Goal: Task Accomplishment & Management: Manage account settings

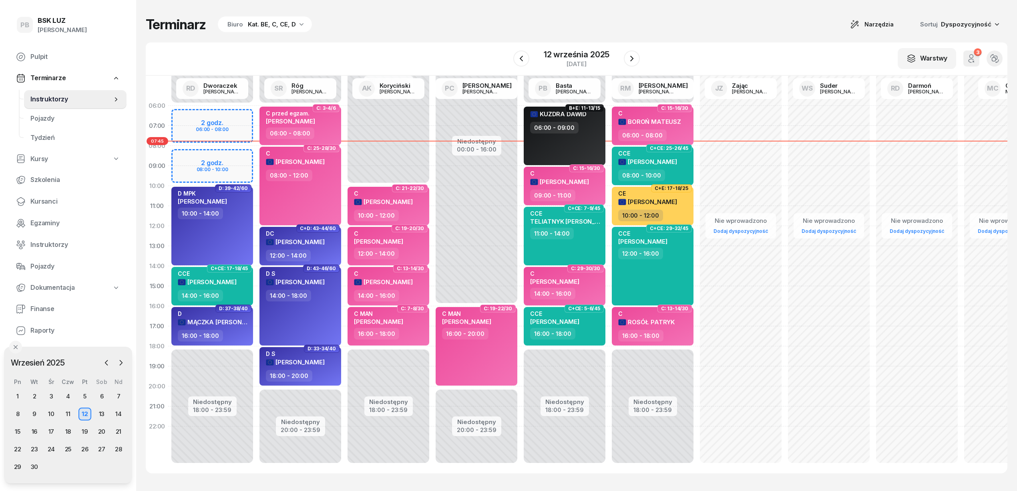
click at [282, 26] on div "Kat. BE, C, CE, D" at bounding box center [272, 25] width 48 height 10
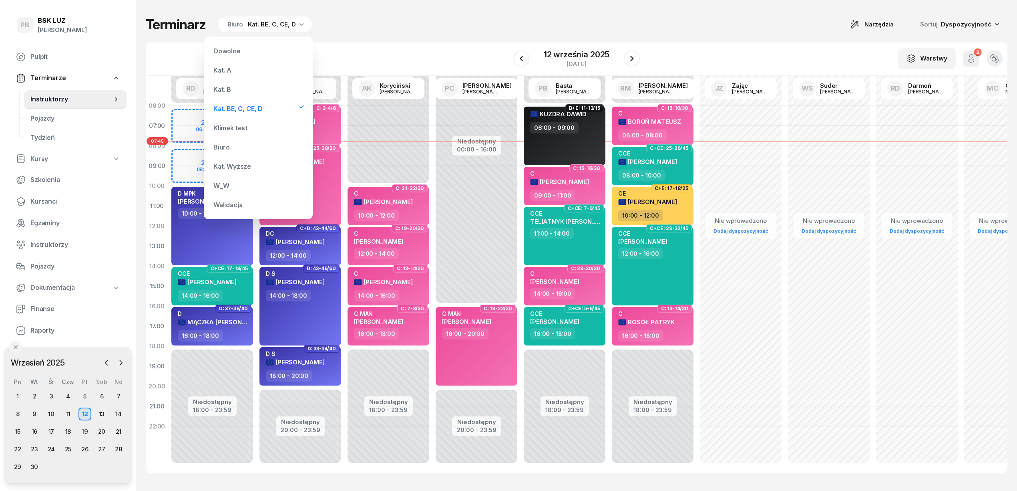
click at [244, 88] on div "Kat. B" at bounding box center [258, 89] width 96 height 16
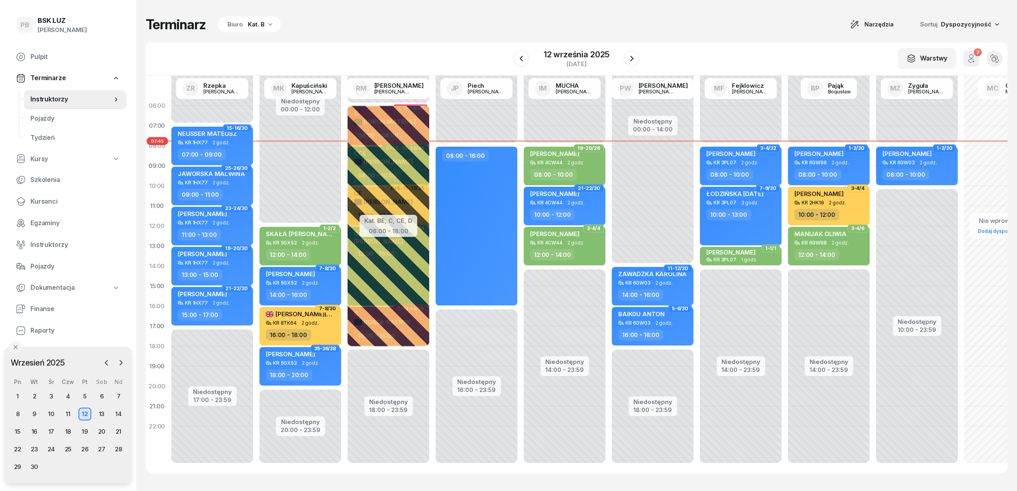
click at [473, 28] on div "Terminarz Biuro Kat. B Narzędzia Sortuj Dyspozycyjność" at bounding box center [577, 24] width 862 height 17
click at [451, 13] on div "Terminarz Biuro Kat. B Narzędzia Sortuj Dyspozycyjność W Wybierz AK [PERSON_NAM…" at bounding box center [577, 244] width 862 height 489
click at [385, 25] on div "Terminarz Biuro Kat. B Narzędzia Sortuj Dyspozycyjność" at bounding box center [577, 24] width 862 height 17
click at [390, 20] on div "Terminarz Biuro Kat. B Narzędzia Sortuj Dyspozycyjność" at bounding box center [577, 24] width 862 height 17
click at [413, 19] on div "Terminarz Biuro Kat. B Narzędzia Sortuj Dyspozycyjność" at bounding box center [577, 24] width 862 height 17
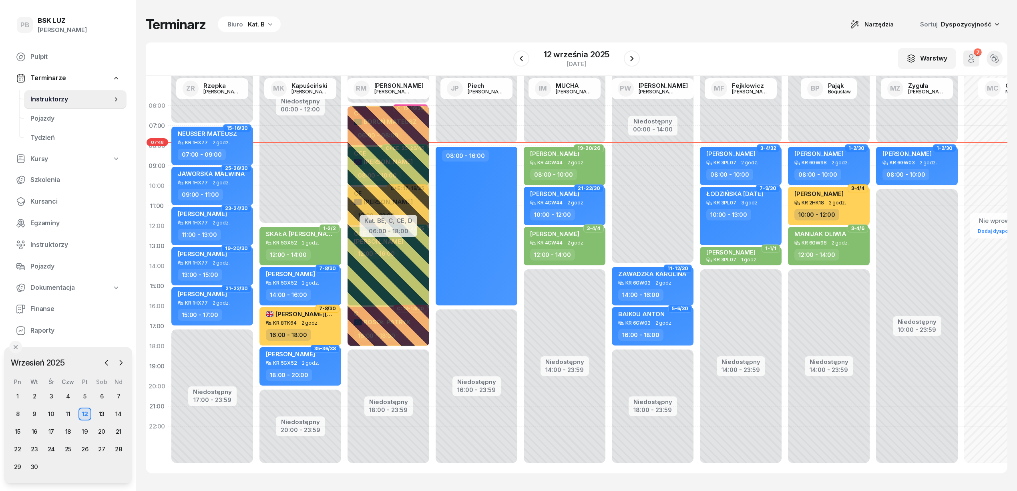
click at [486, 24] on div "Terminarz Biuro Kat. B Narzędzia Sortuj Dyspozycyjność" at bounding box center [577, 24] width 862 height 17
click at [492, 39] on div "Terminarz Biuro Kat. B Narzędzia Sortuj Dyspozycyjność W Wybierz AK [PERSON_NAM…" at bounding box center [577, 244] width 862 height 489
click at [889, 153] on span "[PERSON_NAME]" at bounding box center [907, 154] width 49 height 8
select select "08"
select select "10"
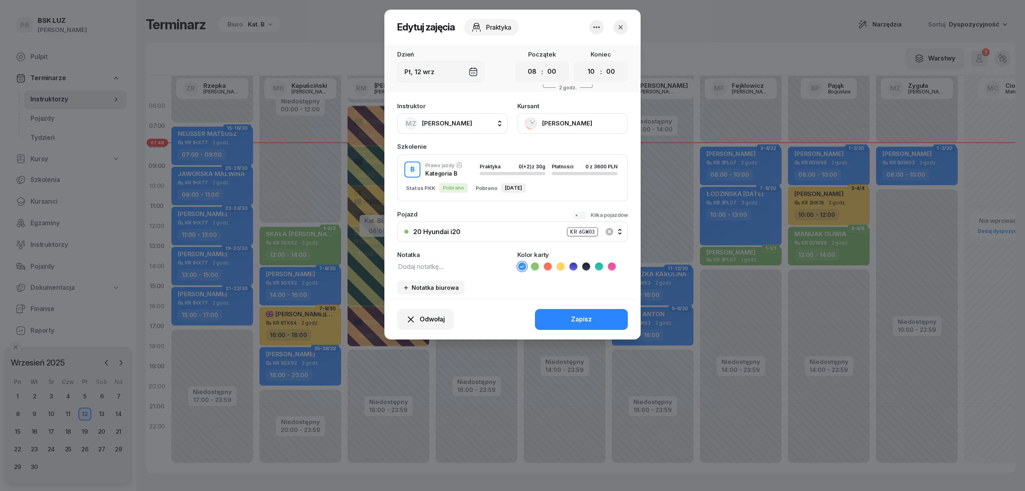
click at [623, 25] on icon "button" at bounding box center [621, 27] width 8 height 8
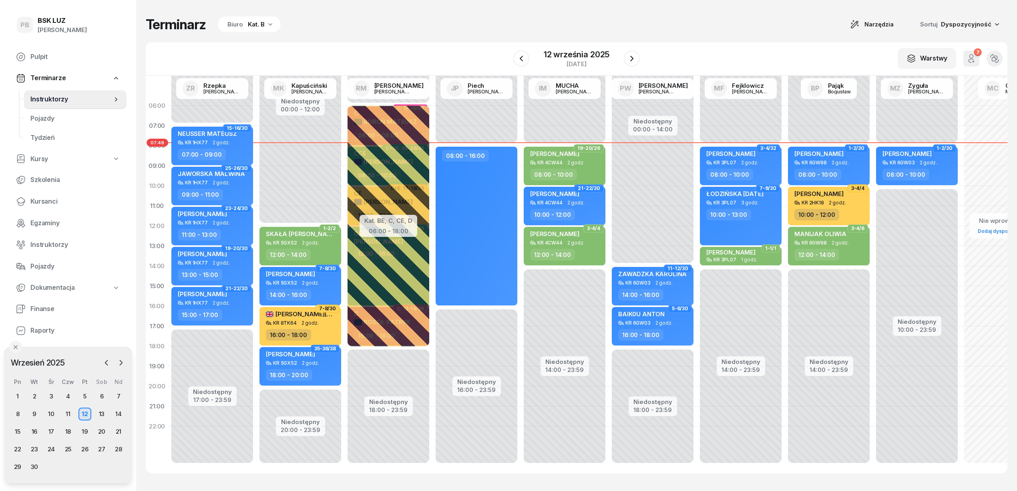
click at [720, 45] on div "W Wybierz AK [PERSON_NAME] BP [PERSON_NAME] DP [PERSON_NAME] GS [PERSON_NAME] I…" at bounding box center [577, 58] width 862 height 33
click at [932, 153] on span "[PERSON_NAME]" at bounding box center [907, 154] width 49 height 8
select select "08"
select select "10"
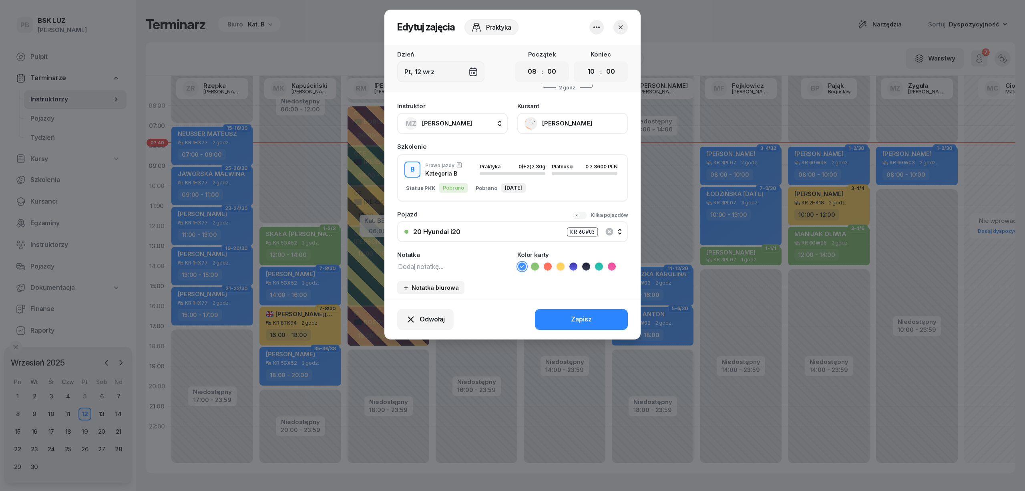
click at [619, 27] on icon "button" at bounding box center [621, 27] width 8 height 8
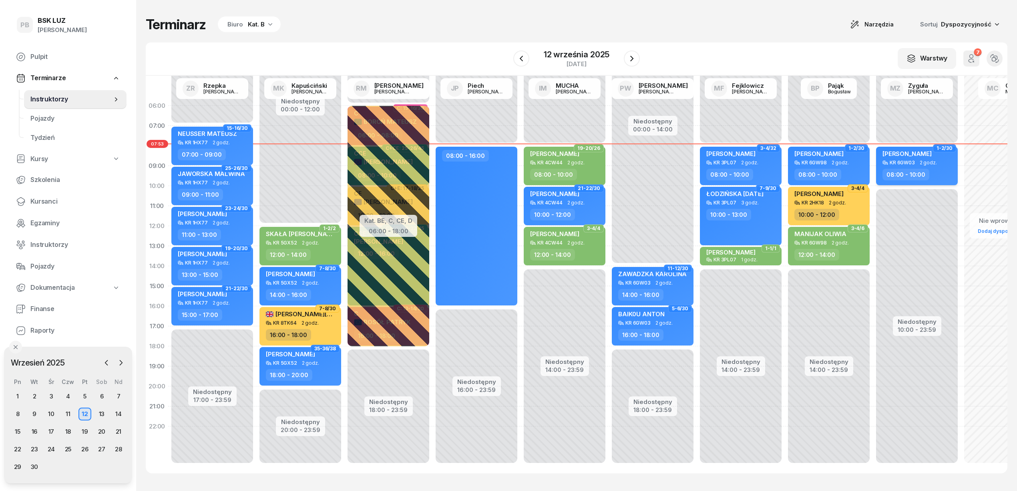
click at [940, 175] on div "08:00 - 10:00" at bounding box center [918, 175] width 70 height 12
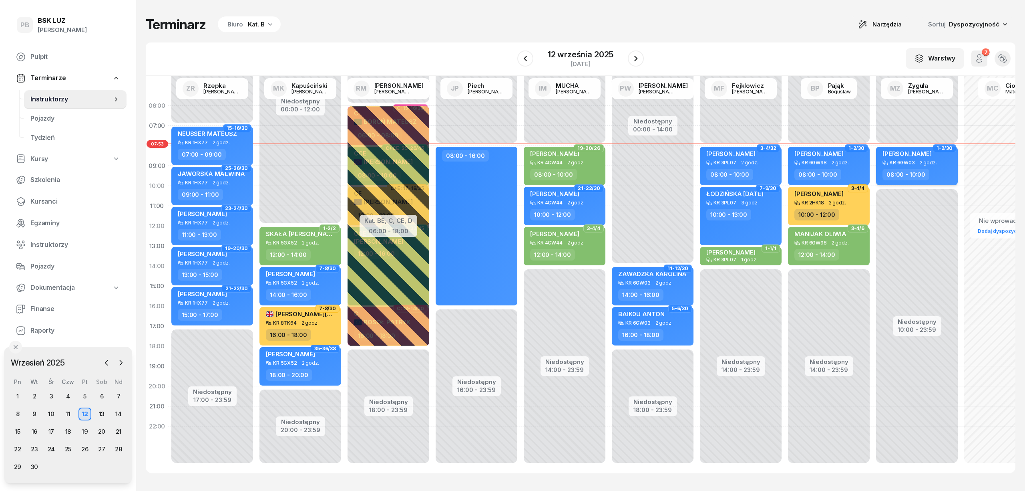
select select "08"
select select "10"
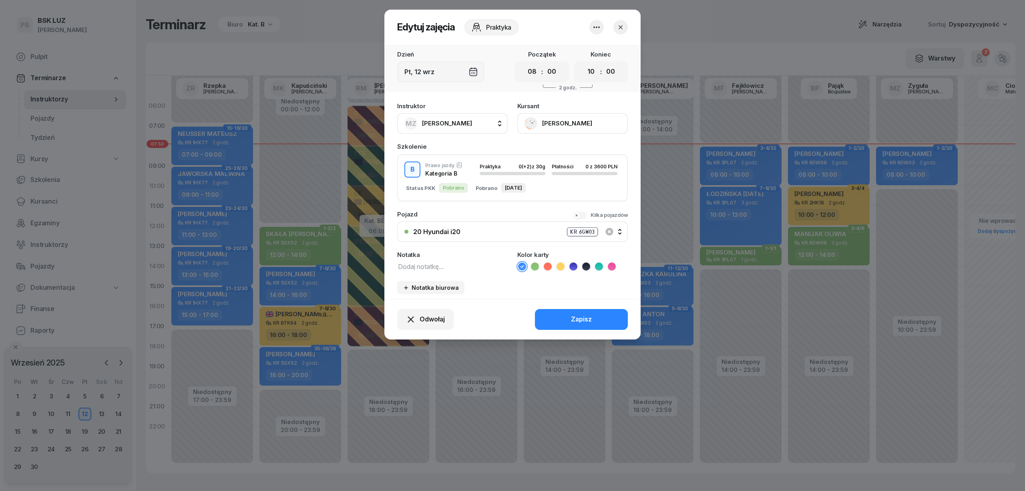
click at [623, 25] on icon "button" at bounding box center [621, 27] width 8 height 8
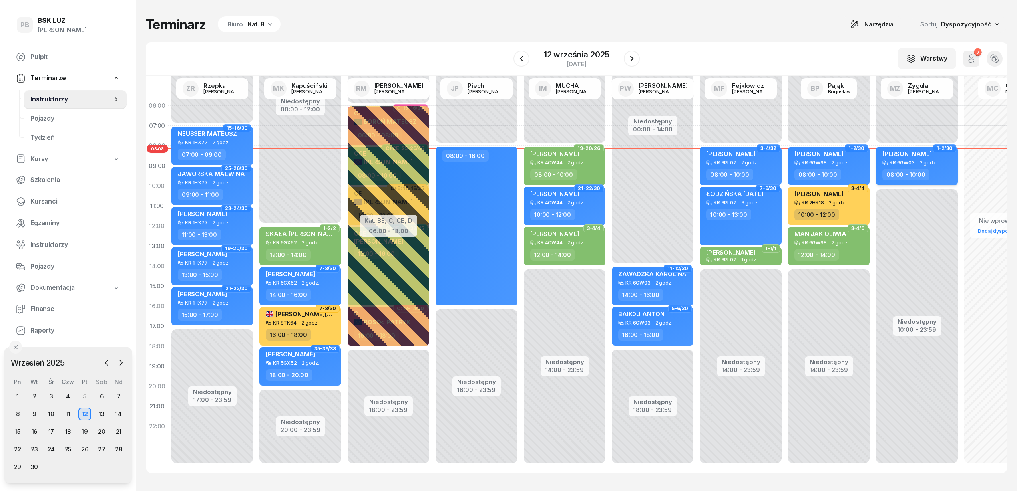
click at [917, 156] on span "[PERSON_NAME]" at bounding box center [907, 154] width 49 height 8
select select "08"
select select "10"
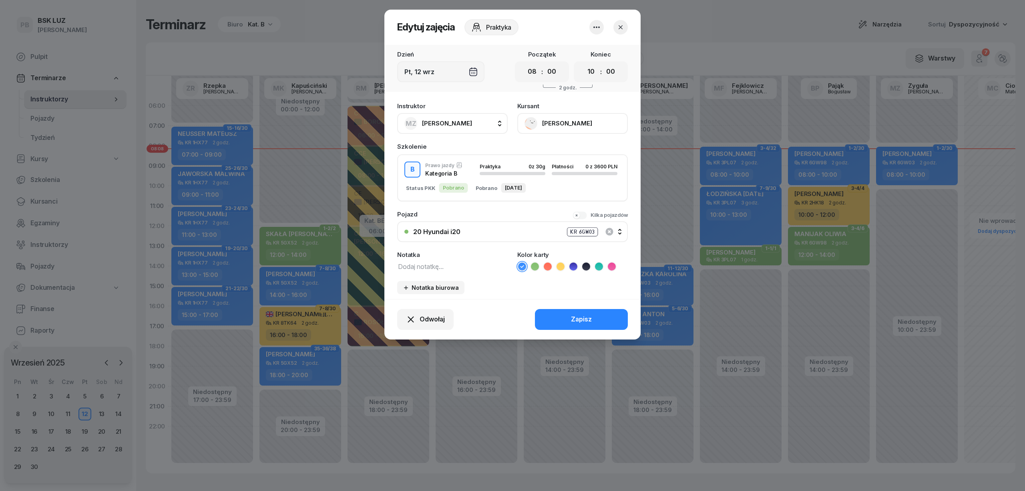
click at [625, 21] on button "button" at bounding box center [620, 27] width 14 height 14
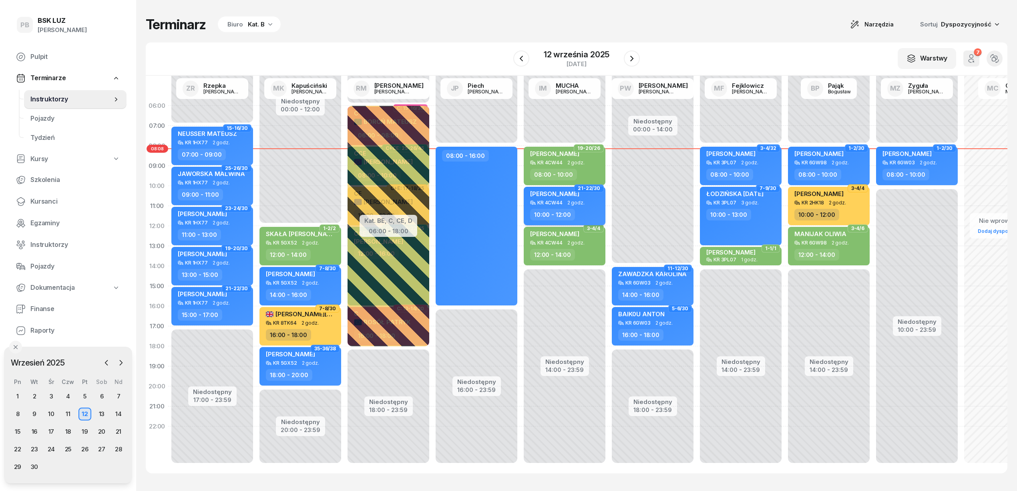
click at [590, 201] on div "KR 4CW44 2 godz." at bounding box center [565, 203] width 70 height 6
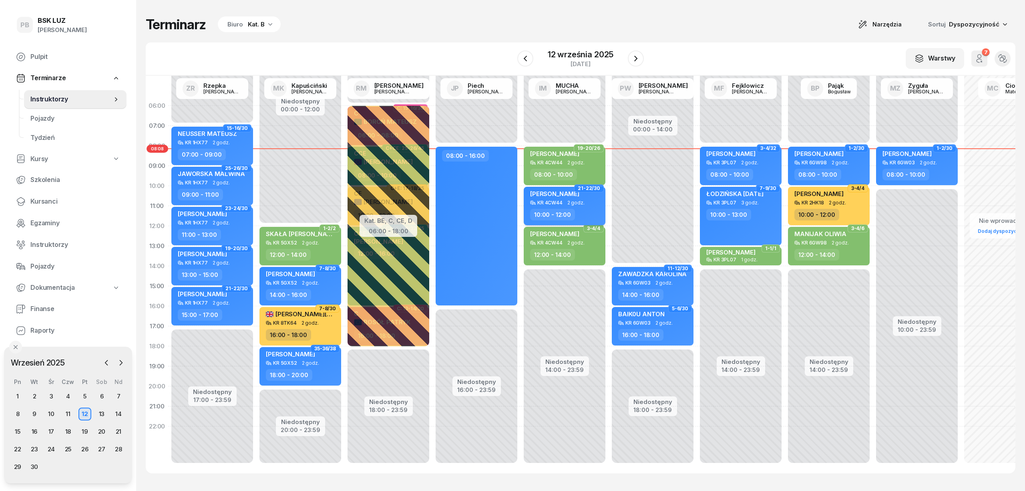
select select "10"
select select "12"
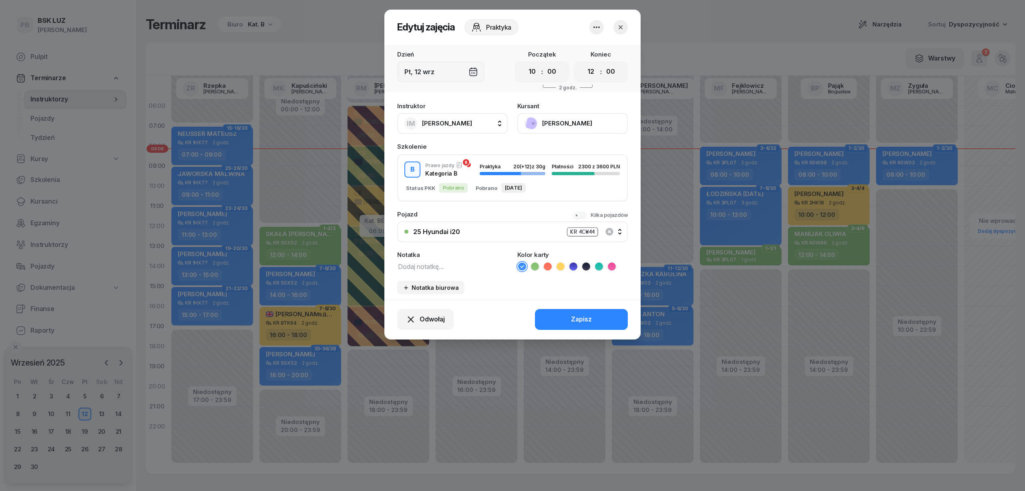
click at [622, 28] on icon "button" at bounding box center [621, 27] width 8 height 8
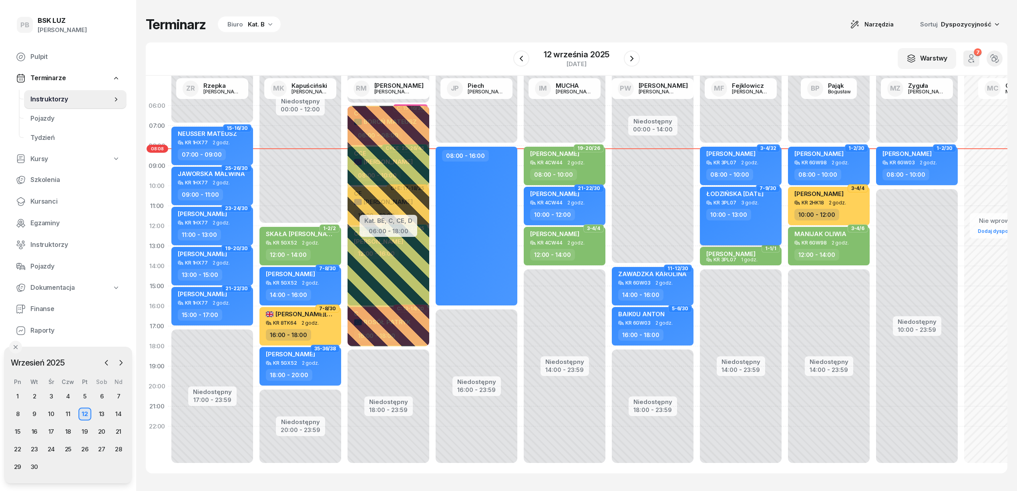
click at [739, 201] on div "KR 3PL07 3 godz." at bounding box center [741, 203] width 70 height 6
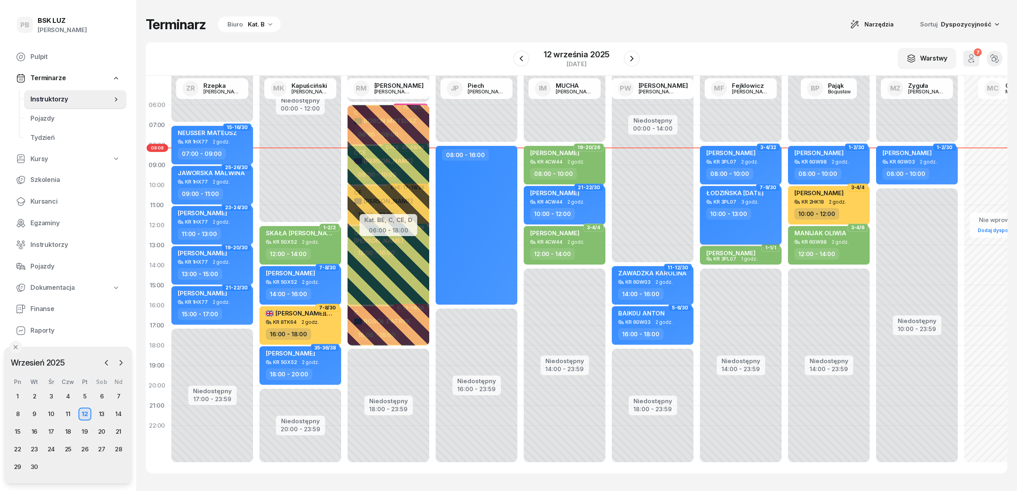
select select "10"
select select "13"
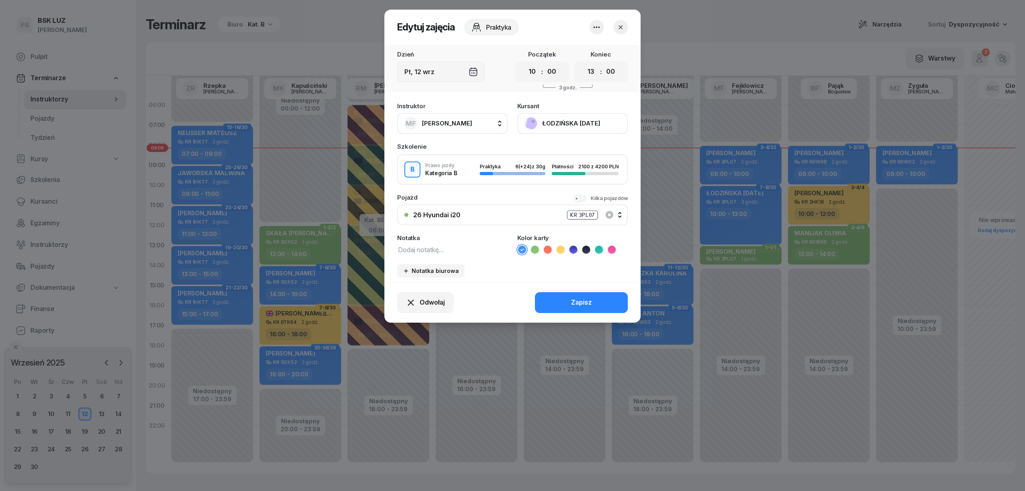
click at [617, 26] on icon "button" at bounding box center [621, 27] width 8 height 8
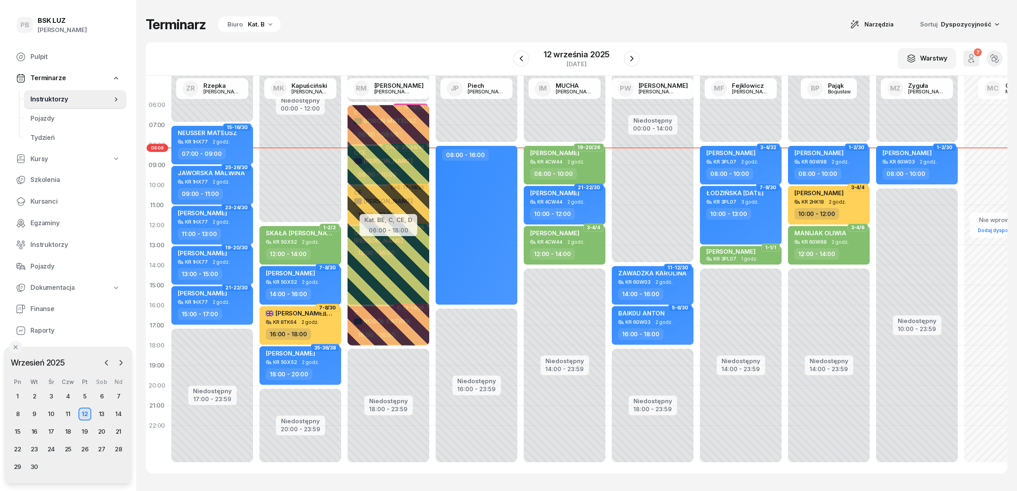
click at [241, 186] on div "[PERSON_NAME] KR 1HX77 2 godz. 09:00 - 11:00" at bounding box center [212, 185] width 82 height 38
select select "09"
select select "11"
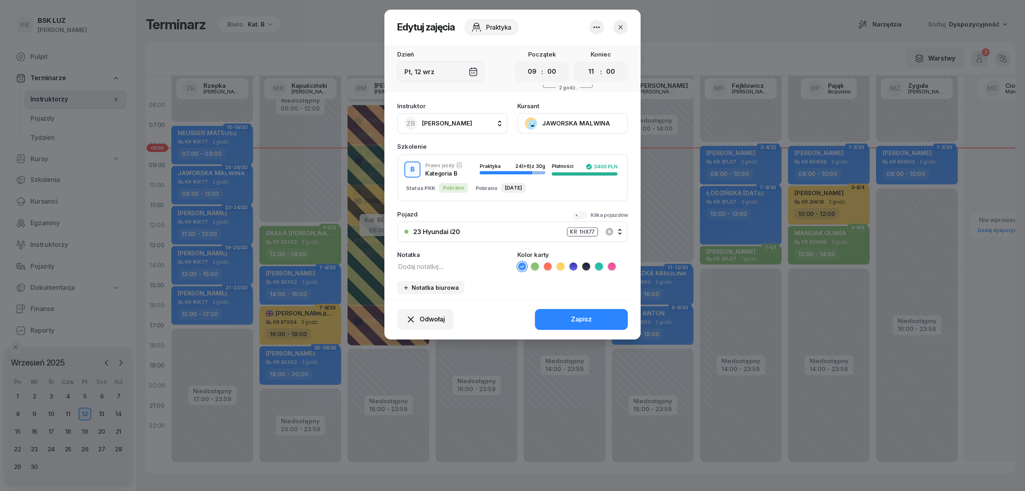
click at [621, 23] on icon "button" at bounding box center [621, 27] width 8 height 8
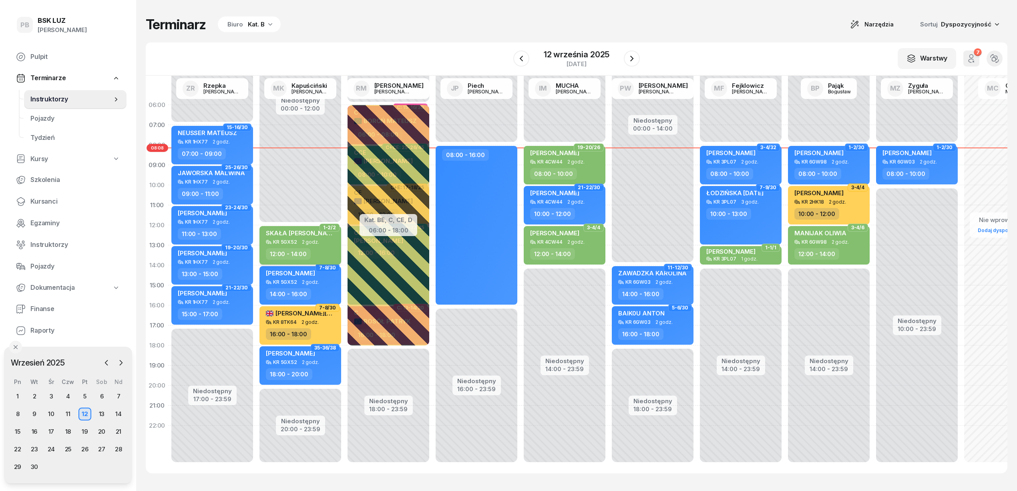
click at [334, 239] on div "KR 5GX52 2 godz." at bounding box center [301, 242] width 70 height 6
select select "12"
select select "14"
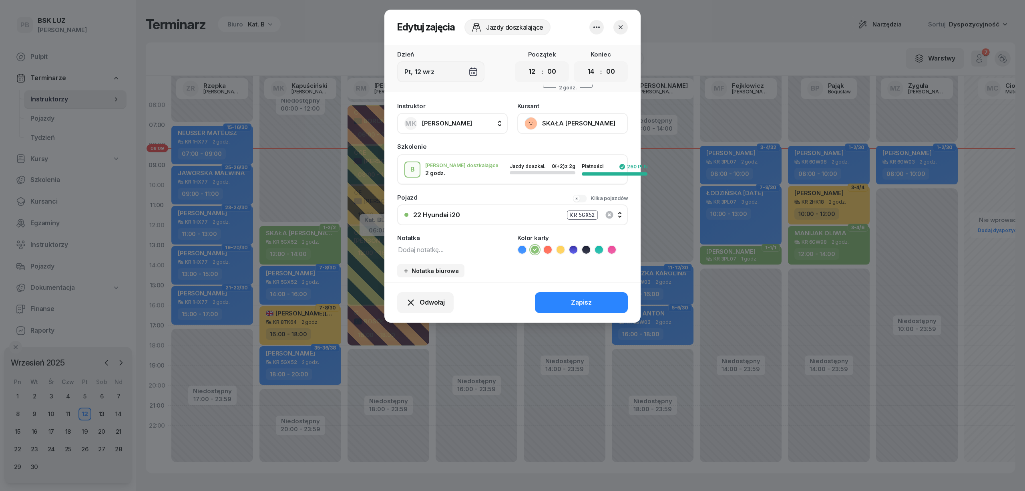
click at [619, 29] on icon "button" at bounding box center [621, 27] width 8 height 8
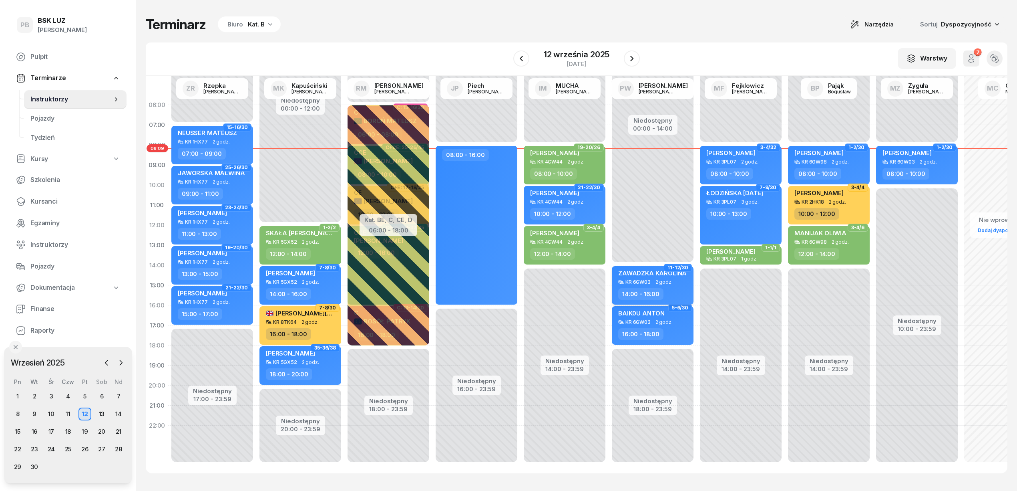
click at [678, 290] on div "14:00 - 16:00" at bounding box center [653, 294] width 70 height 12
select select "14"
select select "16"
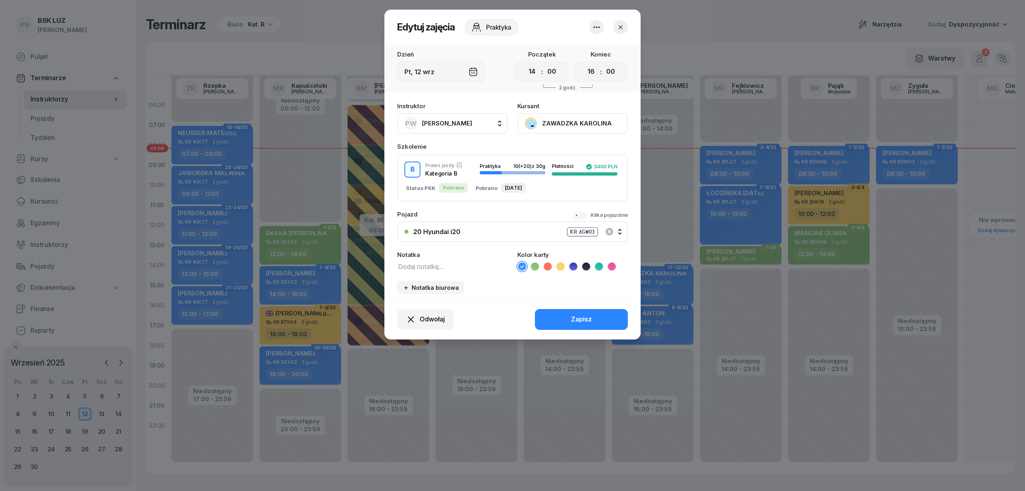
click at [620, 22] on button "button" at bounding box center [620, 27] width 14 height 14
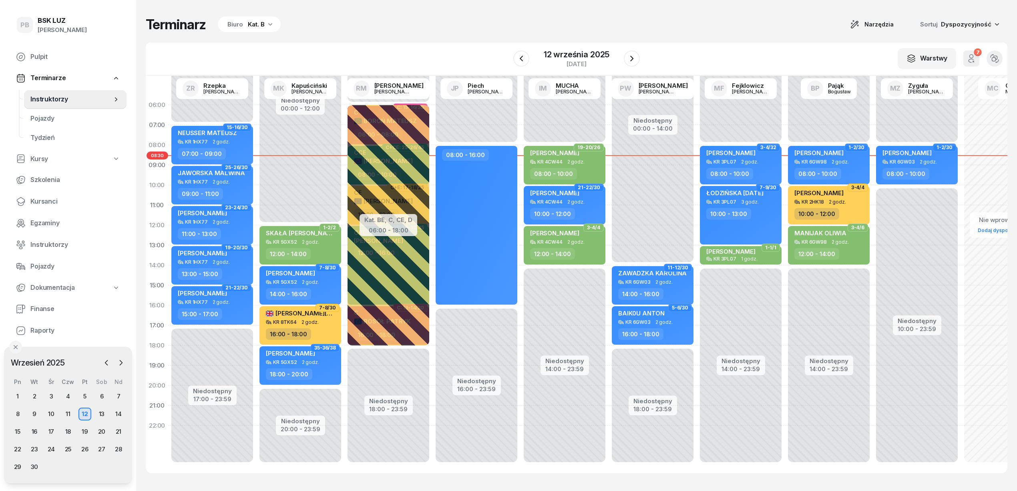
click at [370, 32] on div "Terminarz Biuro Kat. B Narzędzia Sortuj Dyspozycyjność" at bounding box center [577, 24] width 862 height 17
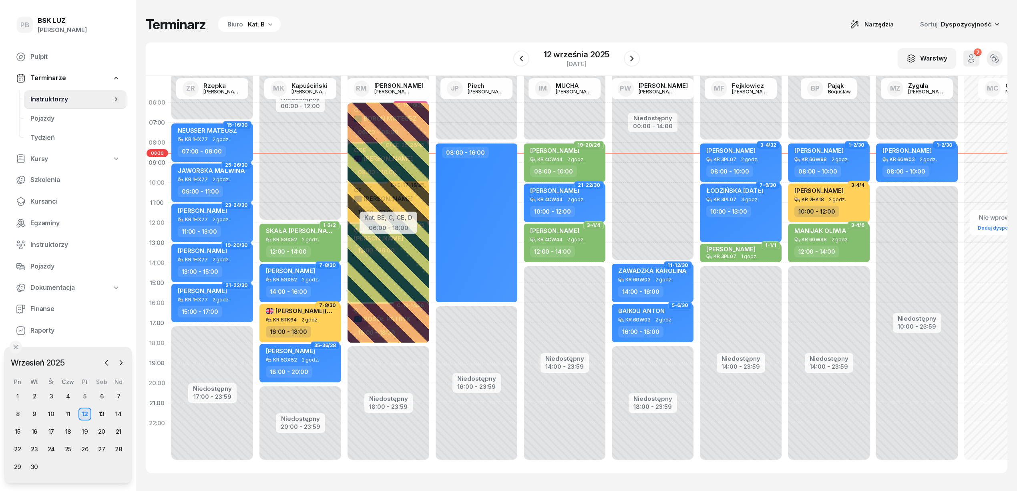
scroll to position [11, 0]
click at [36, 306] on span "Finanse" at bounding box center [75, 309] width 90 height 10
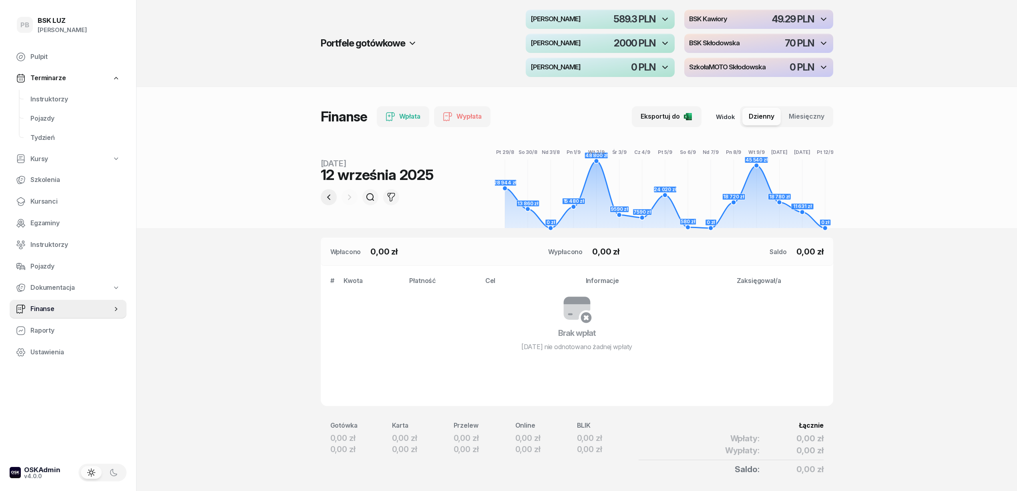
click at [329, 199] on icon "button" at bounding box center [328, 197] width 3 height 6
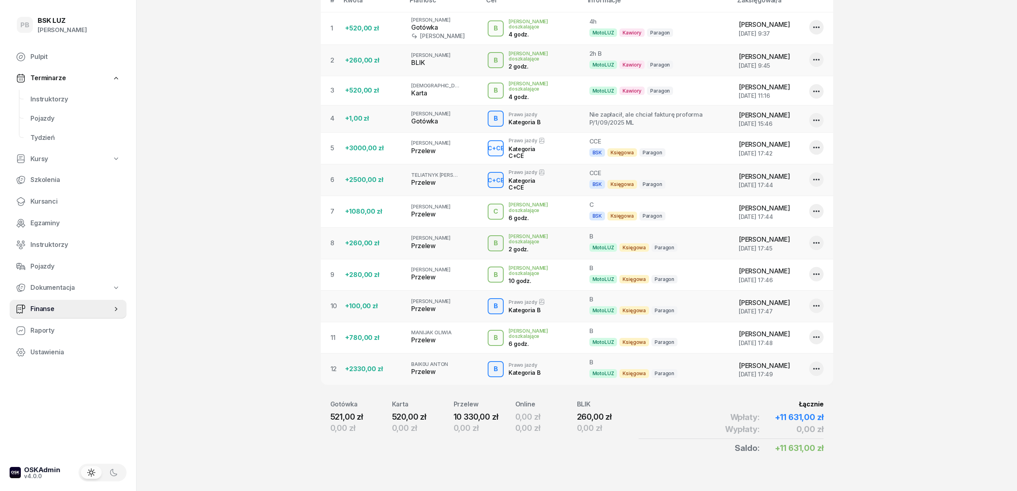
scroll to position [287, 0]
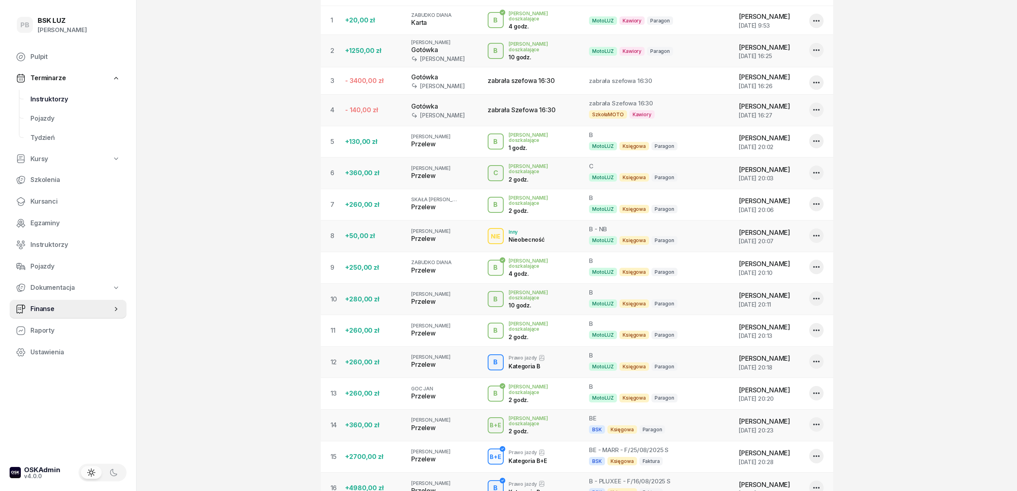
click at [61, 98] on span "Instruktorzy" at bounding box center [75, 99] width 90 height 10
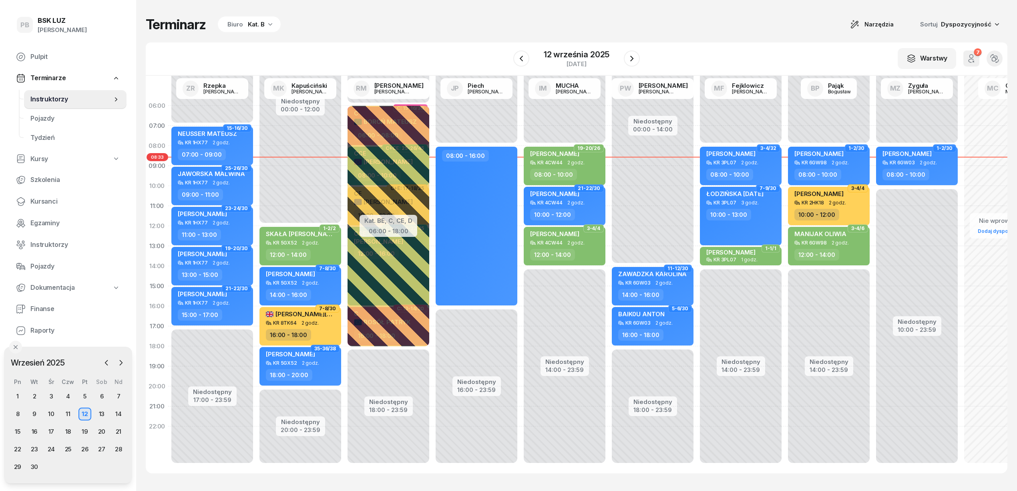
click at [444, 22] on div "Terminarz Biuro Kat. B Narzędzia Sortuj Dyspozycyjność" at bounding box center [577, 24] width 862 height 17
click at [414, 57] on div "W Wybierz AK [PERSON_NAME] BP [PERSON_NAME] DP [PERSON_NAME] GS [PERSON_NAME] I…" at bounding box center [577, 58] width 862 height 33
click at [740, 30] on div "Terminarz Biuro Kat. B Narzędzia Sortuj Dyspozycyjność" at bounding box center [577, 24] width 862 height 17
click at [731, 21] on div "Terminarz Biuro Kat. B Narzędzia Sortuj Dyspozycyjność" at bounding box center [577, 24] width 862 height 17
click at [713, 37] on div "Terminarz Biuro Kat. B Narzędzia Sortuj Dyspozycyjność W Wybierz AK [PERSON_NAM…" at bounding box center [577, 244] width 862 height 489
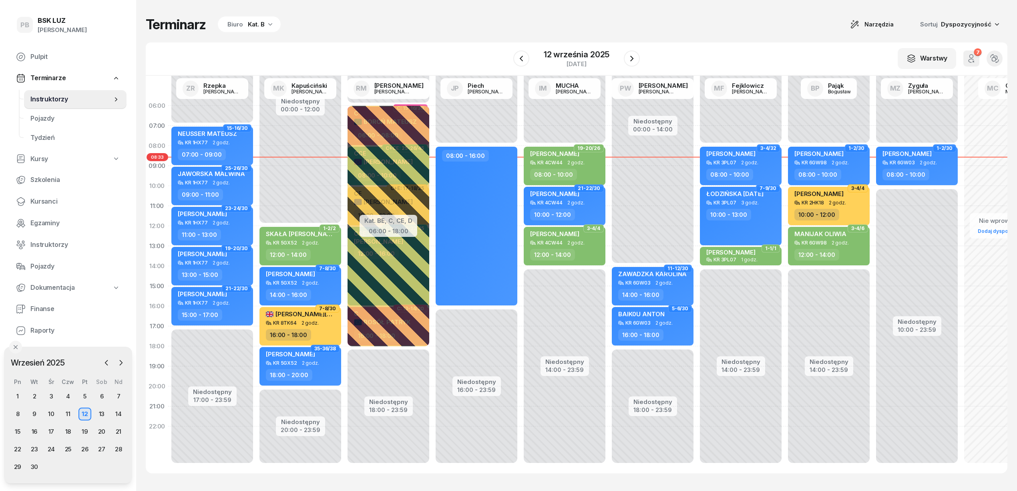
click at [715, 38] on div "Terminarz Biuro Kat. B Narzędzia Sortuj Dyspozycyjność W Wybierz AK [PERSON_NAM…" at bounding box center [577, 244] width 862 height 489
click at [397, 16] on div "Terminarz Biuro Kat. B Narzędzia Sortuj Dyspozycyjność" at bounding box center [577, 24] width 862 height 17
click at [396, 43] on div "W Wybierz AK [PERSON_NAME] BP [PERSON_NAME] DP [PERSON_NAME] GS [PERSON_NAME] I…" at bounding box center [577, 58] width 862 height 33
click at [405, 12] on div "Terminarz Biuro Kat. B Narzędzia Sortuj Dyspozycyjność W Wybierz AK [PERSON_NAM…" at bounding box center [577, 244] width 862 height 489
click at [714, 64] on div "W Wybierz AK [PERSON_NAME] BP [PERSON_NAME] DP [PERSON_NAME] GS [PERSON_NAME] I…" at bounding box center [577, 58] width 862 height 33
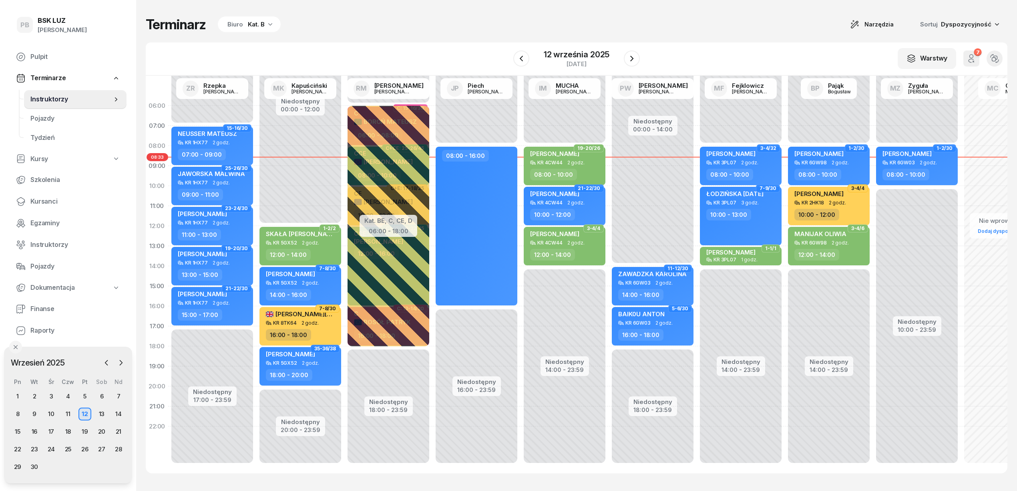
click at [420, 38] on div "Terminarz Biuro Kat. B Narzędzia Sortuj Dyspozycyjność W Wybierz AK [PERSON_NAM…" at bounding box center [577, 244] width 862 height 489
click at [486, 34] on div "Terminarz Biuro Kat. B Narzędzia Sortuj Dyspozycyjność W Wybierz AK [PERSON_NAM…" at bounding box center [577, 244] width 862 height 489
click at [444, 28] on div "Terminarz Biuro Kat. B Narzędzia Sortuj Dyspozycyjność" at bounding box center [577, 24] width 862 height 17
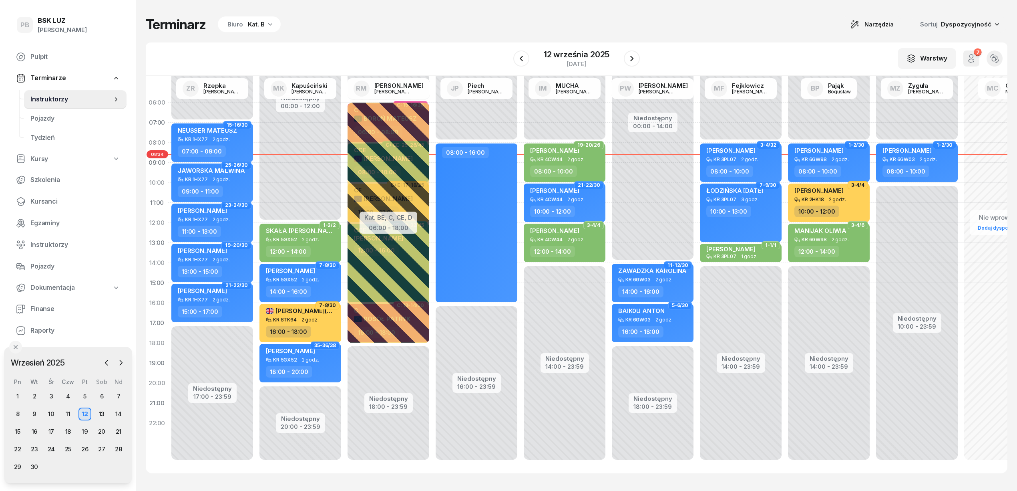
scroll to position [11, 0]
click at [390, 50] on div "W Wybierz AK [PERSON_NAME] BP [PERSON_NAME] DP [PERSON_NAME] GS [PERSON_NAME] I…" at bounding box center [577, 58] width 862 height 33
click at [245, 145] on div "07:00 - 09:00" at bounding box center [213, 151] width 70 height 12
select select "07"
select select "09"
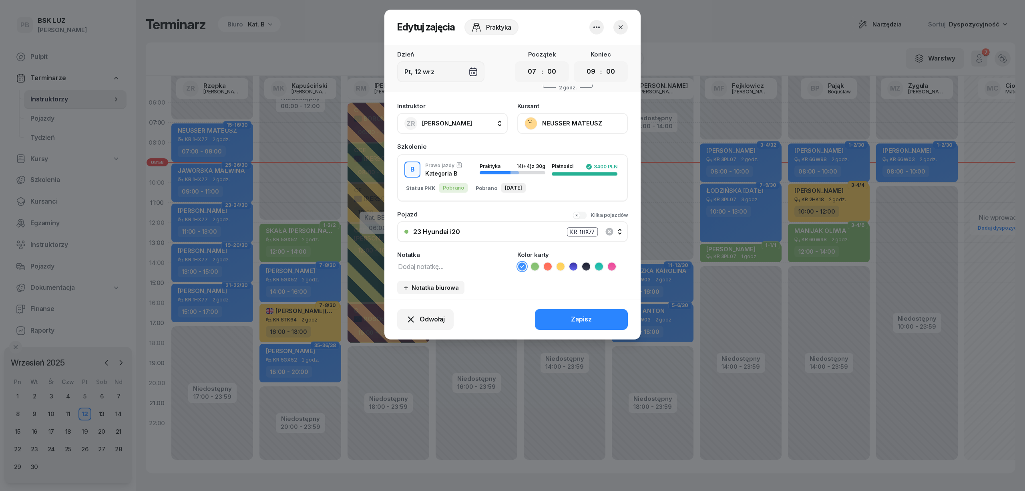
click at [561, 122] on button "NEUSSER MATEUSZ" at bounding box center [572, 123] width 111 height 21
click at [549, 150] on div "Otwórz profil" at bounding box center [543, 150] width 39 height 10
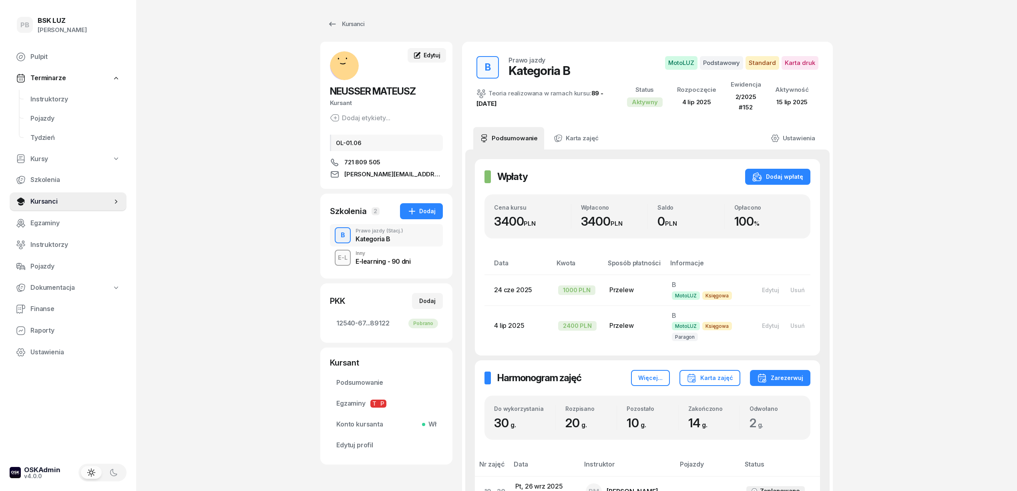
click at [435, 53] on span "Edytuj" at bounding box center [432, 55] width 17 height 7
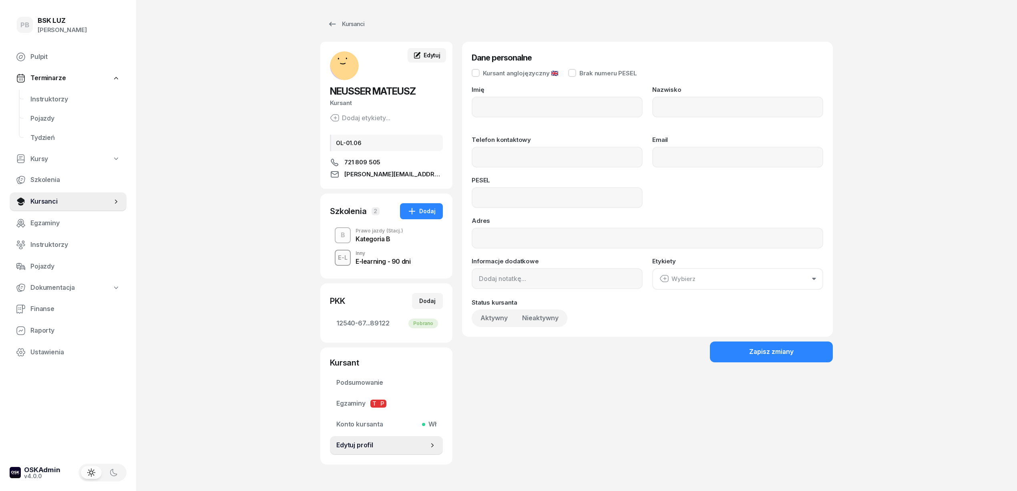
type input "[PERSON_NAME]"
type input "721809505"
type input "[PERSON_NAME][EMAIL_ADDRESS][PERSON_NAME][DOMAIN_NAME]"
type input "07231800157"
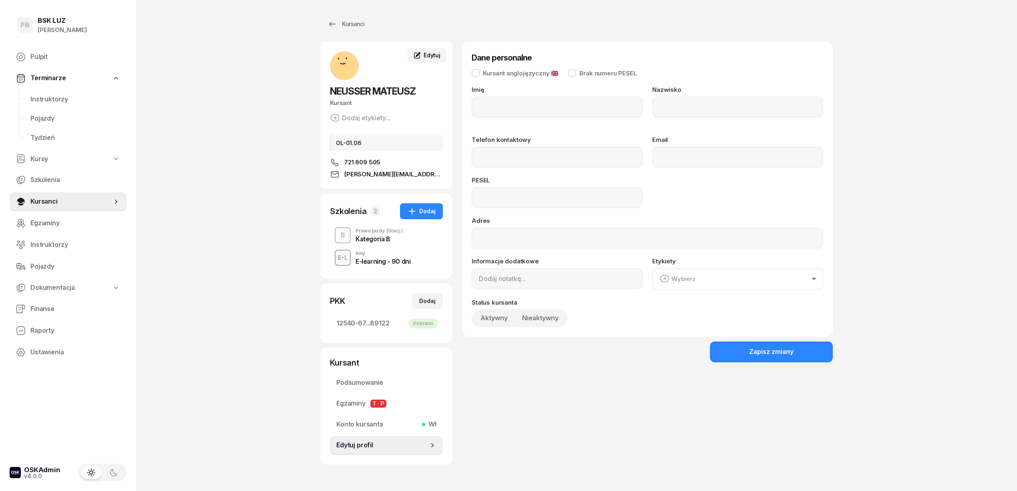
type input "UL. [STREET_ADDRESS]"
type input "OL-01.06"
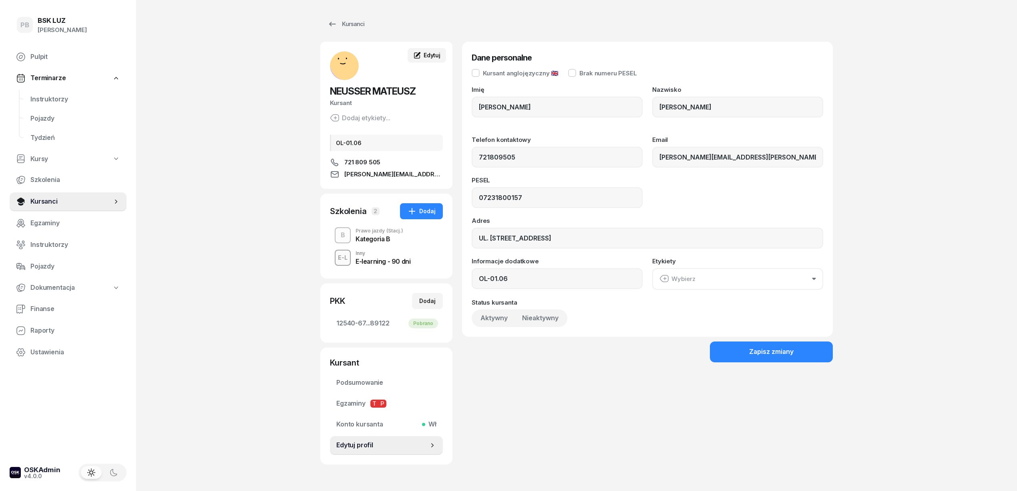
type input "721 809 505"
click at [280, 98] on div "PB BSK [PERSON_NAME] Terminarze Instruktorzy Pojazdy Tydzień Kursy Szkolenia Ku…" at bounding box center [508, 259] width 1017 height 519
click at [50, 78] on span "Terminarze" at bounding box center [47, 78] width 35 height 10
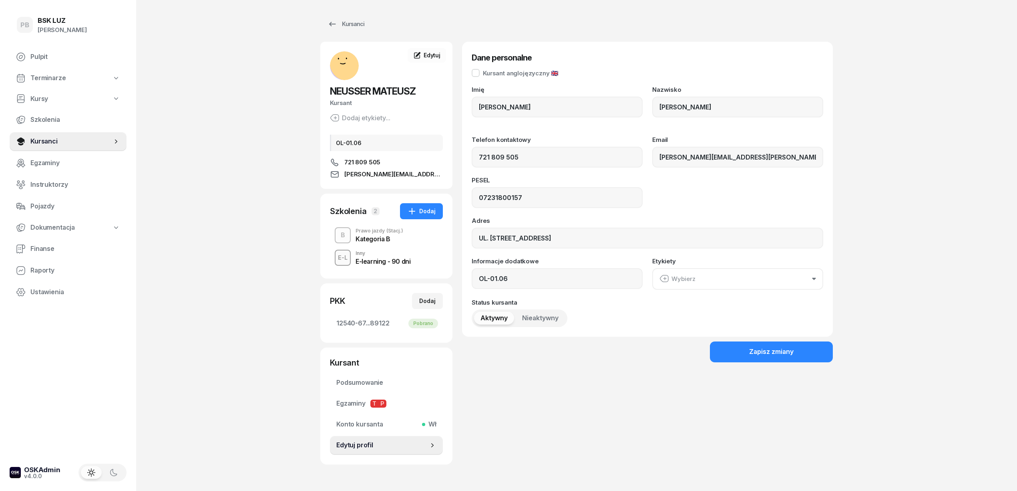
click at [63, 78] on span "Terminarze" at bounding box center [47, 78] width 35 height 10
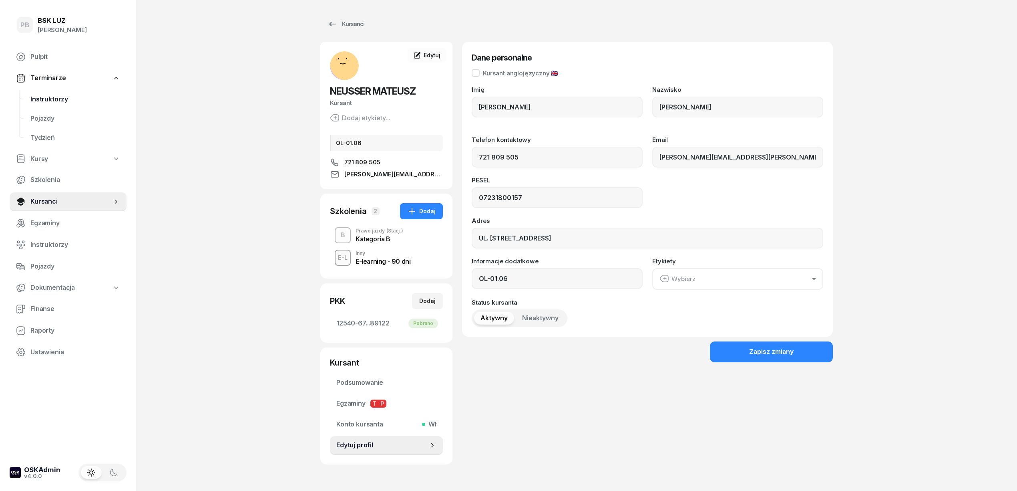
click at [51, 100] on span "Instruktorzy" at bounding box center [75, 99] width 90 height 10
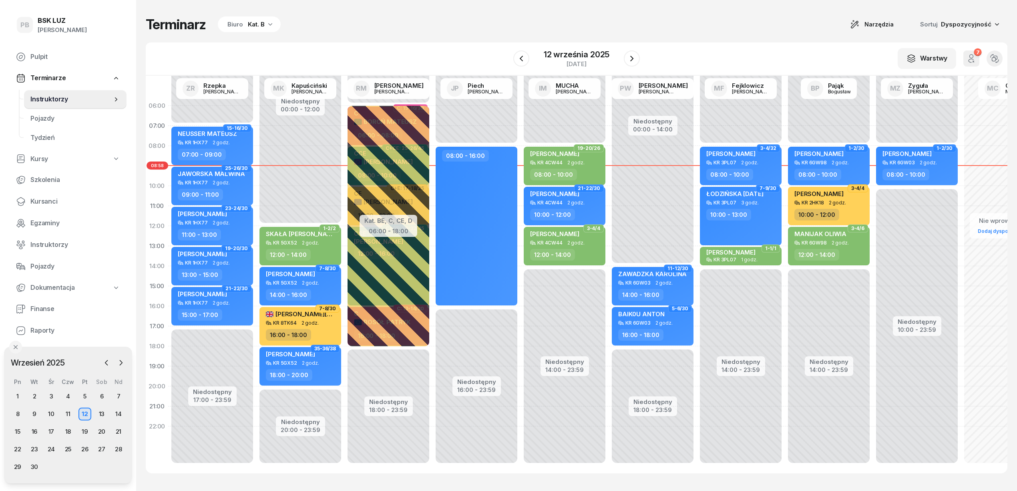
click at [344, 32] on div "Terminarz Biuro Kat. B Narzędzia Sortuj Dyspozycyjność" at bounding box center [577, 24] width 862 height 17
click at [750, 39] on div "Terminarz Biuro Kat. B Narzędzia Sortuj Dyspozycyjność W Wybierz AK [PERSON_NAM…" at bounding box center [577, 244] width 862 height 489
click at [377, 26] on div "Terminarz Biuro Kat. B Narzędzia Sortuj Dyspozycyjność" at bounding box center [577, 24] width 862 height 17
click at [416, 38] on div "Terminarz Biuro Kat. B Narzędzia Sortuj Dyspozycyjność W Wybierz AK [PERSON_NAM…" at bounding box center [577, 244] width 862 height 489
click at [710, 34] on div "Terminarz Biuro Kat. B Narzędzia Sortuj Dyspozycyjność W Wybierz AK [PERSON_NAM…" at bounding box center [577, 244] width 862 height 489
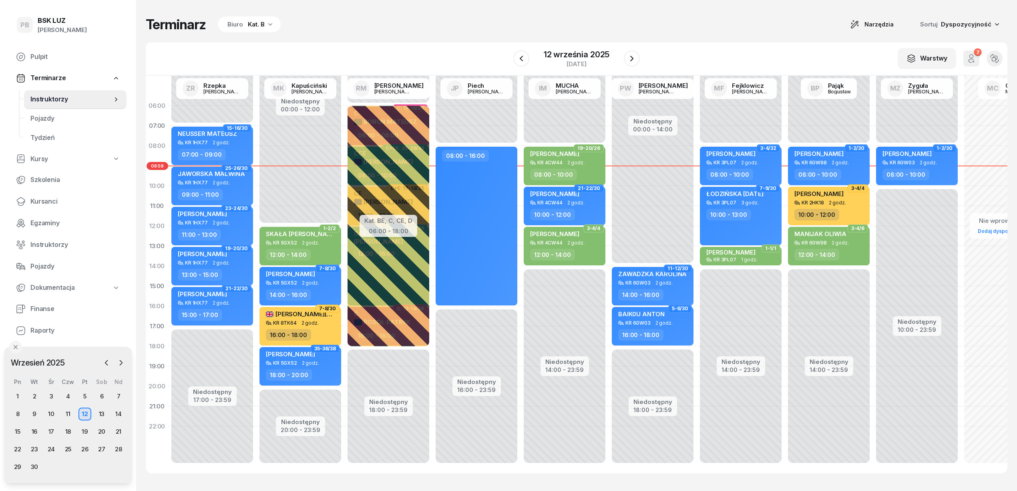
click at [239, 29] on div "Biuro" at bounding box center [235, 25] width 16 height 10
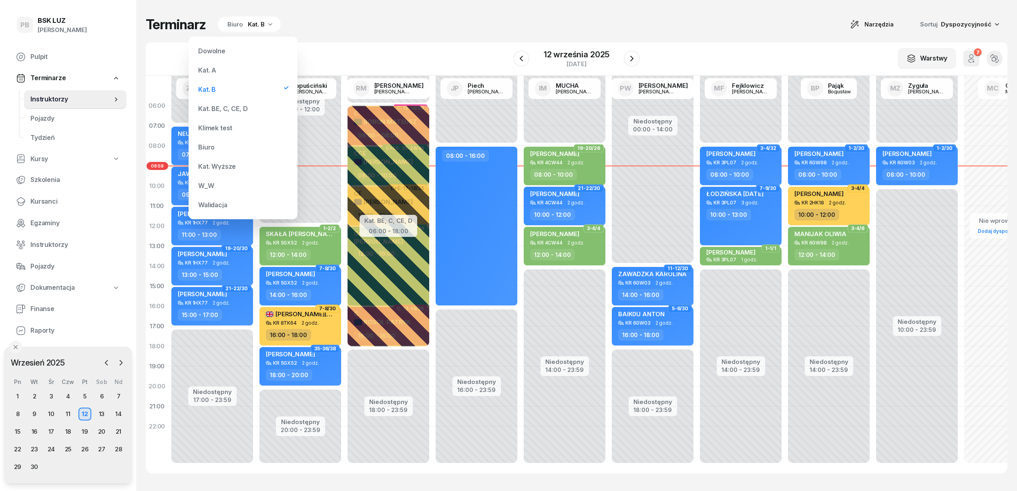
click at [222, 104] on div "Kat. BE, C, CE, D" at bounding box center [243, 109] width 96 height 16
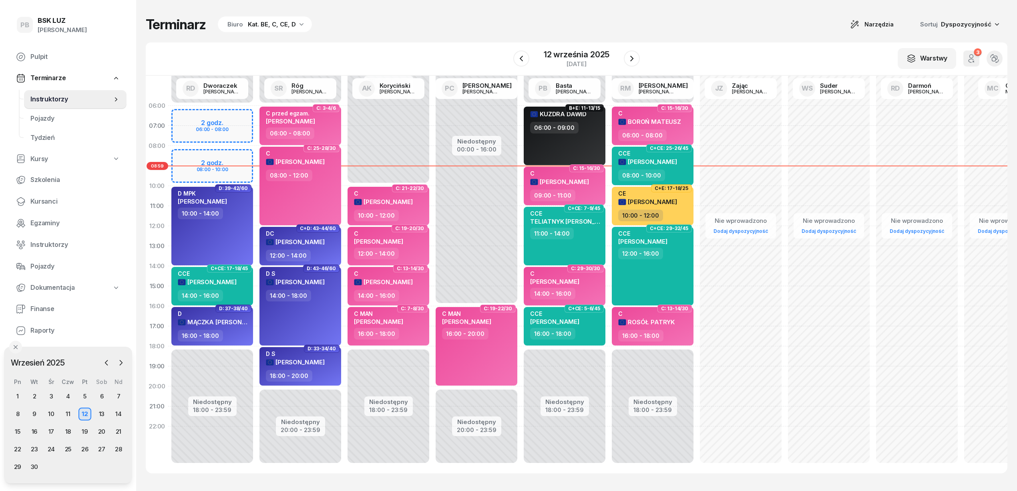
click at [380, 40] on div "Terminarz Biuro Kat. BE, C, CE, D Narzędzia Sortuj Dyspozycyjność W Wybierz AK …" at bounding box center [577, 244] width 862 height 489
click at [628, 59] on icon "button" at bounding box center [632, 59] width 10 height 10
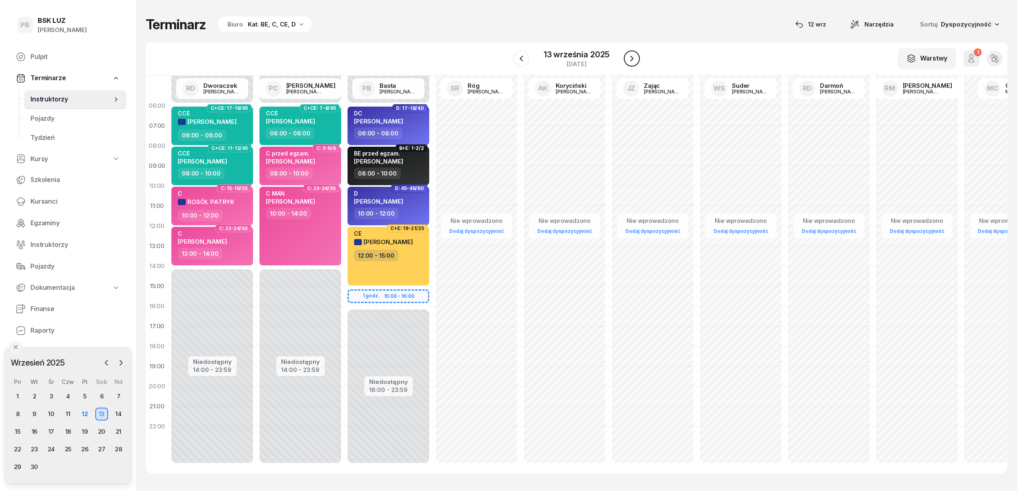
click at [628, 59] on icon "button" at bounding box center [632, 59] width 10 height 10
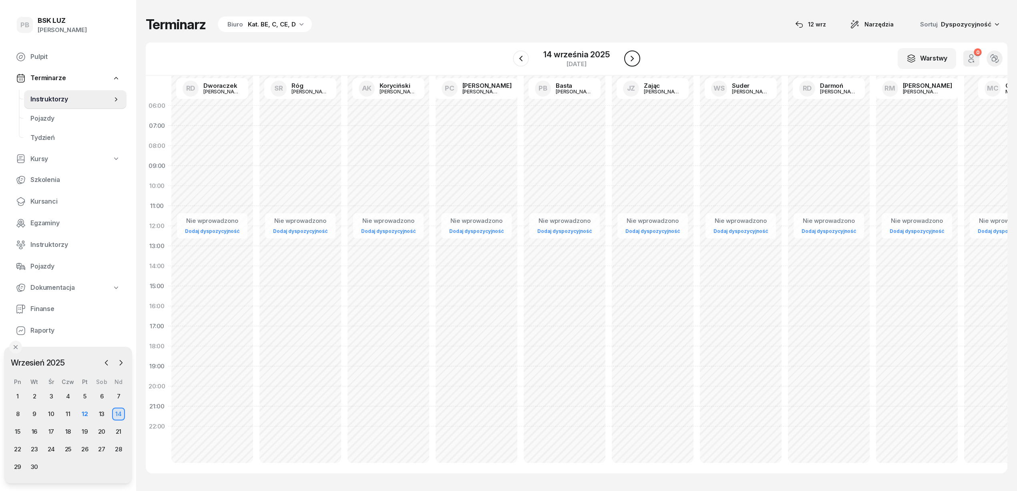
click at [628, 59] on icon "button" at bounding box center [632, 59] width 10 height 10
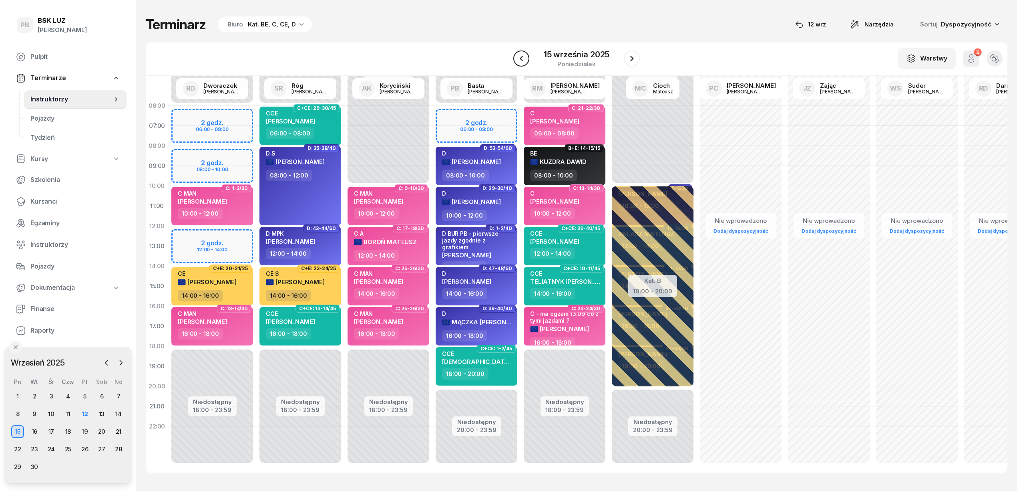
click at [526, 60] on icon "button" at bounding box center [522, 59] width 10 height 10
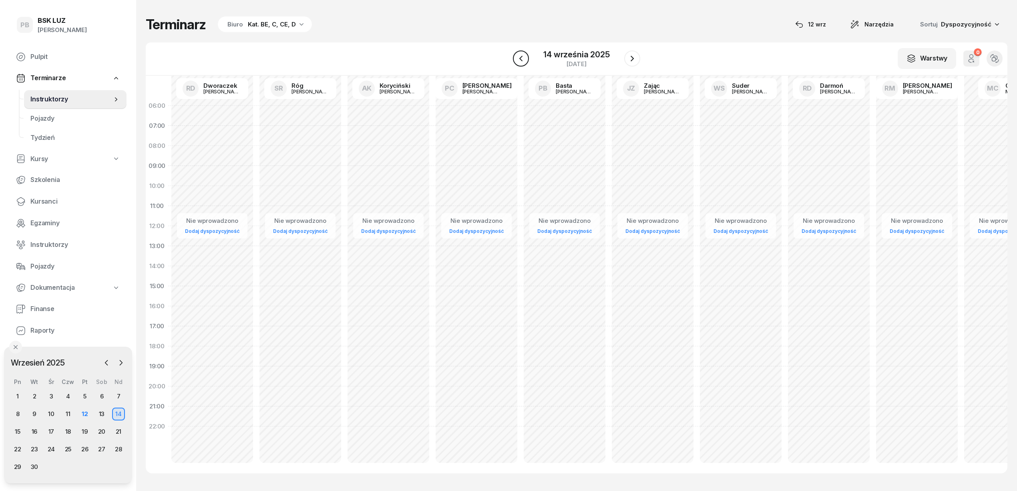
click at [526, 60] on button "button" at bounding box center [521, 58] width 16 height 16
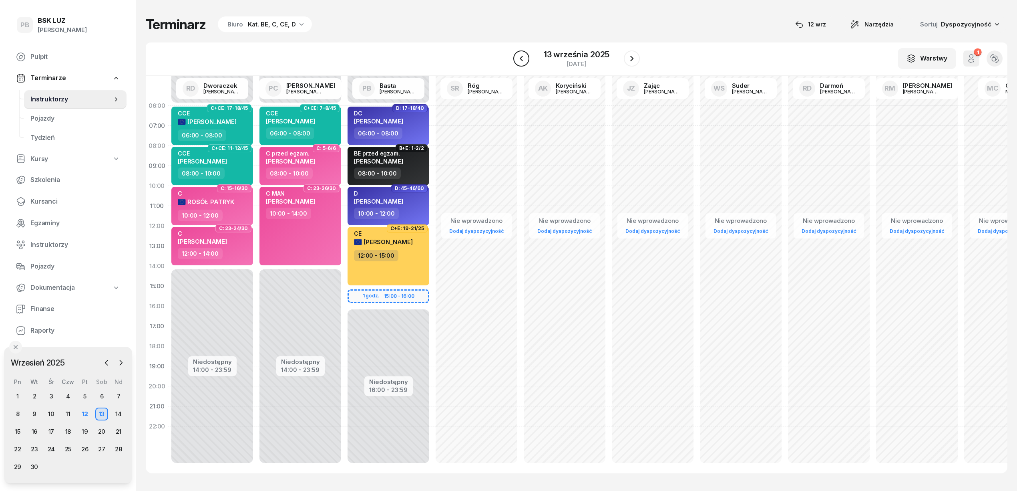
click at [526, 60] on button "button" at bounding box center [521, 58] width 16 height 16
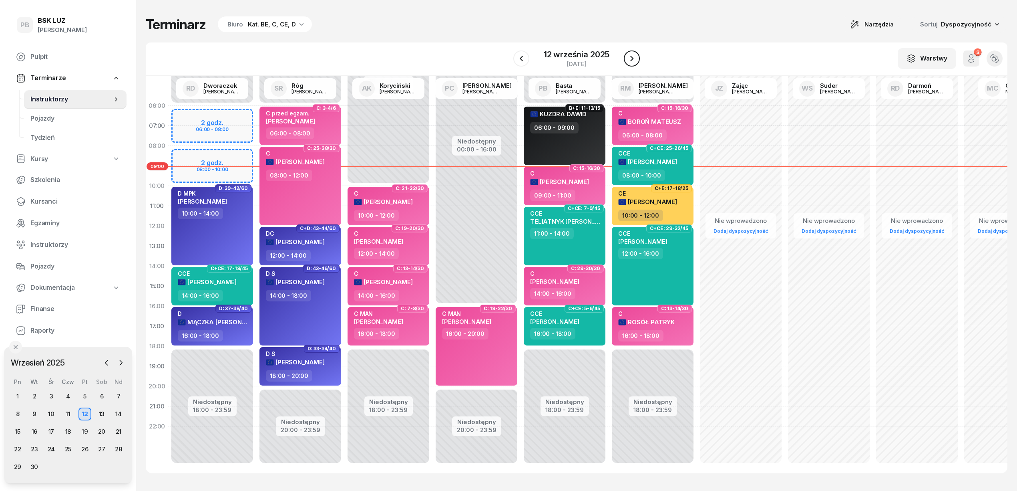
click at [630, 60] on icon "button" at bounding box center [631, 59] width 3 height 6
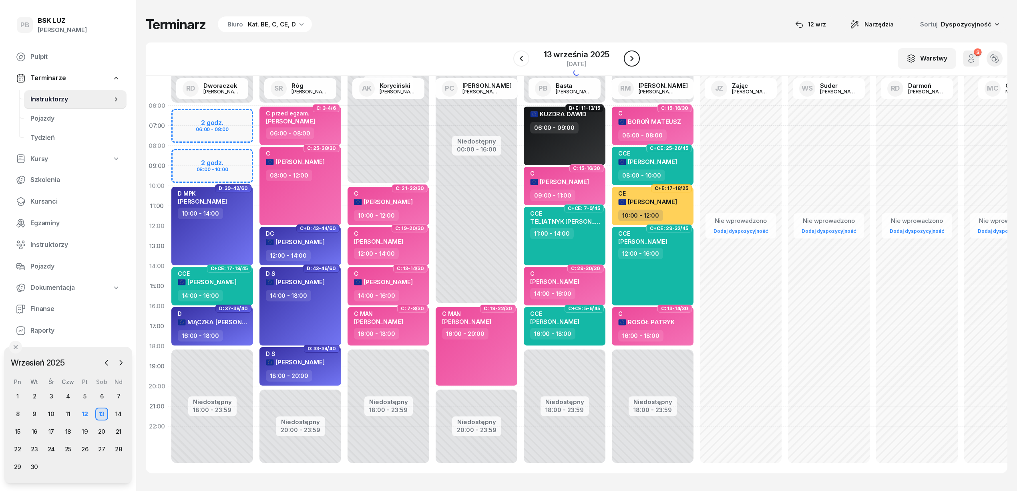
click at [630, 60] on icon "button" at bounding box center [631, 59] width 3 height 6
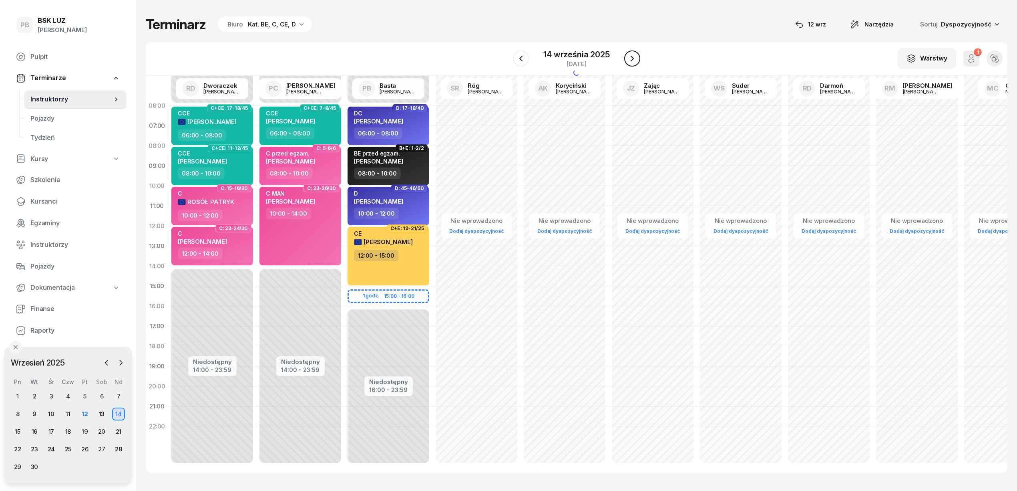
click at [630, 60] on icon "button" at bounding box center [632, 59] width 10 height 10
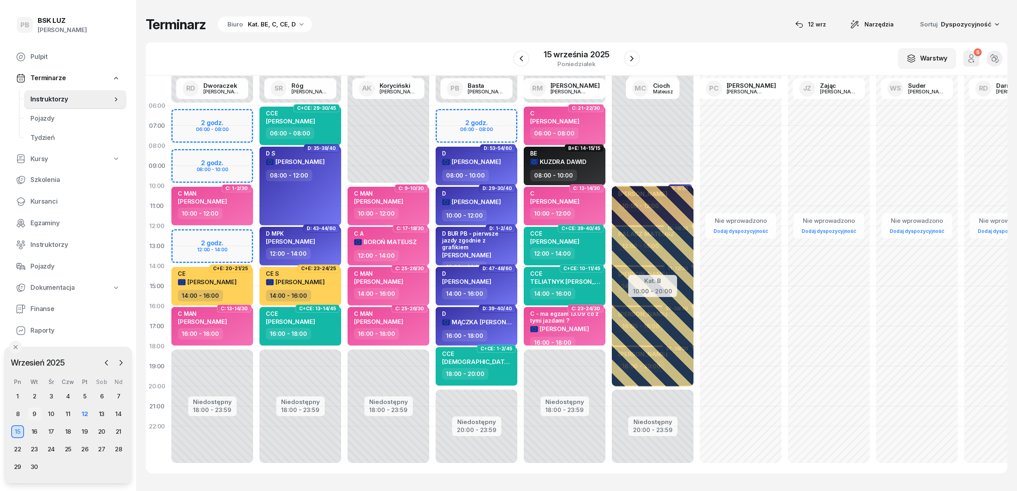
click at [32, 412] on div "9" at bounding box center [34, 413] width 13 height 13
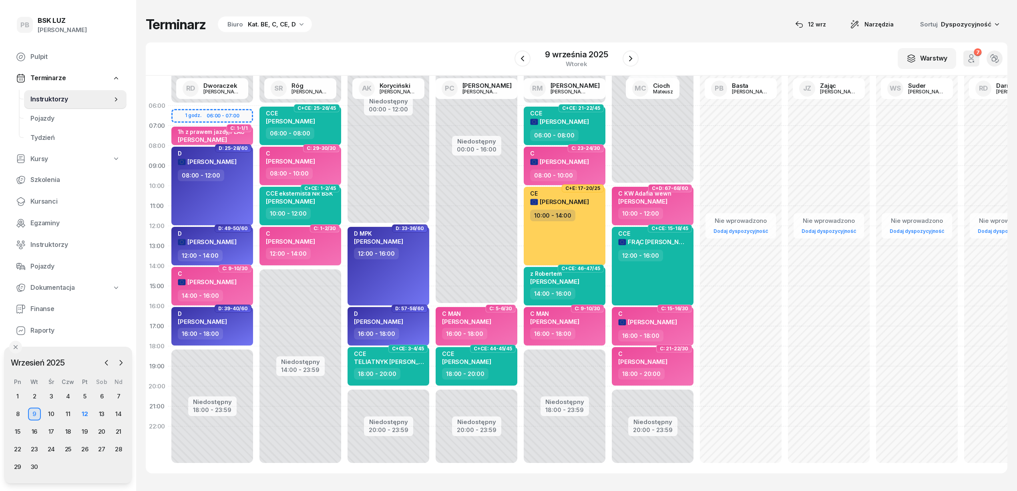
click at [263, 34] on div "Terminarz Biuro Kat. BE, C, CE, D [DATE] Narzędzia Sortuj Dyspozycyjność W Wybi…" at bounding box center [577, 244] width 862 height 489
click at [266, 26] on div "Kat. BE, C, CE, D" at bounding box center [272, 25] width 48 height 10
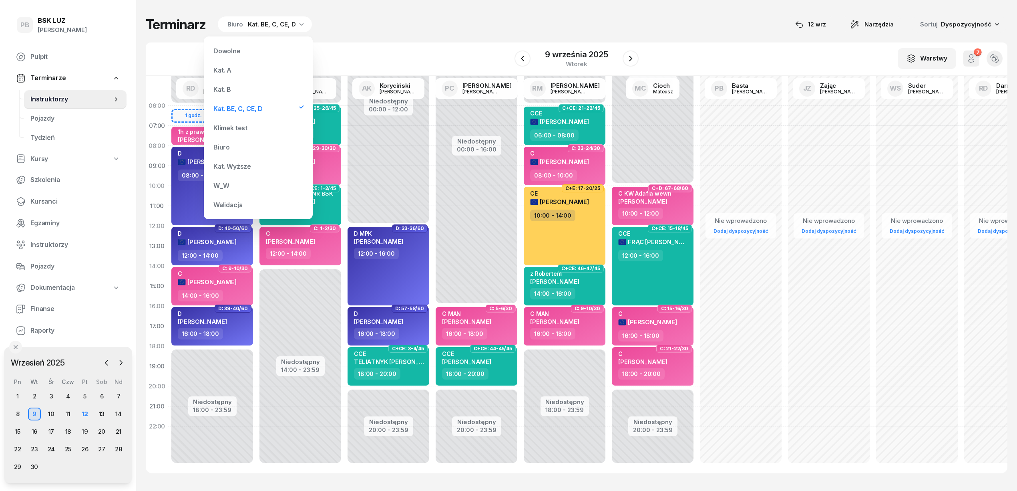
click at [239, 82] on div "Kat. B" at bounding box center [258, 89] width 96 height 16
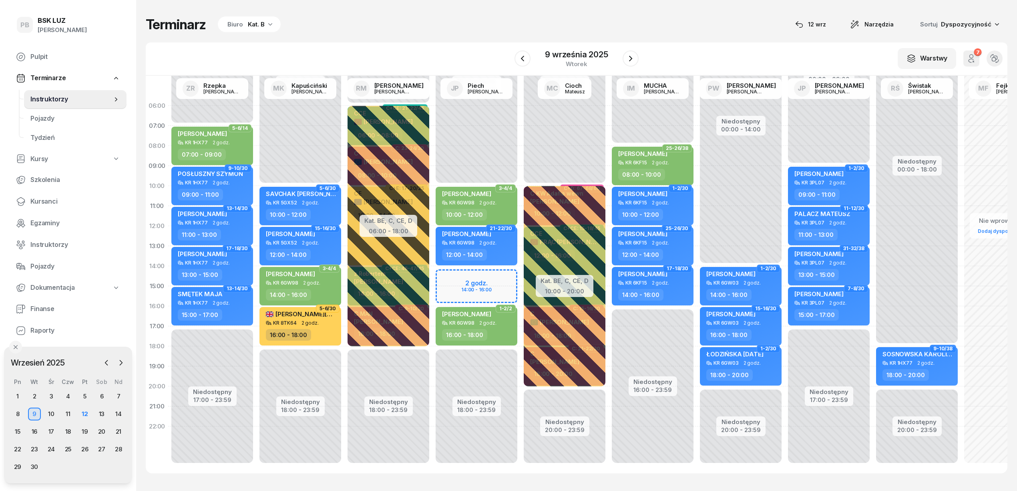
click at [706, 23] on div "Terminarz Biuro Kat. B [DATE] Narzędzia Sortuj Dyspozycyjność" at bounding box center [577, 24] width 862 height 17
click at [82, 409] on div "12" at bounding box center [84, 413] width 13 height 13
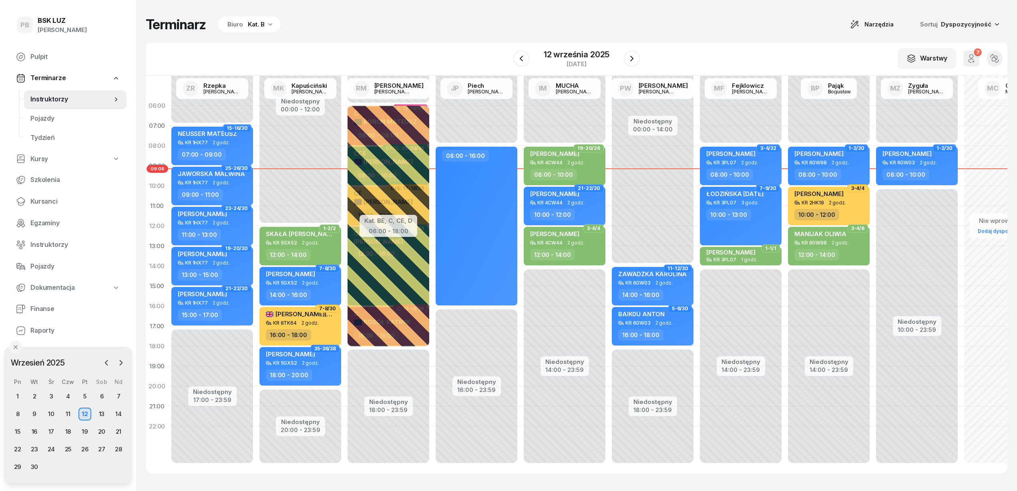
click at [250, 23] on div "Kat. B" at bounding box center [256, 25] width 17 height 10
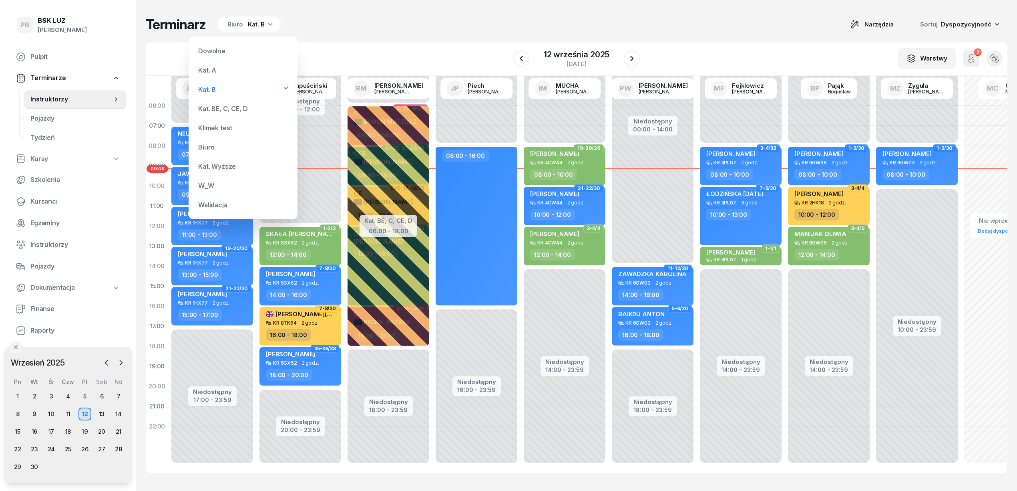
click at [247, 107] on div "Kat. BE, C, CE, D" at bounding box center [243, 109] width 96 height 16
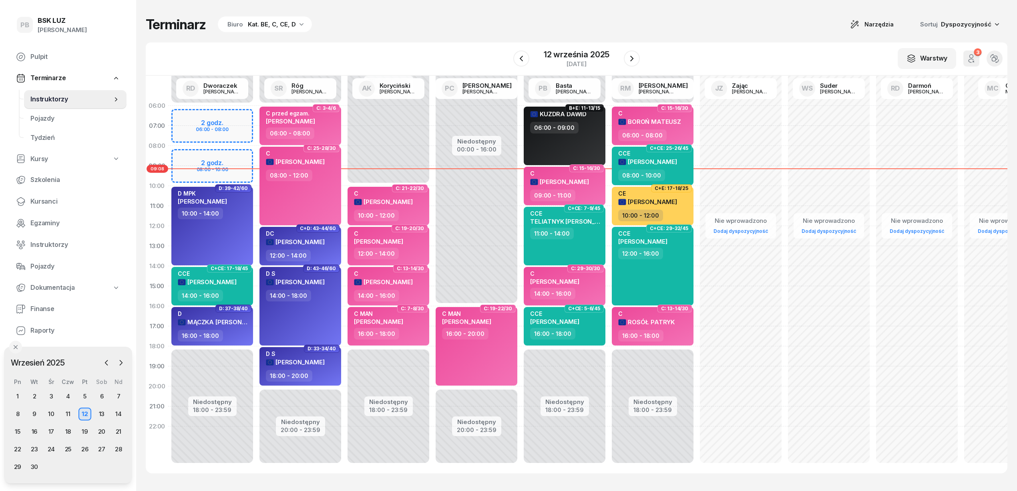
click at [364, 39] on div "Terminarz Biuro Kat. BE, C, CE, D Narzędzia Sortuj Dyspozycyjność W Wybierz AK …" at bounding box center [577, 244] width 862 height 489
click at [443, 33] on div "Terminarz Biuro Kat. BE, C, CE, D Narzędzia Sortuj Dyspozycyjność W Wybierz AK …" at bounding box center [577, 244] width 862 height 489
click at [470, 39] on div "Terminarz Biuro Kat. BE, C, CE, D Narzędzia Sortuj Dyspozycyjność W Wybierz AK …" at bounding box center [577, 244] width 862 height 489
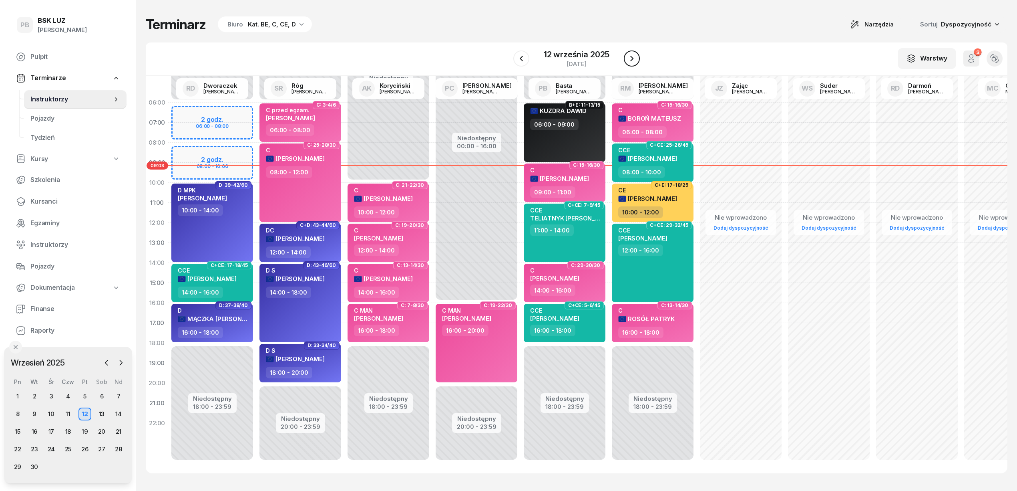
click at [629, 55] on icon "button" at bounding box center [632, 59] width 10 height 10
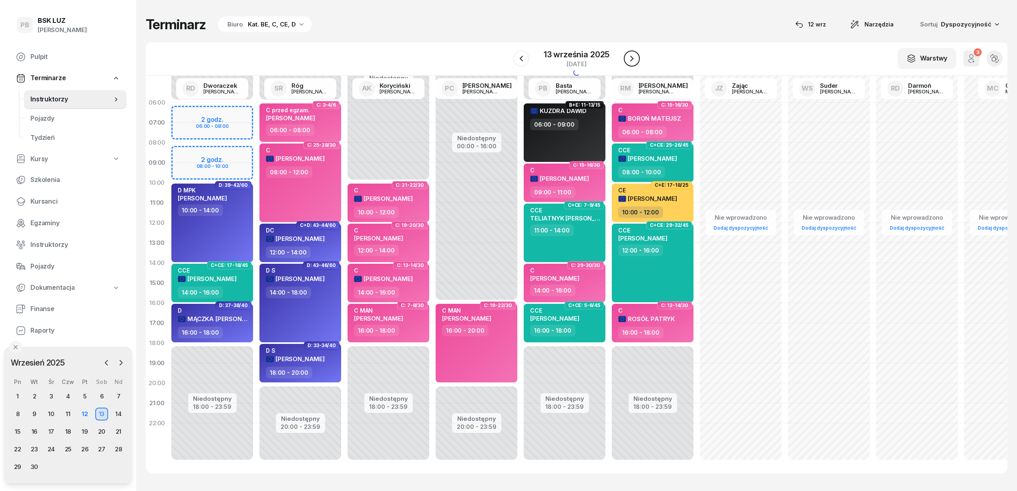
click at [629, 55] on icon "button" at bounding box center [632, 59] width 10 height 10
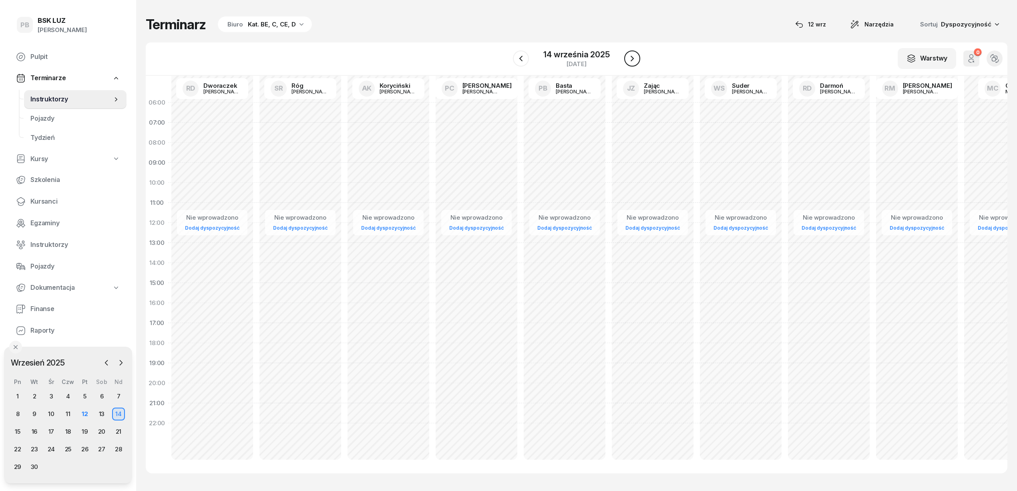
click at [629, 55] on icon "button" at bounding box center [632, 59] width 10 height 10
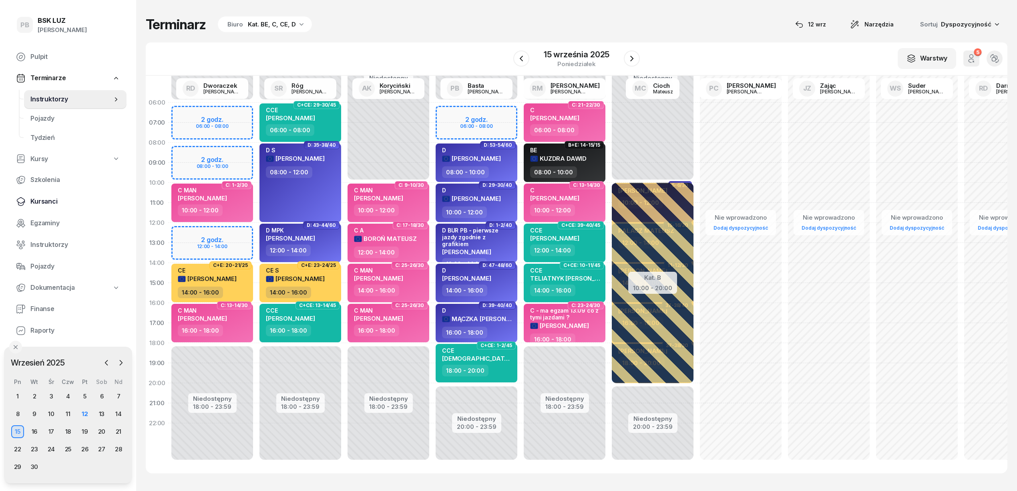
click at [39, 198] on span "Kursanci" at bounding box center [75, 201] width 90 height 10
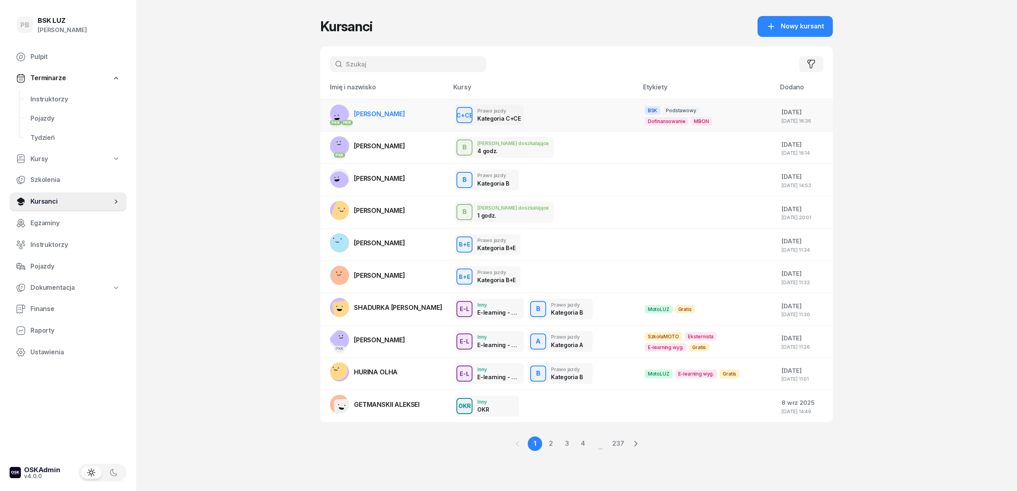
click at [396, 115] on span "[PERSON_NAME]" at bounding box center [379, 114] width 51 height 8
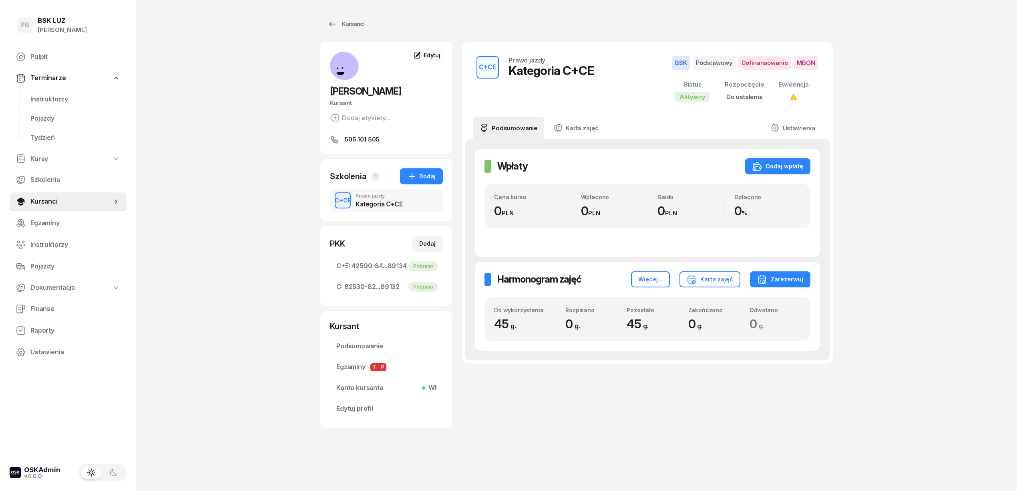
click at [265, 178] on div "PB BSK [PERSON_NAME] Terminarze Instruktorzy Pojazdy Tydzień Kursy Szkolenia Ku…" at bounding box center [508, 245] width 1017 height 491
click at [978, 259] on div "PB BSK [PERSON_NAME] Terminarze Instruktorzy Pojazdy Tydzień Kursy Szkolenia Ku…" at bounding box center [508, 245] width 1017 height 491
click at [946, 265] on div "PB BSK [PERSON_NAME] Terminarze Instruktorzy Pojazdy Tydzień Kursy Szkolenia Ku…" at bounding box center [508, 245] width 1017 height 491
click at [281, 183] on div "PB BSK [PERSON_NAME] Terminarze Instruktorzy Pojazdy Tydzień Kursy Szkolenia Ku…" at bounding box center [508, 245] width 1017 height 491
click at [261, 100] on div "PB BSK [PERSON_NAME] Terminarze Instruktorzy Pojazdy Tydzień Kursy Szkolenia Ku…" at bounding box center [508, 245] width 1017 height 491
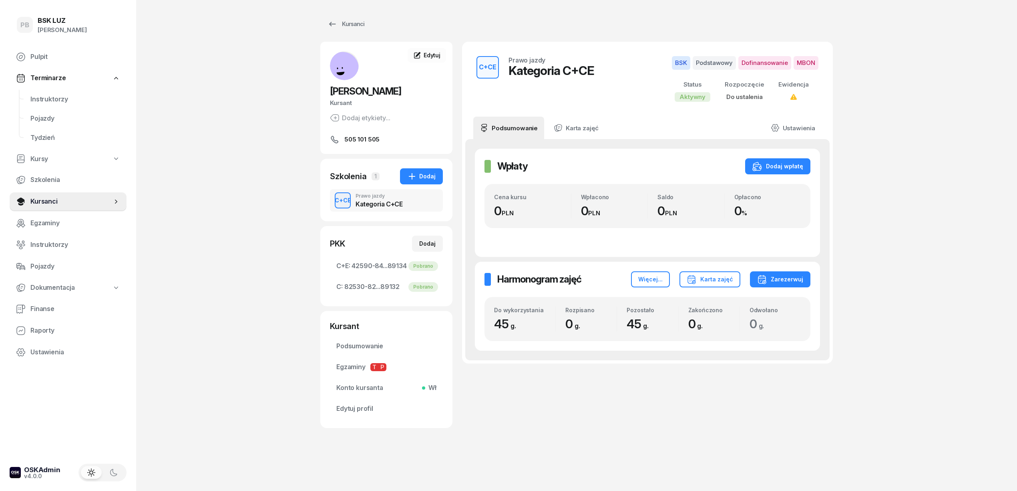
click at [967, 229] on div "PB BSK [PERSON_NAME] Terminarze Instruktorzy Pojazdy Tydzień Kursy Szkolenia Ku…" at bounding box center [508, 245] width 1017 height 491
click at [933, 235] on div "PB BSK [PERSON_NAME] Terminarze Instruktorzy Pojazdy Tydzień Kursy Szkolenia Ku…" at bounding box center [508, 245] width 1017 height 491
click at [906, 278] on div "PB BSK [PERSON_NAME] Terminarze Instruktorzy Pojazdy Tydzień Kursy Szkolenia Ku…" at bounding box center [508, 245] width 1017 height 491
click at [882, 290] on div "PB BSK [PERSON_NAME] Terminarze Instruktorzy Pojazdy Tydzień Kursy Szkolenia Ku…" at bounding box center [508, 245] width 1017 height 491
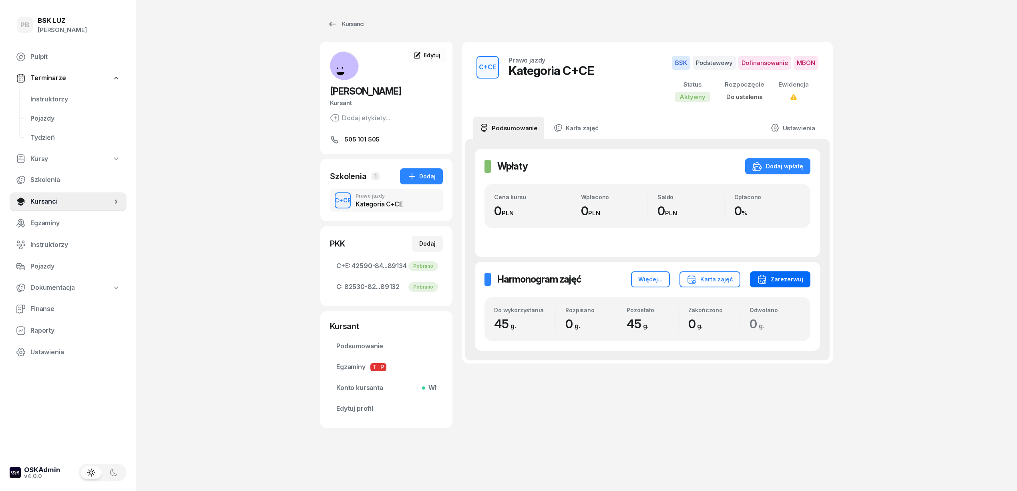
click at [766, 281] on icon "button" at bounding box center [764, 281] width 3 height 3
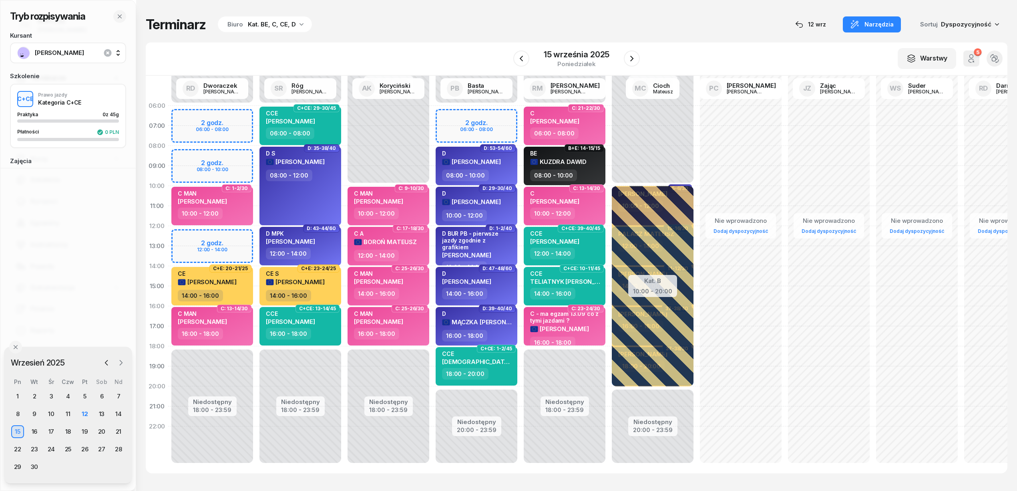
click at [122, 362] on icon "button" at bounding box center [121, 362] width 2 height 5
click at [18, 450] on div "20" at bounding box center [17, 448] width 13 height 13
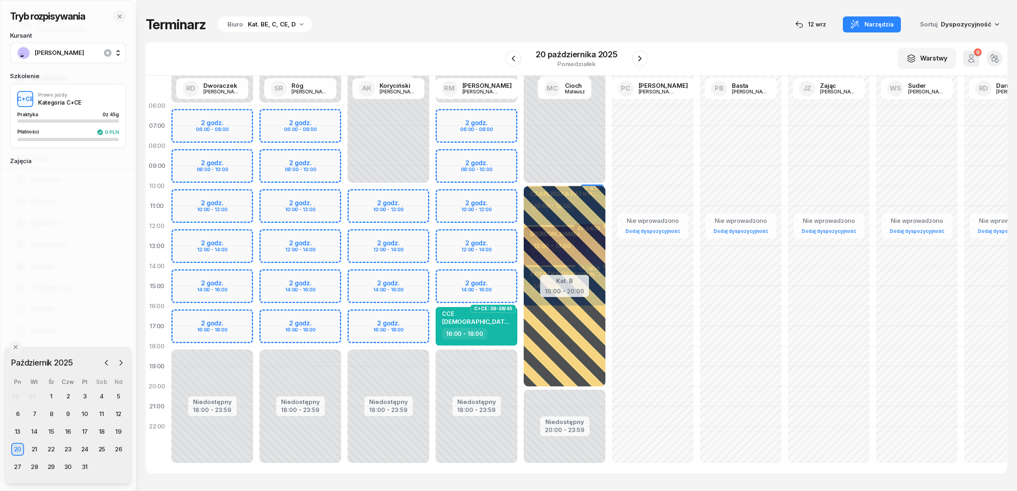
click at [494, 198] on div "Niedostępny 00:00 - 06:00 Niedostępny 18:00 - 23:59 2 godz. 06:00 - 08:00 2 god…" at bounding box center [476, 286] width 88 height 380
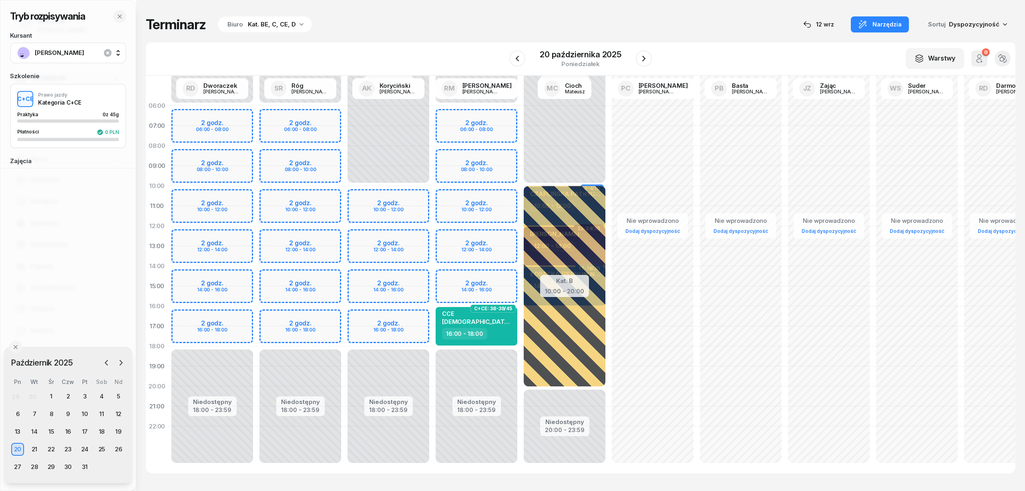
select select "10"
select select "12"
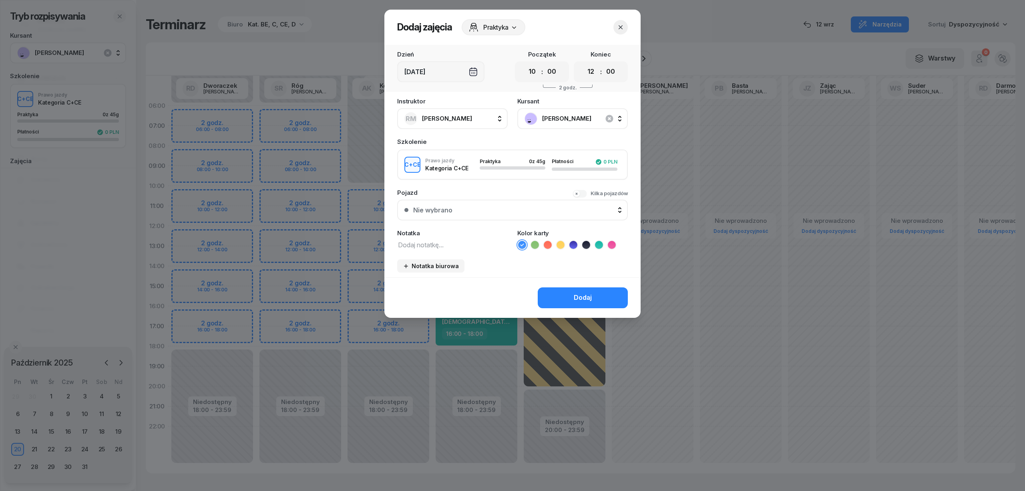
click at [597, 243] on icon at bounding box center [599, 244] width 4 height 3
click at [484, 246] on textarea at bounding box center [452, 244] width 111 height 10
type textarea "CCE"
click at [554, 296] on button "Dodaj" at bounding box center [583, 297] width 90 height 21
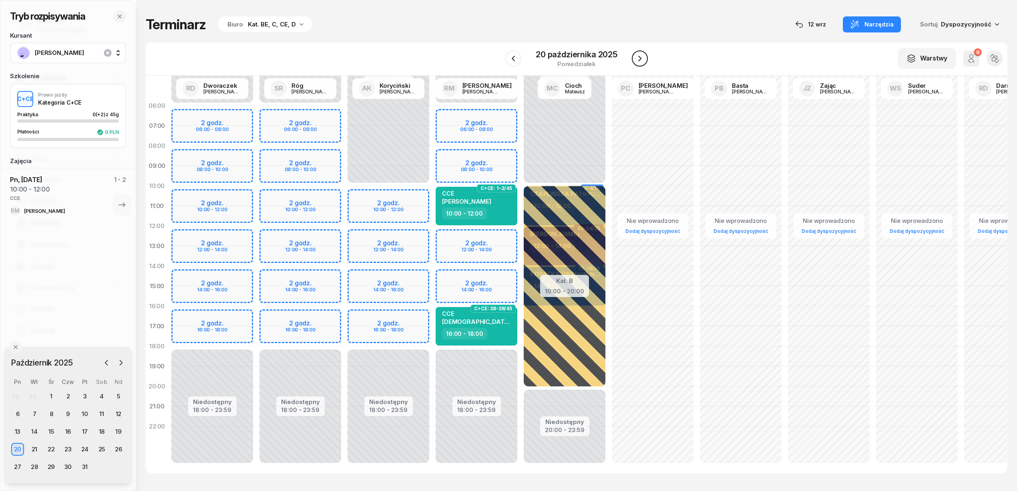
click at [641, 62] on icon "button" at bounding box center [640, 59] width 10 height 10
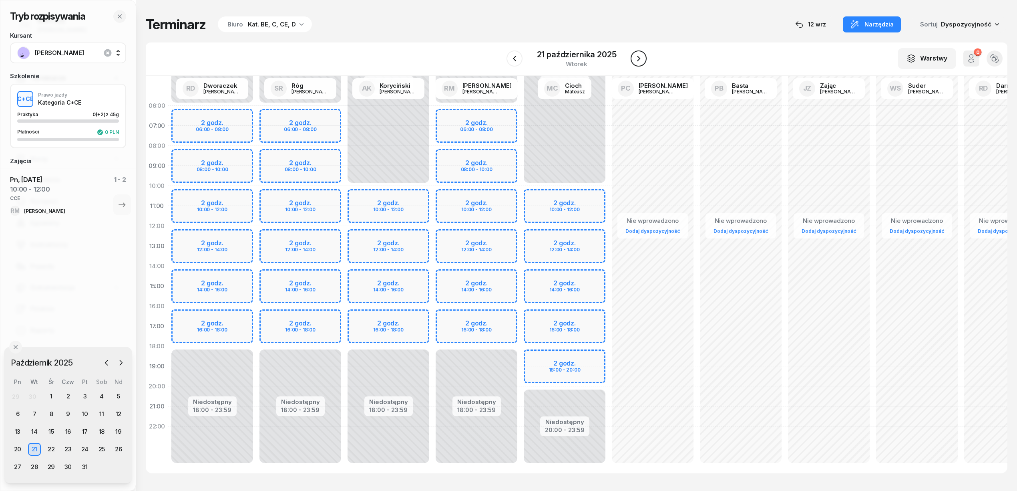
click at [641, 62] on icon "button" at bounding box center [639, 59] width 10 height 10
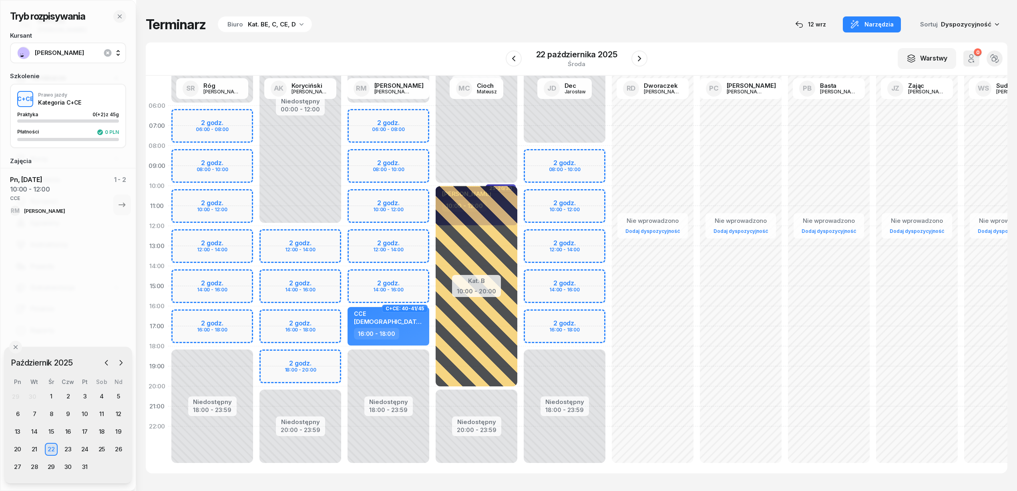
click at [420, 201] on div "Niedostępny 00:00 - 06:00 Niedostępny 18:00 - 23:59 2 godz. 06:00 - 08:00 2 god…" at bounding box center [388, 286] width 88 height 380
select select "10"
select select "12"
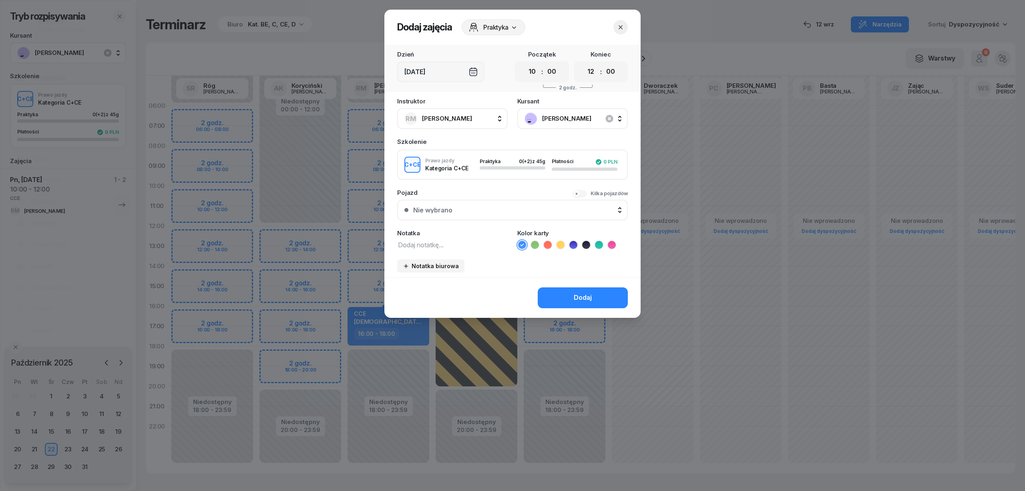
click at [484, 237] on div "Notatka" at bounding box center [452, 240] width 111 height 20
click at [473, 247] on textarea at bounding box center [452, 244] width 111 height 10
type textarea "CCE"
click at [597, 244] on icon at bounding box center [599, 245] width 8 height 8
click at [572, 296] on button "Dodaj" at bounding box center [583, 297] width 90 height 21
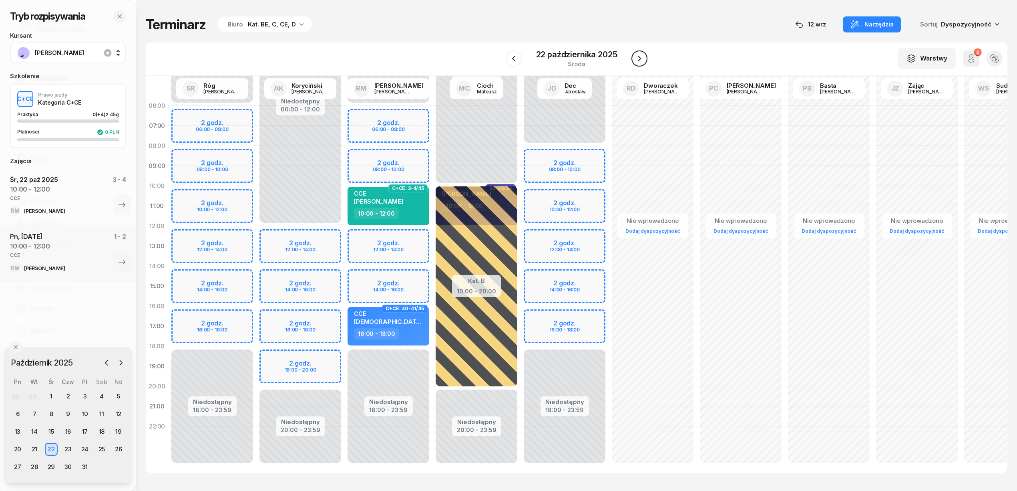
click at [642, 61] on icon "button" at bounding box center [640, 59] width 10 height 10
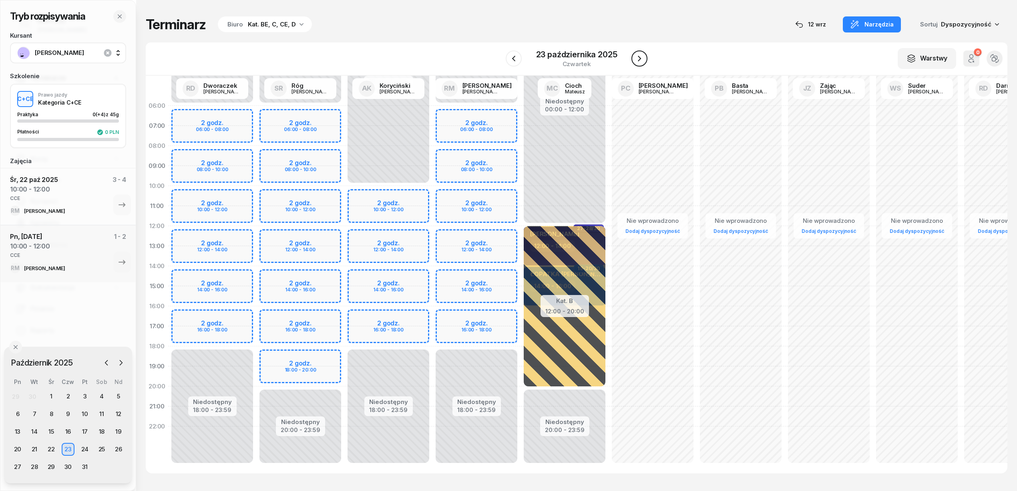
click at [642, 61] on icon "button" at bounding box center [640, 59] width 10 height 10
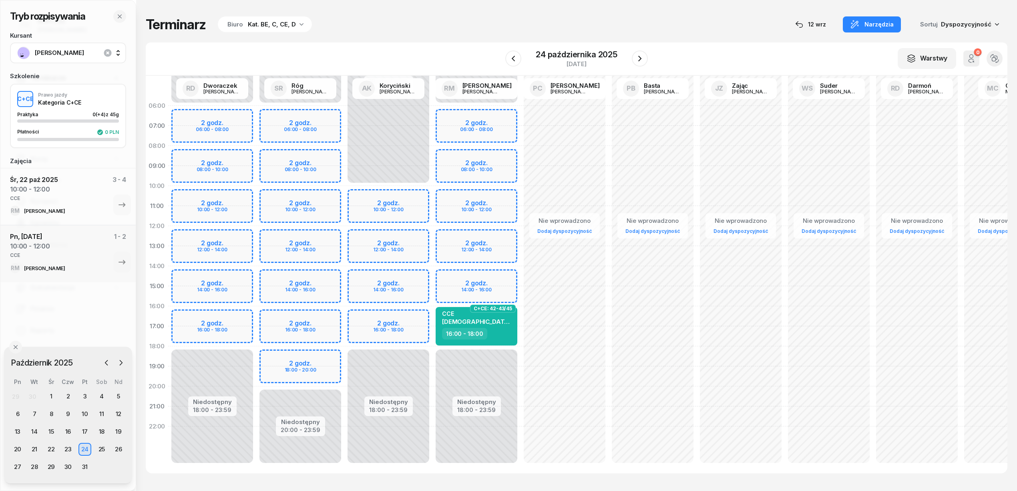
click at [509, 195] on div "Niedostępny 00:00 - 06:00 Niedostępny 18:00 - 23:59 2 godz. 06:00 - 08:00 2 god…" at bounding box center [476, 286] width 88 height 380
select select "10"
select select "12"
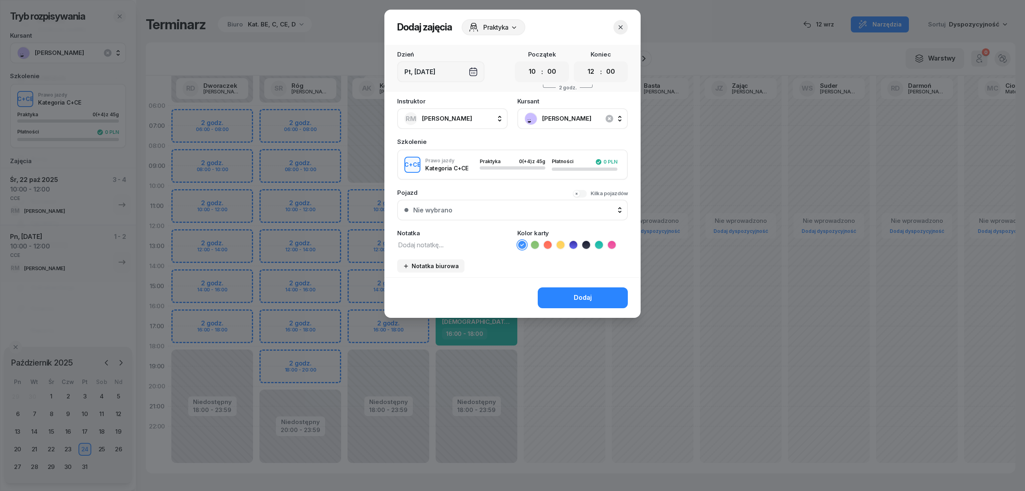
click at [448, 244] on textarea at bounding box center [452, 244] width 111 height 10
type textarea "CCE"
click at [596, 243] on icon at bounding box center [599, 245] width 8 height 8
click at [584, 298] on div "Dodaj" at bounding box center [583, 297] width 18 height 10
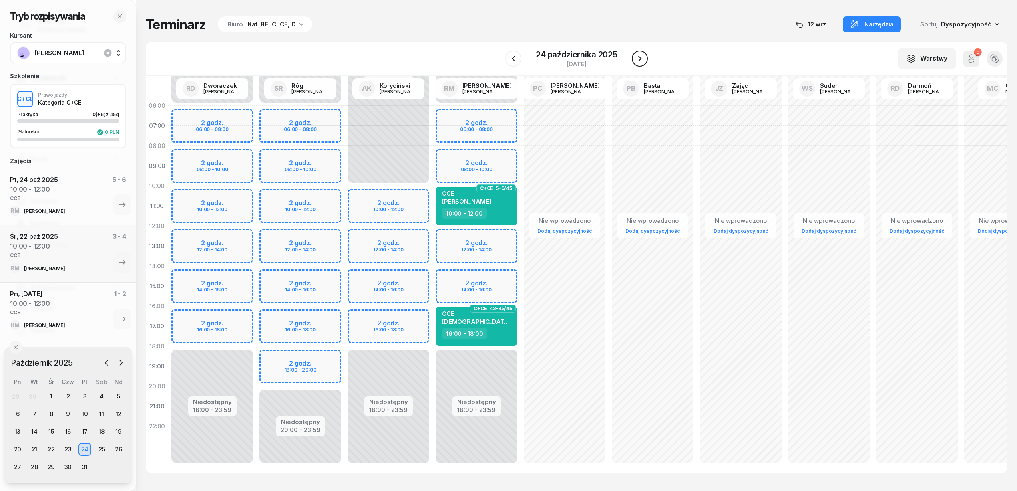
click at [638, 58] on icon "button" at bounding box center [640, 59] width 10 height 10
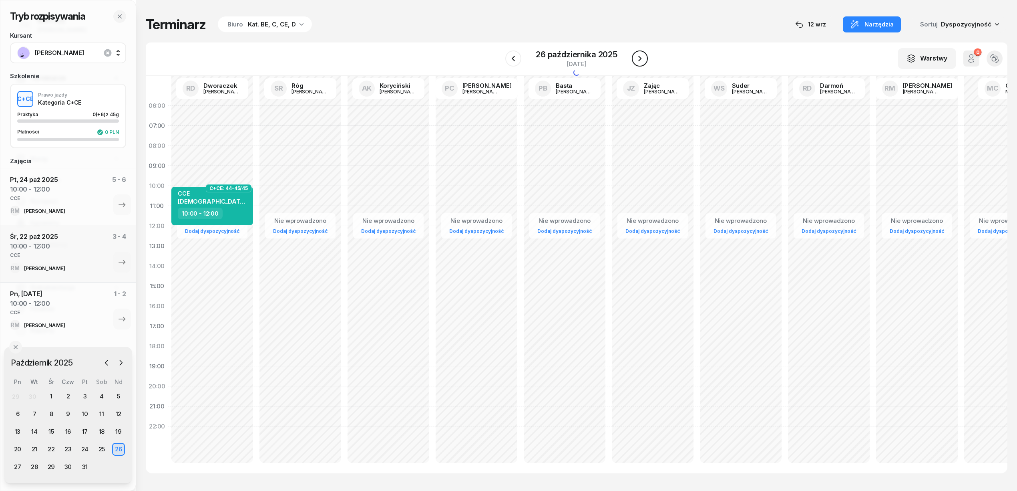
click at [638, 58] on icon "button" at bounding box center [640, 59] width 10 height 10
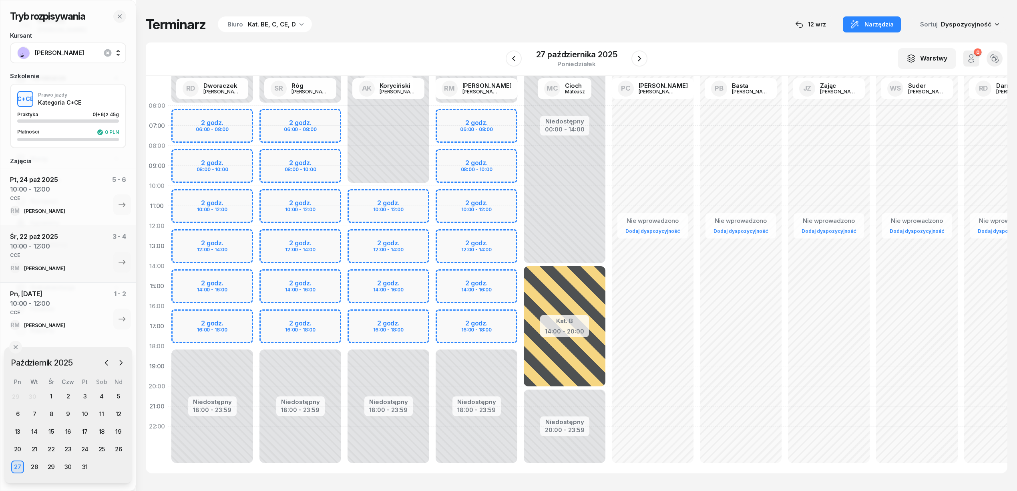
click at [507, 194] on div "Niedostępny 00:00 - 06:00 Niedostępny 18:00 - 23:59 2 godz. 06:00 - 08:00 2 god…" at bounding box center [476, 286] width 88 height 380
select select "10"
select select "12"
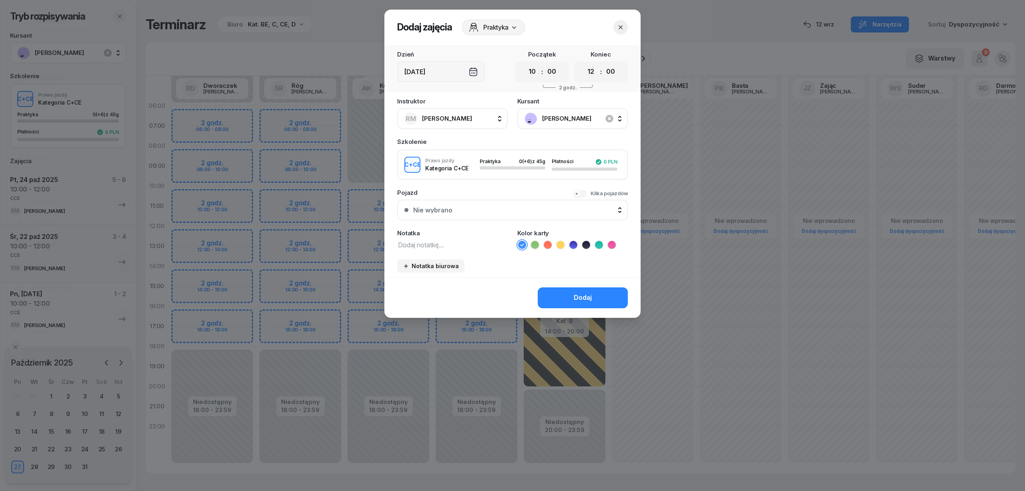
click at [442, 244] on textarea at bounding box center [452, 244] width 111 height 10
type textarea "CCE"
click at [601, 241] on icon at bounding box center [599, 245] width 8 height 8
click at [591, 292] on div "Dodaj" at bounding box center [583, 297] width 18 height 10
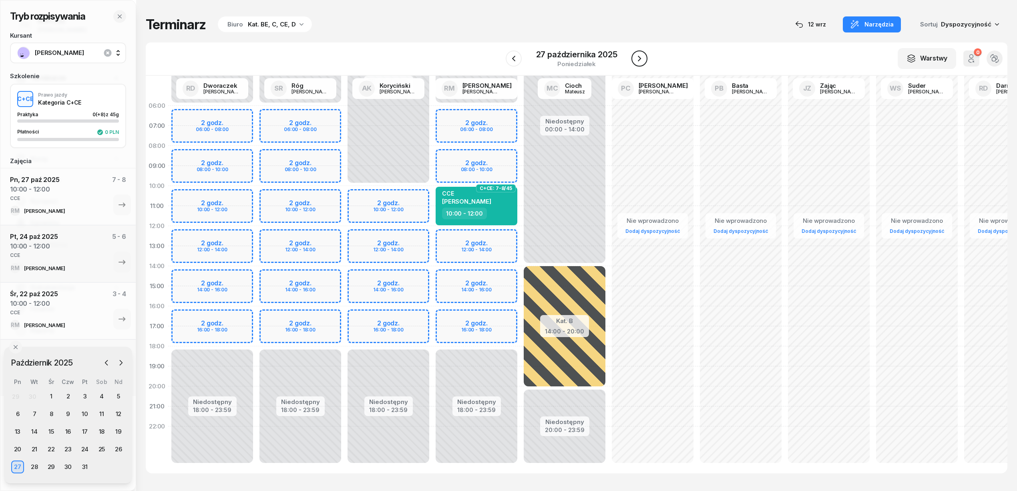
click at [643, 57] on icon "button" at bounding box center [640, 59] width 10 height 10
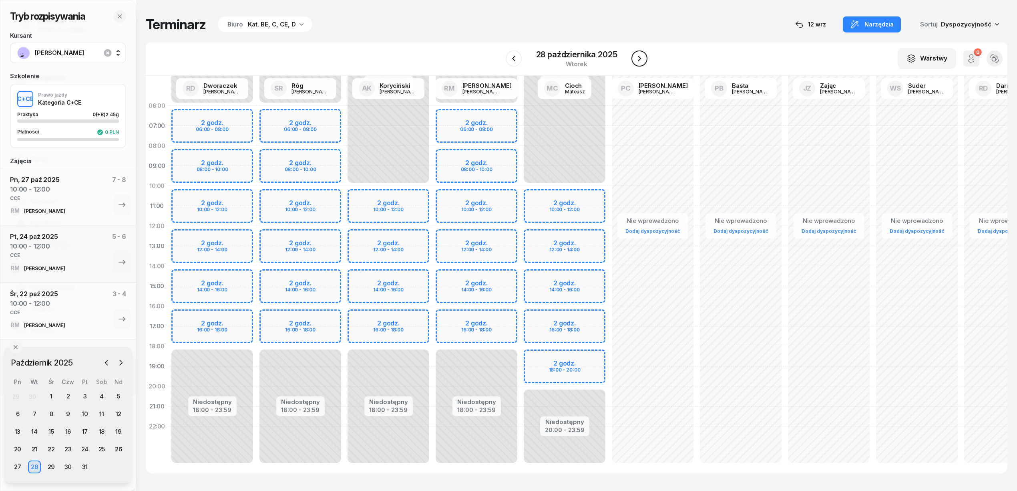
click at [643, 57] on icon "button" at bounding box center [640, 59] width 10 height 10
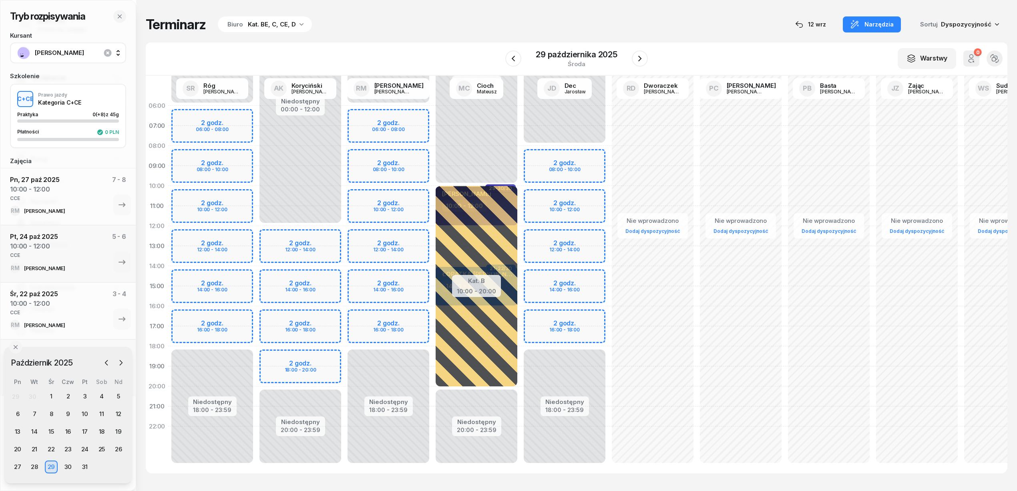
click at [412, 191] on div "Niedostępny 00:00 - 06:00 Niedostępny 18:00 - 23:59 2 godz. 06:00 - 08:00 2 god…" at bounding box center [388, 286] width 88 height 380
select select "10"
select select "12"
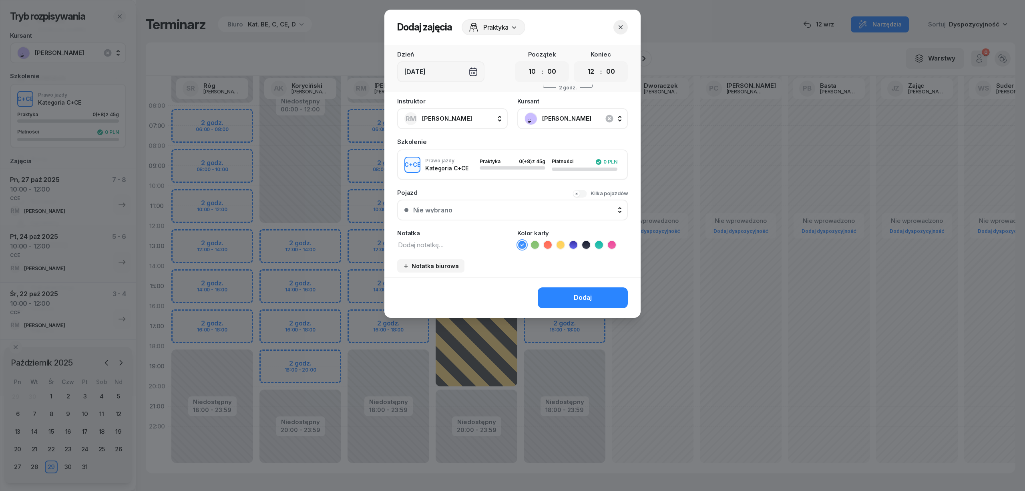
click at [437, 248] on textarea at bounding box center [452, 244] width 111 height 10
type textarea "CCE"
click at [597, 243] on icon at bounding box center [599, 245] width 8 height 8
click at [593, 294] on button "Dodaj" at bounding box center [583, 297] width 90 height 21
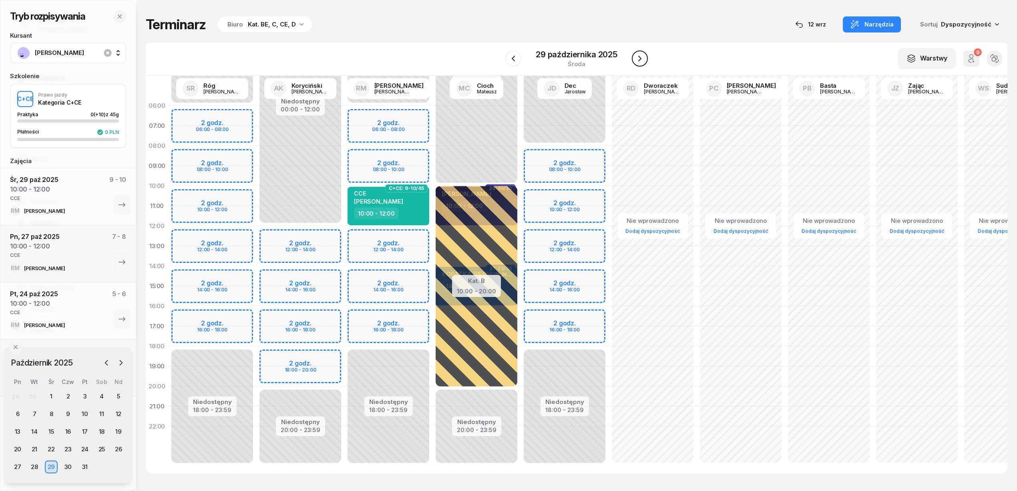
click at [637, 56] on icon "button" at bounding box center [640, 59] width 10 height 10
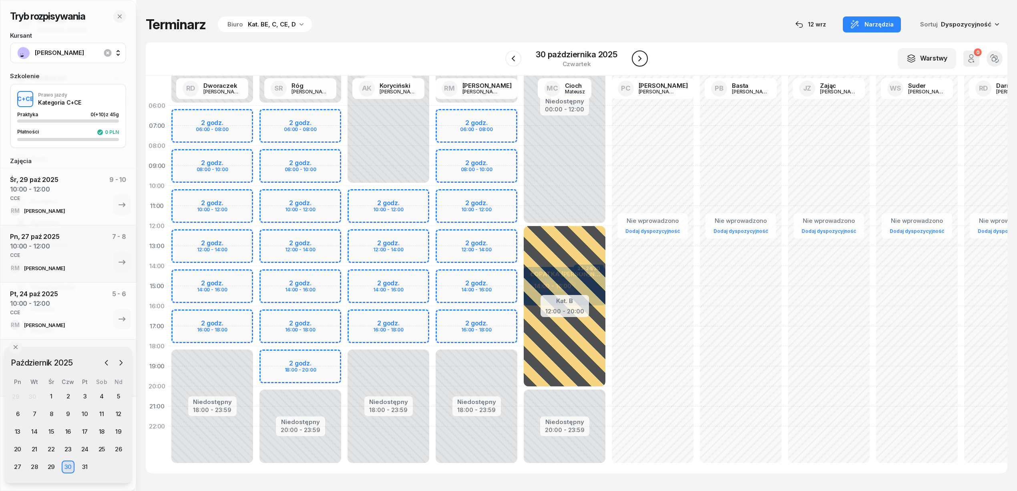
click at [637, 56] on icon "button" at bounding box center [640, 59] width 10 height 10
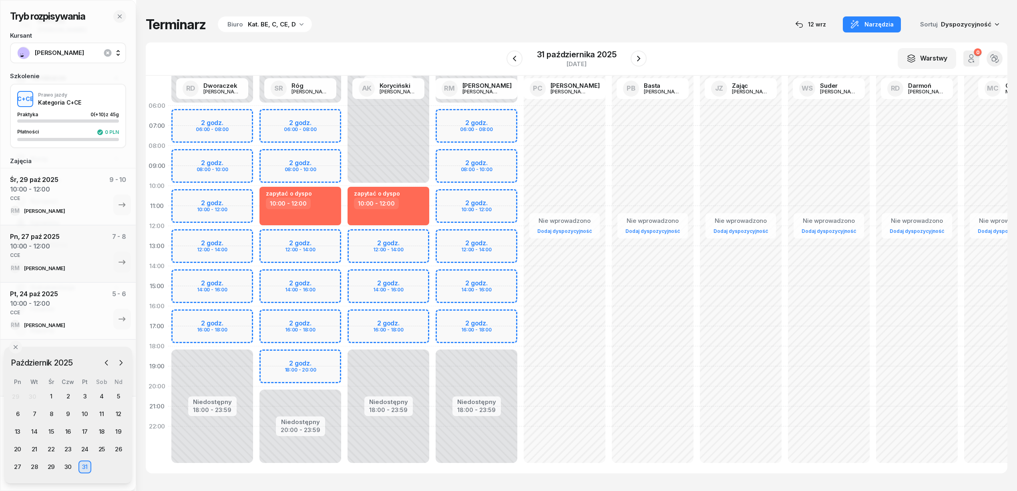
click at [510, 195] on div "Niedostępny 00:00 - 06:00 Niedostępny 18:00 - 23:59 2 godz. 06:00 - 08:00 2 god…" at bounding box center [476, 286] width 88 height 380
select select "10"
select select "12"
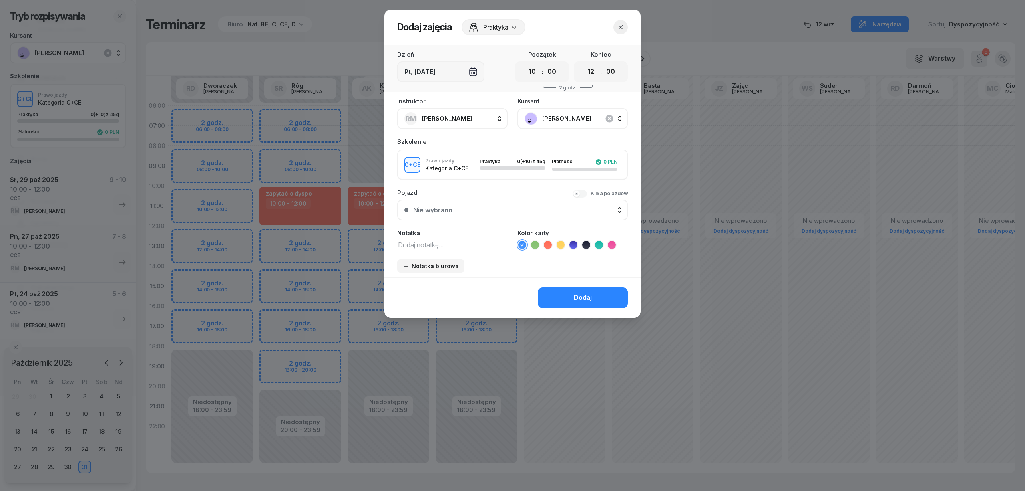
click at [471, 246] on textarea at bounding box center [452, 244] width 111 height 10
type textarea "CCE"
click at [599, 242] on icon at bounding box center [599, 245] width 8 height 8
click at [583, 292] on div "Dodaj" at bounding box center [583, 297] width 18 height 10
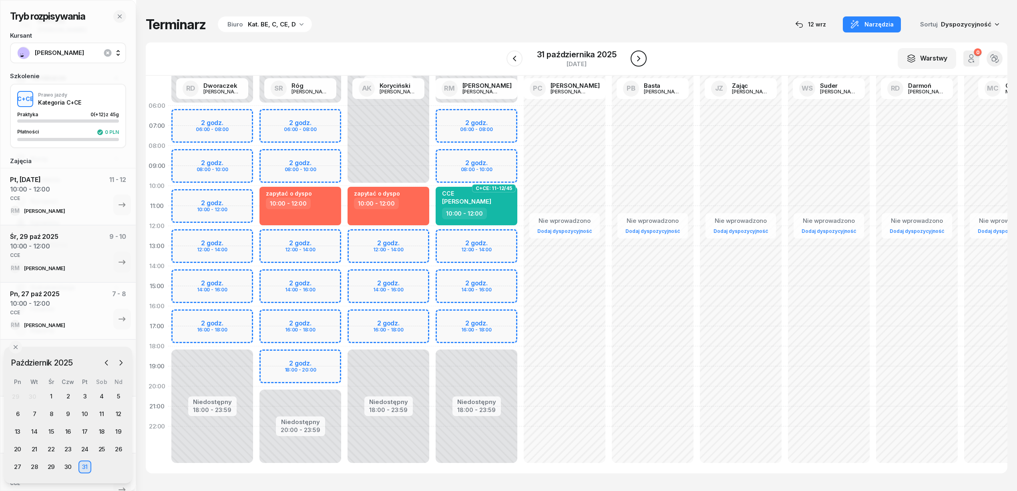
click at [643, 59] on icon "button" at bounding box center [639, 59] width 10 height 10
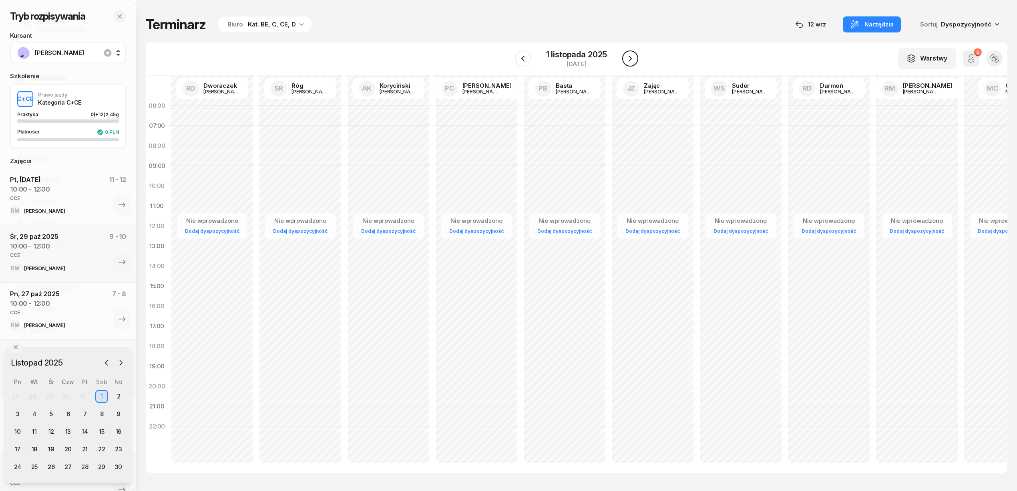
click at [643, 59] on div "W Wybierz AK [PERSON_NAME] BP [PERSON_NAME] DP [PERSON_NAME] GS [PERSON_NAME] I…" at bounding box center [577, 58] width 862 height 33
click at [633, 55] on icon "button" at bounding box center [630, 59] width 10 height 10
click at [903, 195] on div "Nie wprowadzono Dodaj dyspozycyjność" at bounding box center [917, 286] width 88 height 380
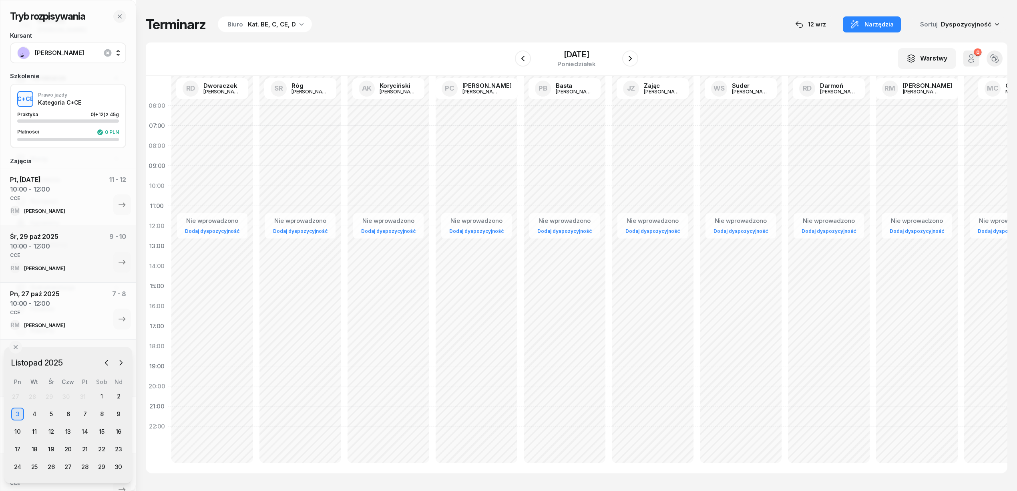
select select "10"
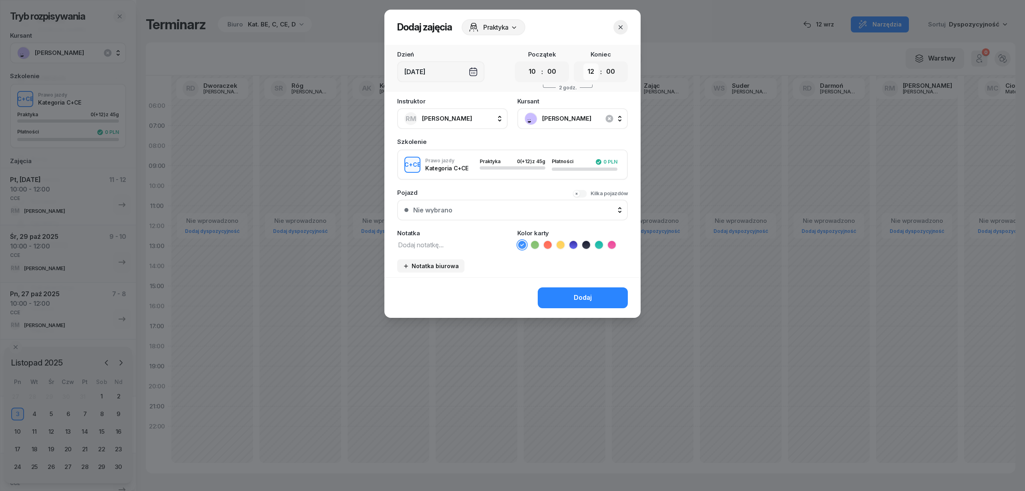
click at [590, 70] on select "00 01 02 03 04 05 06 07 08 09 10 11 12 13 14 15 16 17 18 19 20 21 22 23" at bounding box center [590, 71] width 15 height 17
click at [583, 63] on select "00 01 02 03 04 05 06 07 08 09 10 11 12 13 14 15 16 17 18 19 20 21 22 23" at bounding box center [590, 71] width 15 height 17
click at [602, 246] on icon at bounding box center [599, 245] width 8 height 8
click at [465, 244] on textarea at bounding box center [452, 244] width 111 height 10
click at [590, 70] on select "00 01 02 03 04 05 06 07 08 09 10 11 12 13 14 15 16 17 18 19 20 21 22 23" at bounding box center [590, 71] width 15 height 17
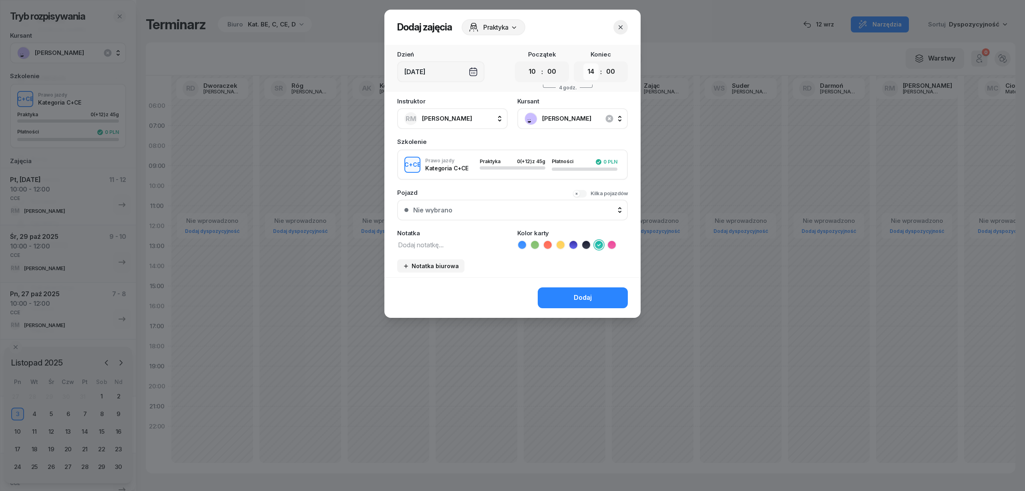
select select "12"
click at [583, 63] on select "00 01 02 03 04 05 06 07 08 09 10 11 12 13 14 15 16 17 18 19 20 21 22 23" at bounding box center [590, 71] width 15 height 17
click at [476, 245] on textarea at bounding box center [452, 244] width 111 height 10
type textarea "CCE"
click at [569, 293] on button "Dodaj" at bounding box center [583, 297] width 90 height 21
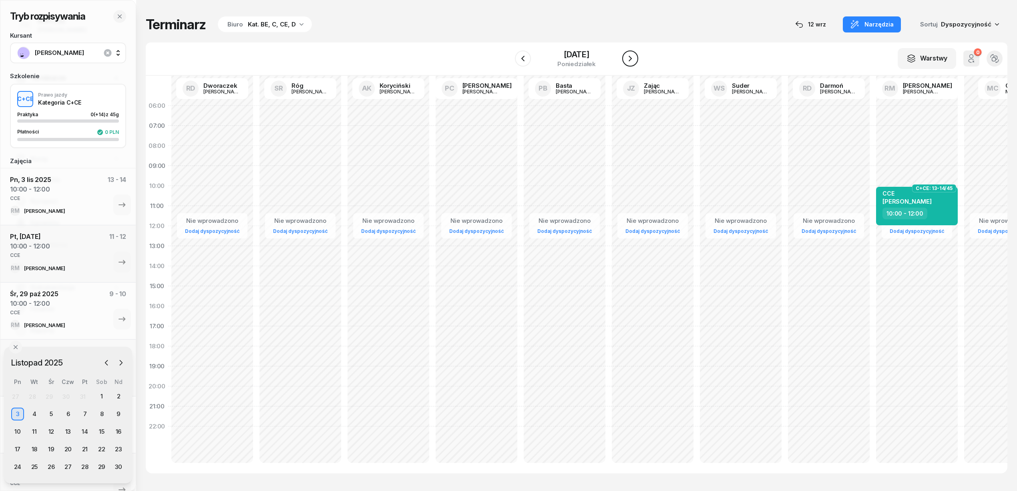
click at [631, 61] on icon "button" at bounding box center [630, 59] width 10 height 10
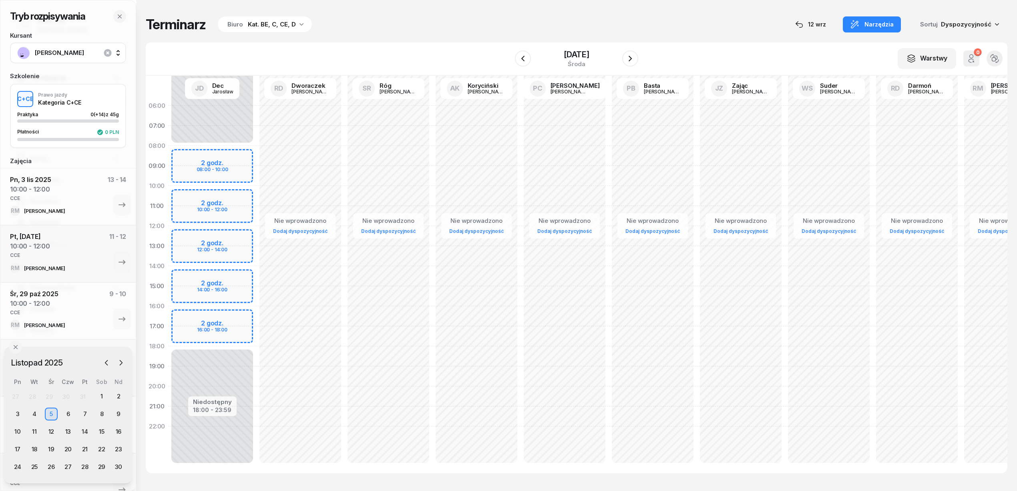
click at [971, 194] on div "Nie wprowadzono Dodaj dyspozycyjność" at bounding box center [1005, 286] width 88 height 380
select select "10"
select select "12"
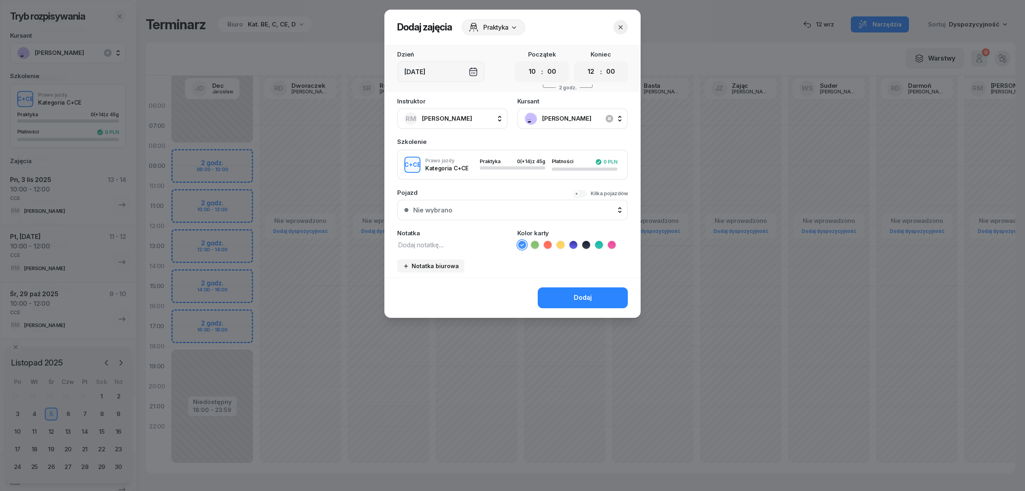
click at [484, 243] on textarea at bounding box center [452, 244] width 111 height 10
type textarea "CCE"
click at [596, 241] on icon at bounding box center [599, 245] width 8 height 8
click at [589, 296] on div "Dodaj" at bounding box center [583, 297] width 18 height 10
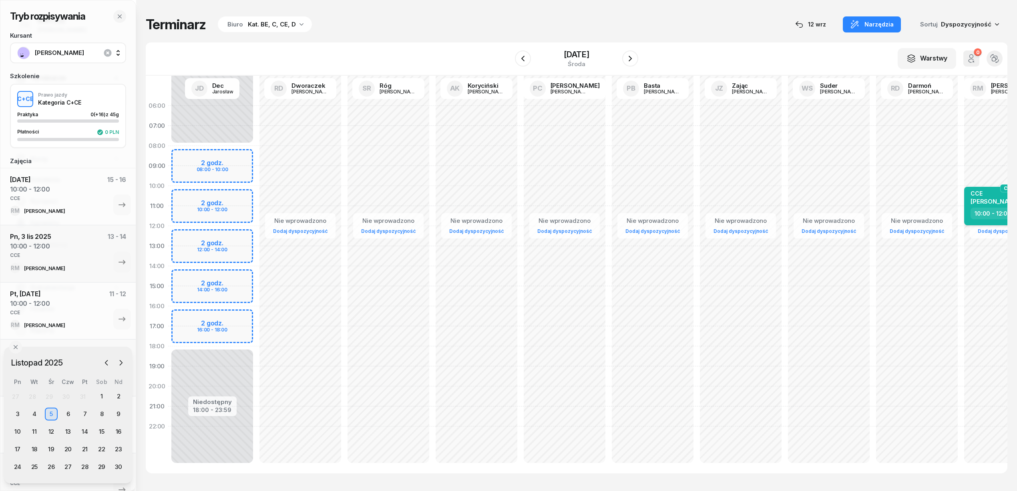
click at [985, 197] on span "[PERSON_NAME]" at bounding box center [995, 201] width 49 height 8
select select "10"
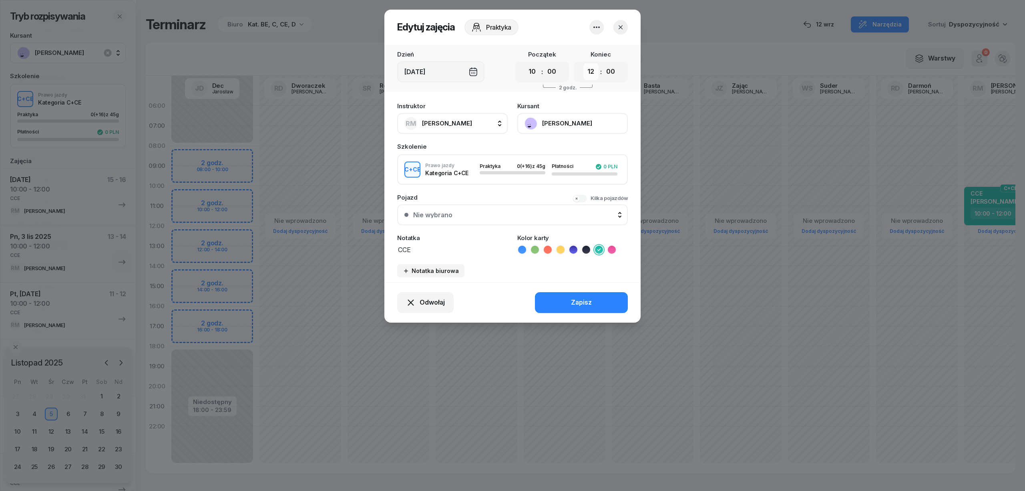
click at [590, 68] on select "00 01 02 03 04 05 06 07 08 09 10 11 12 13 14 15 16 17 18 19 20 21 22 23" at bounding box center [590, 71] width 15 height 17
select select "14"
click at [583, 63] on select "00 01 02 03 04 05 06 07 08 09 10 11 12 13 14 15 16 17 18 19 20 21 22 23" at bounding box center [590, 71] width 15 height 17
click at [571, 306] on button "Zapisz" at bounding box center [581, 302] width 93 height 21
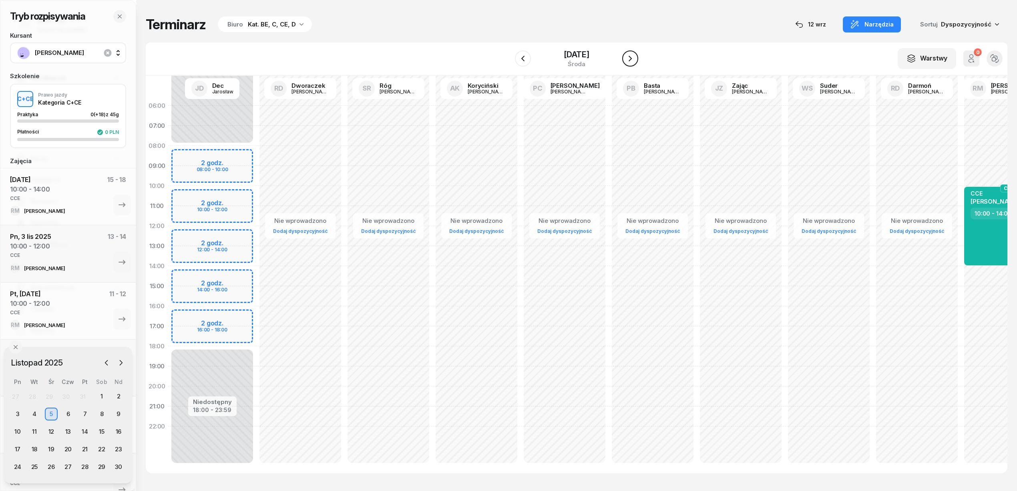
click at [626, 61] on icon "button" at bounding box center [630, 59] width 10 height 10
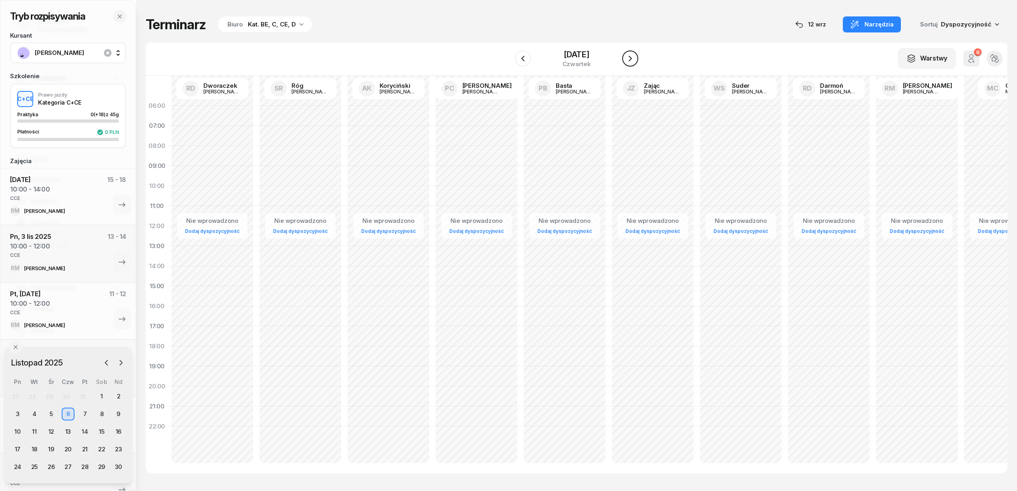
click at [626, 61] on icon "button" at bounding box center [630, 59] width 10 height 10
click at [884, 194] on div "Nie wprowadzono Dodaj dyspozycyjność" at bounding box center [917, 286] width 88 height 380
select select "10"
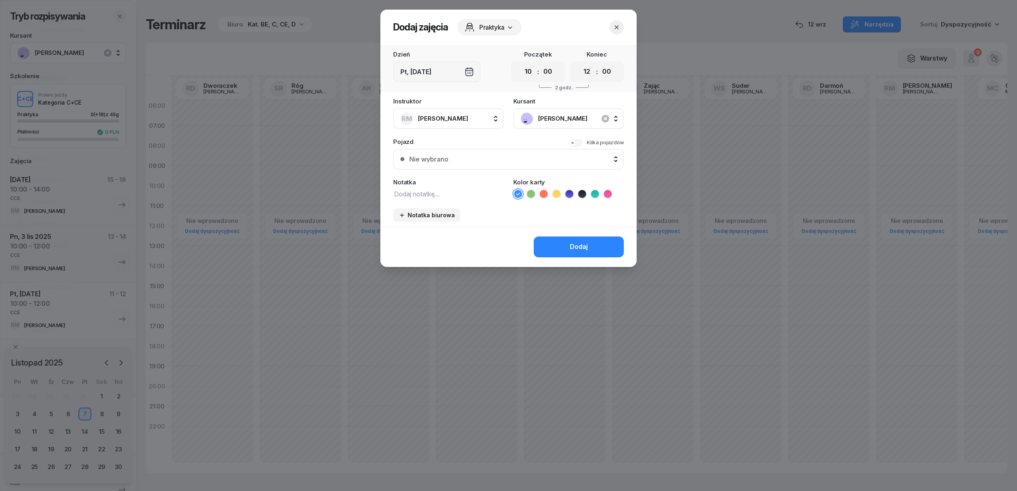
scroll to position [0, 0]
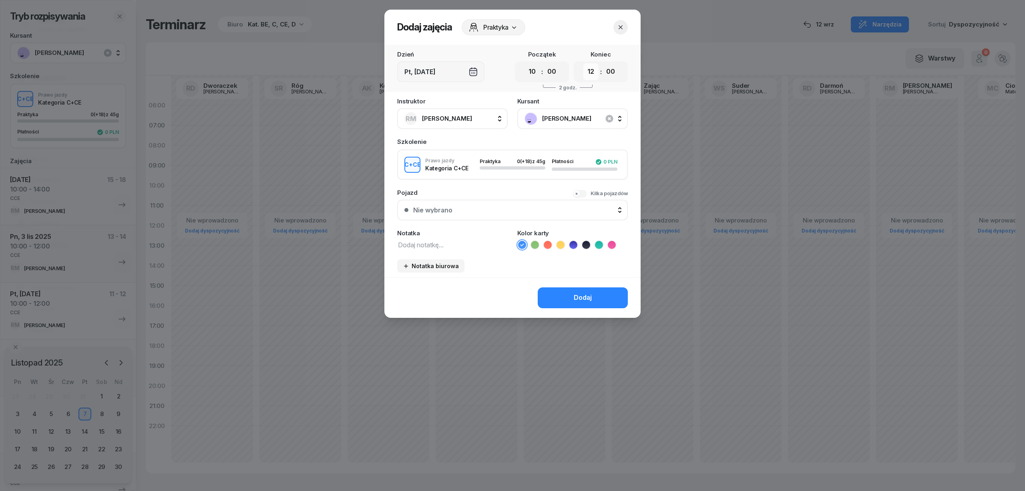
click at [589, 74] on select "00 01 02 03 04 05 06 07 08 09 10 11 12 13 14 15 16 17 18 19 20 21 22 23" at bounding box center [590, 71] width 15 height 17
select select "14"
click at [583, 63] on select "00 01 02 03 04 05 06 07 08 09 10 11 12 13 14 15 16 17 18 19 20 21 22 23" at bounding box center [590, 71] width 15 height 17
click at [603, 243] on li at bounding box center [599, 245] width 10 height 10
click at [473, 247] on textarea at bounding box center [452, 244] width 111 height 10
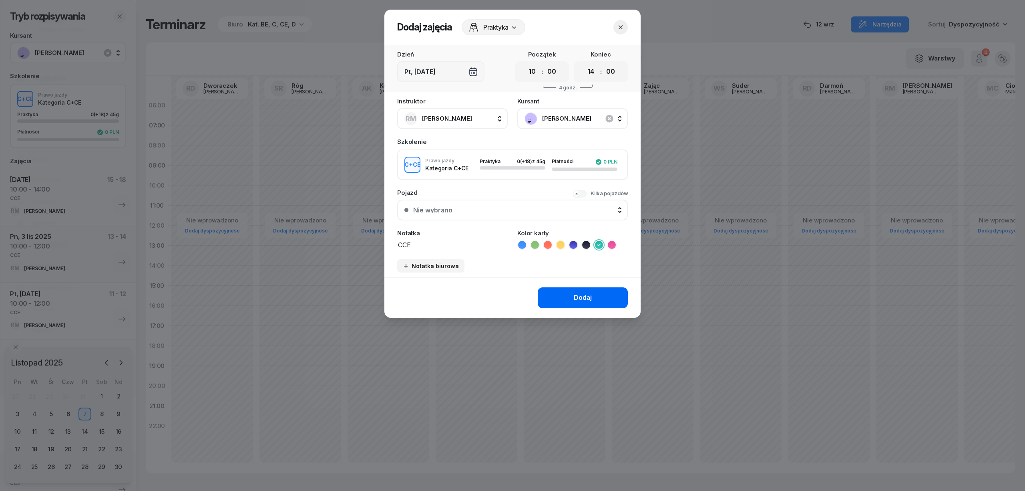
type textarea "CCE"
click at [582, 287] on button "Dodaj" at bounding box center [583, 297] width 90 height 21
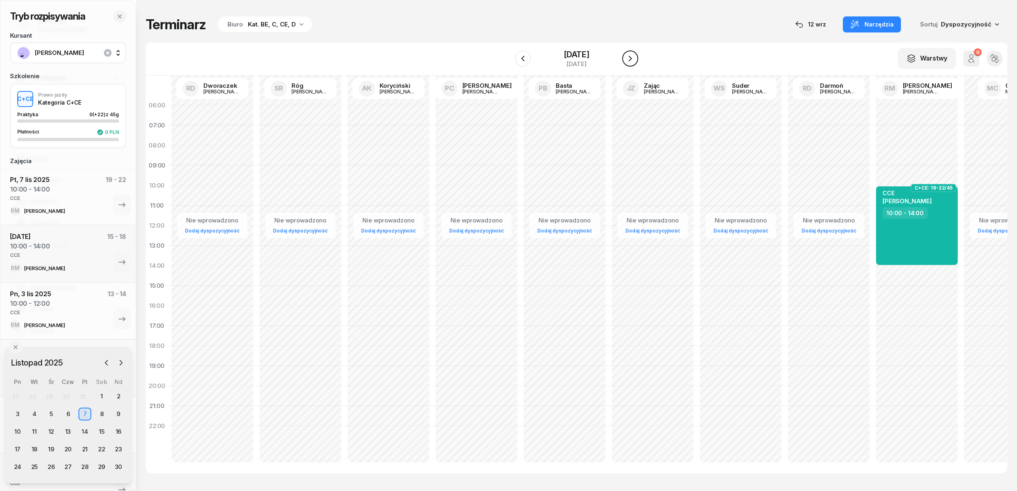
click at [632, 57] on icon "button" at bounding box center [630, 59] width 10 height 10
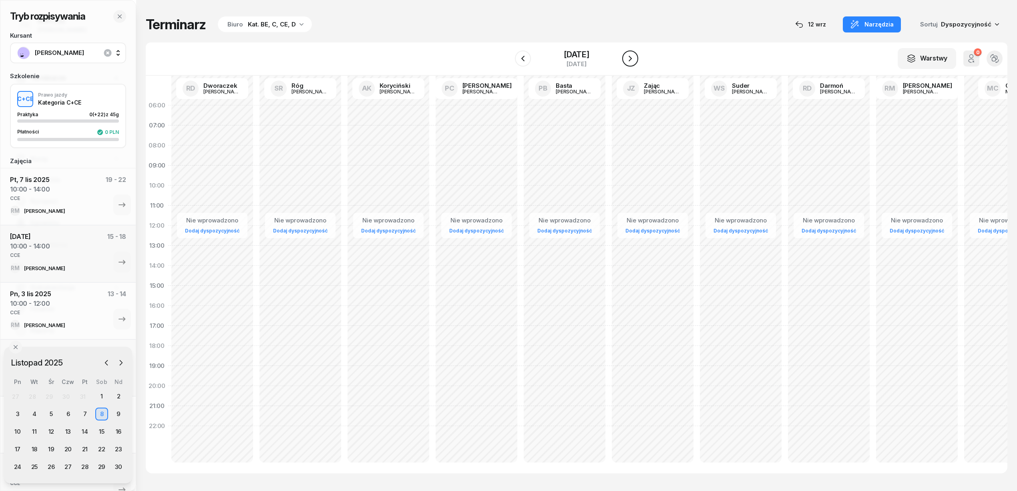
click at [632, 57] on icon "button" at bounding box center [630, 59] width 10 height 10
click at [882, 193] on div "Nie wprowadzono Dodaj dyspozycyjność" at bounding box center [917, 286] width 88 height 380
select select "10"
select select "12"
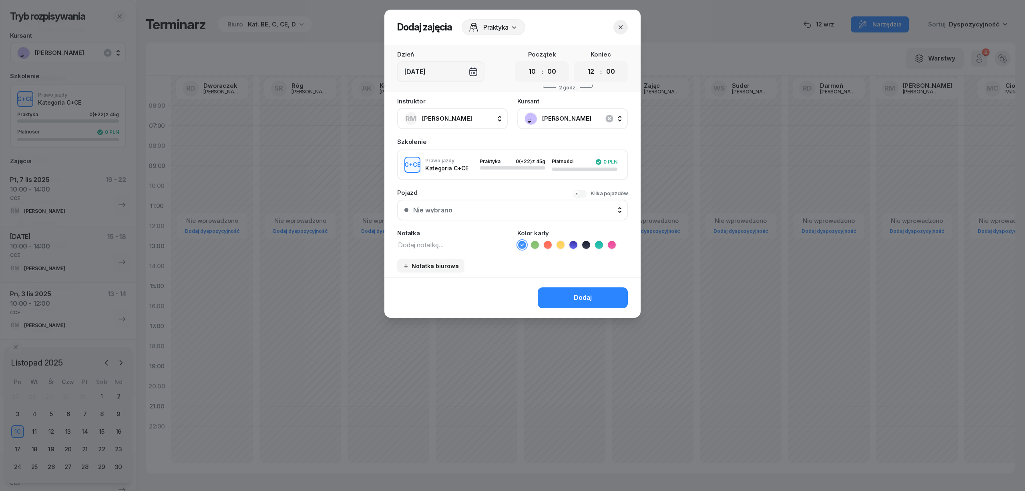
click at [442, 242] on textarea at bounding box center [452, 244] width 111 height 10
type textarea "CCE"
click at [598, 247] on icon at bounding box center [599, 245] width 8 height 8
click at [587, 289] on button "Dodaj" at bounding box center [583, 297] width 90 height 21
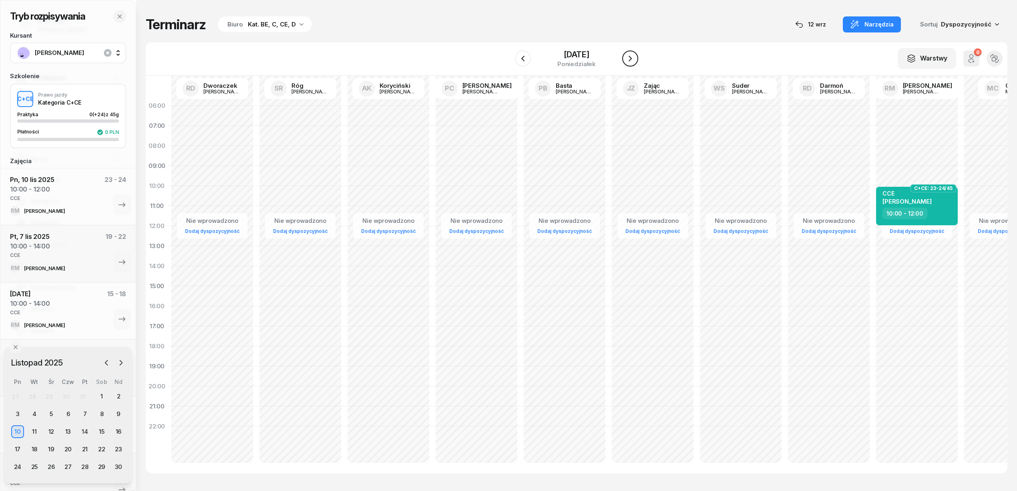
click at [635, 60] on icon "button" at bounding box center [630, 59] width 10 height 10
click at [636, 60] on button "button" at bounding box center [630, 58] width 16 height 16
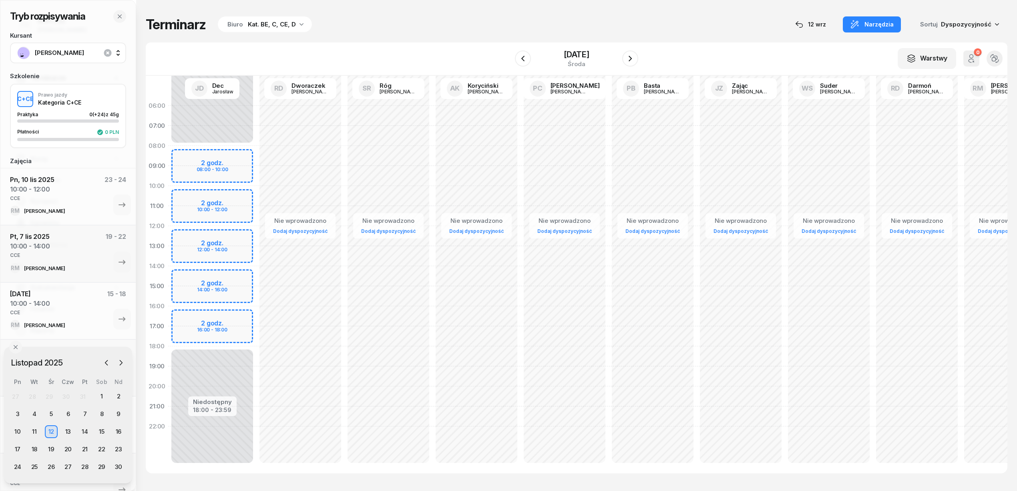
click at [973, 187] on div "Nie wprowadzono Dodaj dyspozycyjność" at bounding box center [1005, 286] width 88 height 380
select select "10"
select select "12"
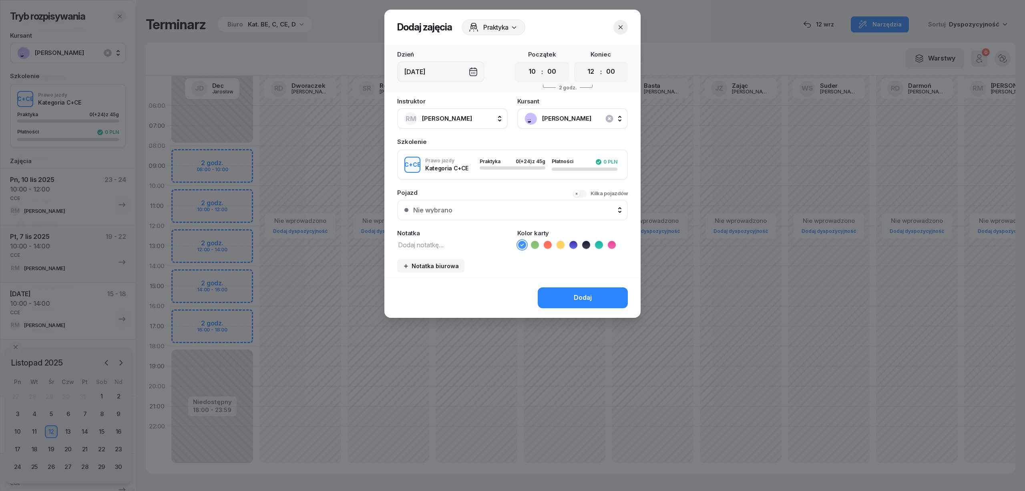
click at [444, 244] on textarea at bounding box center [452, 244] width 111 height 10
type textarea "CCE"
click at [601, 241] on icon at bounding box center [599, 245] width 8 height 8
click at [596, 292] on button "Dodaj" at bounding box center [583, 297] width 90 height 21
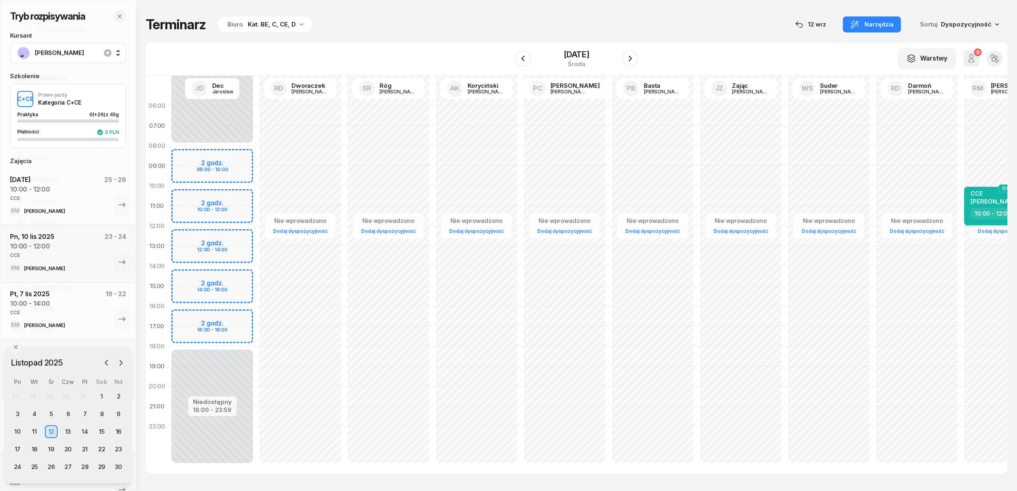
click at [982, 192] on div "CCE" at bounding box center [995, 193] width 49 height 7
select select "10"
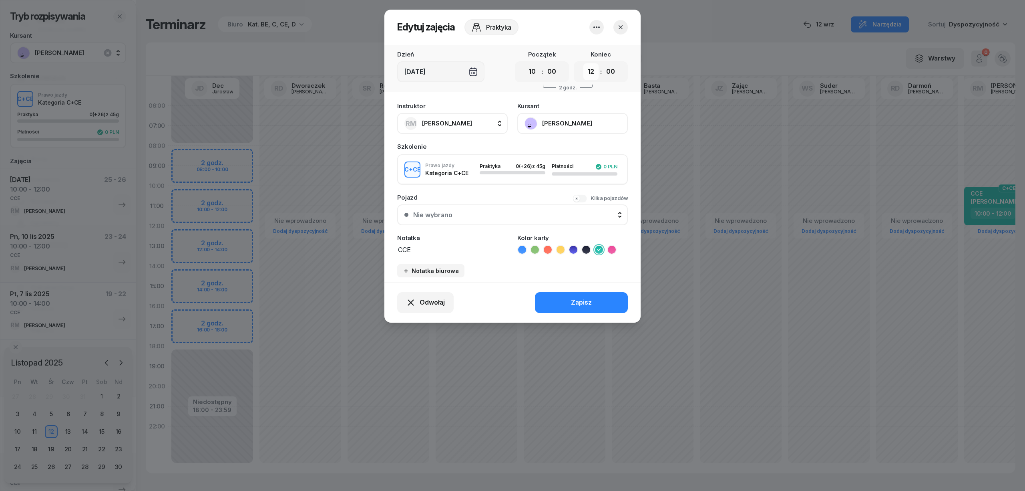
click at [591, 69] on select "00 01 02 03 04 05 06 07 08 09 10 11 12 13 14 15 16 17 18 19 20 21 22 23" at bounding box center [590, 71] width 15 height 17
select select "14"
click at [583, 63] on select "00 01 02 03 04 05 06 07 08 09 10 11 12 13 14 15 16 17 18 19 20 21 22 23" at bounding box center [590, 71] width 15 height 17
click at [601, 302] on button "Zapisz" at bounding box center [581, 302] width 93 height 21
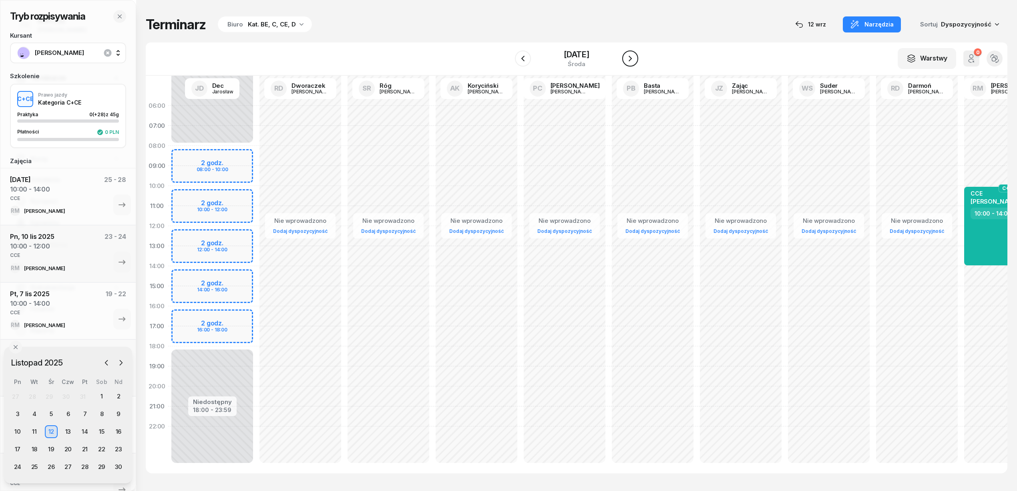
click at [631, 55] on icon "button" at bounding box center [630, 59] width 10 height 10
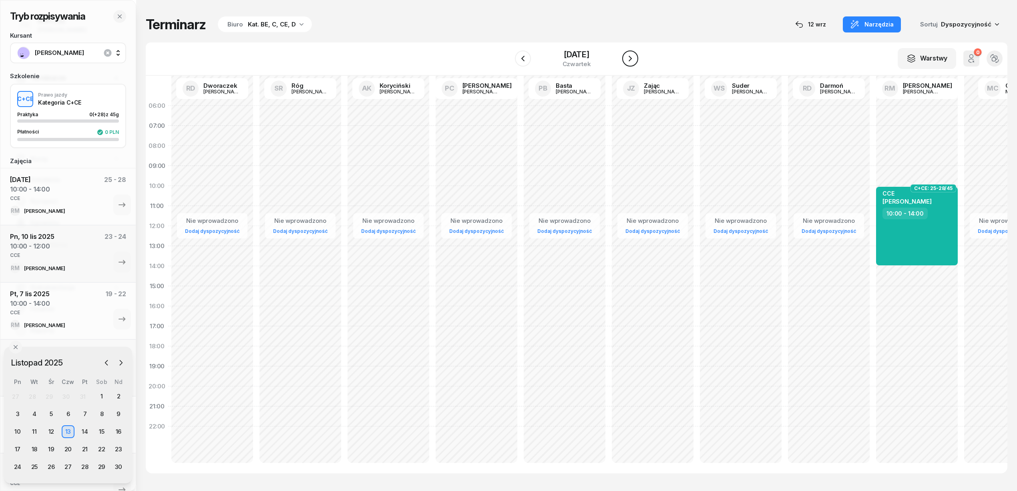
click at [631, 55] on icon "button" at bounding box center [630, 59] width 10 height 10
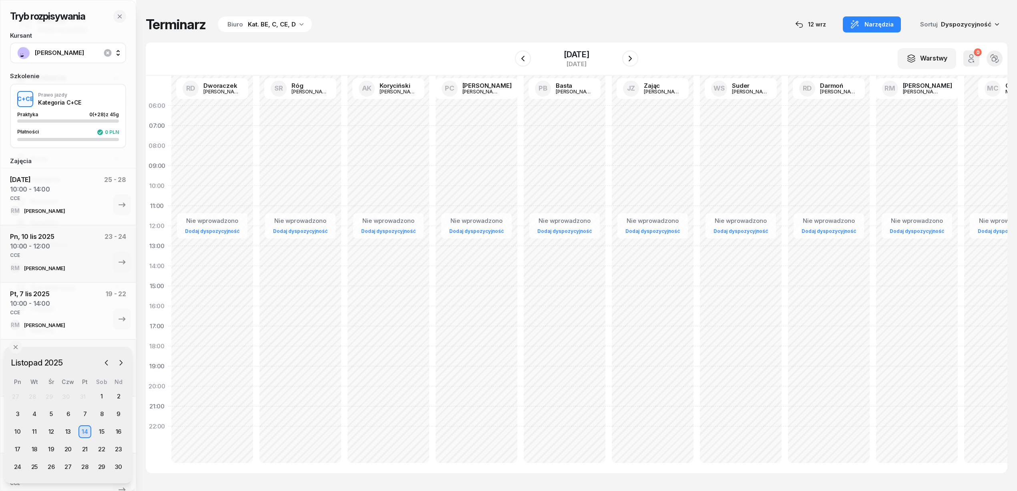
click at [901, 193] on div "Nie wprowadzono Dodaj dyspozycyjność" at bounding box center [917, 286] width 88 height 380
select select "10"
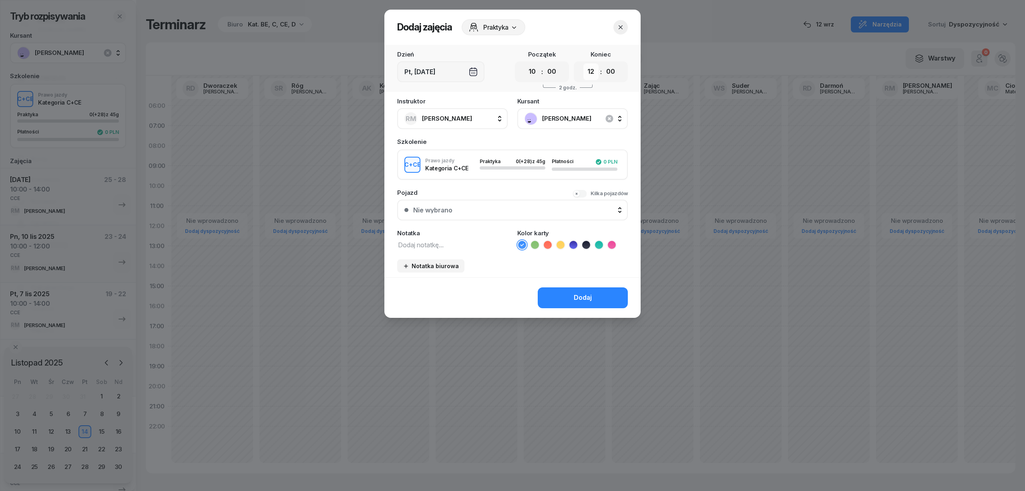
click at [590, 72] on select "00 01 02 03 04 05 06 07 08 09 10 11 12 13 14 15 16 17 18 19 20 21 22 23" at bounding box center [590, 71] width 15 height 17
select select "14"
click at [583, 63] on select "00 01 02 03 04 05 06 07 08 09 10 11 12 13 14 15 16 17 18 19 20 21 22 23" at bounding box center [590, 71] width 15 height 17
click at [488, 246] on textarea at bounding box center [452, 244] width 111 height 10
type textarea "CCE"
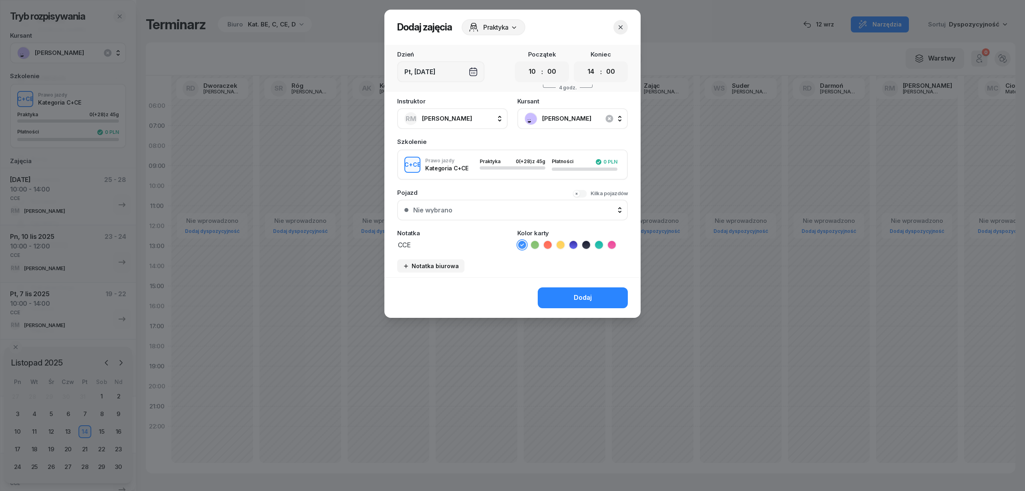
click at [602, 245] on icon at bounding box center [599, 245] width 8 height 8
click at [590, 292] on div "Dodaj" at bounding box center [583, 297] width 18 height 10
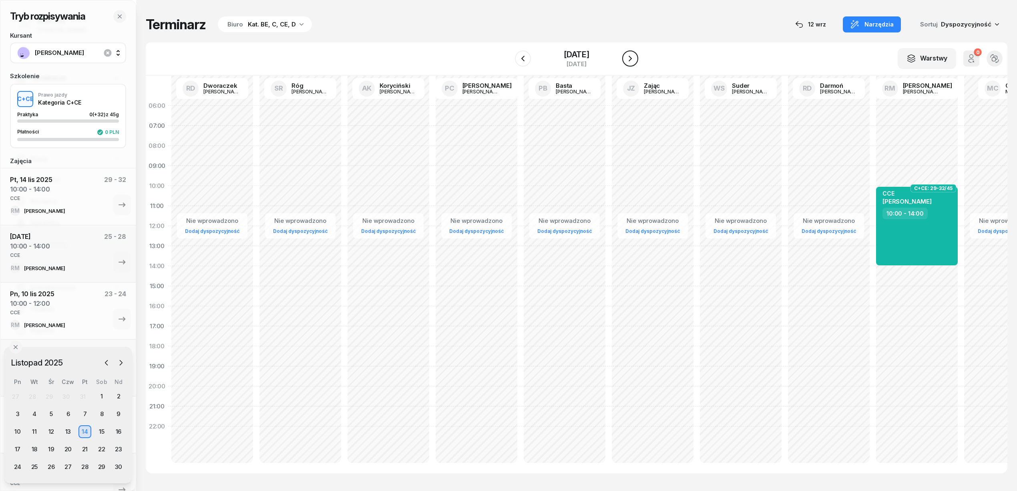
click at [629, 54] on icon "button" at bounding box center [630, 59] width 10 height 10
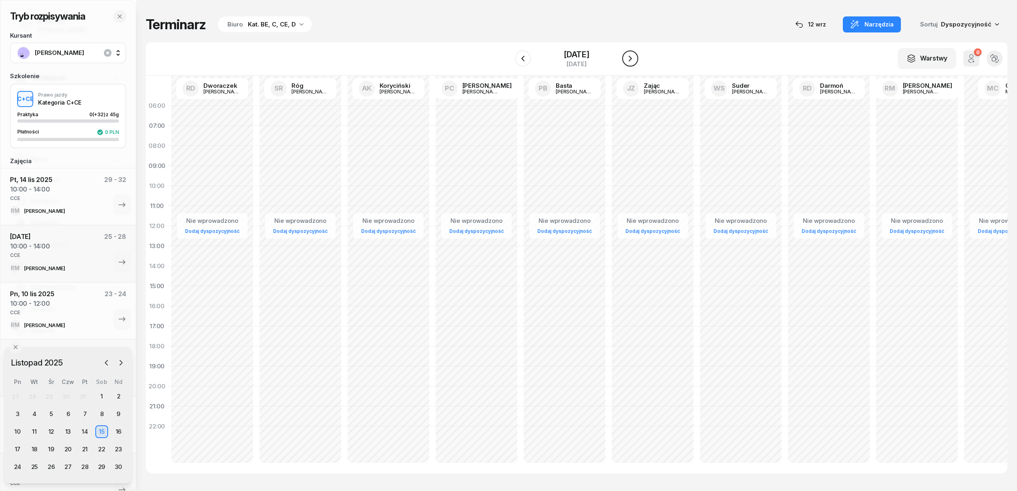
click at [629, 54] on icon "button" at bounding box center [630, 59] width 10 height 10
click at [887, 193] on div "Nie wprowadzono Dodaj dyspozycyjność" at bounding box center [917, 286] width 88 height 380
select select "10"
select select "12"
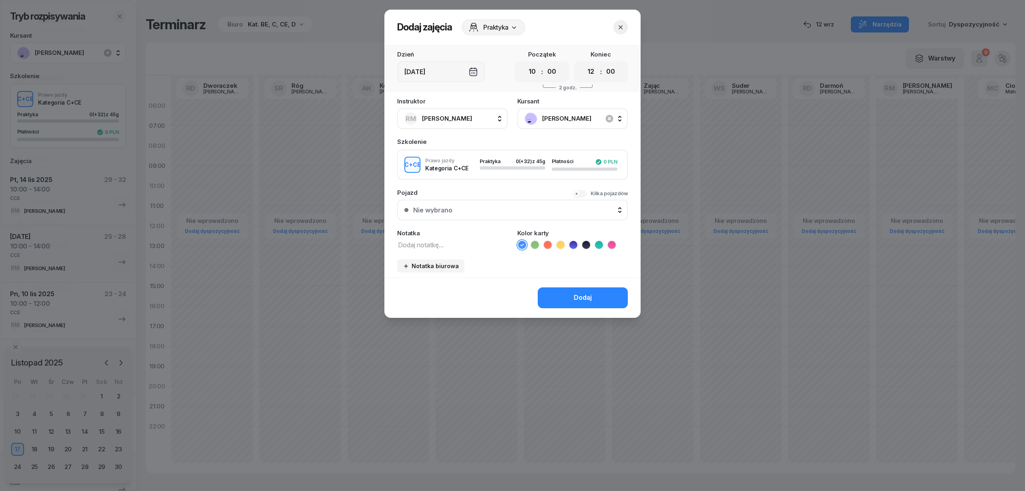
click at [465, 242] on textarea at bounding box center [452, 244] width 111 height 10
type textarea "CCE"
click at [601, 244] on icon at bounding box center [599, 245] width 8 height 8
click at [572, 298] on button "Dodaj" at bounding box center [583, 297] width 90 height 21
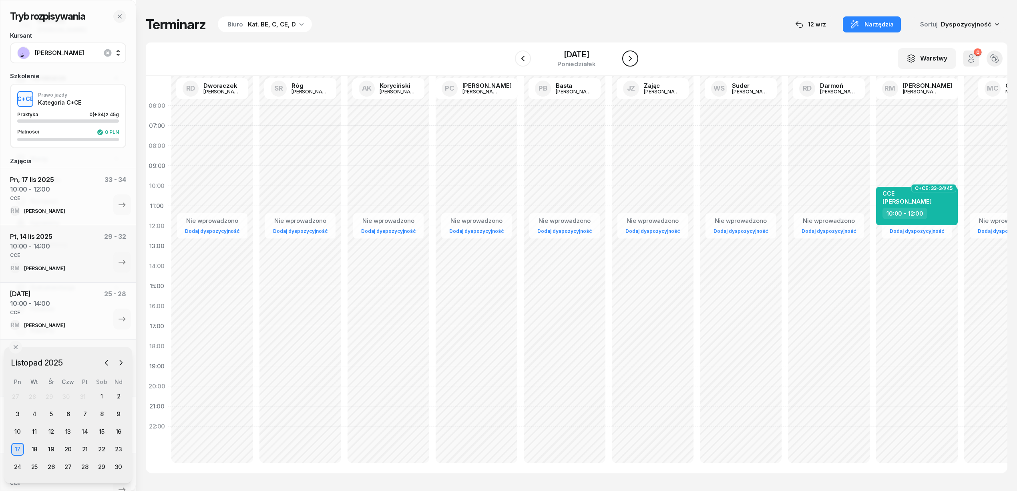
click at [630, 60] on icon "button" at bounding box center [630, 59] width 10 height 10
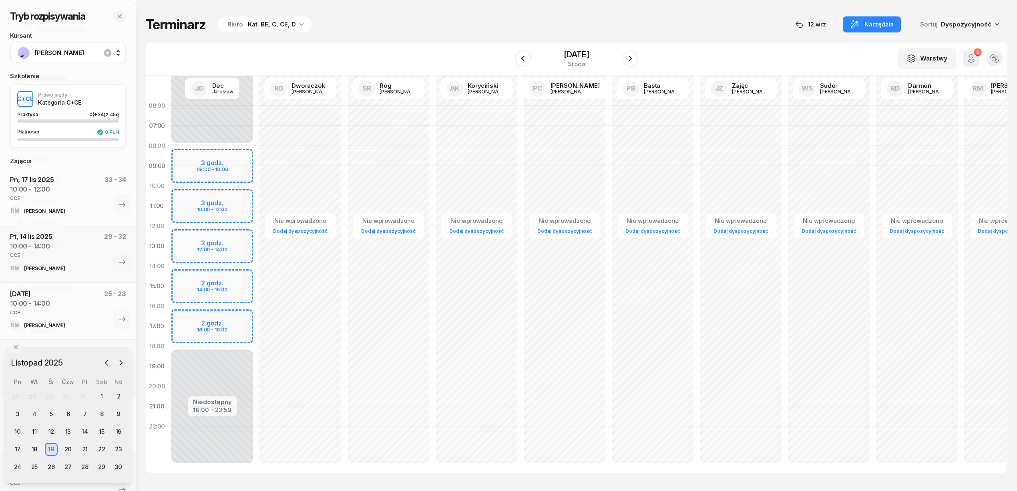
click at [969, 191] on div "Nie wprowadzono Dodaj dyspozycyjność" at bounding box center [1005, 286] width 88 height 380
select select "10"
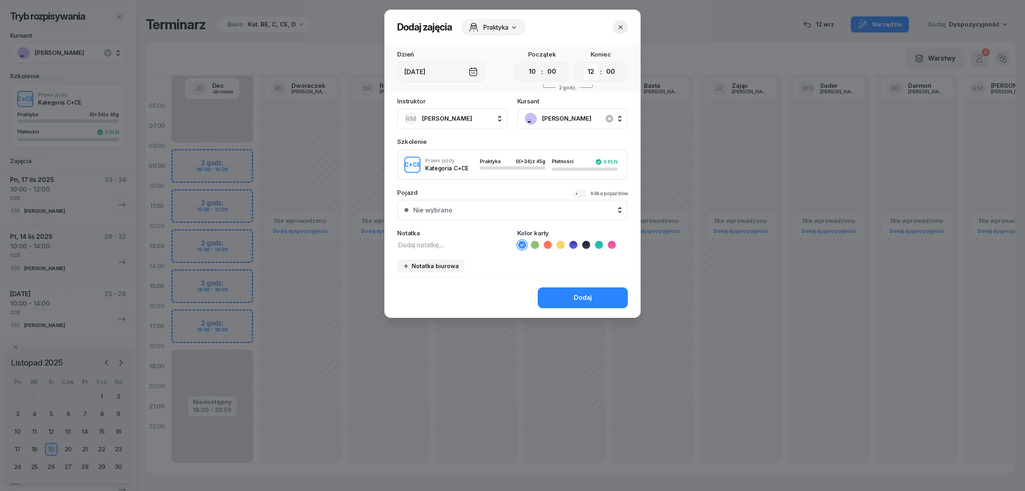
click at [588, 69] on select "00 01 02 03 04 05 06 07 08 09 10 11 12 13 14 15 16 17 18 19 20 21 22 23" at bounding box center [590, 71] width 15 height 17
select select "14"
click at [583, 63] on select "00 01 02 03 04 05 06 07 08 09 10 11 12 13 14 15 16 17 18 19 20 21 22 23" at bounding box center [590, 71] width 15 height 17
click at [471, 240] on textarea at bounding box center [452, 244] width 111 height 10
drag, startPoint x: 446, startPoint y: 246, endPoint x: 339, endPoint y: 239, distance: 107.1
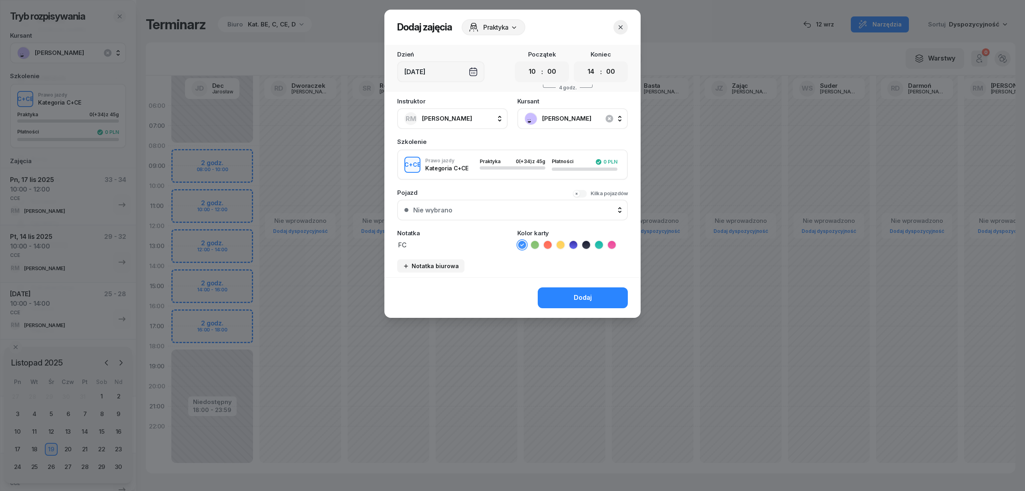
click at [339, 239] on div "Dodaj zajęcia Praktyka Dzień [DATE] Początek 00 01 02 03 04 05 06 07 08 09 10 1…" at bounding box center [512, 245] width 1025 height 491
type textarea "CCE"
click at [597, 244] on icon at bounding box center [599, 245] width 8 height 8
click at [571, 300] on button "Dodaj" at bounding box center [583, 297] width 90 height 21
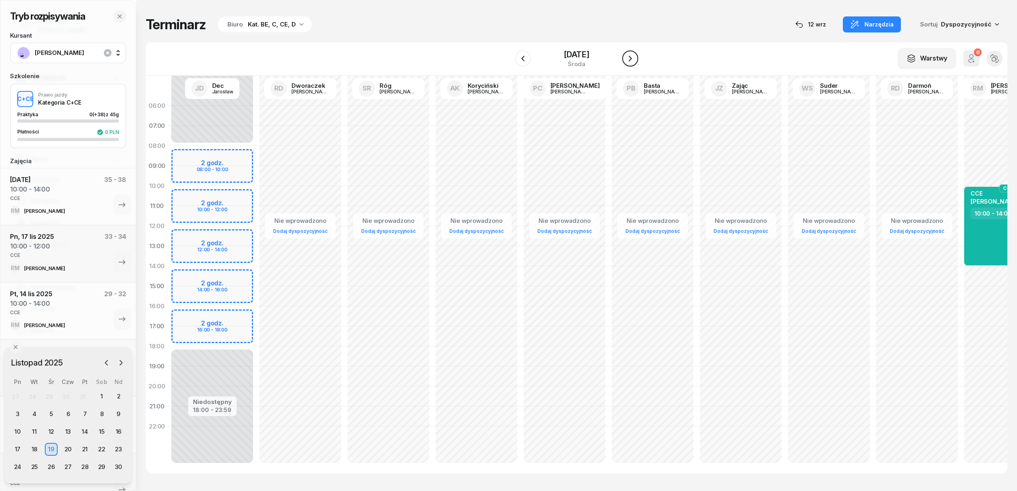
click at [628, 58] on icon "button" at bounding box center [630, 59] width 10 height 10
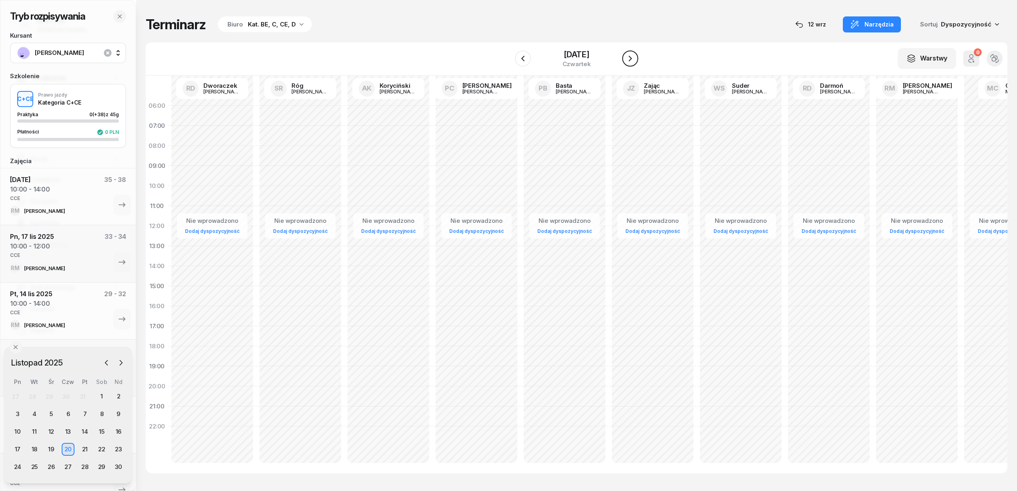
click at [628, 58] on icon "button" at bounding box center [630, 59] width 10 height 10
click at [886, 189] on div "Nie wprowadzono Dodaj dyspozycyjność" at bounding box center [917, 286] width 88 height 380
select select "10"
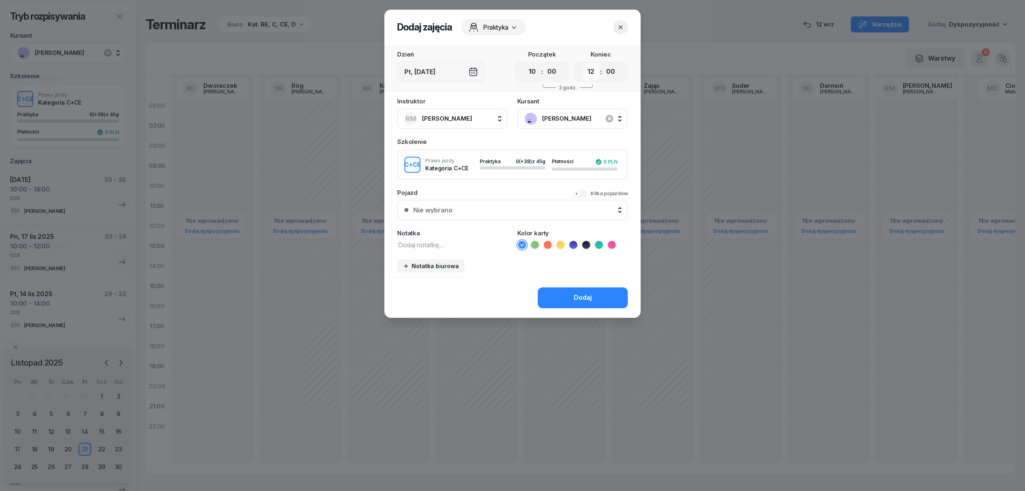
click at [590, 66] on select "00 01 02 03 04 05 06 07 08 09 10 11 12 13 14 15 16 17 18 19 20 21 22 23" at bounding box center [590, 71] width 15 height 17
select select "14"
click at [583, 63] on select "00 01 02 03 04 05 06 07 08 09 10 11 12 13 14 15 16 17 18 19 20 21 22 23" at bounding box center [590, 71] width 15 height 17
click at [449, 241] on textarea at bounding box center [452, 244] width 111 height 10
type textarea "CCE"
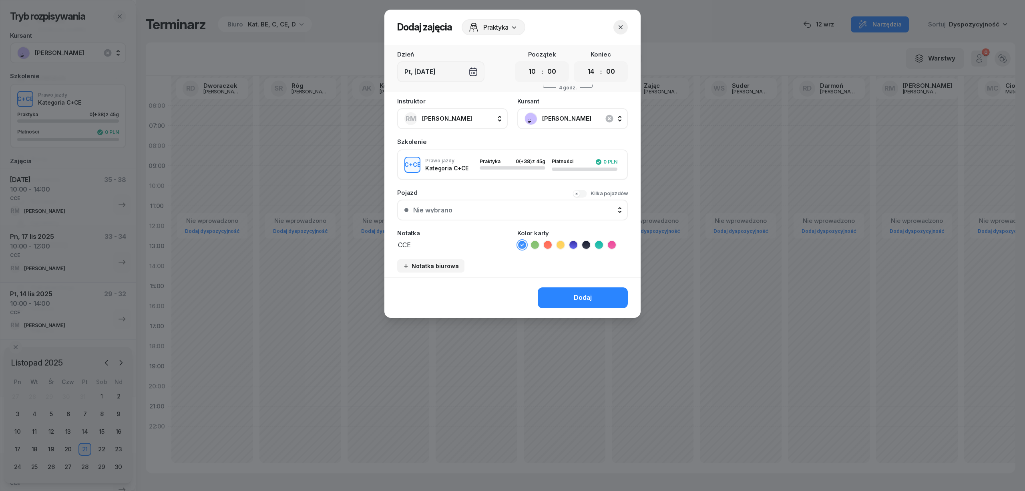
click at [599, 244] on icon at bounding box center [599, 244] width 4 height 3
click at [576, 290] on button "Dodaj" at bounding box center [583, 297] width 90 height 21
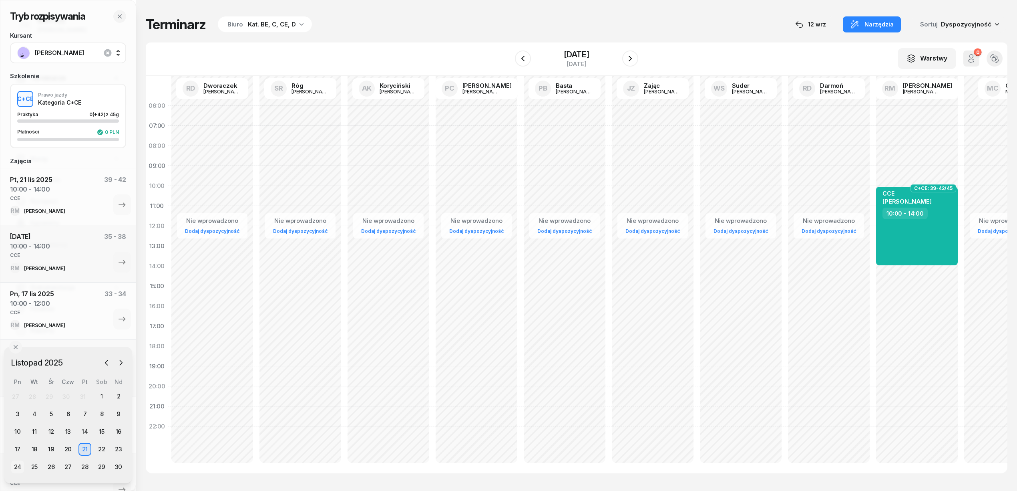
click at [19, 466] on div "24" at bounding box center [17, 466] width 13 height 13
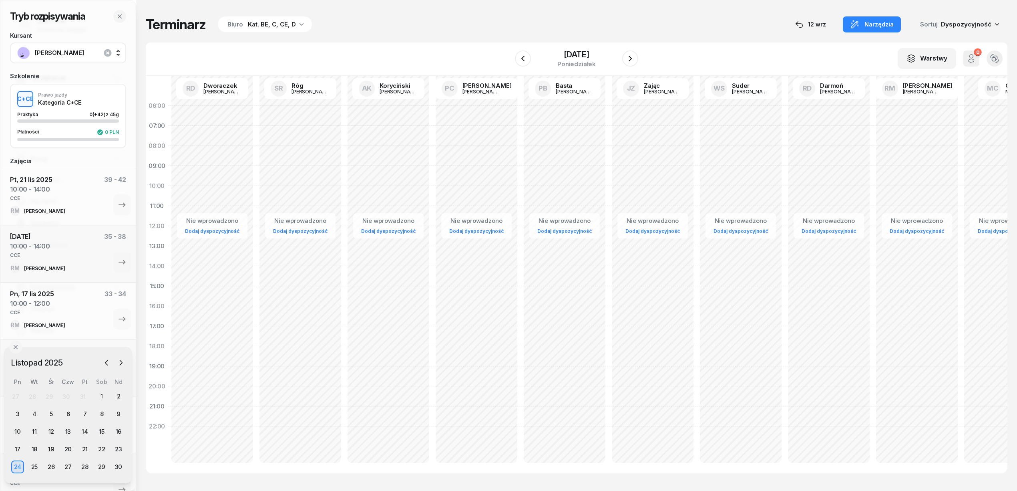
click at [883, 188] on div "Nie wprowadzono Dodaj dyspozycyjność" at bounding box center [917, 286] width 88 height 380
select select "10"
select select "12"
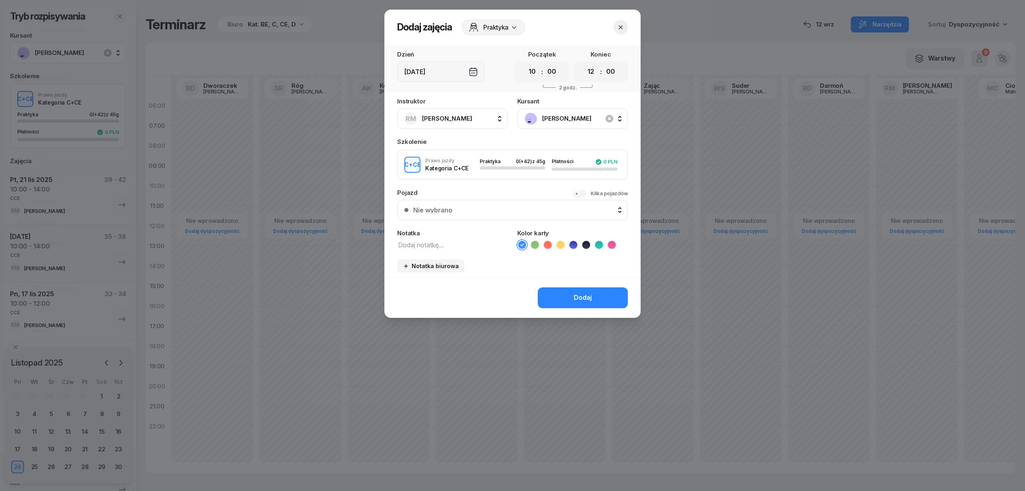
click at [476, 248] on textarea at bounding box center [452, 244] width 111 height 10
type textarea "CCE"
click at [601, 243] on icon at bounding box center [599, 245] width 8 height 8
click at [589, 297] on div "Dodaj" at bounding box center [583, 297] width 18 height 10
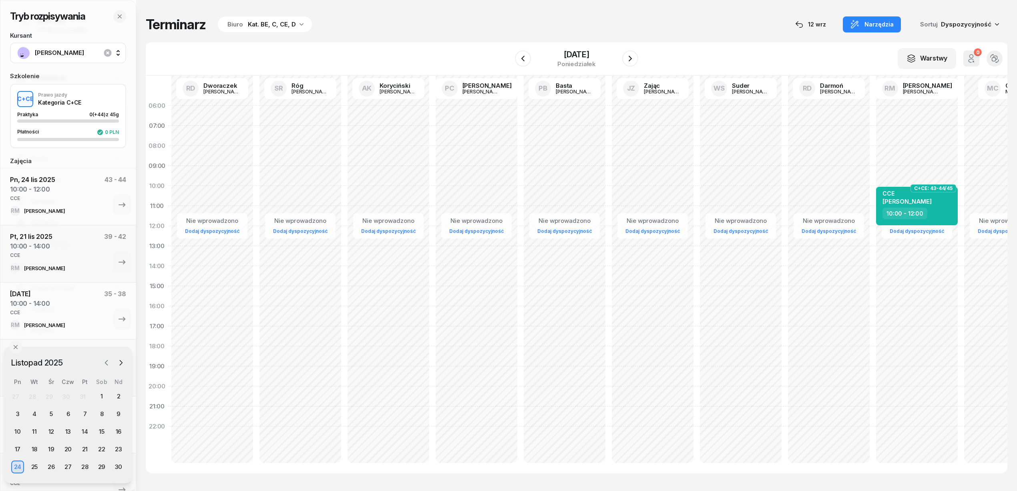
click at [108, 364] on icon "button" at bounding box center [107, 362] width 8 height 8
click at [82, 469] on div "31" at bounding box center [85, 466] width 13 height 13
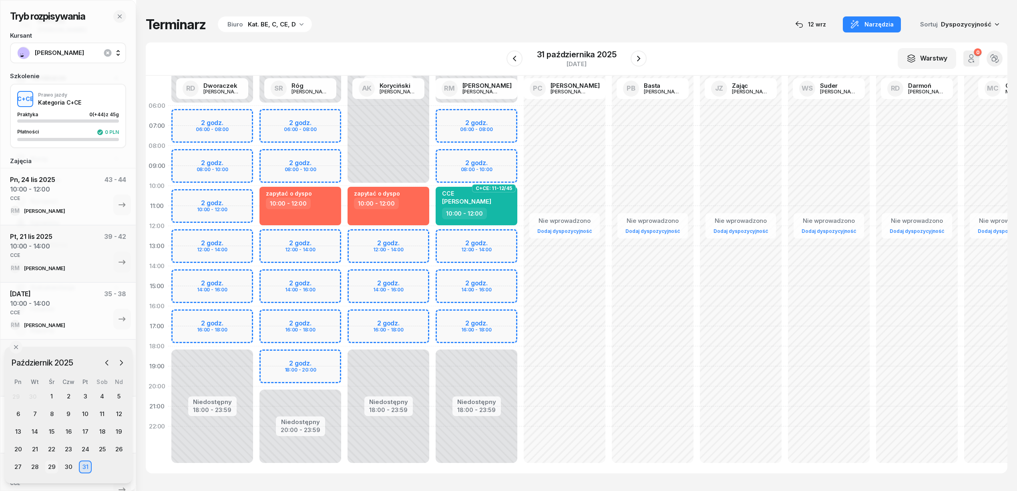
click at [54, 466] on div "29" at bounding box center [51, 466] width 13 height 13
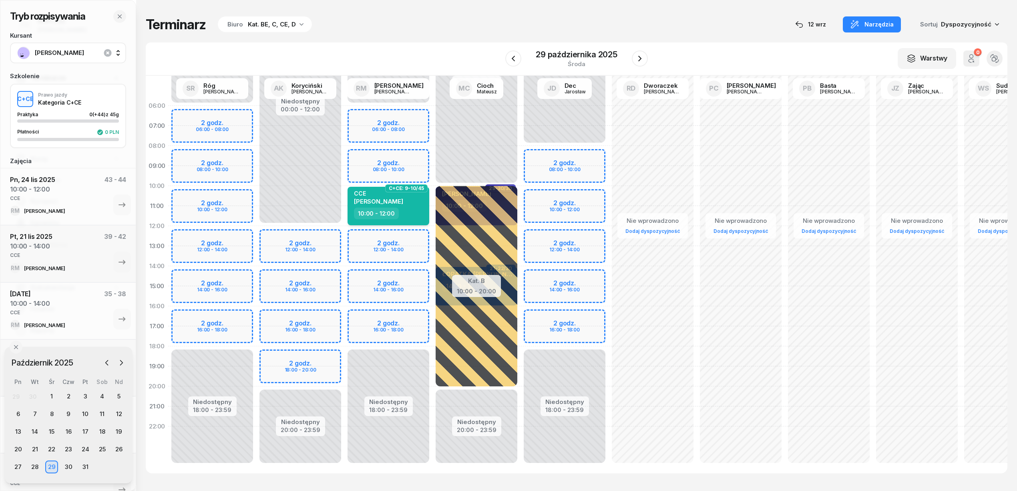
click at [364, 191] on div "CCE" at bounding box center [378, 193] width 49 height 7
select select "10"
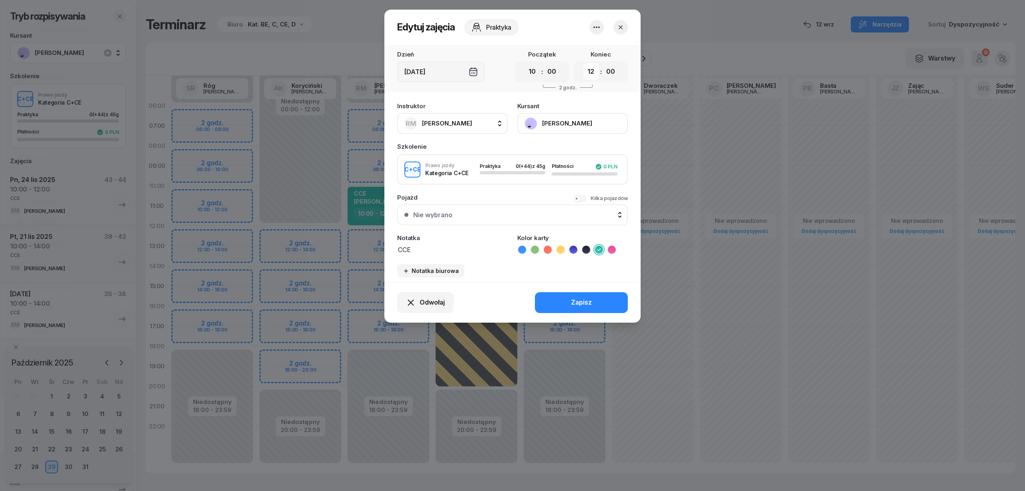
click at [595, 72] on select "00 01 02 03 04 05 06 07 08 09 10 11 12 13 14 15 16 17 18 19 20 21 22 23" at bounding box center [590, 71] width 15 height 17
select select "13"
click at [583, 63] on select "00 01 02 03 04 05 06 07 08 09 10 11 12 13 14 15 16 17 18 19 20 21 22 23" at bounding box center [590, 71] width 15 height 17
click at [582, 298] on div "Zapisz" at bounding box center [581, 302] width 21 height 10
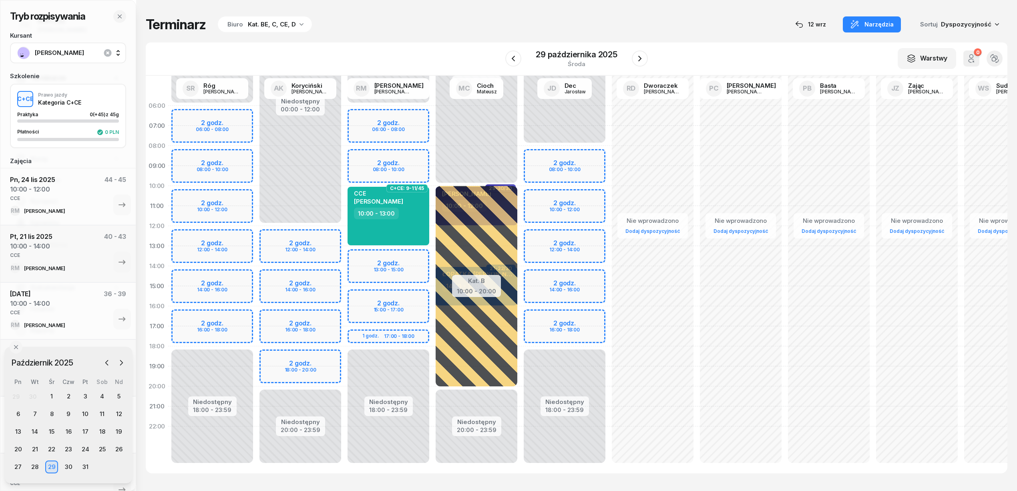
click at [385, 58] on div "W Wybierz AK [PERSON_NAME] BP [PERSON_NAME] DP [PERSON_NAME] GS [PERSON_NAME] I…" at bounding box center [577, 58] width 862 height 33
click at [436, 58] on div "W Wybierz AK [PERSON_NAME] BP [PERSON_NAME] DP [PERSON_NAME] GS [PERSON_NAME] I…" at bounding box center [577, 58] width 862 height 33
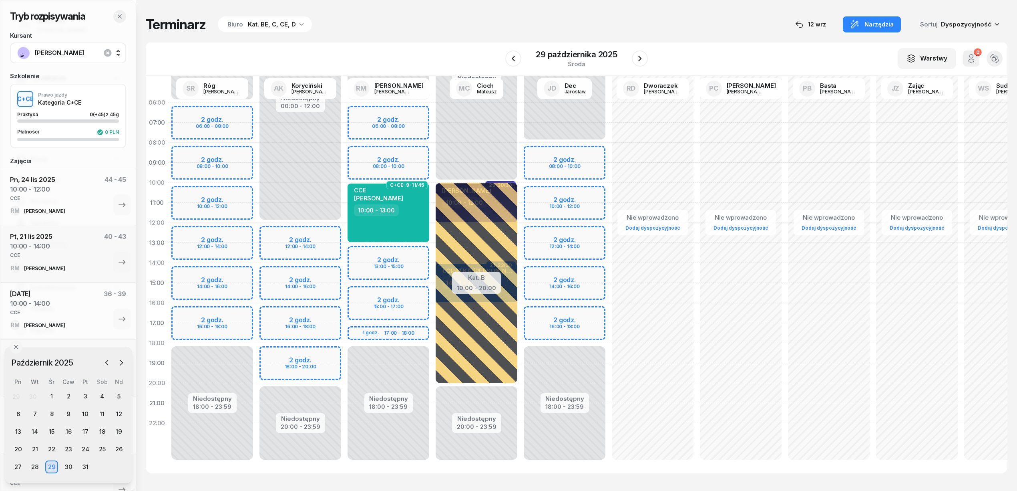
click at [119, 18] on icon "button" at bounding box center [120, 16] width 6 height 6
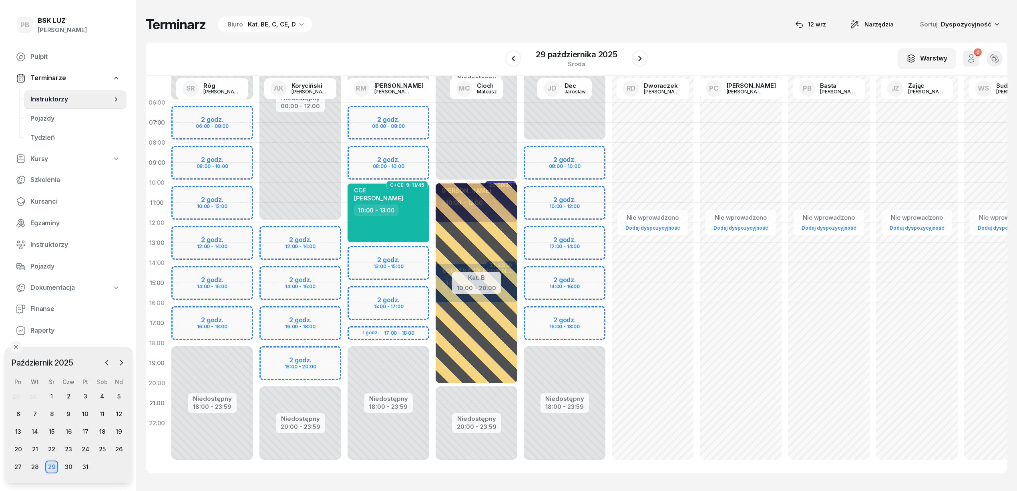
click at [436, 30] on div "Terminarz Biuro Kat. BE, C, CE, D [DATE] Narzędzia Sortuj Dyspozycyjność" at bounding box center [577, 24] width 862 height 17
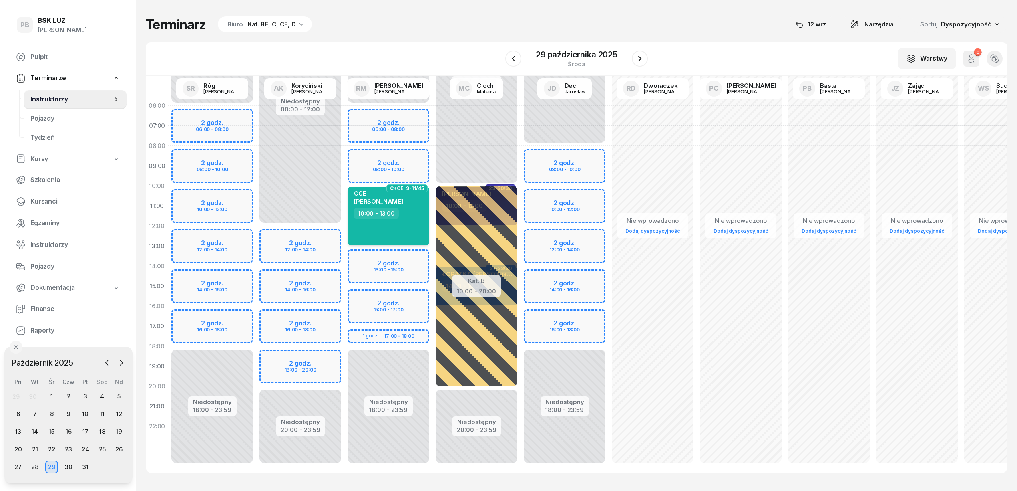
click at [403, 196] on div "CCE" at bounding box center [378, 193] width 49 height 7
select select "10"
select select "13"
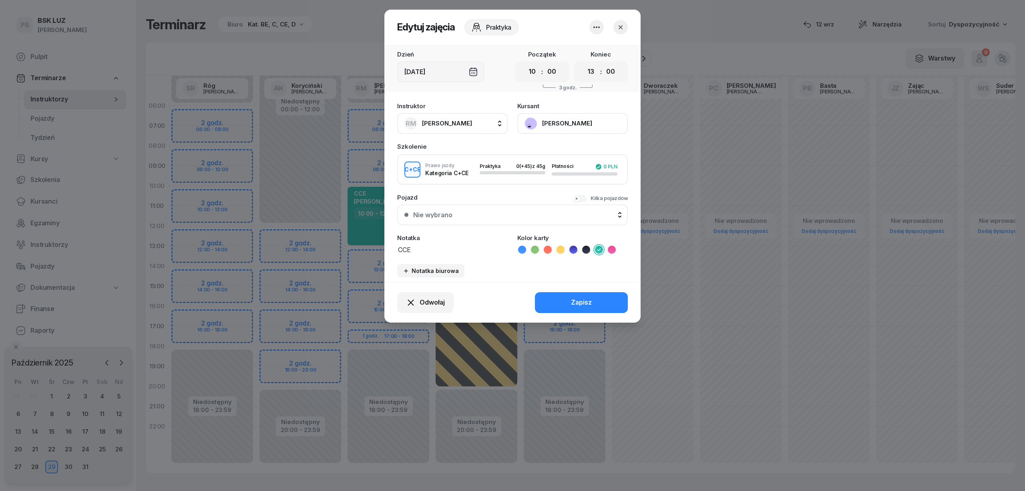
click at [566, 121] on button "[PERSON_NAME]" at bounding box center [572, 123] width 111 height 21
click at [557, 141] on link "Otwórz profil" at bounding box center [572, 151] width 106 height 20
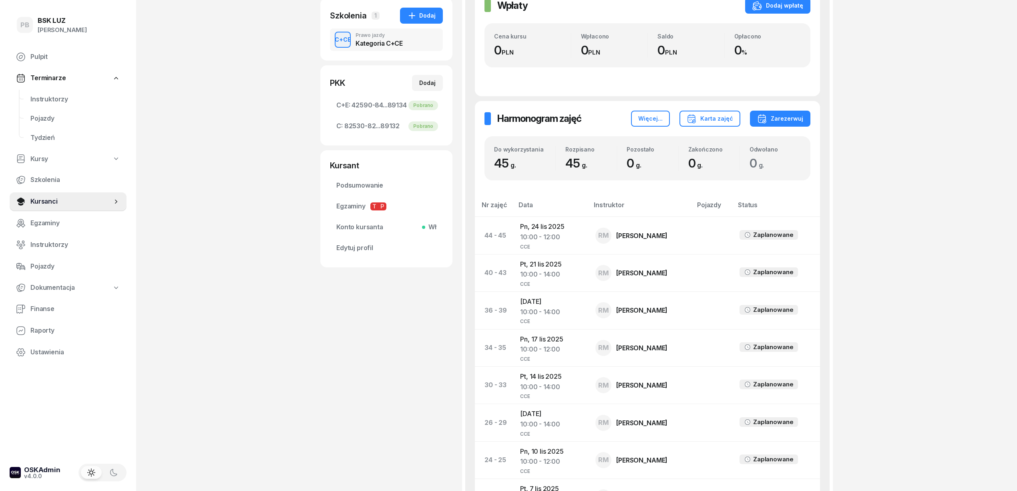
scroll to position [160, 0]
click at [220, 276] on div "PB BSK [PERSON_NAME] Terminarze Instruktorzy Pojazdy Tydzień Kursy Szkolenia Ku…" at bounding box center [508, 378] width 1017 height 1076
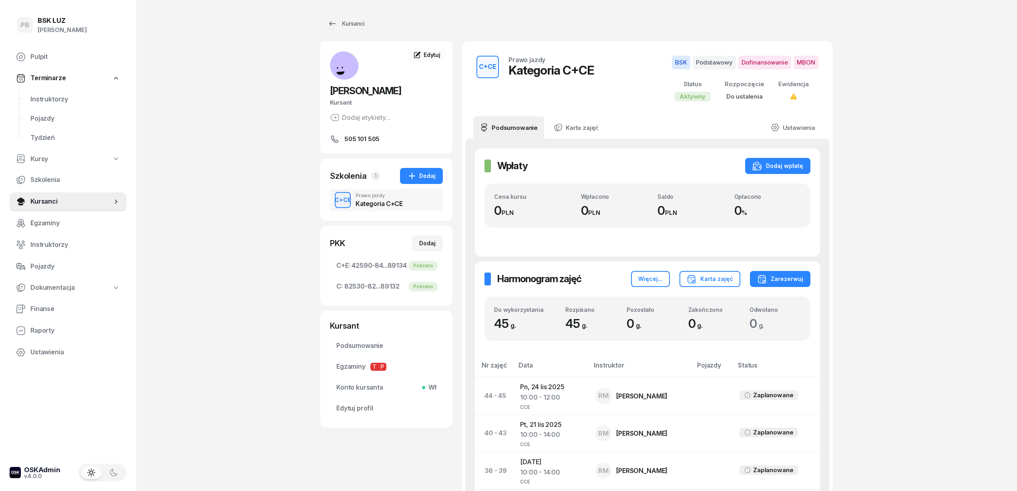
scroll to position [0, 0]
click at [52, 96] on span "Instruktorzy" at bounding box center [75, 99] width 90 height 10
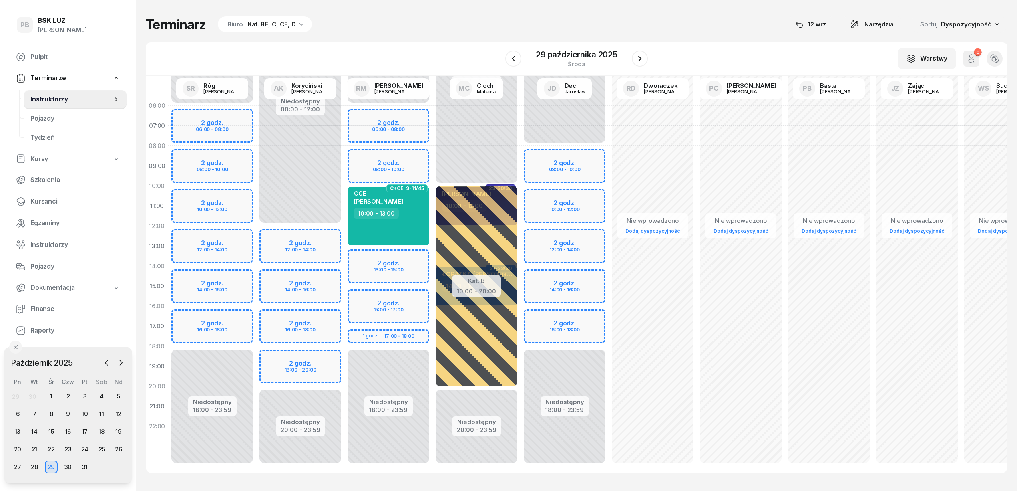
click at [434, 29] on div "Terminarz Biuro Kat. BE, C, CE, D [DATE] Narzędzia Sortuj Dyspozycyjność" at bounding box center [577, 24] width 862 height 17
click at [457, 32] on div "Terminarz Biuro Kat. BE, C, CE, D [DATE] Narzędzia Sortuj Dyspozycyjność" at bounding box center [577, 24] width 862 height 17
click at [428, 36] on div "Terminarz Biuro Kat. BE, C, CE, D [DATE] Narzędzia Sortuj Dyspozycyjność W Wybi…" at bounding box center [577, 244] width 862 height 489
click at [44, 200] on span "Kursanci" at bounding box center [75, 201] width 90 height 10
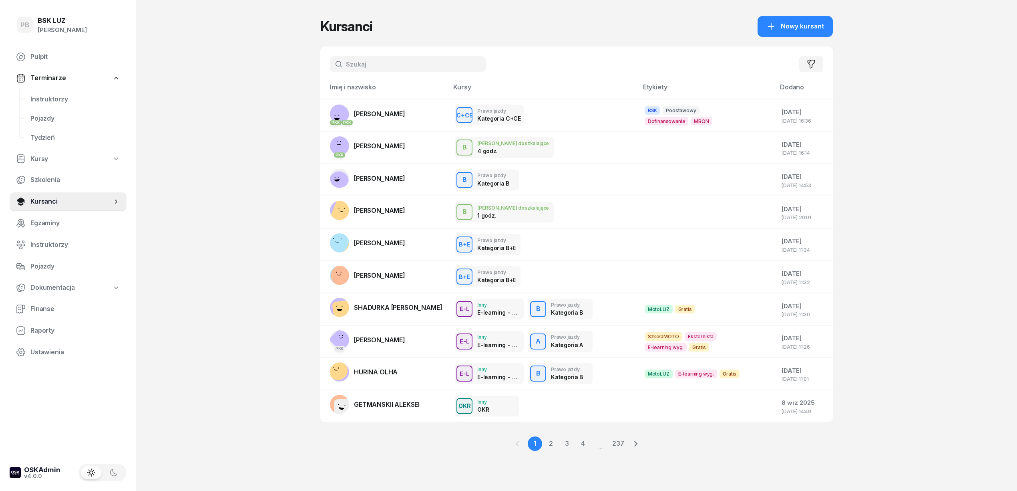
click at [358, 65] on input "text" at bounding box center [408, 64] width 156 height 16
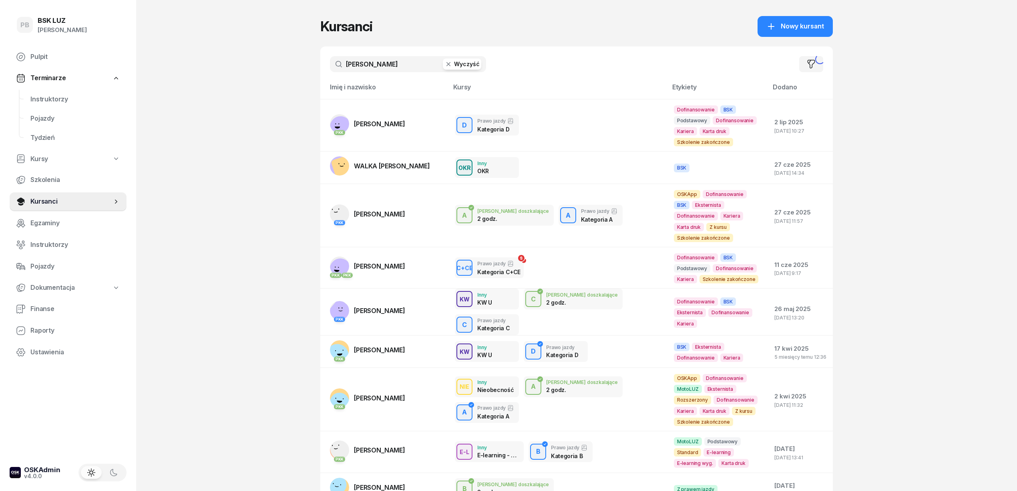
type input "[PERSON_NAME]"
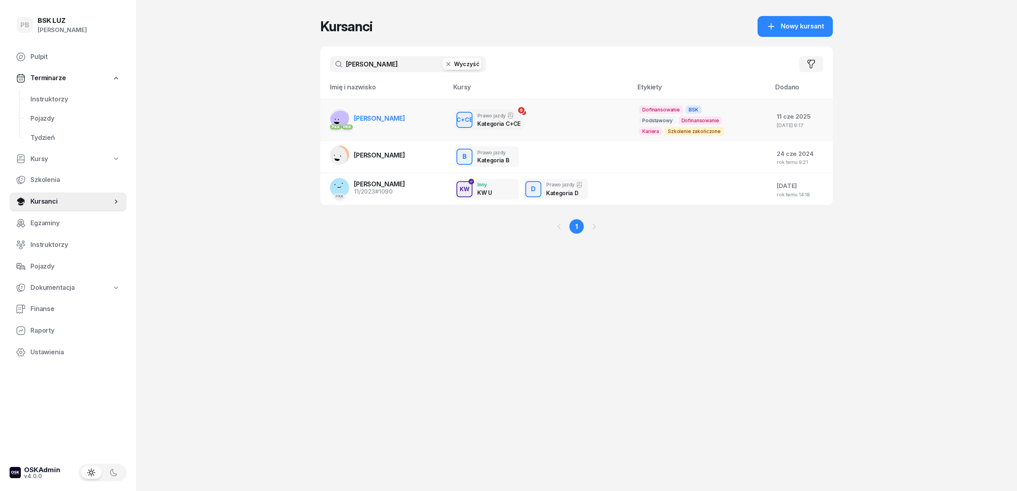
click at [380, 119] on span "[PERSON_NAME]" at bounding box center [379, 118] width 51 height 8
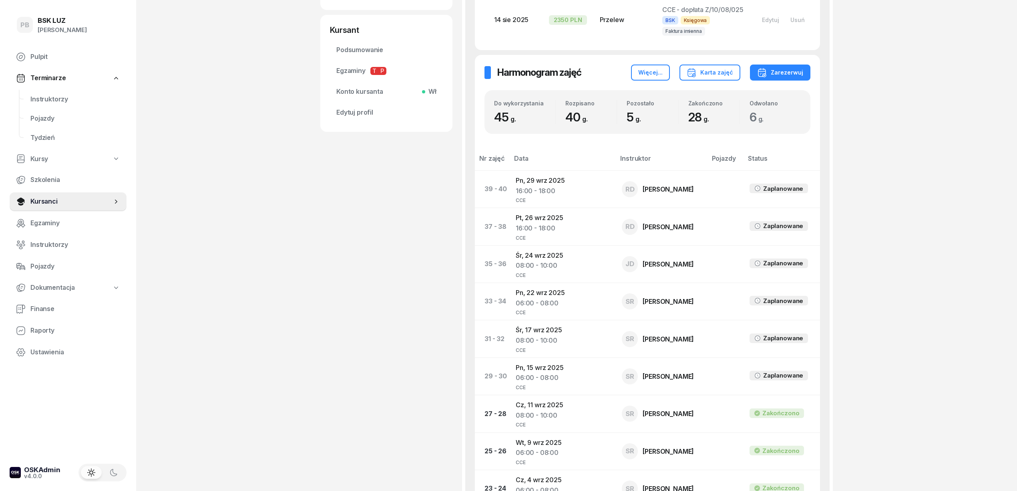
scroll to position [427, 0]
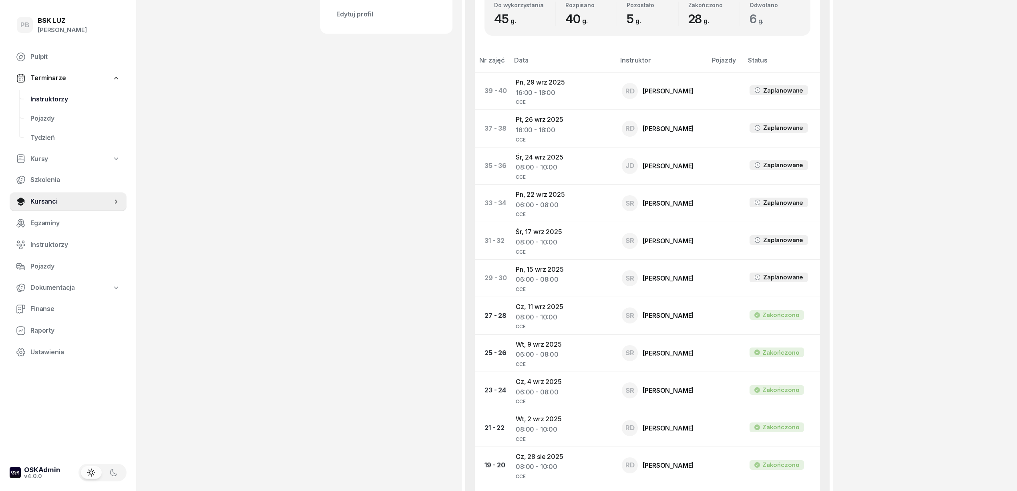
click at [48, 97] on span "Instruktorzy" at bounding box center [75, 99] width 90 height 10
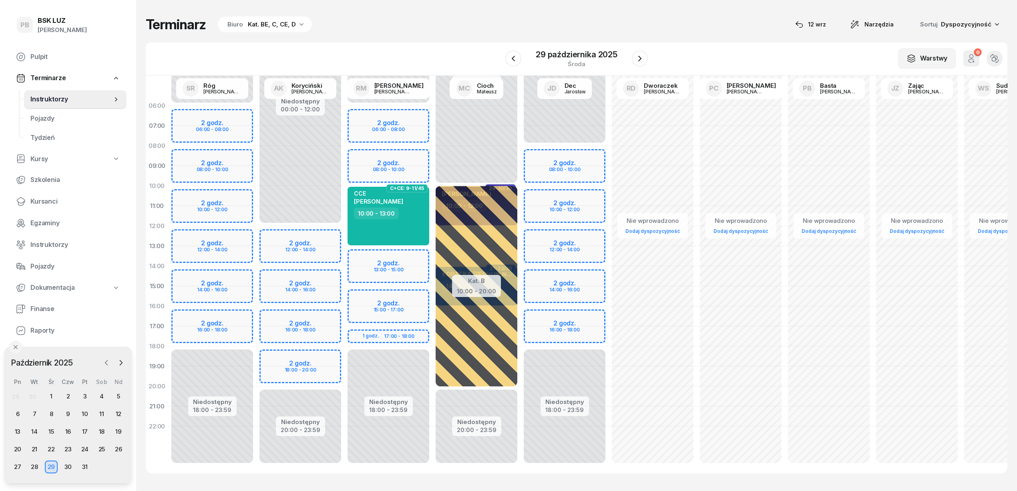
click at [103, 362] on icon "button" at bounding box center [107, 362] width 8 height 8
click at [99, 412] on div "13" at bounding box center [101, 413] width 13 height 13
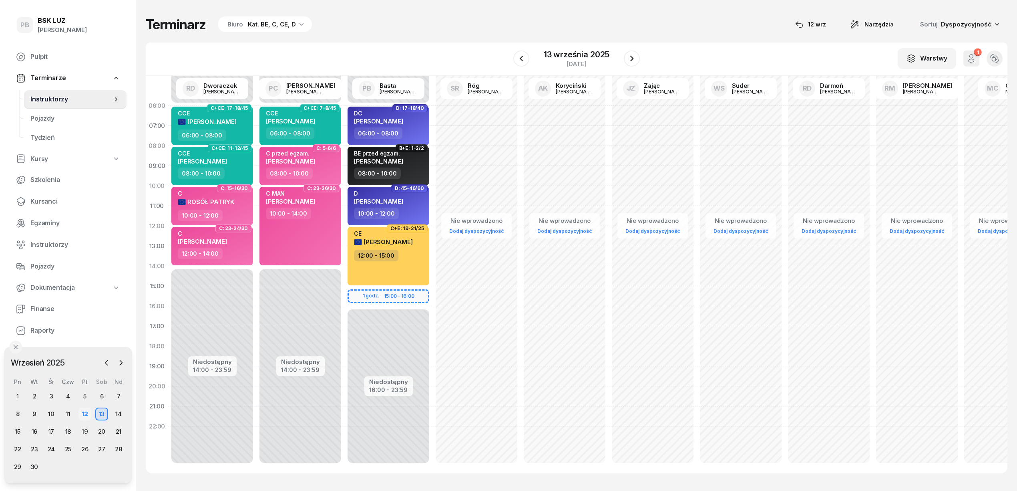
click at [87, 412] on div "12" at bounding box center [84, 413] width 13 height 13
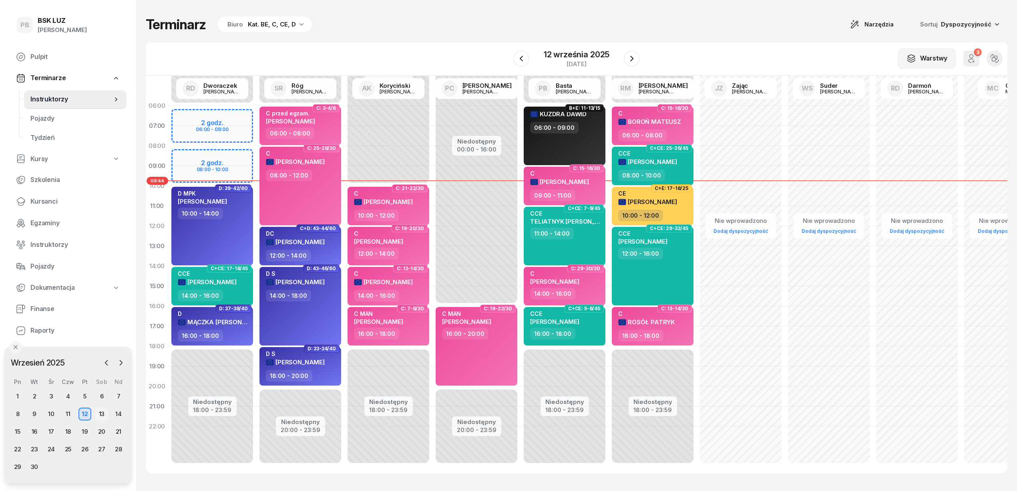
click at [98, 412] on div "13" at bounding box center [101, 413] width 13 height 13
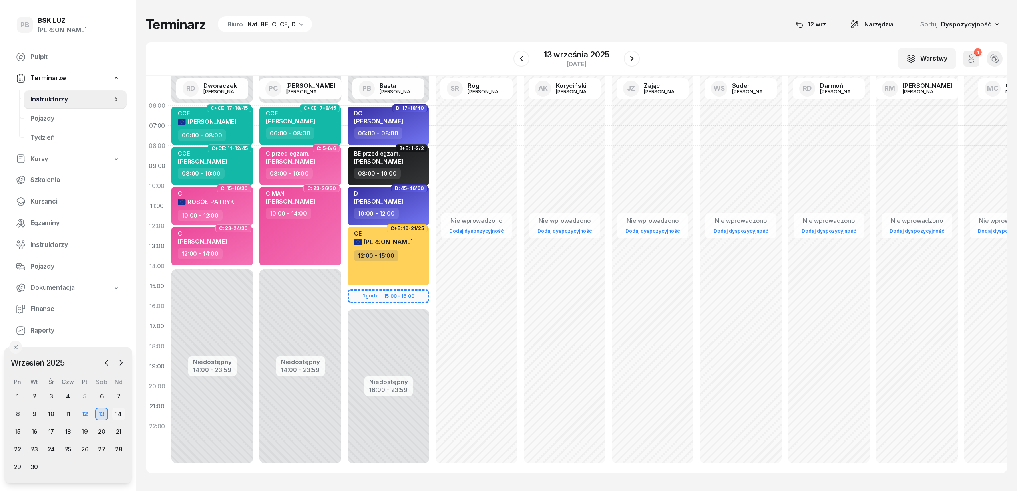
click at [114, 410] on div "14" at bounding box center [118, 413] width 13 height 13
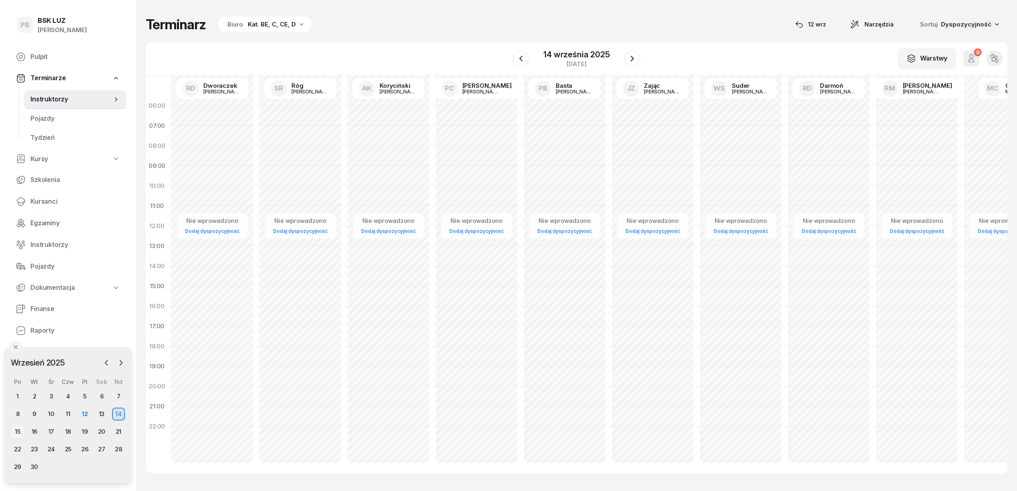
click at [18, 428] on div "15" at bounding box center [17, 431] width 13 height 13
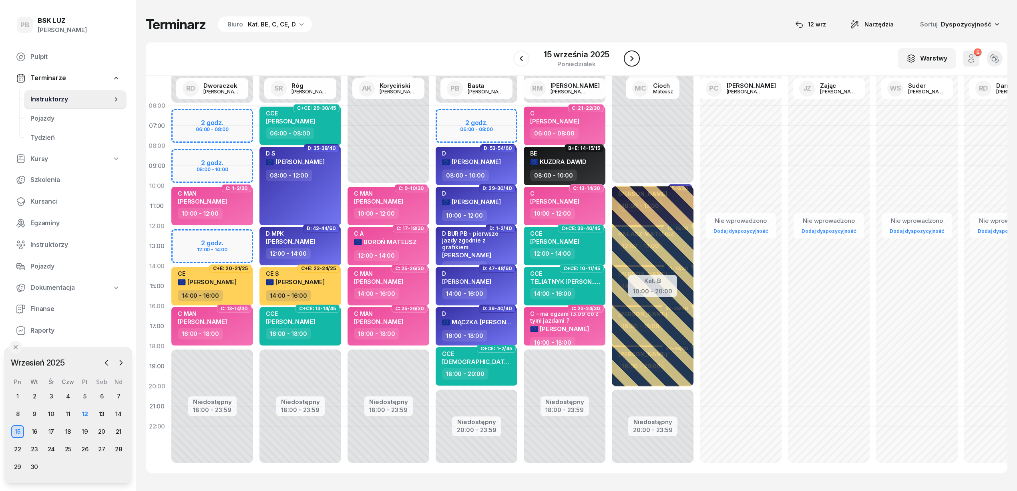
click at [630, 58] on icon "button" at bounding box center [632, 59] width 10 height 10
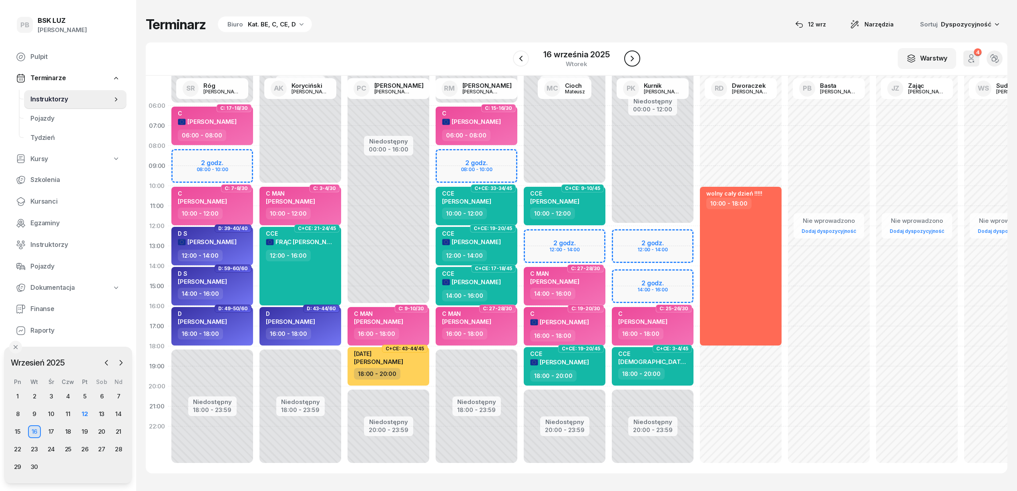
click at [630, 58] on icon "button" at bounding box center [632, 59] width 10 height 10
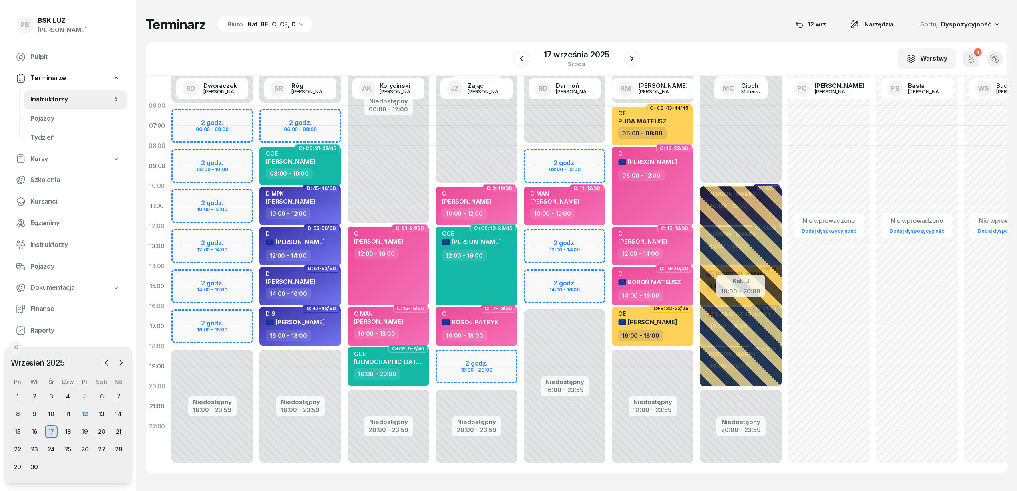
click at [315, 166] on div "CCE [PERSON_NAME]" at bounding box center [290, 159] width 49 height 18
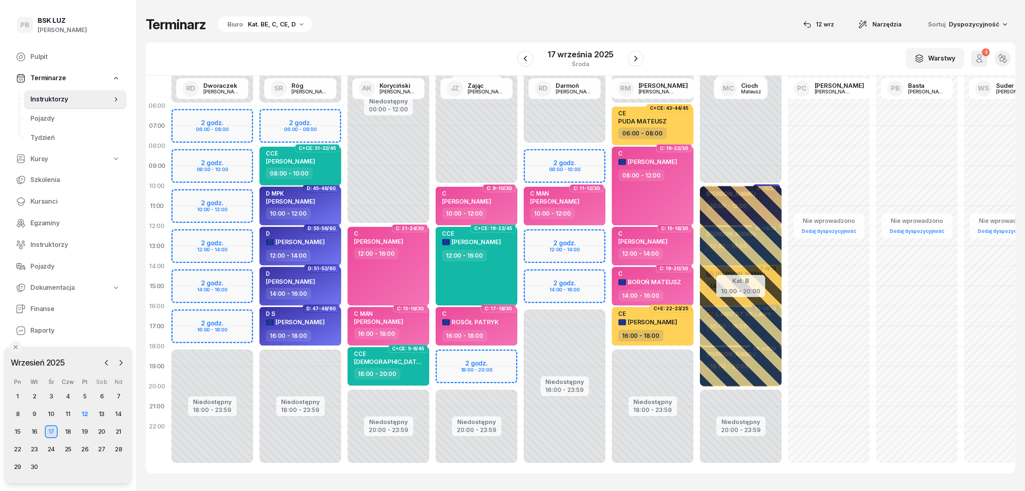
select select "08"
select select "10"
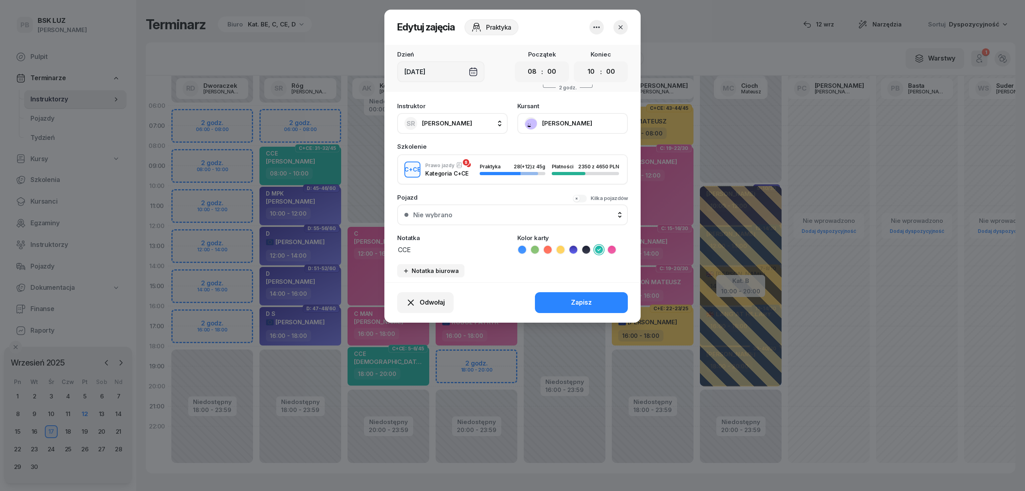
click at [622, 28] on icon "button" at bounding box center [621, 27] width 8 height 8
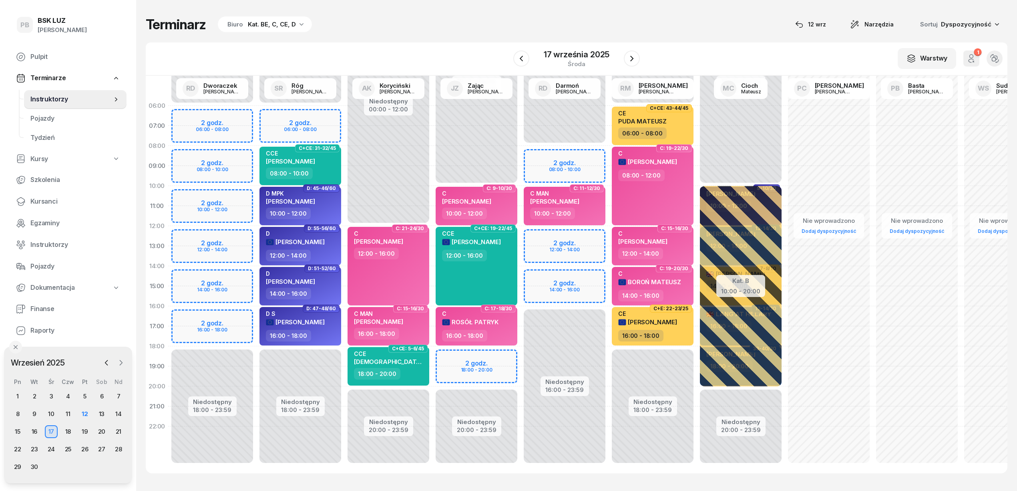
click at [125, 365] on button "button" at bounding box center [121, 362] width 12 height 12
click at [82, 463] on div "31" at bounding box center [84, 466] width 13 height 13
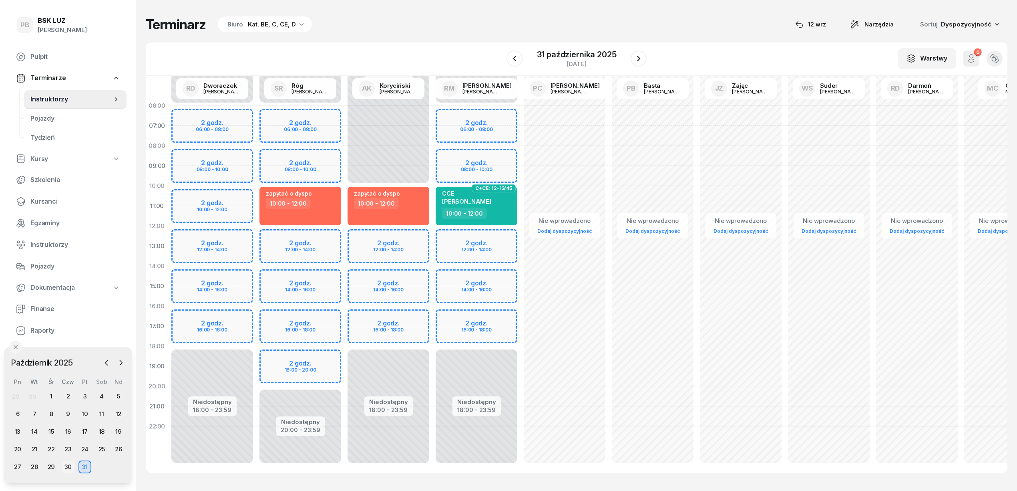
click at [66, 467] on div "30" at bounding box center [68, 466] width 13 height 13
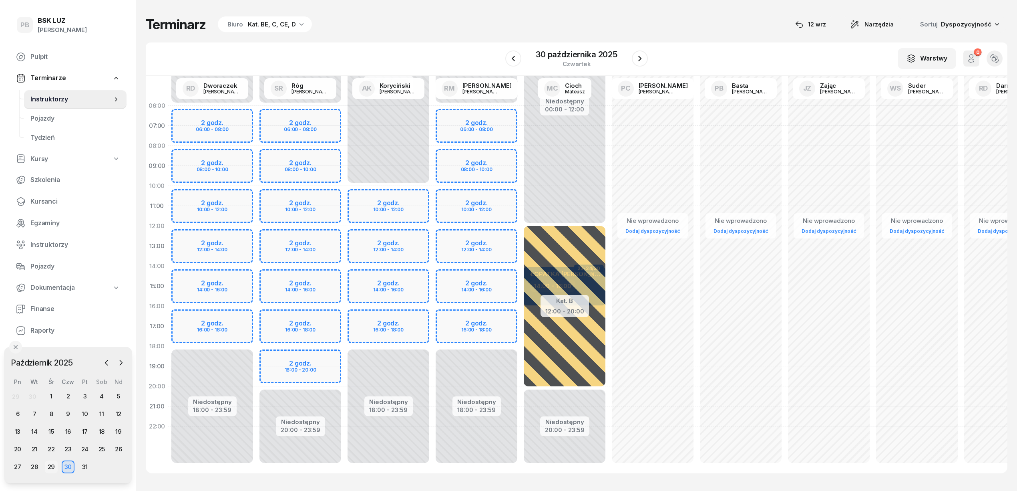
click at [53, 467] on div "29" at bounding box center [51, 466] width 13 height 13
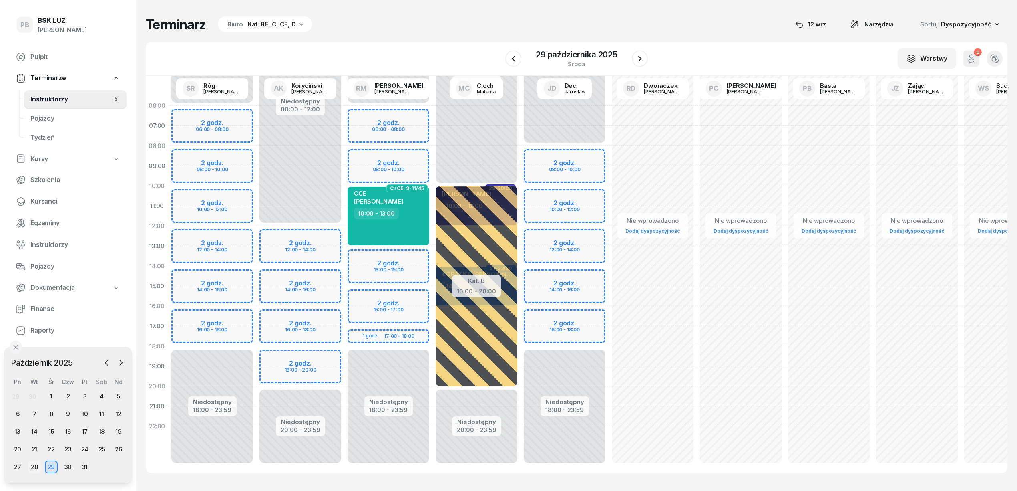
click at [37, 465] on div "28" at bounding box center [34, 466] width 13 height 13
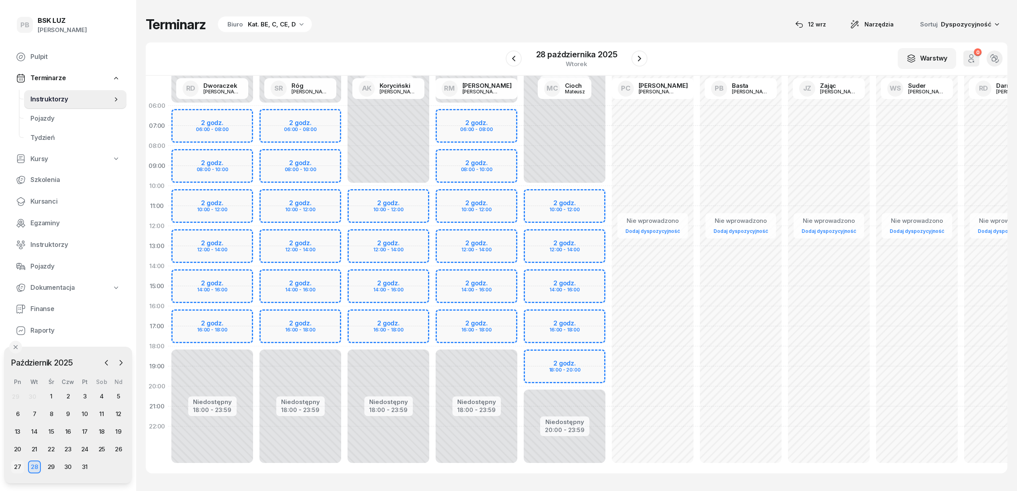
click at [20, 467] on div "27" at bounding box center [17, 466] width 13 height 13
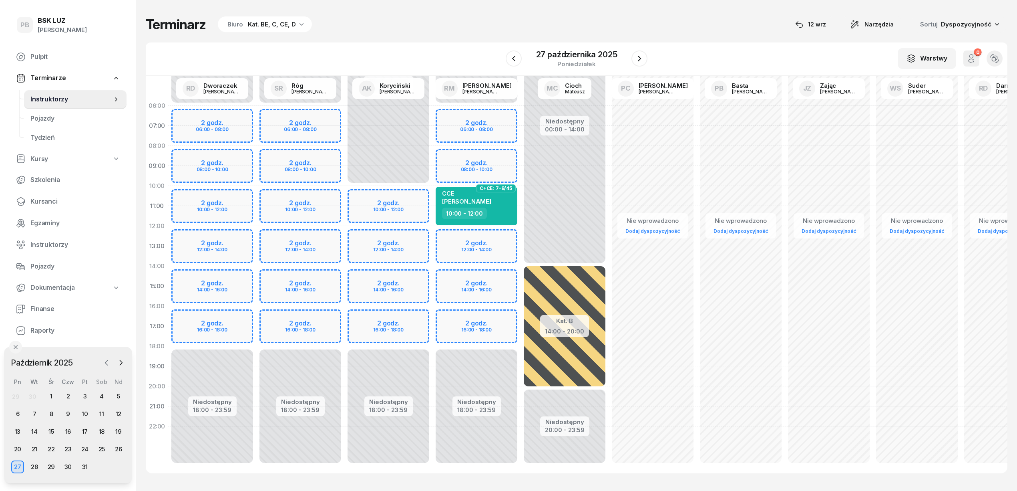
click at [105, 360] on icon "button" at bounding box center [107, 362] width 8 height 8
click at [32, 465] on div "30" at bounding box center [34, 466] width 13 height 13
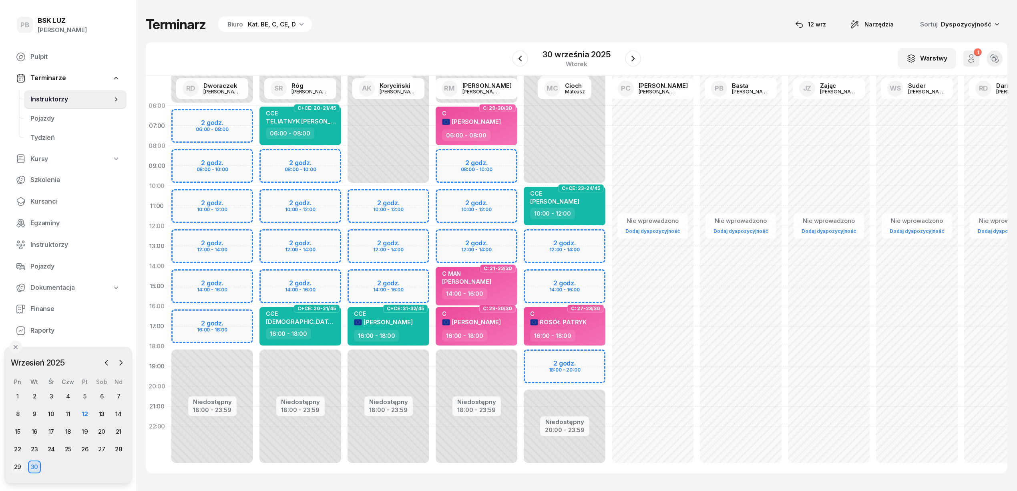
click at [19, 467] on div "29" at bounding box center [17, 466] width 13 height 13
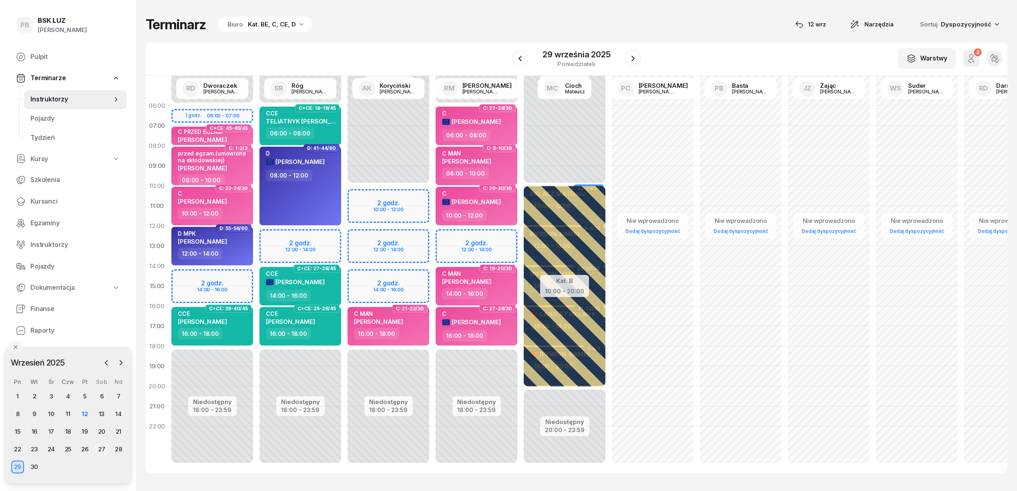
click at [102, 449] on div "27" at bounding box center [101, 448] width 13 height 13
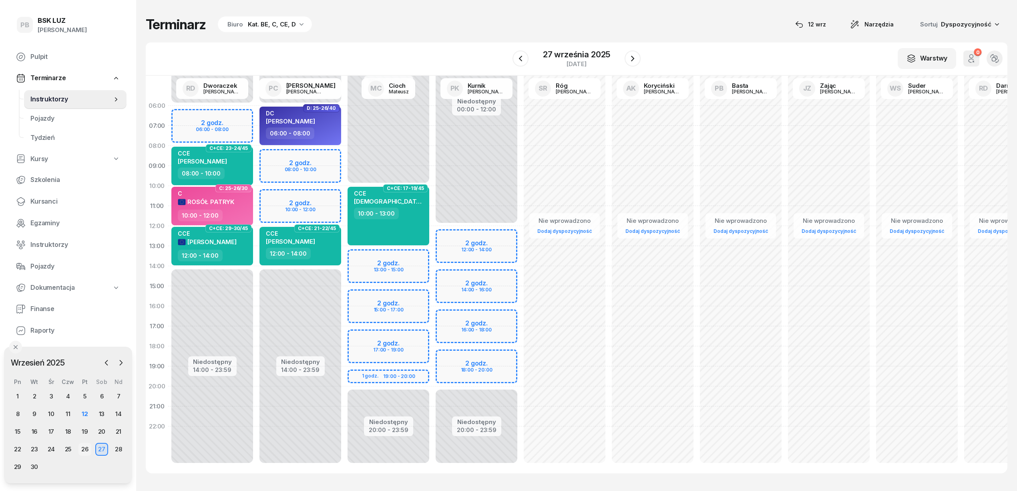
click at [82, 448] on div "26" at bounding box center [84, 448] width 13 height 13
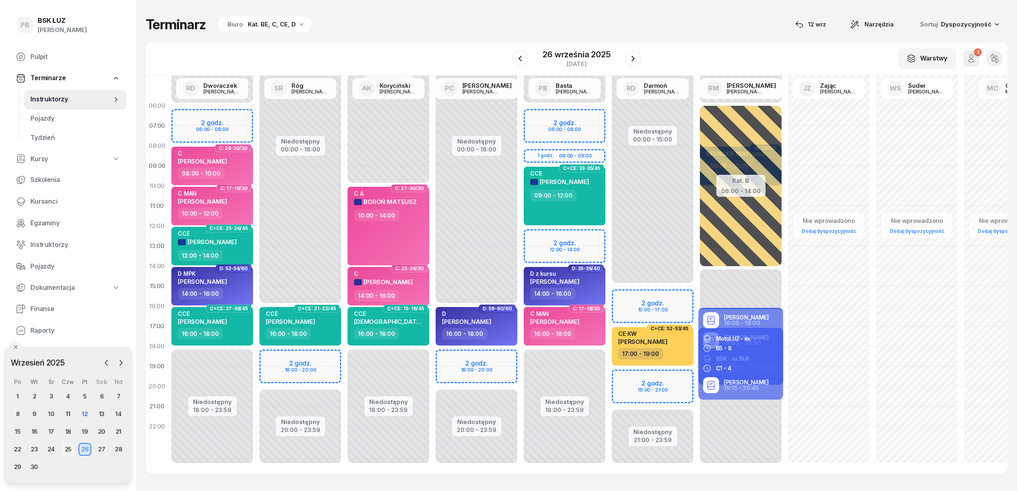
click at [65, 448] on div "25" at bounding box center [68, 448] width 13 height 13
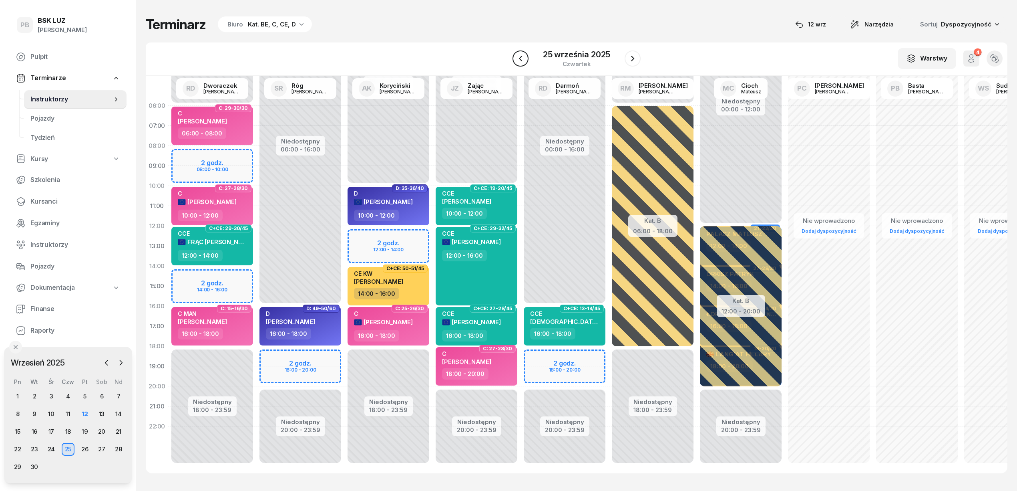
click at [524, 62] on icon "button" at bounding box center [521, 59] width 10 height 10
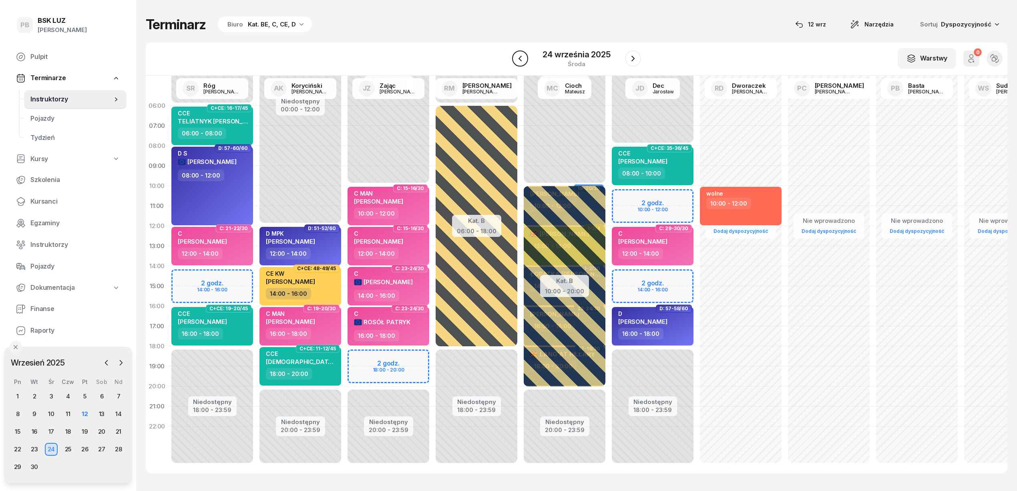
click at [518, 57] on icon "button" at bounding box center [520, 59] width 10 height 10
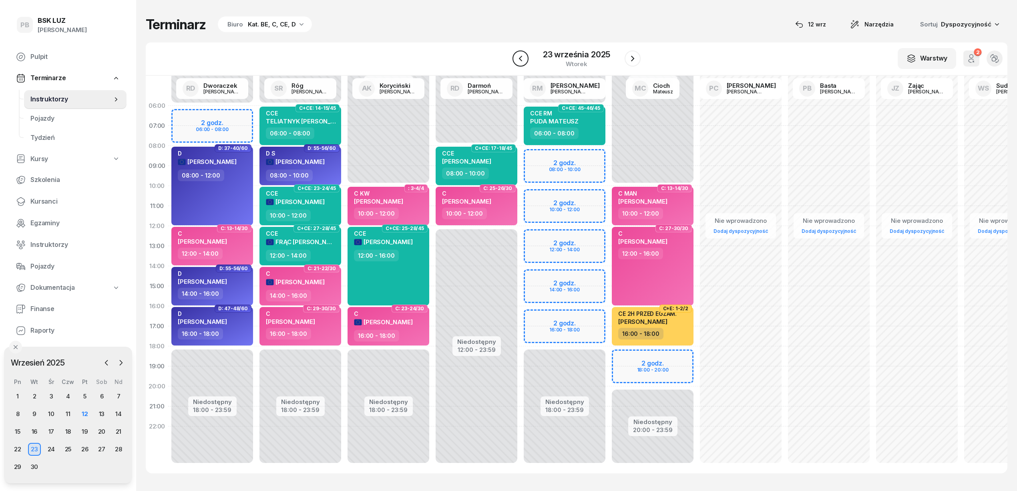
click at [521, 59] on icon "button" at bounding box center [520, 59] width 3 height 6
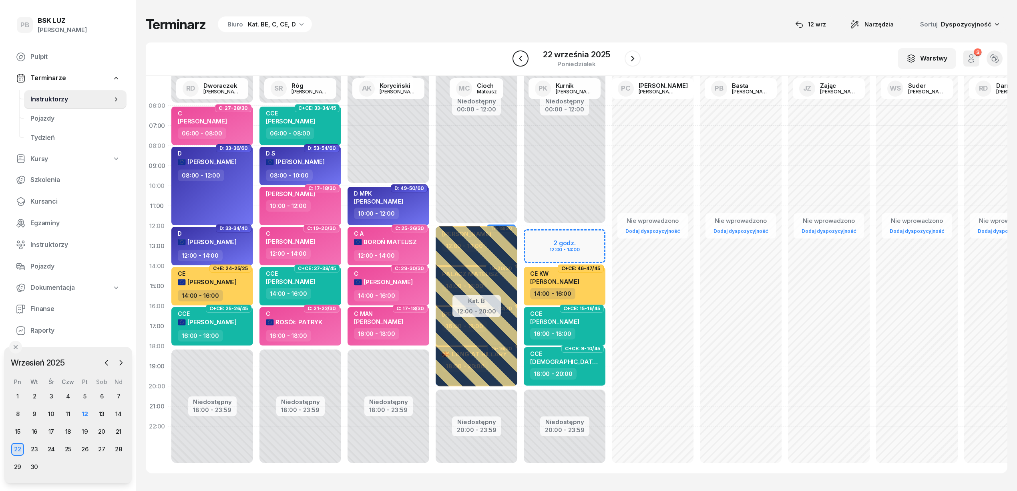
click at [521, 59] on icon "button" at bounding box center [520, 59] width 3 height 6
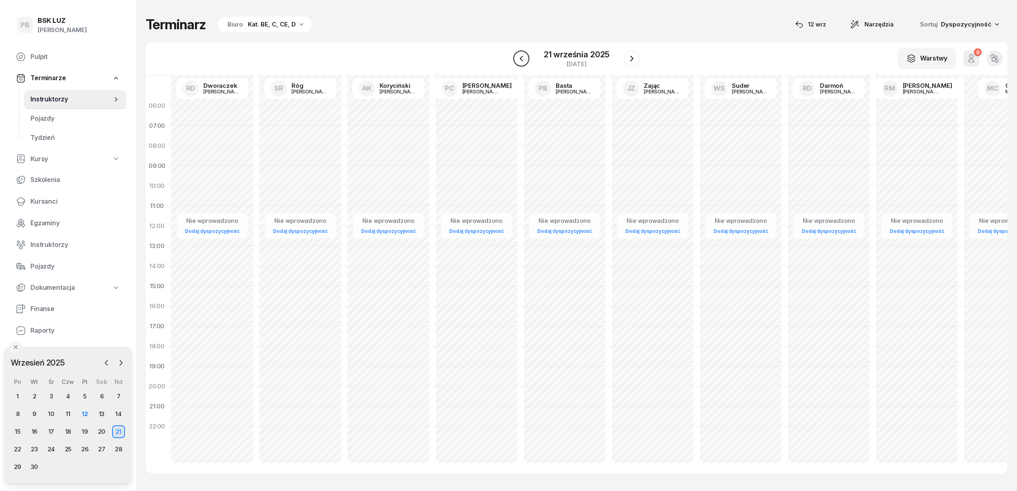
click at [521, 59] on icon "button" at bounding box center [522, 59] width 10 height 10
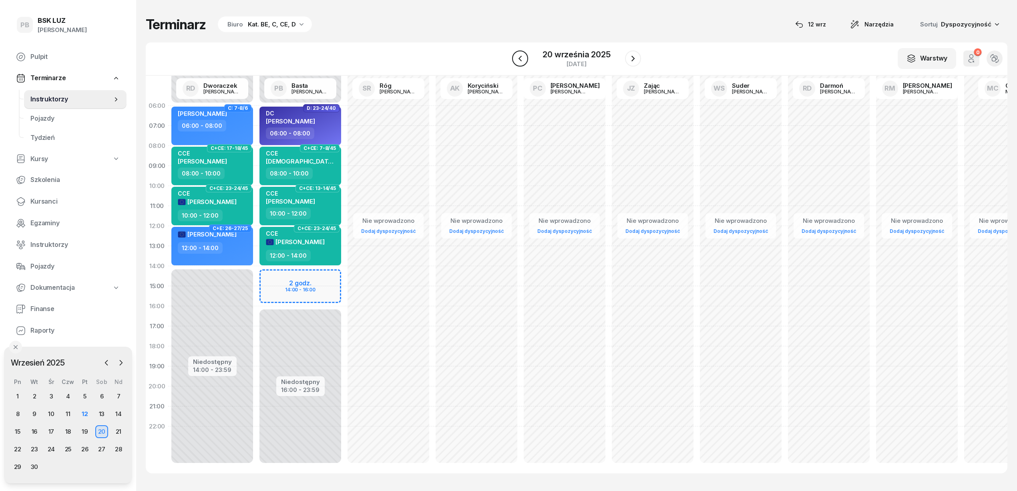
click at [521, 59] on icon "button" at bounding box center [520, 59] width 3 height 6
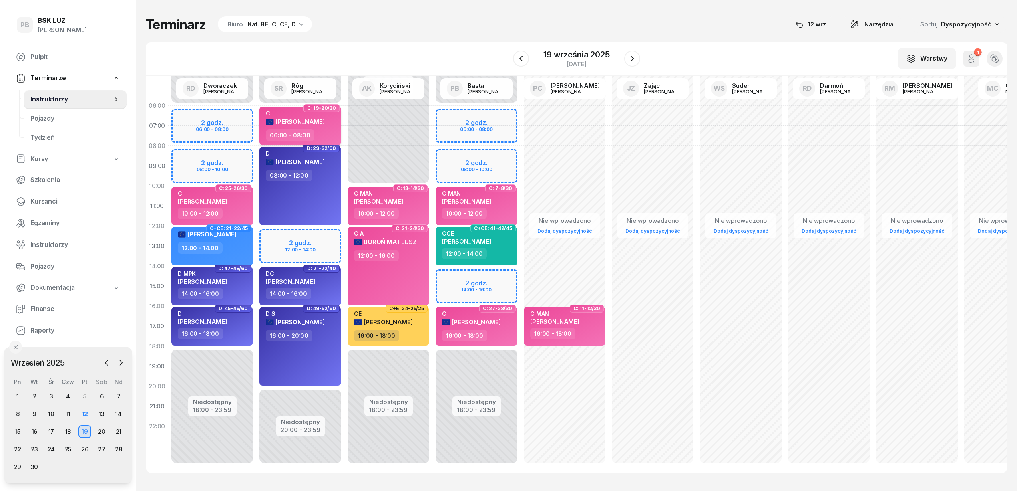
click at [328, 127] on div "C [PERSON_NAME]" at bounding box center [301, 120] width 70 height 20
select select "06"
select select "08"
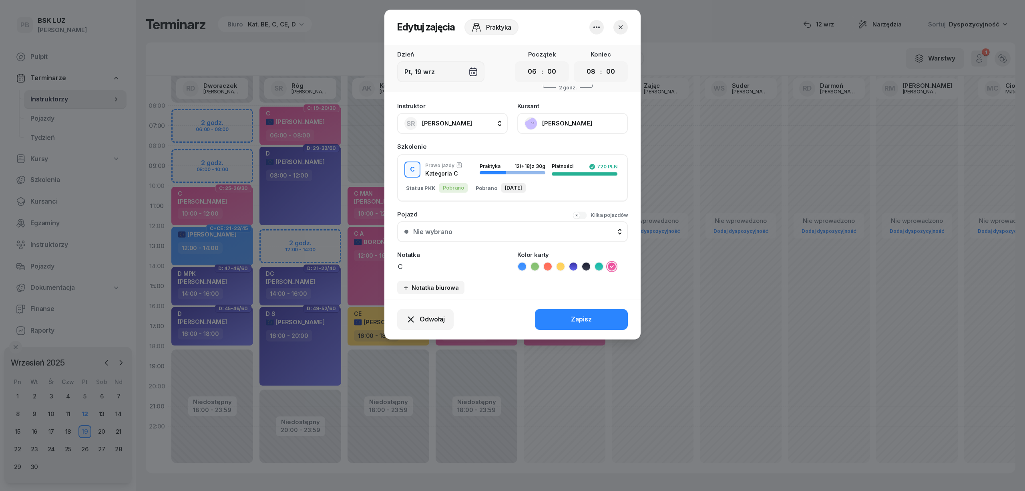
click at [471, 123] on button "SR Róg [PERSON_NAME]" at bounding box center [452, 123] width 111 height 21
type input "bast"
click at [465, 178] on div "PB [PERSON_NAME]" at bounding box center [456, 176] width 95 height 13
click at [580, 320] on div "Zapisz" at bounding box center [581, 319] width 21 height 10
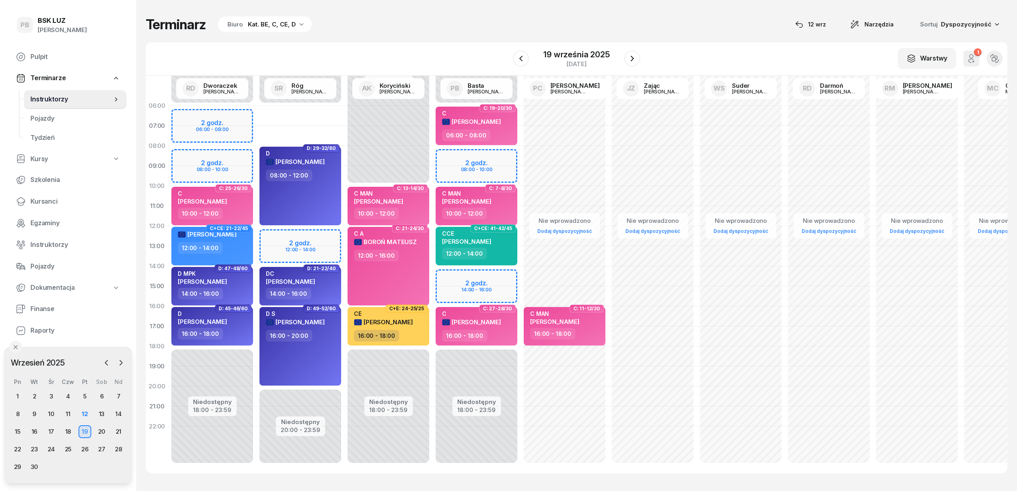
click at [280, 105] on div "Niedostępny 00:00 - 06:00 Niedostępny 20:00 - 23:59 2 godz. 12:00 - 14:00 D: 29…" at bounding box center [300, 286] width 88 height 380
select select "05"
select select "07"
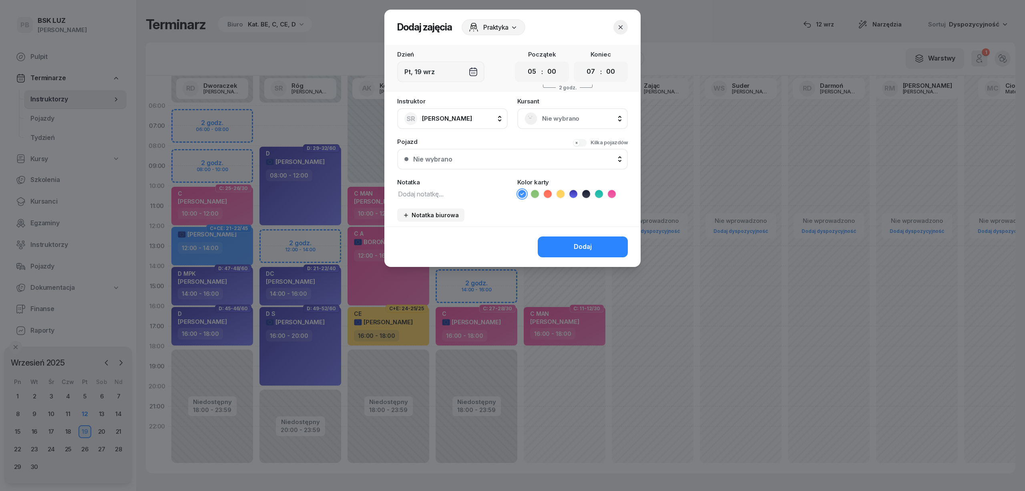
click at [563, 119] on span "Nie wybrano" at bounding box center [581, 118] width 78 height 10
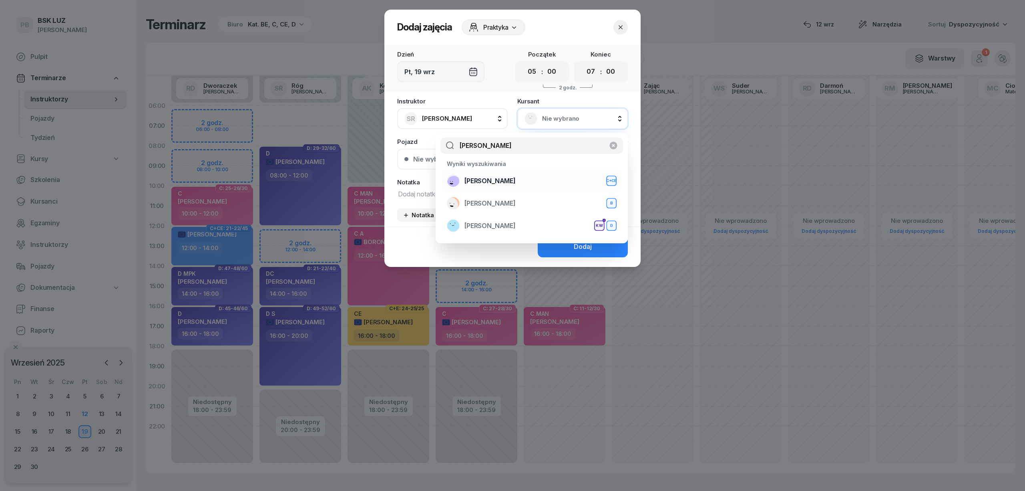
type input "[PERSON_NAME]"
click at [537, 183] on div "[PERSON_NAME]+CE" at bounding box center [532, 180] width 170 height 13
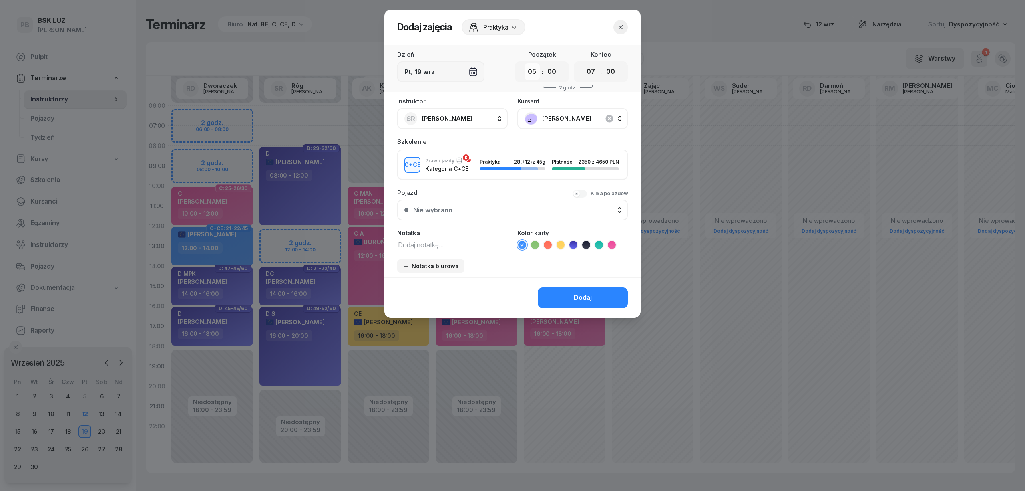
click at [532, 74] on select "00 01 02 03 04 05 06 07 08 09 10 11 12 13 14 15 16 17 18 19 20 21 22 23" at bounding box center [532, 71] width 15 height 17
select select "06"
click at [525, 63] on select "00 01 02 03 04 05 06 07 08 09 10 11 12 13 14 15 16 17 18 19 20 21 22 23" at bounding box center [532, 71] width 15 height 17
click at [593, 72] on select "00 01 02 03 04 05 06 07 08 09 10 11 12 13 14 15 16 17 18 19 20 21 22 23" at bounding box center [590, 71] width 15 height 17
select select "08"
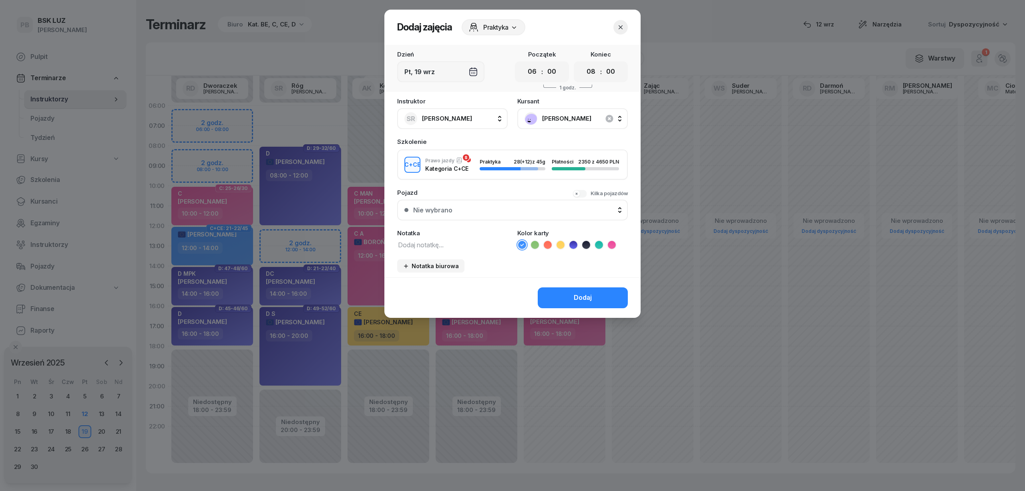
click at [583, 63] on select "00 01 02 03 04 05 06 07 08 09 10 11 12 13 14 15 16 17 18 19 20 21 22 23" at bounding box center [590, 71] width 15 height 17
click at [599, 241] on icon at bounding box center [599, 245] width 8 height 8
click at [589, 295] on div "Dodaj" at bounding box center [583, 297] width 18 height 10
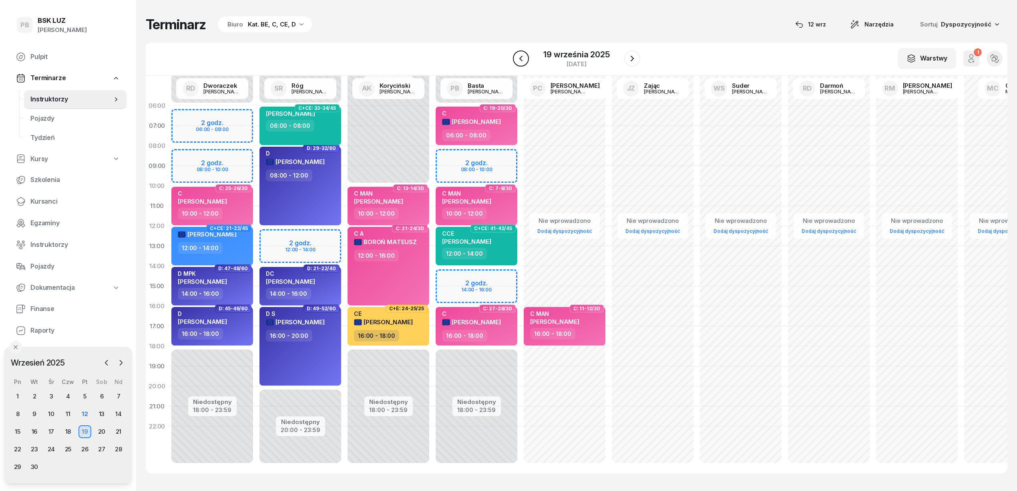
click at [521, 61] on icon "button" at bounding box center [521, 59] width 10 height 10
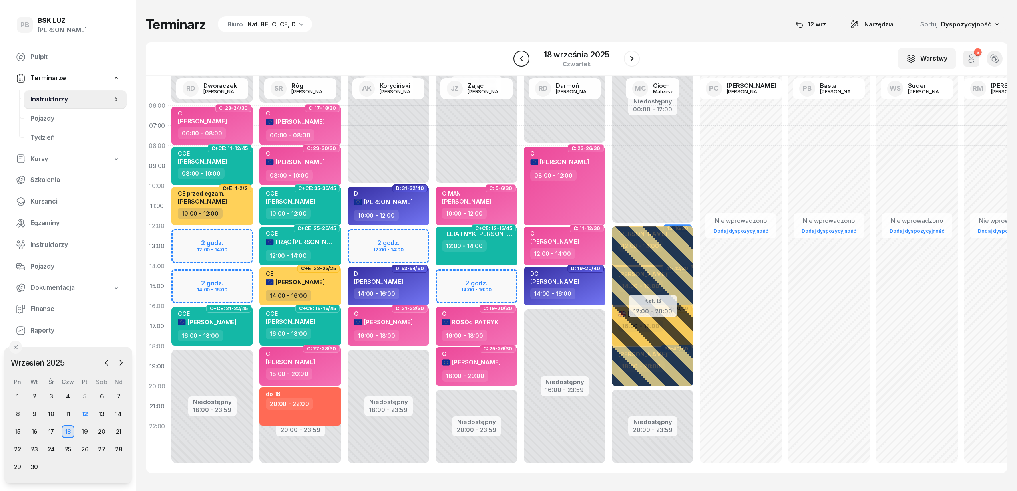
click at [521, 61] on icon "button" at bounding box center [522, 59] width 10 height 10
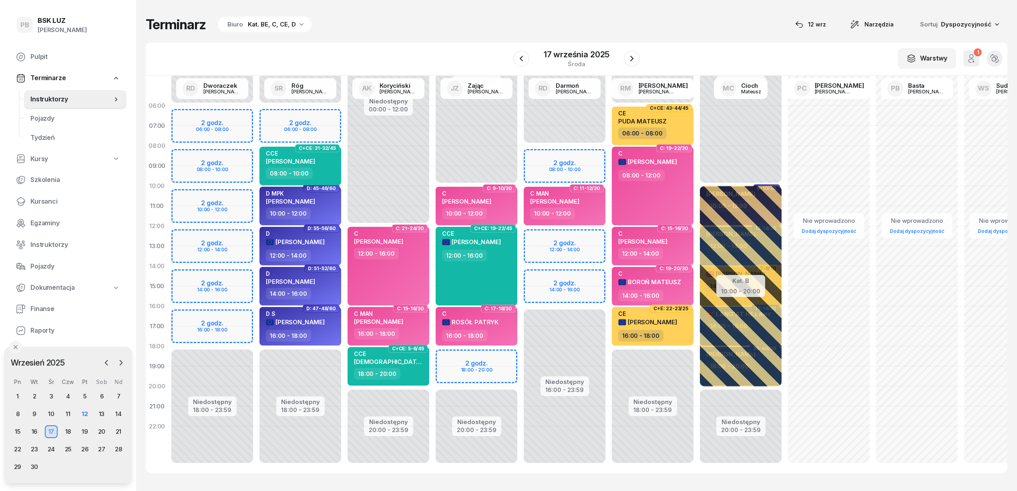
click at [315, 164] on div "CCE [PERSON_NAME]" at bounding box center [290, 159] width 49 height 18
select select "08"
select select "10"
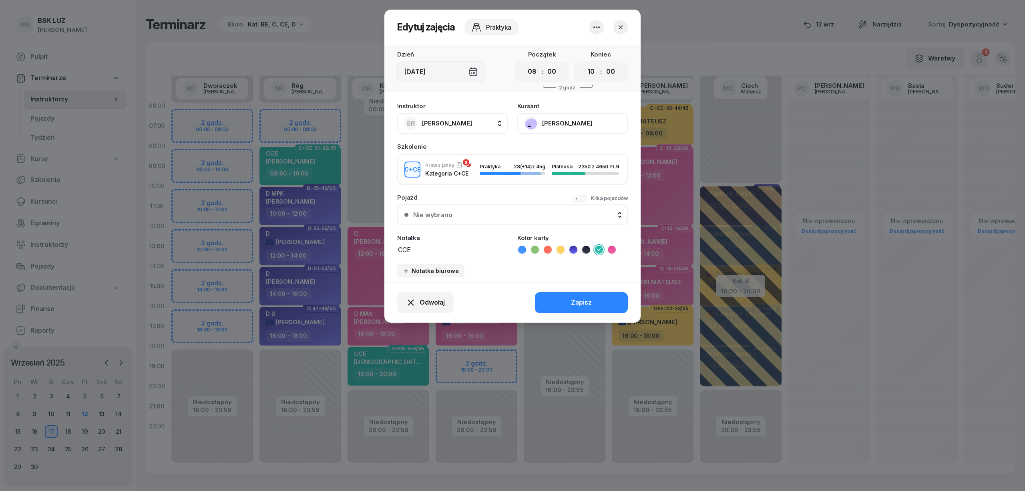
click at [620, 26] on icon "button" at bounding box center [621, 27] width 4 height 4
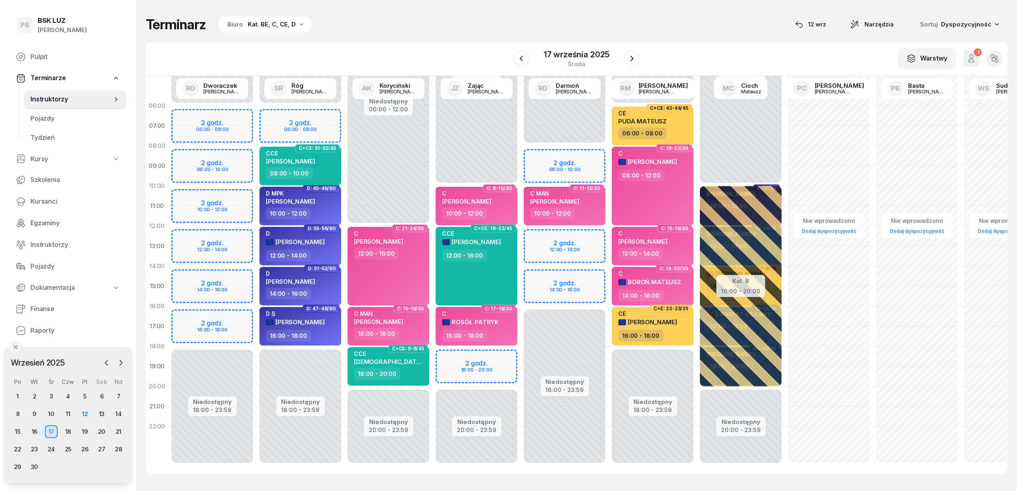
click at [331, 165] on div "CCE [PERSON_NAME]" at bounding box center [301, 159] width 70 height 18
select select "08"
select select "10"
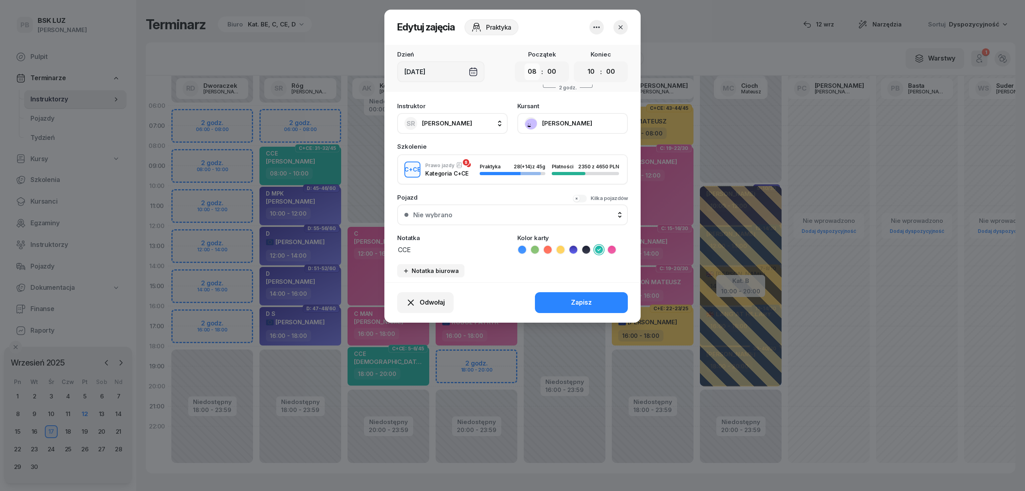
click at [535, 72] on select "00 01 02 03 04 05 06 07 08 09 10 11 12 13 14 15 16 17 18 19 20 21 22 23" at bounding box center [532, 71] width 15 height 17
select select "07"
click at [525, 63] on select "00 01 02 03 04 05 06 07 08 09 10 11 12 13 14 15 16 17 18 19 20 21 22 23" at bounding box center [532, 71] width 15 height 17
click at [550, 298] on button "Zapisz" at bounding box center [581, 302] width 93 height 21
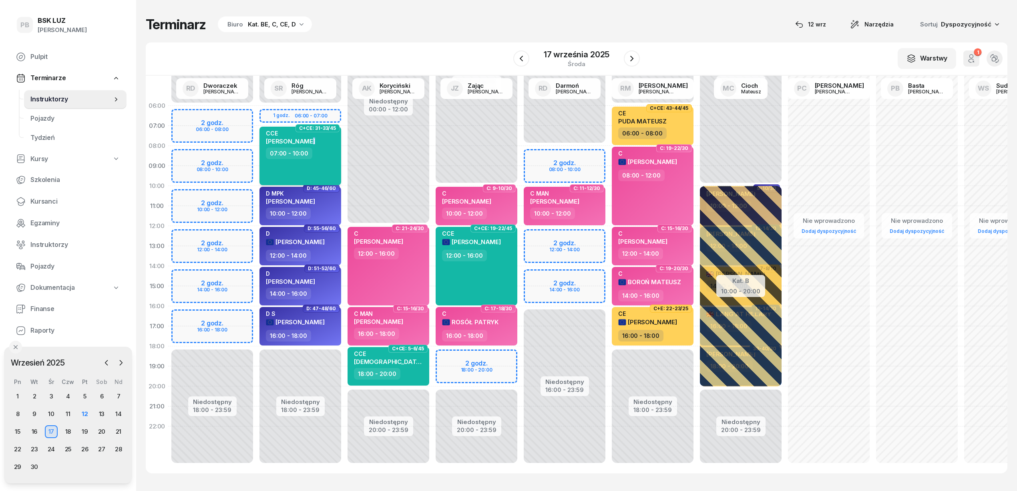
click at [315, 138] on span "[PERSON_NAME]" at bounding box center [290, 141] width 49 height 8
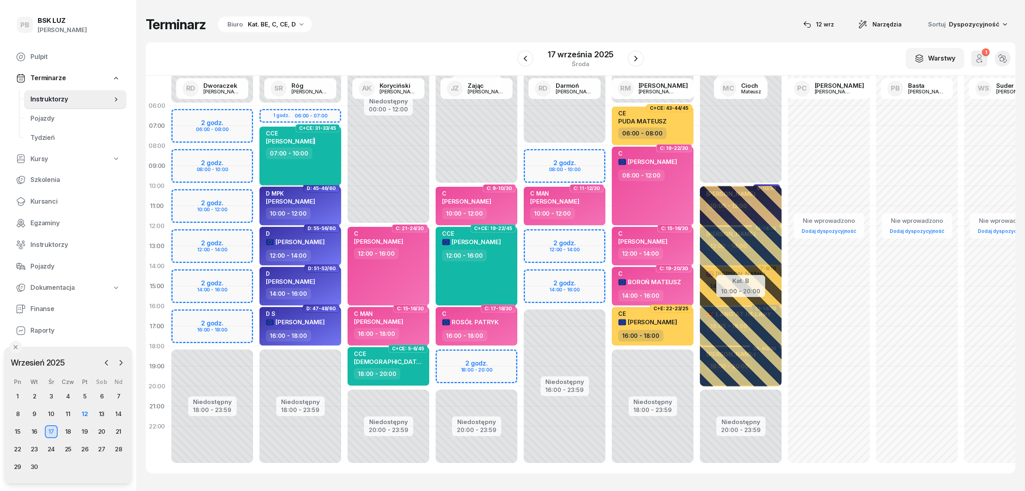
select select "07"
select select "10"
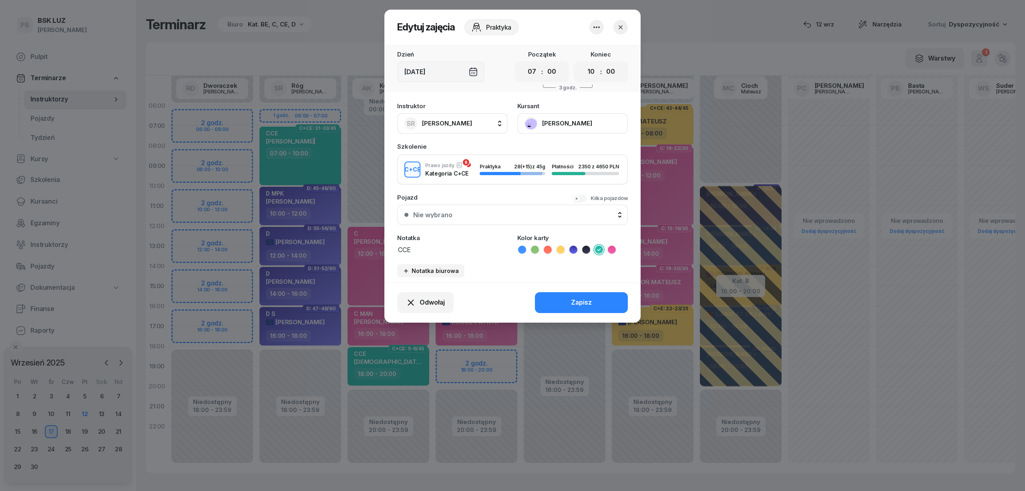
click at [557, 119] on button "[PERSON_NAME]" at bounding box center [572, 123] width 111 height 21
click at [551, 144] on link "Otwórz profil" at bounding box center [572, 151] width 106 height 20
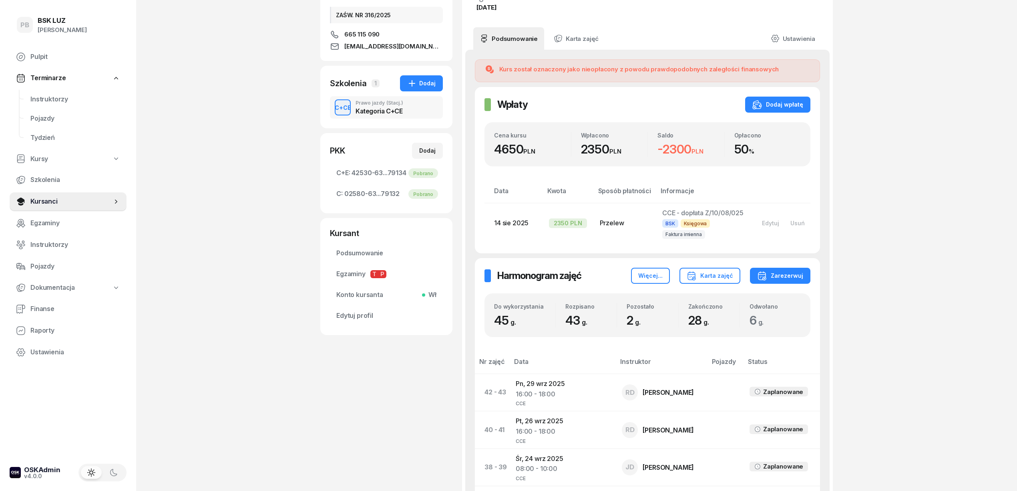
scroll to position [107, 0]
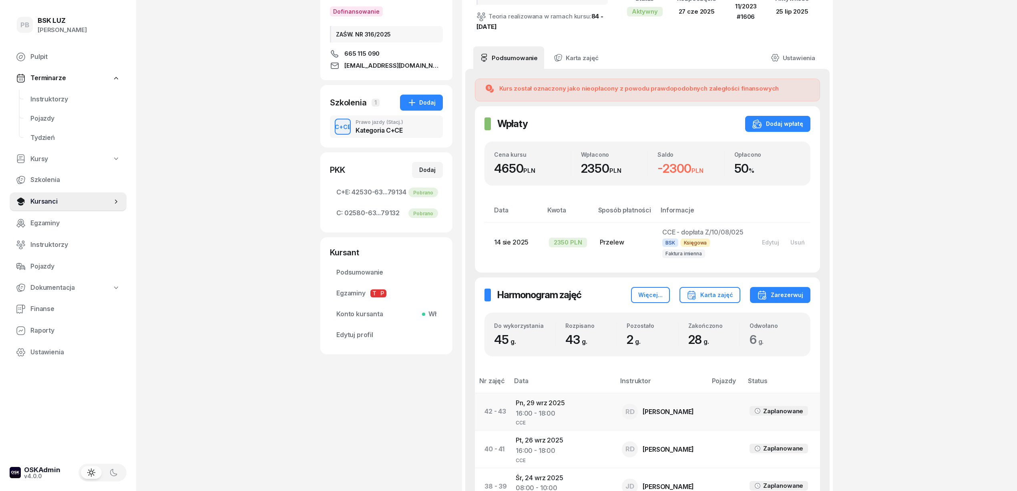
click at [523, 402] on td "Pn, [DATE] 16:00 - 18:00 CCE" at bounding box center [562, 410] width 106 height 37
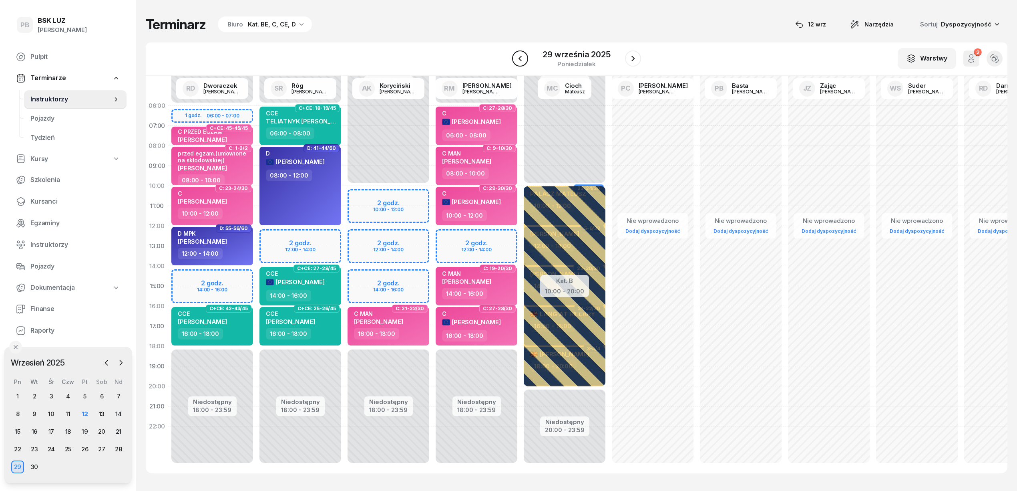
click at [525, 62] on icon "button" at bounding box center [520, 59] width 10 height 10
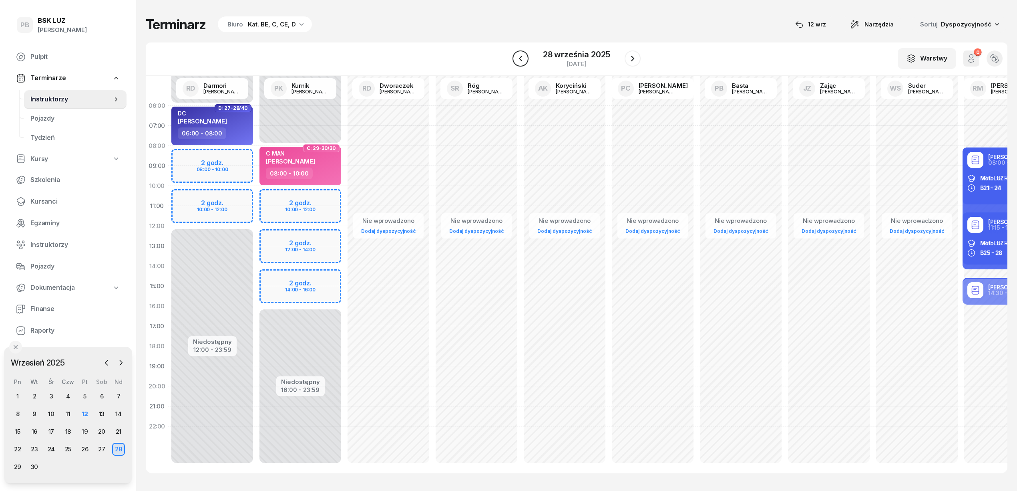
click at [525, 62] on icon "button" at bounding box center [521, 59] width 10 height 10
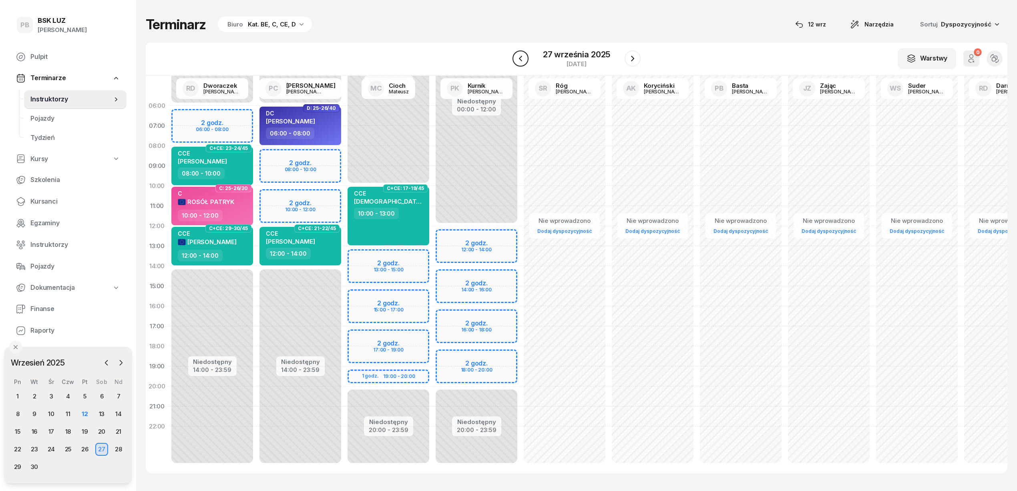
click at [525, 62] on icon "button" at bounding box center [521, 59] width 10 height 10
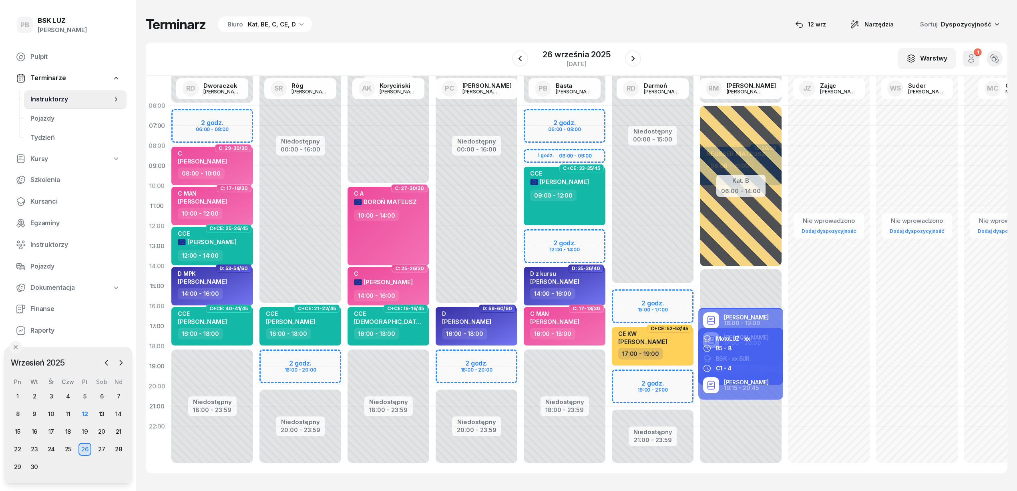
click at [276, 356] on div "Niedostępny 00:00 - 16:00 Niedostępny 20:00 - 23:59 2 godz. 18:00 - 20:00 C+CE:…" at bounding box center [300, 286] width 88 height 380
select select "18"
select select "20"
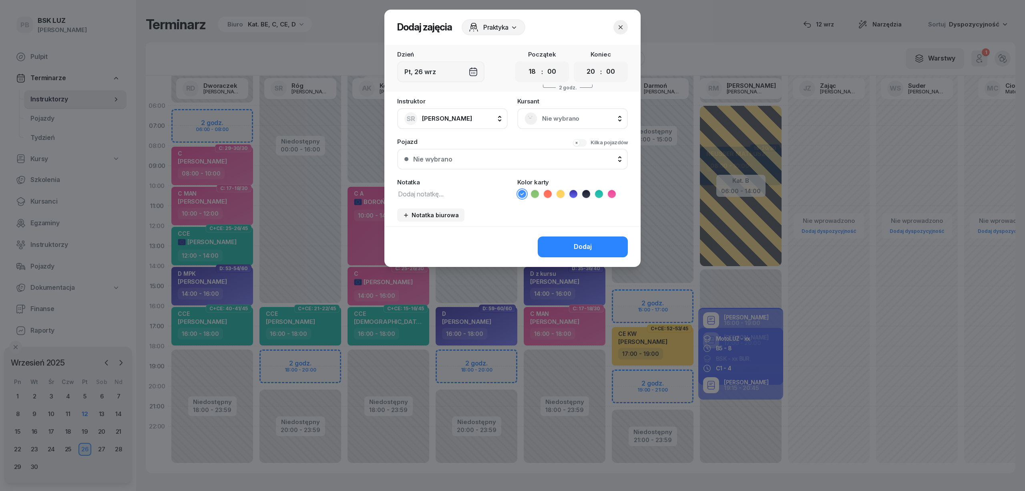
click at [571, 112] on div "Nie wybrano" at bounding box center [573, 118] width 96 height 13
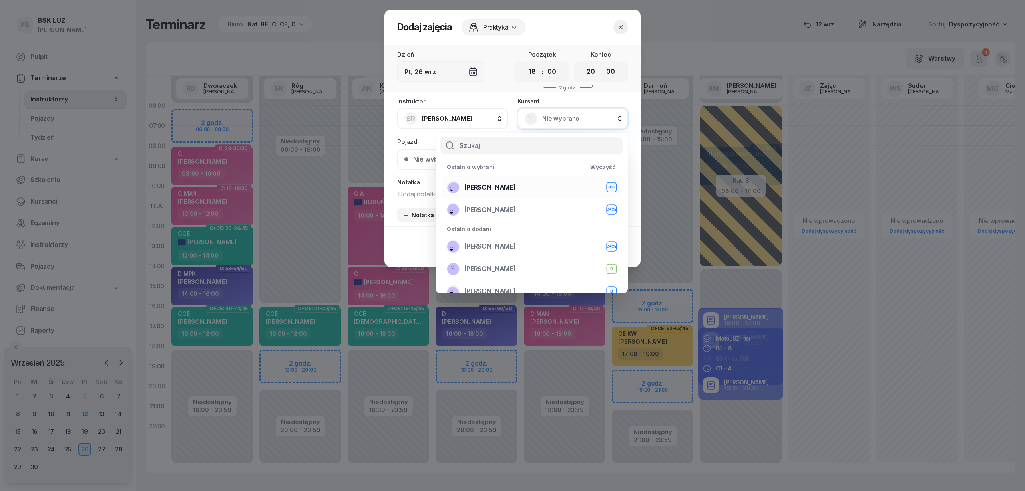
click at [543, 183] on div "[PERSON_NAME]+CE" at bounding box center [532, 187] width 170 height 13
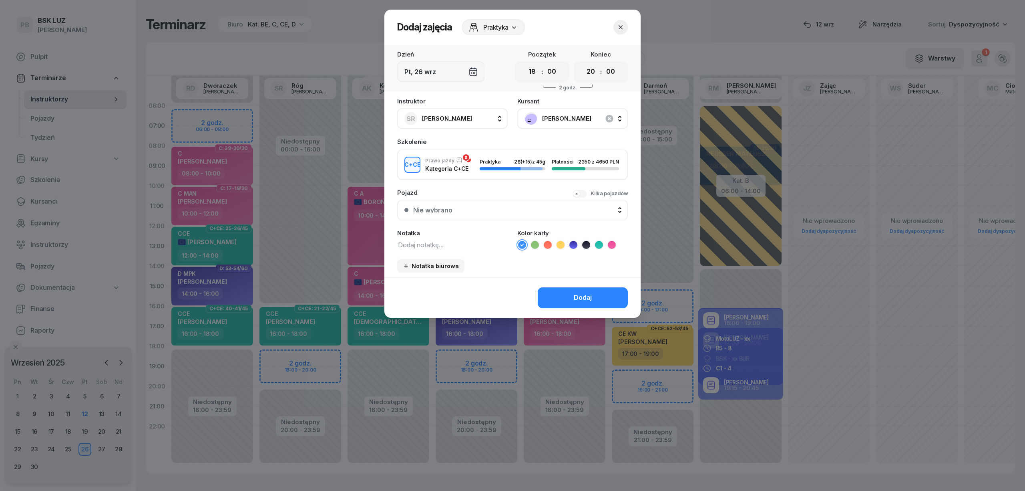
click at [596, 242] on icon at bounding box center [599, 245] width 8 height 8
click at [565, 294] on button "Dodaj" at bounding box center [583, 297] width 90 height 21
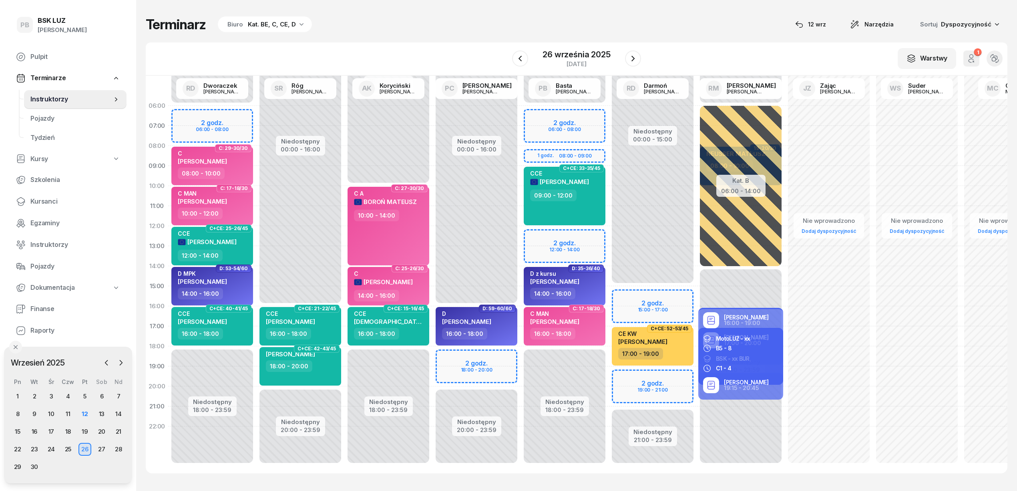
click at [472, 22] on div "Terminarz Biuro Kat. BE, C, CE, D [DATE] Narzędzia Sortuj Dyspozycyjność" at bounding box center [577, 24] width 862 height 17
click at [54, 201] on span "Kursanci" at bounding box center [75, 201] width 90 height 10
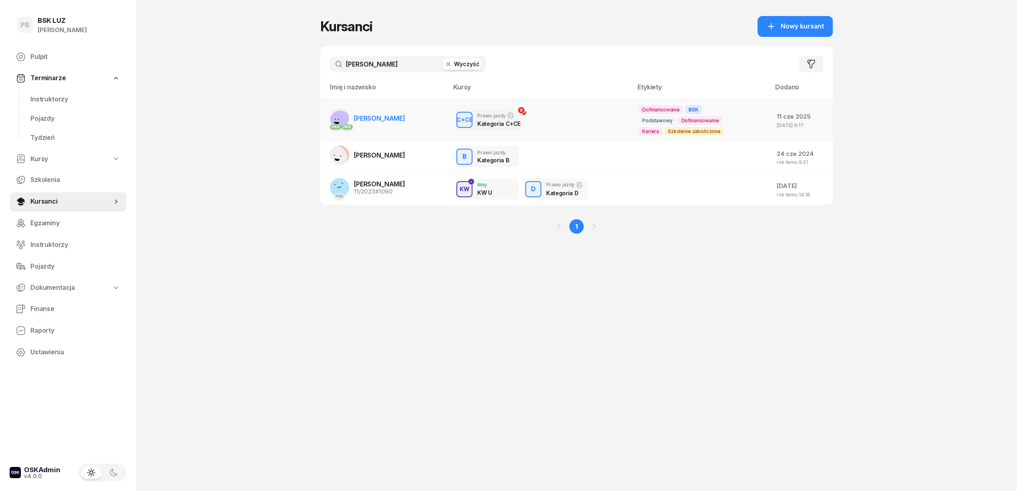
click at [396, 115] on span "[PERSON_NAME]" at bounding box center [379, 118] width 51 height 8
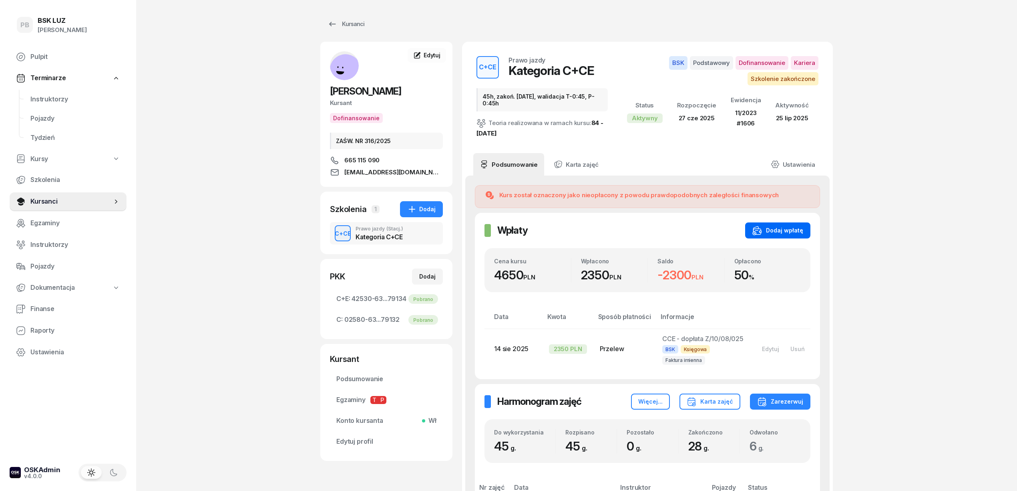
click at [760, 229] on icon "button" at bounding box center [757, 230] width 10 height 10
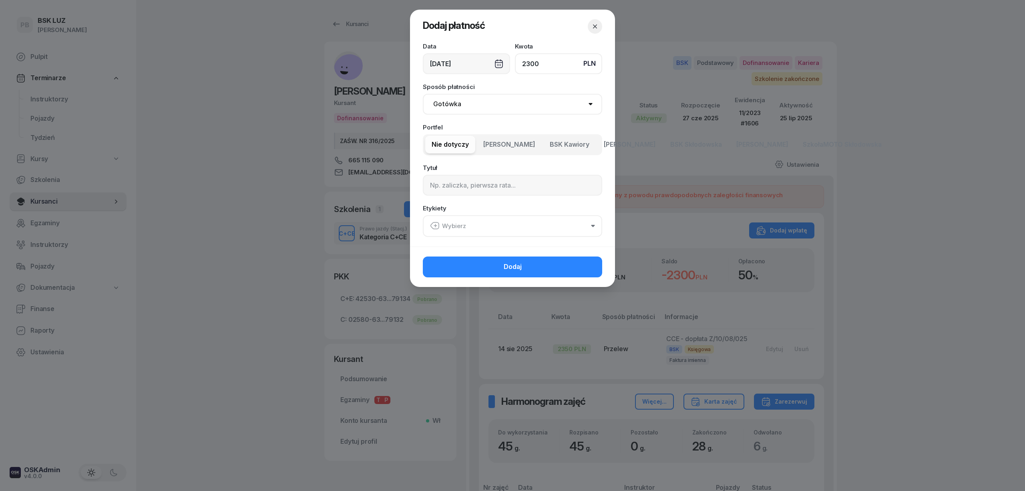
type input "2300"
click at [512, 103] on select "Gotówka Karta Przelew Płatności online BLIK" at bounding box center [512, 104] width 179 height 21
click at [423, 94] on select "Gotówka Karta Przelew Płatności online BLIK" at bounding box center [512, 104] width 179 height 21
click at [575, 146] on span "BSK Kawiory" at bounding box center [570, 144] width 40 height 10
click at [468, 228] on button "Wybierz" at bounding box center [512, 226] width 179 height 22
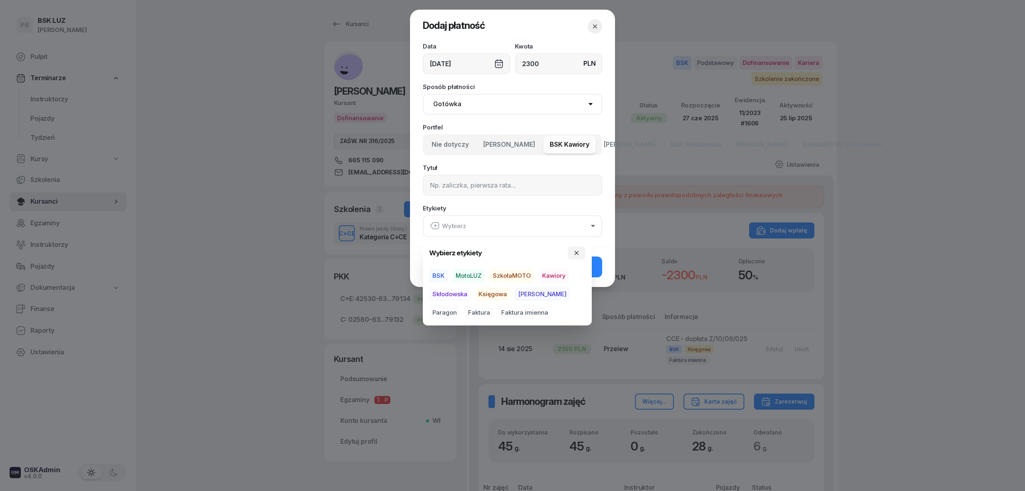
click at [438, 279] on span "BSK" at bounding box center [438, 276] width 18 height 14
click at [559, 272] on span "Kawiory" at bounding box center [554, 276] width 30 height 14
click at [498, 309] on span "Faktura imienna" at bounding box center [524, 312] width 53 height 14
click at [599, 208] on div "Etykiety BSK Kawiory Faktura imienna" at bounding box center [512, 220] width 179 height 31
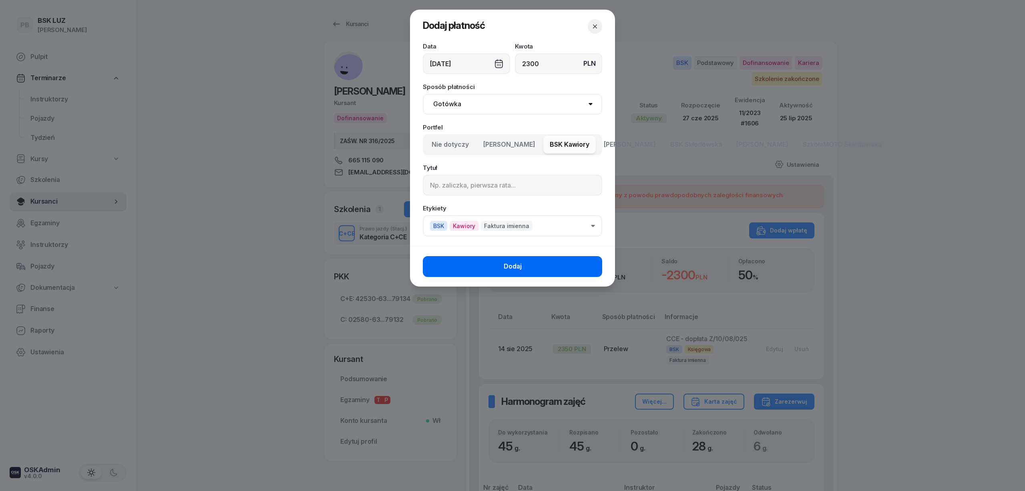
click at [579, 267] on button "Dodaj" at bounding box center [512, 266] width 179 height 21
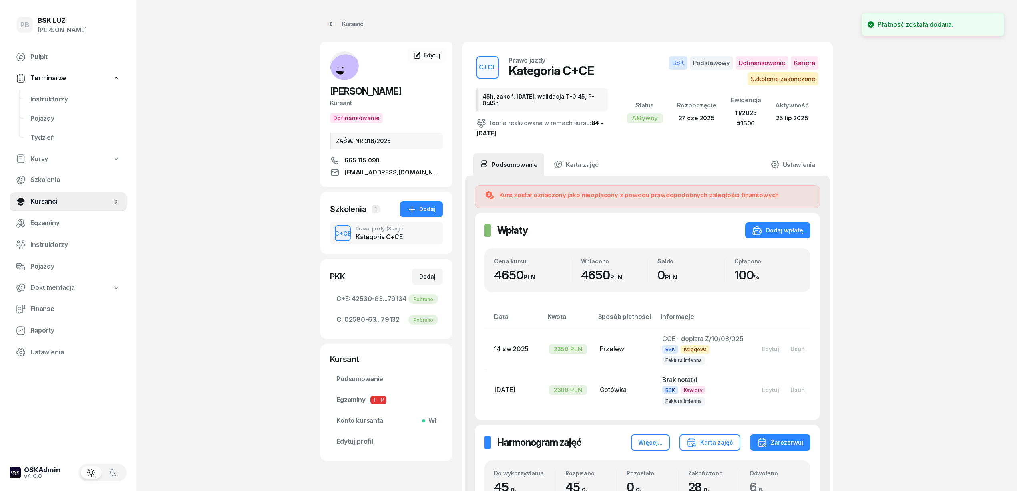
click at [118, 147] on link "Tydzień" at bounding box center [75, 137] width 103 height 19
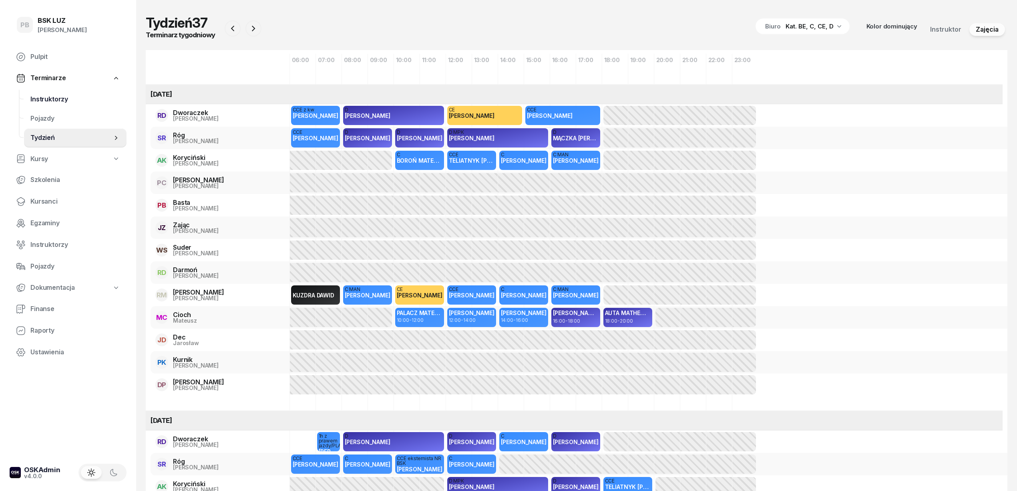
click at [66, 97] on span "Instruktorzy" at bounding box center [75, 99] width 90 height 10
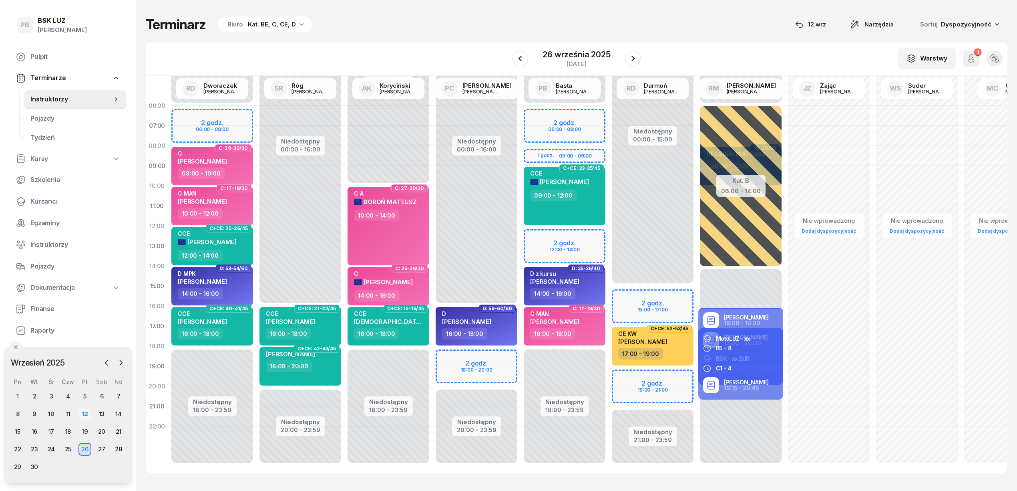
click at [82, 416] on div "12" at bounding box center [84, 413] width 13 height 13
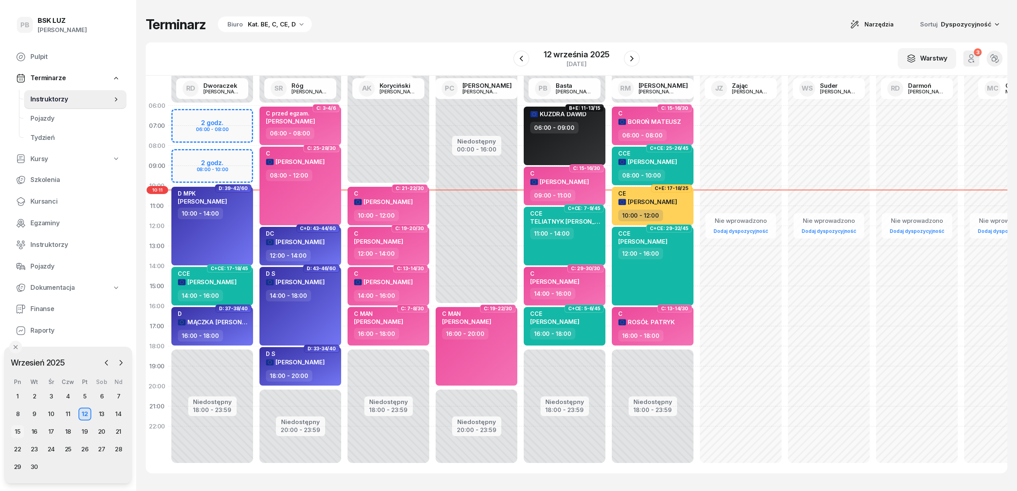
click at [20, 430] on div "15" at bounding box center [17, 431] width 13 height 13
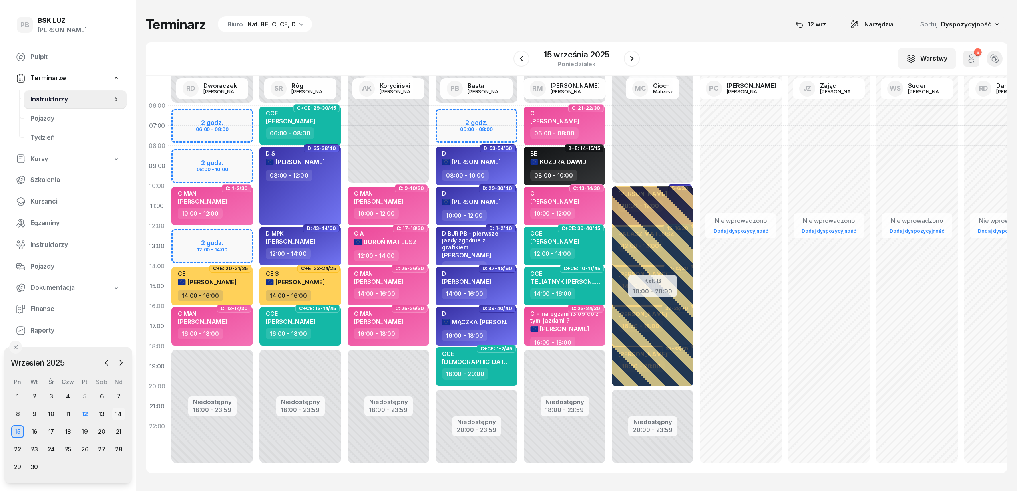
click at [121, 412] on div "14" at bounding box center [118, 413] width 13 height 13
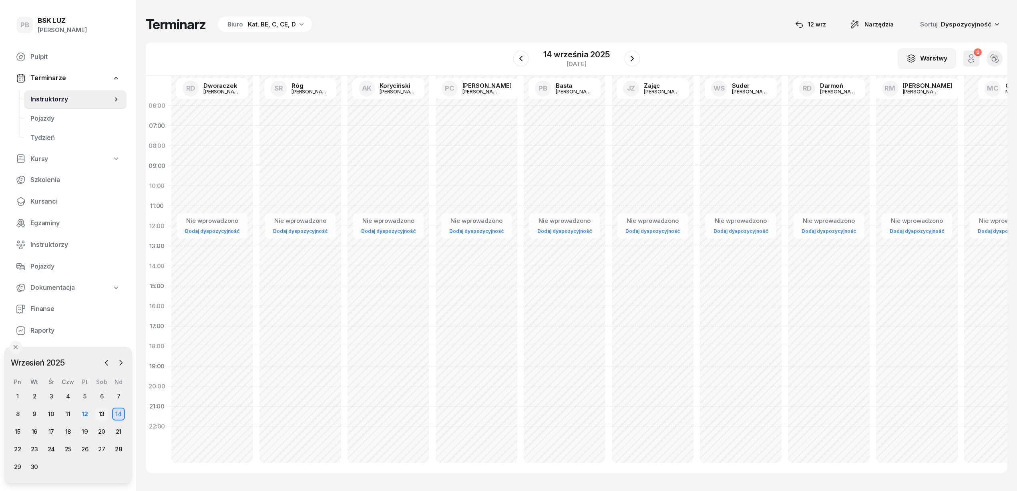
click at [105, 413] on div "13" at bounding box center [101, 413] width 13 height 13
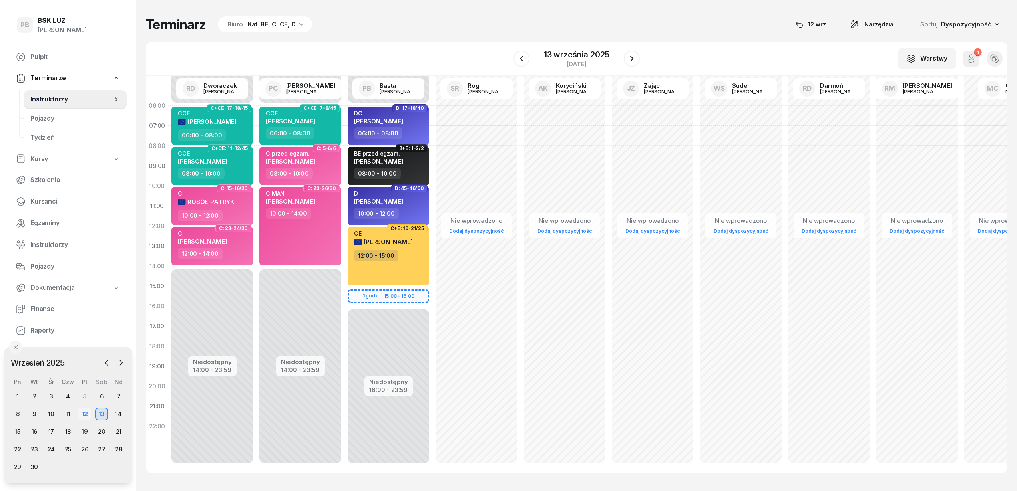
click at [85, 413] on div "12" at bounding box center [84, 413] width 13 height 13
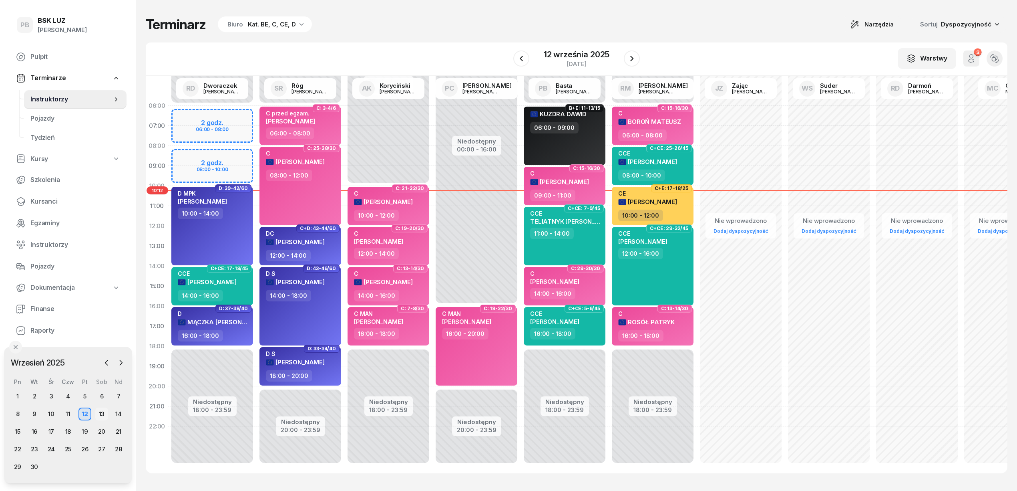
click at [99, 415] on div "13" at bounding box center [101, 413] width 13 height 13
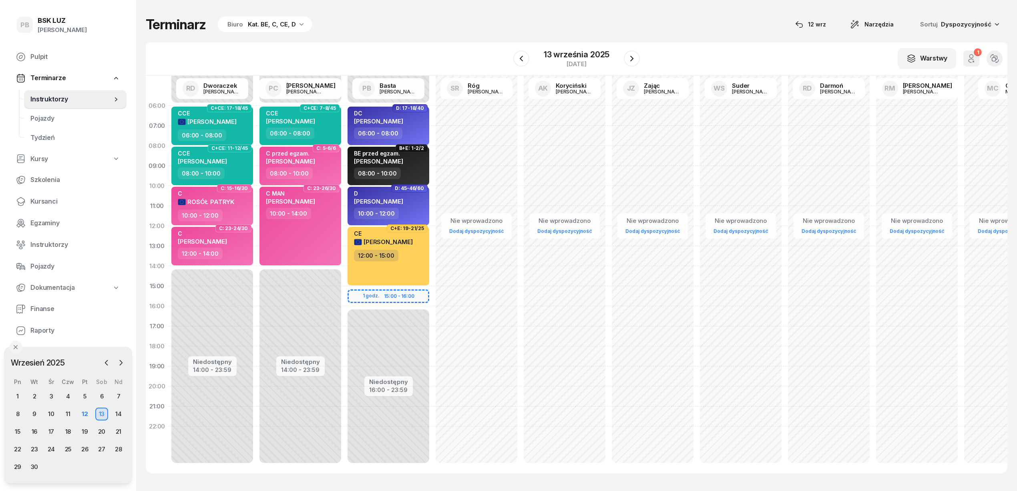
click at [415, 295] on div "Niedostępny 00:00 - 06:00 Niedostępny 16:00 - 23:59 1 godz. 15:00 - 16:00 D: 17…" at bounding box center [388, 286] width 88 height 380
select select "15"
select select "17"
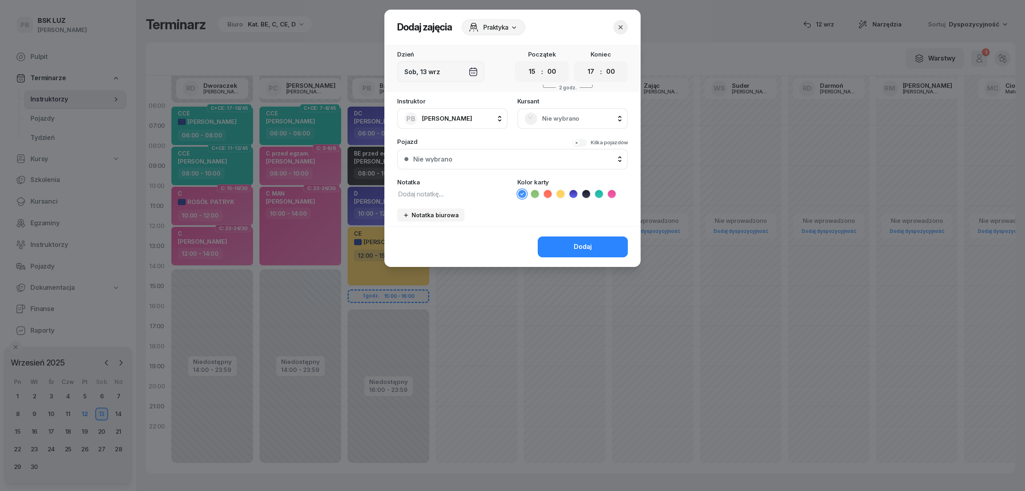
click at [434, 199] on div "Instruktor PB Basta [PERSON_NAME] AK [PERSON_NAME] BP [PERSON_NAME] DP [PERSON_…" at bounding box center [512, 162] width 256 height 128
click at [437, 192] on textarea at bounding box center [452, 193] width 111 height 10
type textarea "[PERSON_NAME]"
click at [583, 245] on div "Dodaj" at bounding box center [583, 246] width 18 height 10
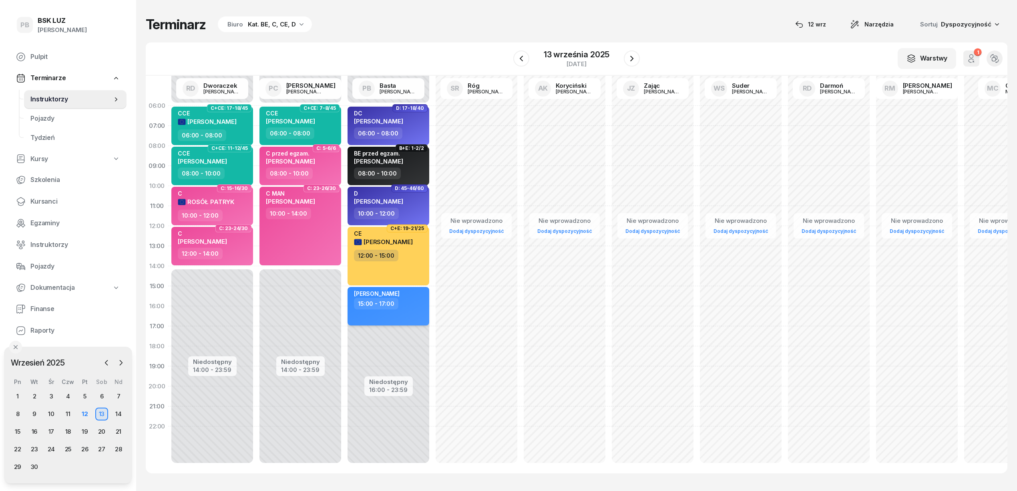
click at [396, 312] on div "[PERSON_NAME] 15:00 - 17:00" at bounding box center [389, 306] width 82 height 38
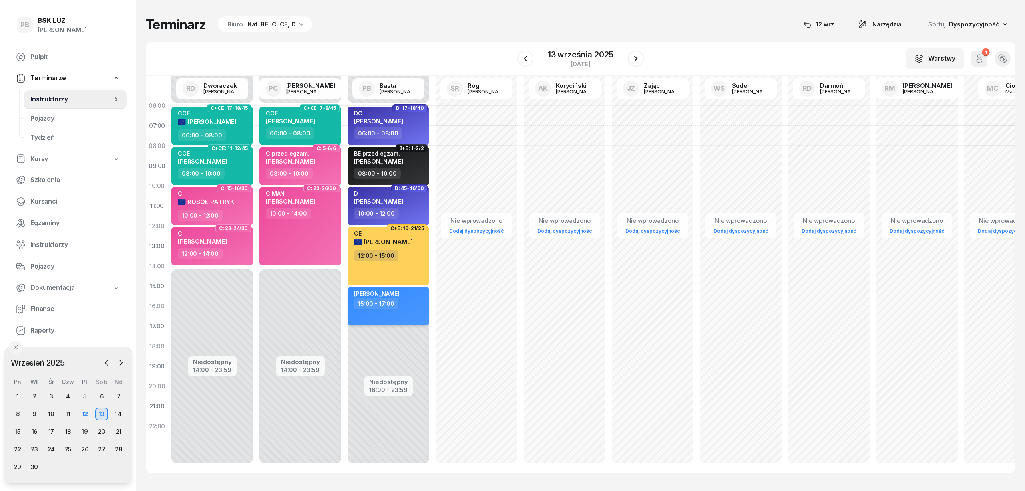
select select "15"
select select "17"
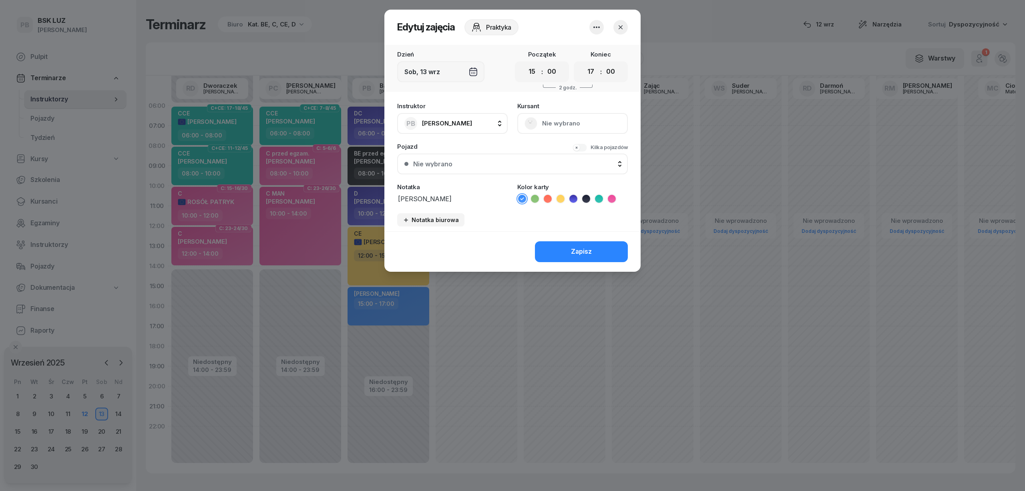
click at [427, 197] on textarea "[PERSON_NAME]" at bounding box center [452, 198] width 111 height 10
type textarea "[PERSON_NAME] 604444369"
click at [612, 252] on button "Zapisz" at bounding box center [581, 251] width 93 height 21
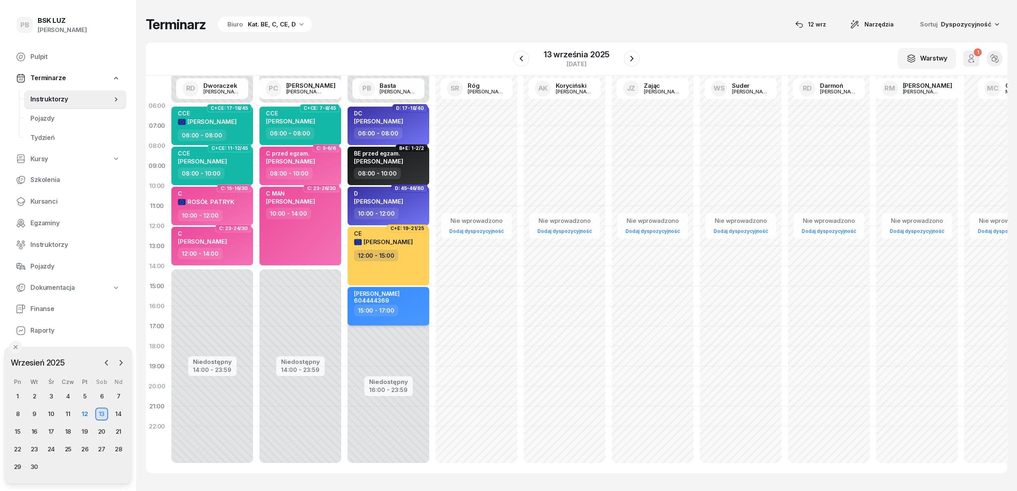
click at [412, 310] on div "[PERSON_NAME] 604444369 15:00 - 17:00" at bounding box center [389, 306] width 82 height 38
select select "15"
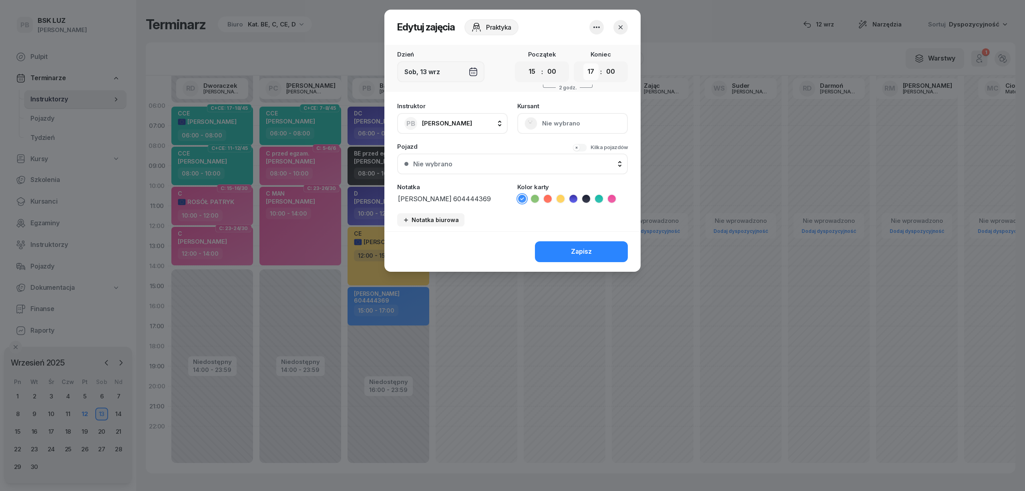
click at [589, 71] on select "00 01 02 03 04 05 06 07 08 09 10 11 12 13 14 15 16 17 18 19 20 21 22 23" at bounding box center [590, 71] width 15 height 17
select select "16"
click at [583, 63] on select "00 01 02 03 04 05 06 07 08 09 10 11 12 13 14 15 16 17 18 19 20 21 22 23" at bounding box center [590, 71] width 15 height 17
click at [597, 246] on button "Zapisz" at bounding box center [581, 251] width 93 height 21
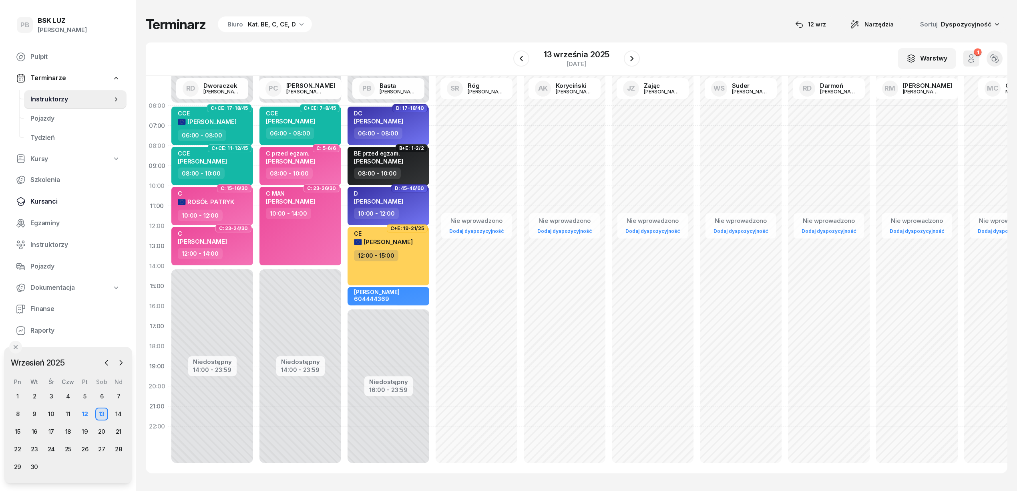
click at [38, 199] on span "Kursanci" at bounding box center [75, 201] width 90 height 10
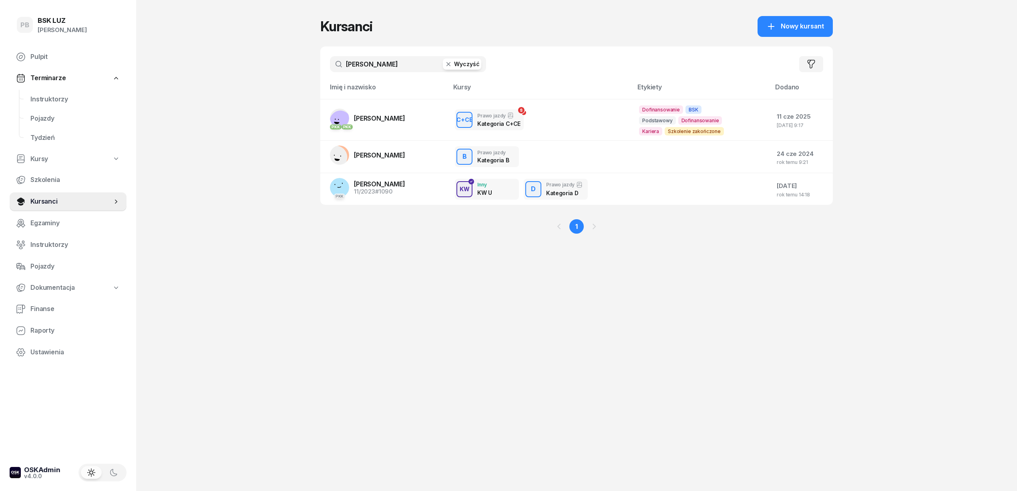
click at [394, 66] on input "[PERSON_NAME]" at bounding box center [408, 64] width 156 height 16
click at [782, 21] on span "Nowy kursant" at bounding box center [802, 26] width 43 height 10
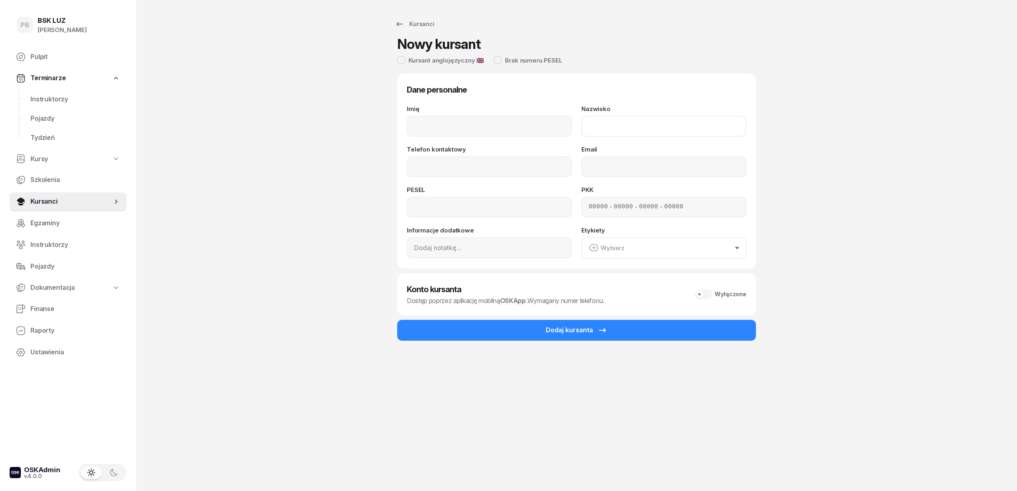
click at [614, 122] on input "Nazwisko" at bounding box center [663, 126] width 165 height 21
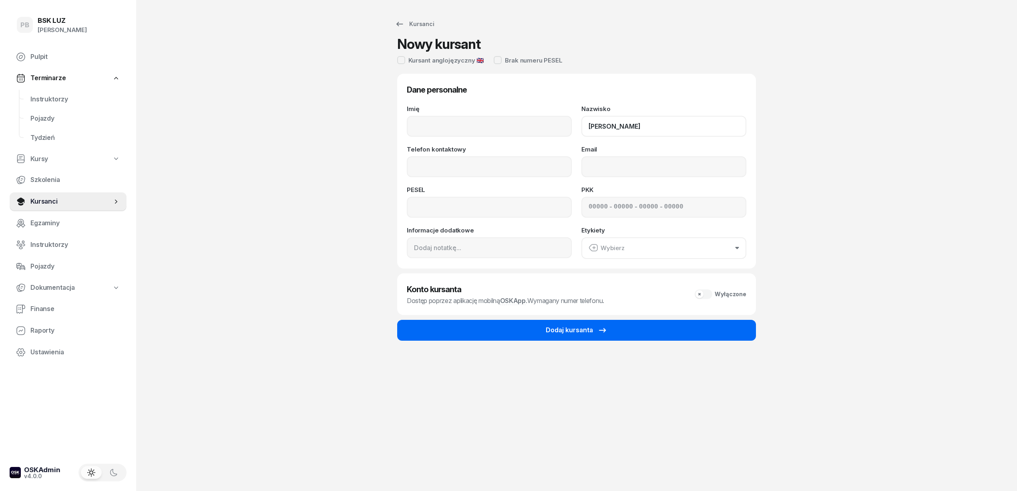
type input "[PERSON_NAME]"
click at [566, 331] on div "Dodaj kursanta" at bounding box center [577, 330] width 62 height 10
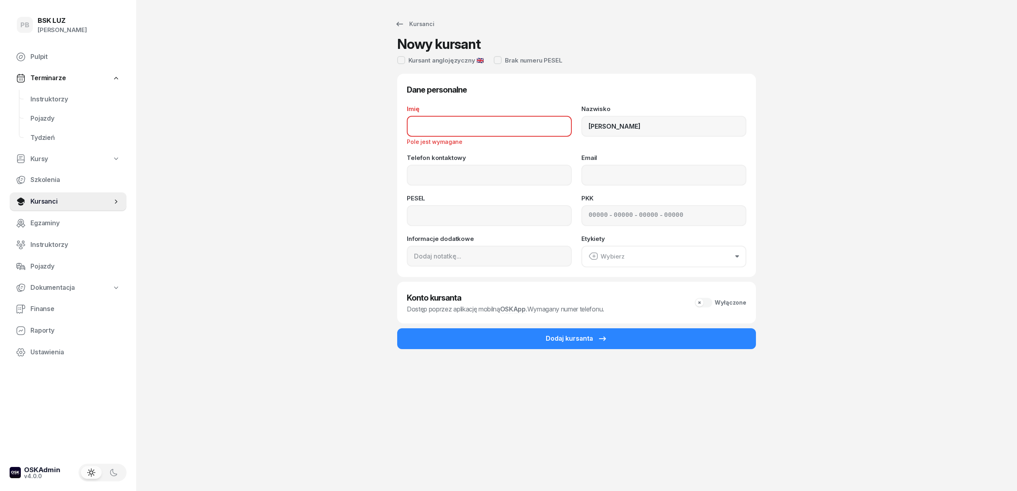
click at [428, 131] on input "Imię" at bounding box center [489, 126] width 165 height 21
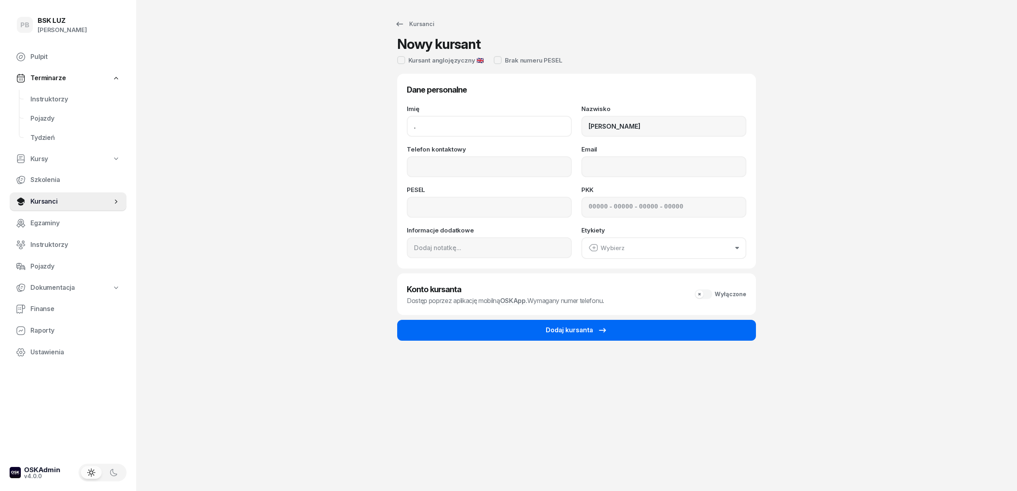
type input "."
click at [511, 323] on button "Dodaj kursanta" at bounding box center [576, 330] width 359 height 21
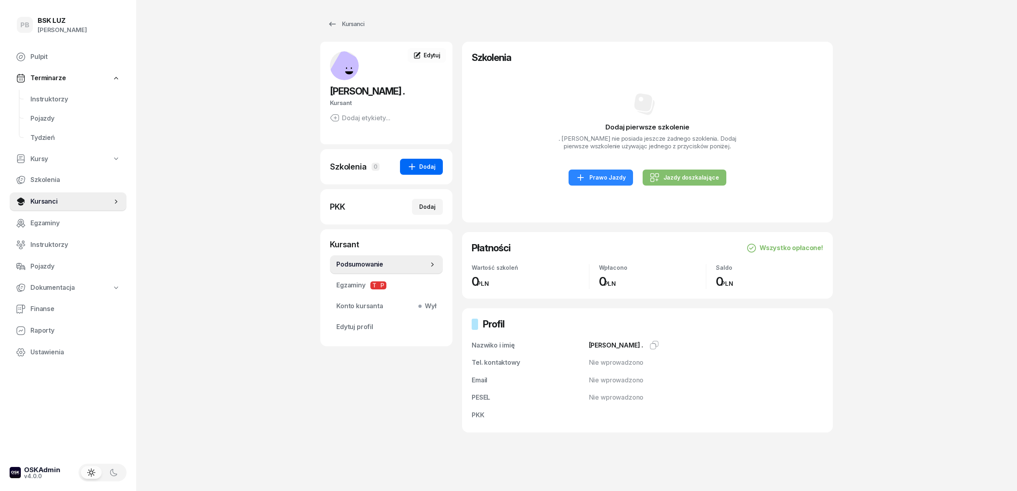
click at [424, 163] on div "Dodaj" at bounding box center [421, 167] width 28 height 10
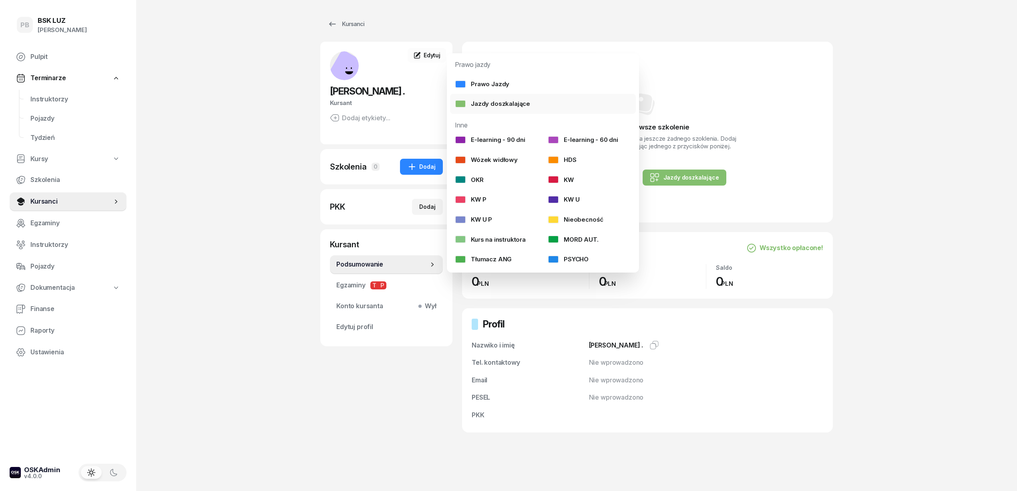
click at [489, 101] on div "Jazdy doszkalające" at bounding box center [492, 104] width 75 height 10
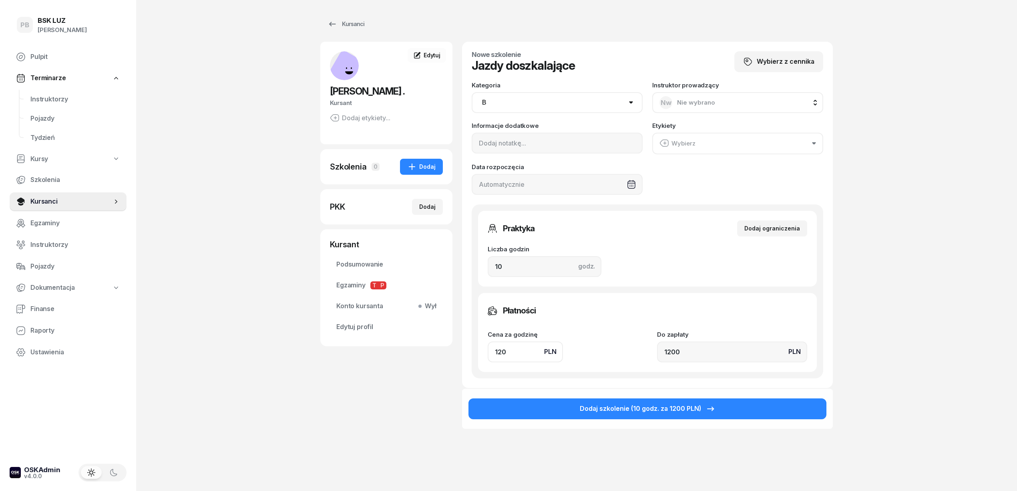
click at [504, 101] on select "AM A1 A2 A B1 B B+E C1 C1+E C C+E D1 D1+E D D+E T Tram C+CE C+D" at bounding box center [557, 102] width 171 height 21
select select "B+E"
click at [472, 92] on select "AM A1 A2 A B1 B B+E C1 C1+E C C+E D1 D1+E D D+E T Tram C+CE C+D" at bounding box center [557, 102] width 171 height 21
click at [519, 261] on input "10" at bounding box center [545, 266] width 114 height 21
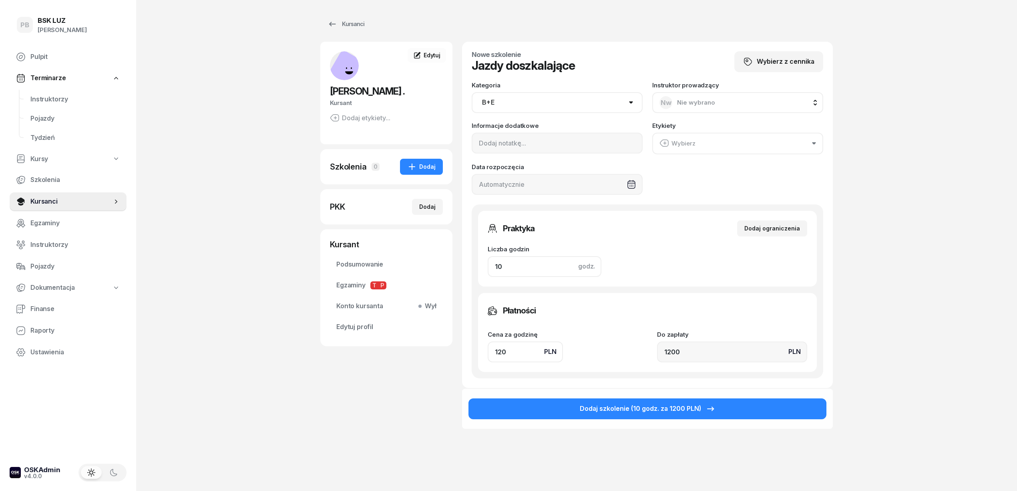
type input "1"
type input "120"
type input "1"
drag, startPoint x: 513, startPoint y: 350, endPoint x: 447, endPoint y: 352, distance: 66.1
click at [447, 352] on div "[PERSON_NAME] . Kursant [PERSON_NAME] etykiety... .[PERSON_NAME] Edytuj Szkolen…" at bounding box center [576, 257] width 513 height 430
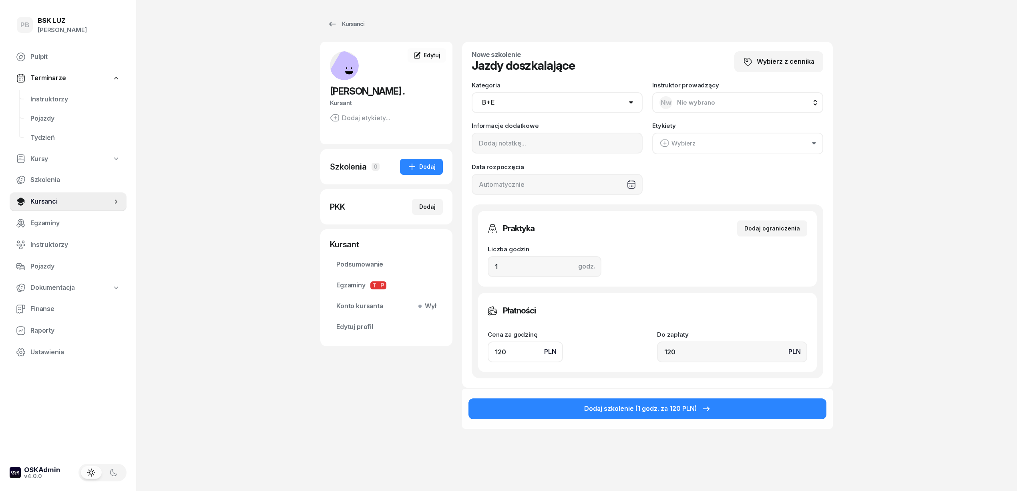
type input "1"
type input "18"
type input "180"
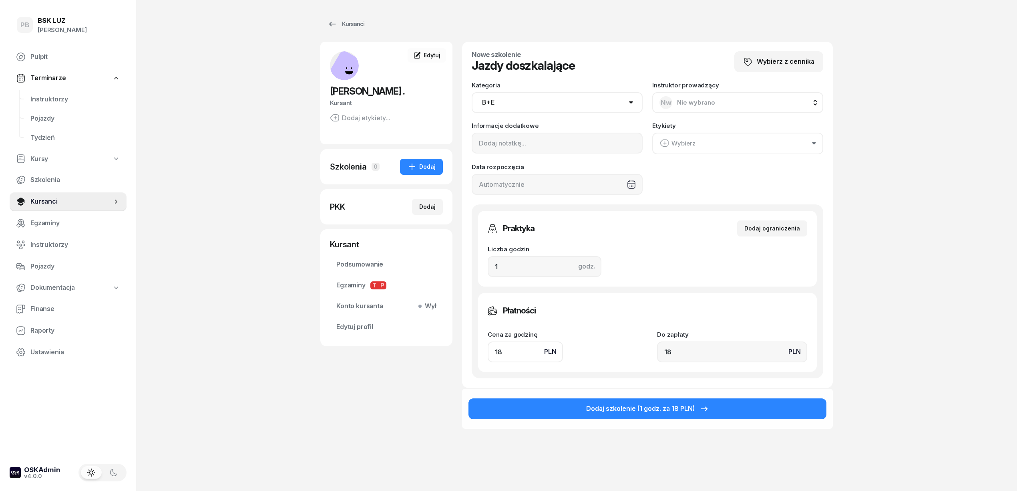
type input "180"
type input "1801"
type input "180"
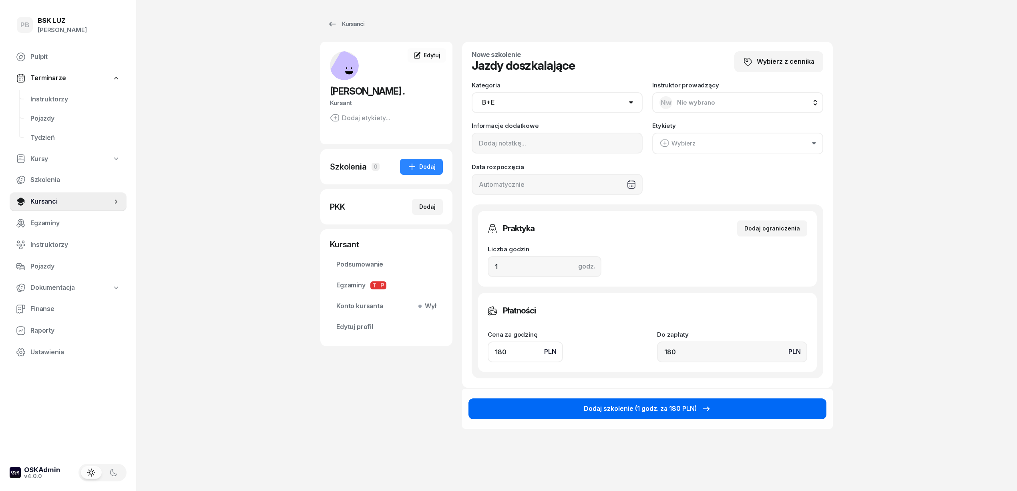
type input "180"
click at [604, 410] on div "Dodaj szkolenie (1 godz. za 180 PLN)" at bounding box center [647, 408] width 127 height 10
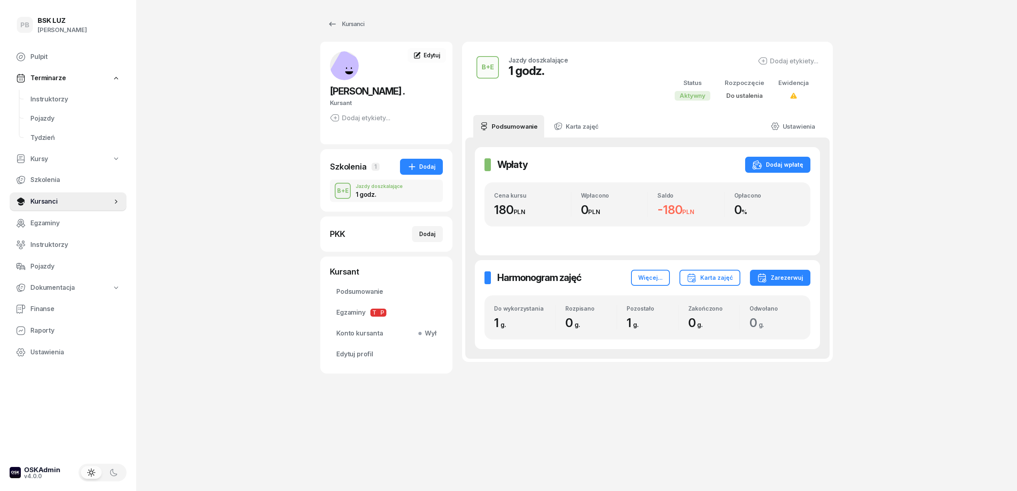
click at [617, 385] on div "B+E Jazdy doszkalające 1 godz. Dodaj etykiety... Status Aktywny Rozpoczęcie Do …" at bounding box center [647, 214] width 371 height 344
click at [788, 278] on div "Zarezerwuj" at bounding box center [780, 278] width 46 height 10
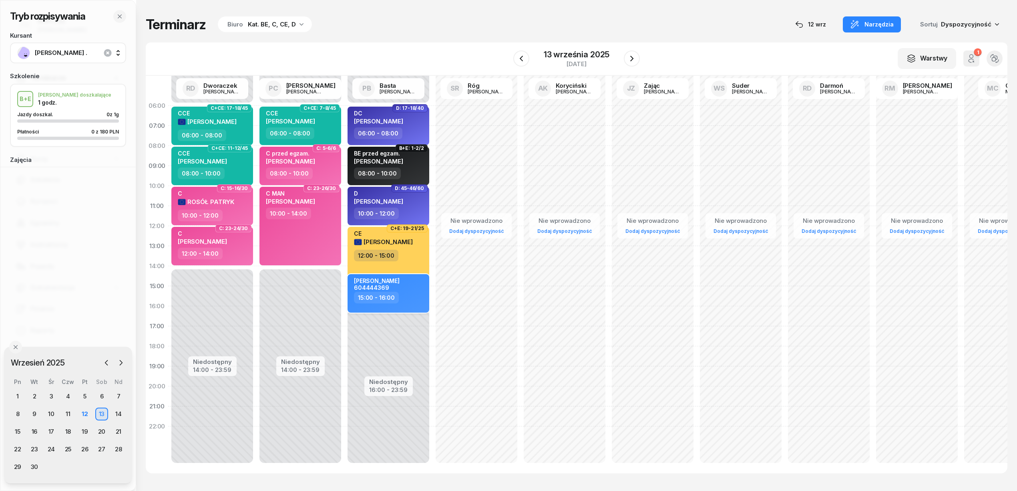
click at [382, 292] on div "15:00 - 16:00" at bounding box center [376, 298] width 45 height 12
select select "15"
select select "16"
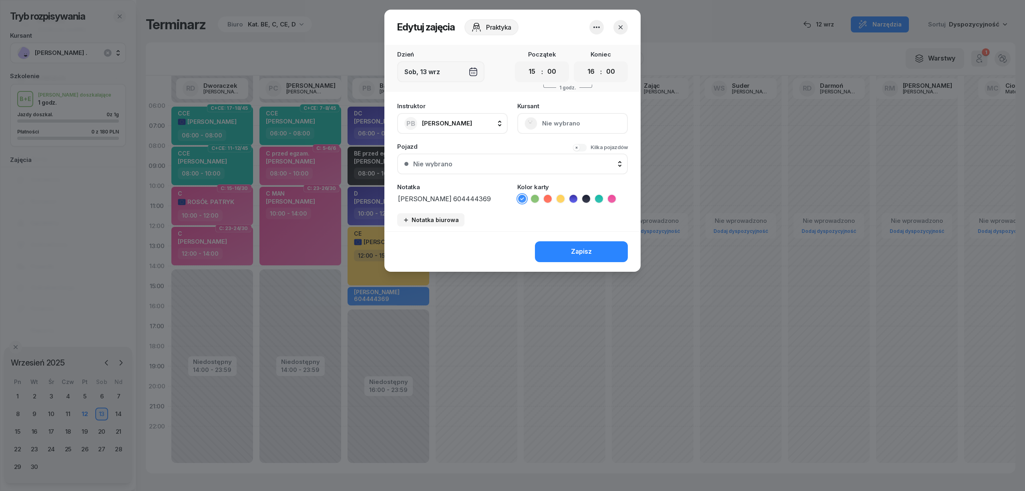
click at [600, 26] on icon "button" at bounding box center [597, 27] width 10 height 10
click at [590, 52] on link "Usuń" at bounding box center [593, 52] width 106 height 20
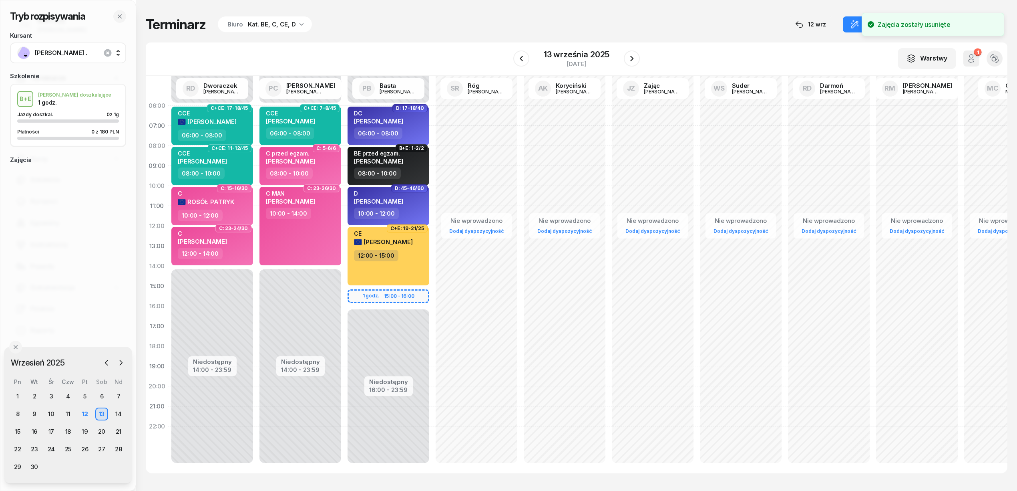
click at [356, 296] on div "Niedostępny 00:00 - 06:00 Niedostępny 16:00 - 23:59 D: 17-18/40 DC [PERSON_NAME…" at bounding box center [388, 286] width 88 height 380
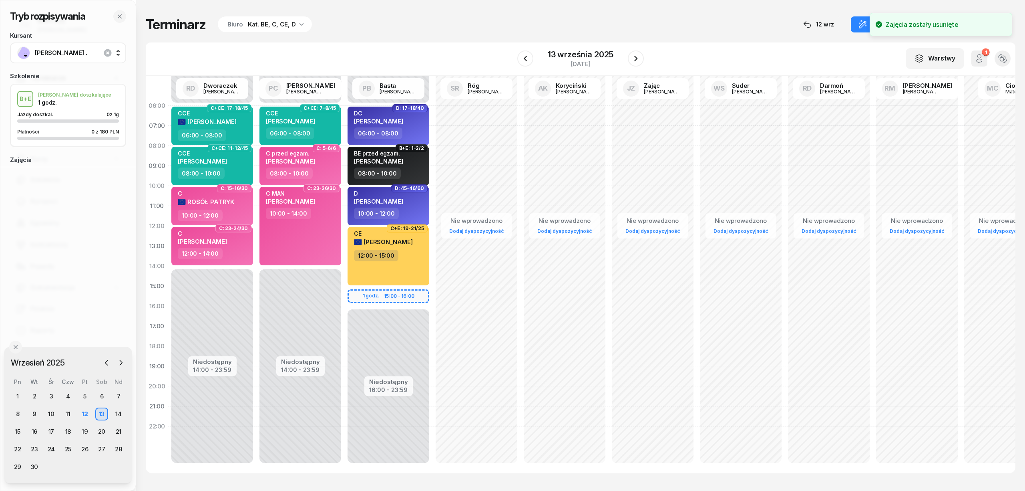
select select "15"
select select "17"
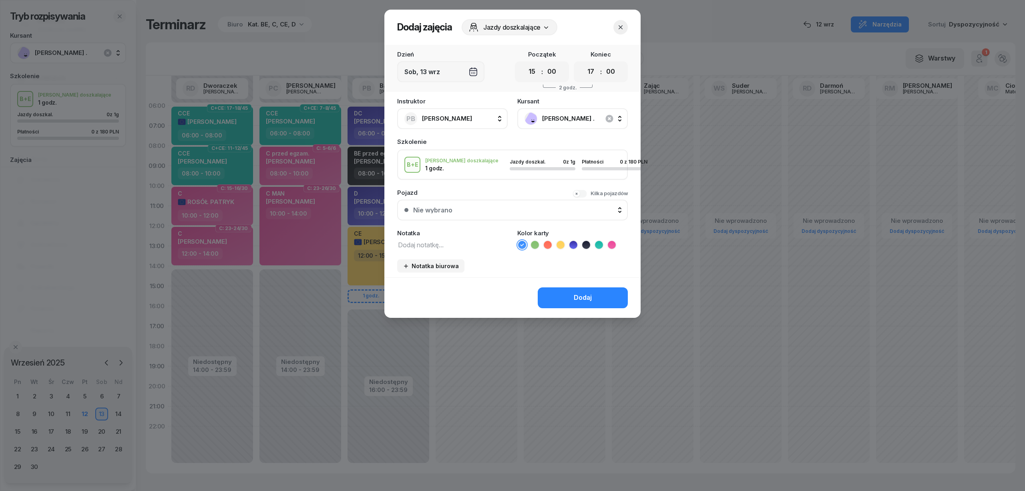
click at [585, 241] on icon at bounding box center [586, 245] width 8 height 8
click at [441, 244] on textarea at bounding box center [452, 244] width 111 height 10
drag, startPoint x: 436, startPoint y: 248, endPoint x: 358, endPoint y: 243, distance: 78.6
click at [358, 243] on div "Dodaj zajęcia Jazdy doszkalające Dzień [DATE] Początek 00 01 02 03 04 05 06 07 …" at bounding box center [512, 245] width 1025 height 491
type textarea "BE (KOD96)"
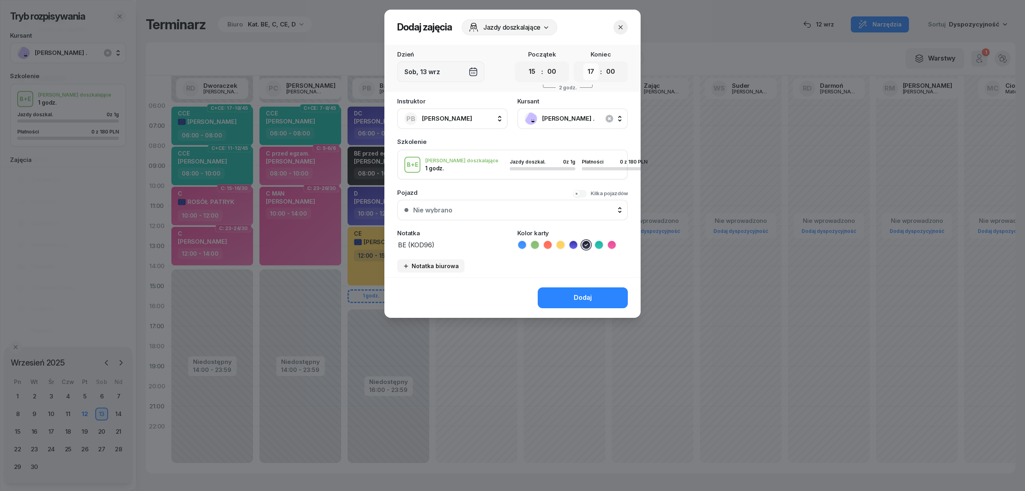
click at [588, 74] on select "00 01 02 03 04 05 06 07 08 09 10 11 12 13 14 15 16 17 18 19 20 21 22 23" at bounding box center [590, 71] width 15 height 17
select select "16"
click at [583, 63] on select "00 01 02 03 04 05 06 07 08 09 10 11 12 13 14 15 16 17 18 19 20 21 22 23" at bounding box center [590, 71] width 15 height 17
click at [593, 301] on button "Dodaj" at bounding box center [583, 297] width 90 height 21
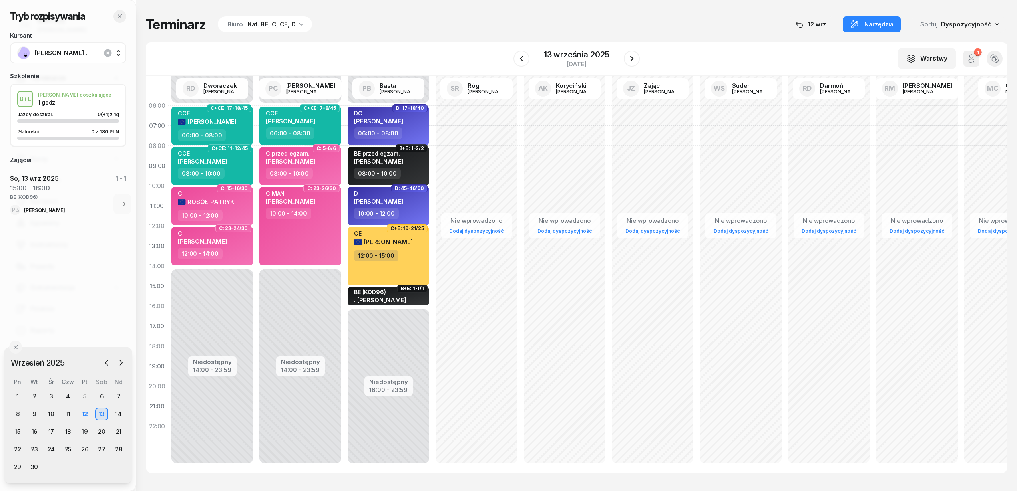
click at [123, 16] on button "button" at bounding box center [119, 16] width 13 height 13
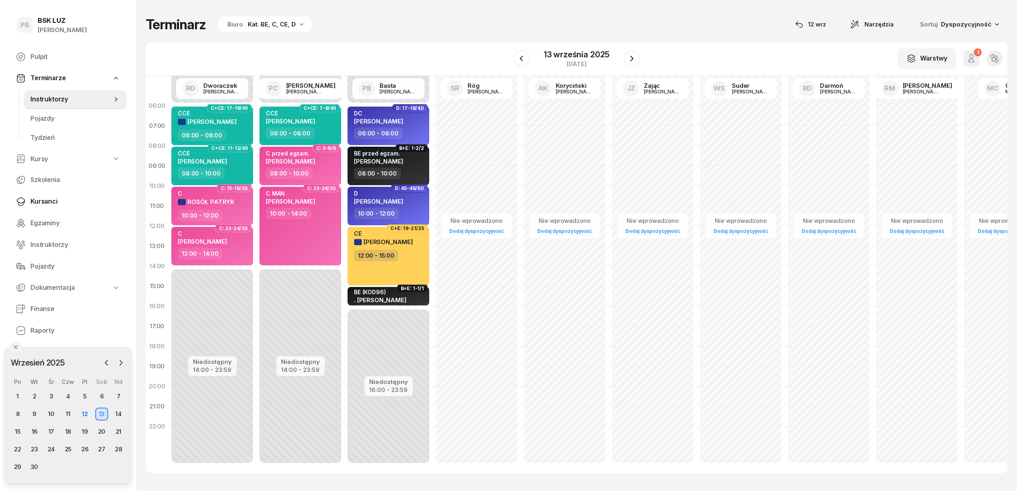
click at [53, 195] on link "Kursanci" at bounding box center [68, 201] width 117 height 19
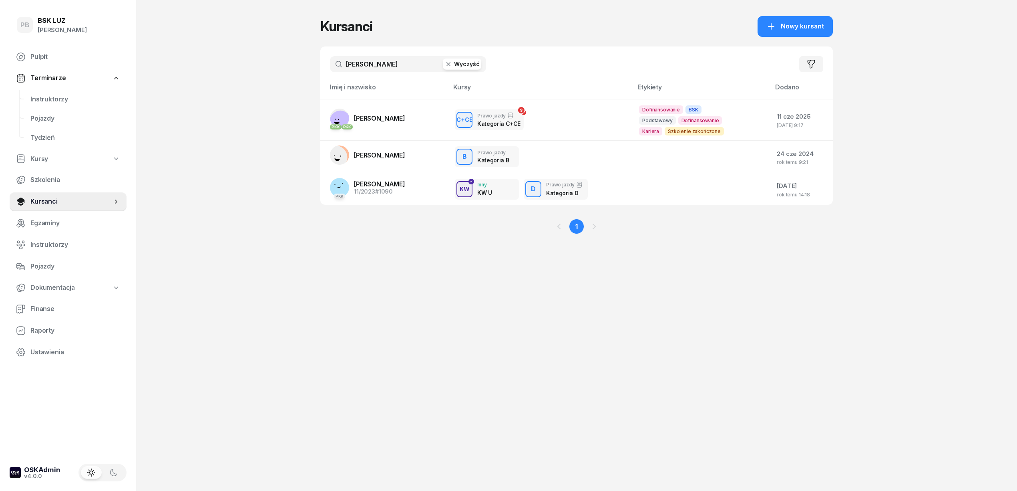
click at [386, 66] on input "[PERSON_NAME]" at bounding box center [408, 64] width 156 height 16
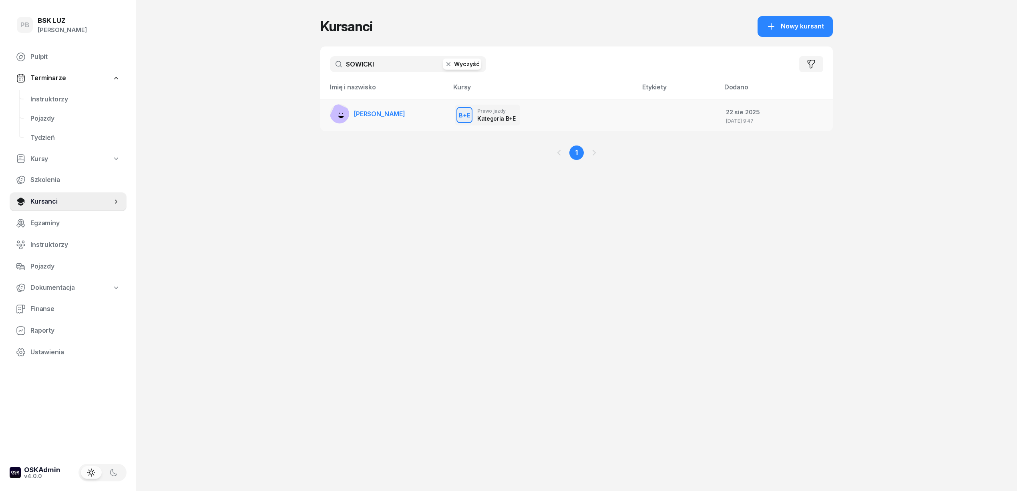
type input "SOWICKI"
click at [377, 107] on link "[PERSON_NAME]" at bounding box center [367, 113] width 75 height 19
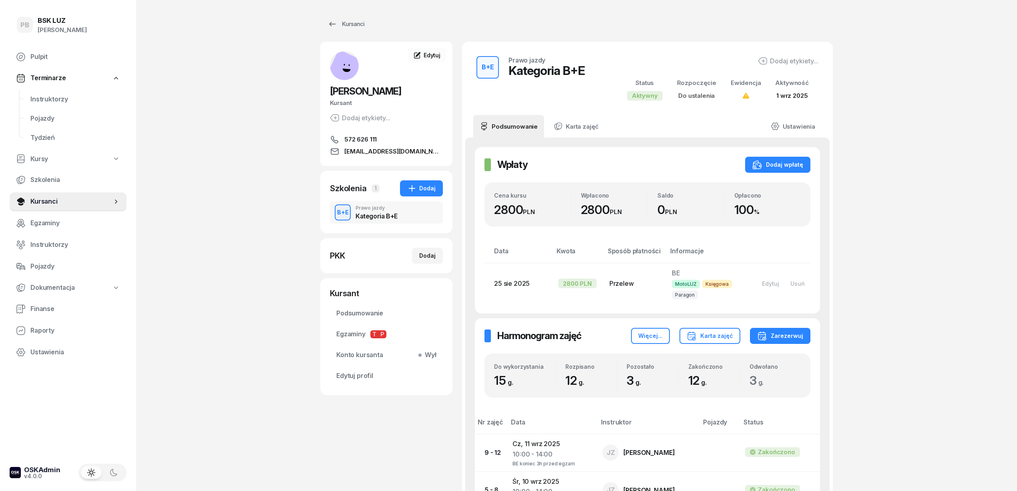
scroll to position [53, 0]
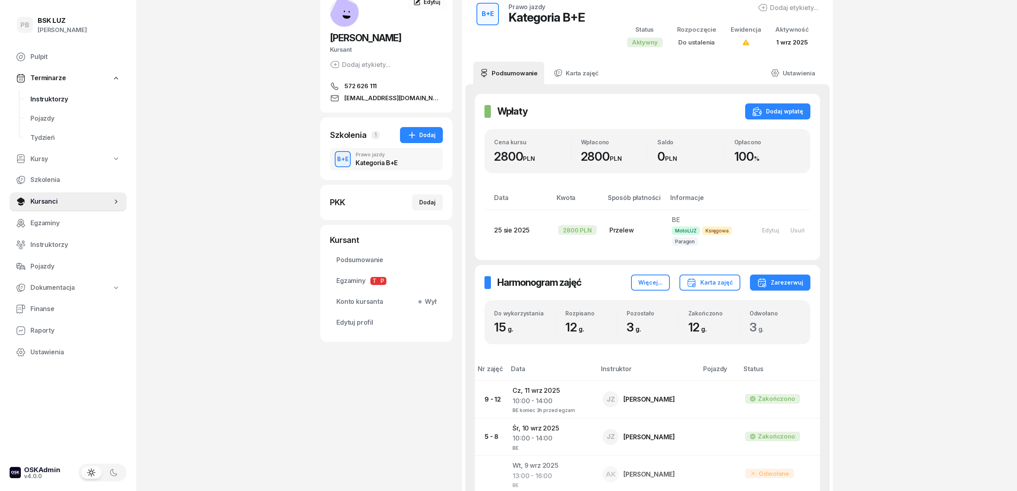
click at [33, 95] on span "Instruktorzy" at bounding box center [75, 99] width 90 height 10
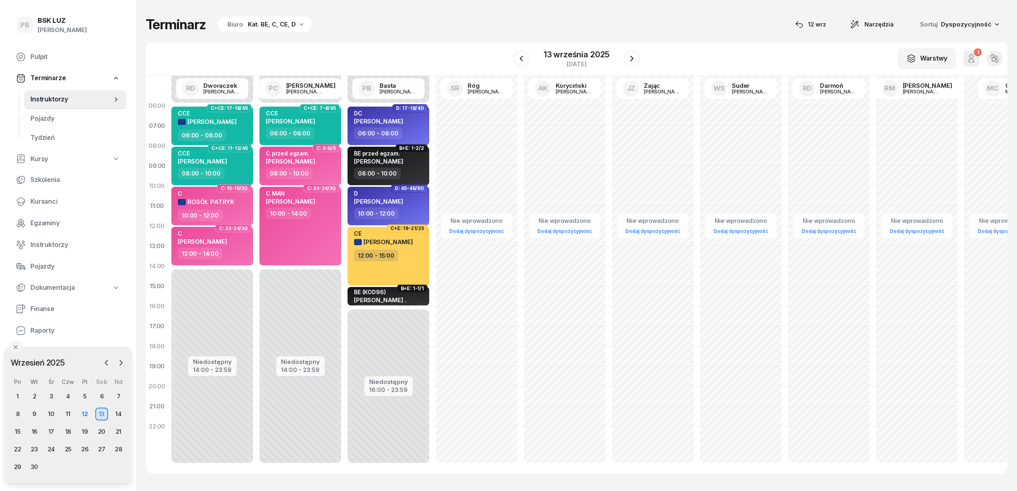
click at [428, 45] on div "W Wybierz AK [PERSON_NAME] BP [PERSON_NAME] DP [PERSON_NAME] GS [PERSON_NAME] I…" at bounding box center [577, 58] width 862 height 33
click at [685, 47] on div "W Wybierz AK [PERSON_NAME] BP [PERSON_NAME] DP [PERSON_NAME] GS [PERSON_NAME] I…" at bounding box center [577, 58] width 862 height 33
click at [634, 57] on icon "button" at bounding box center [632, 59] width 10 height 10
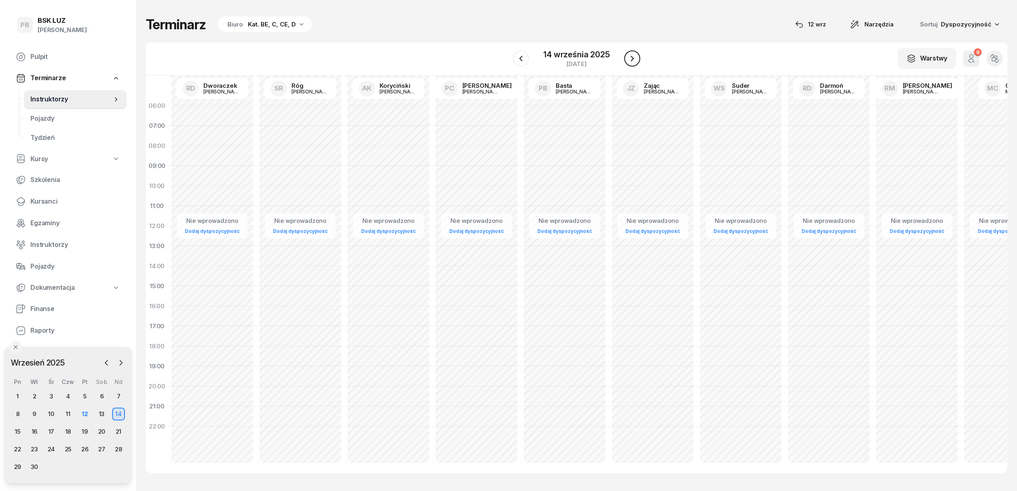
click at [634, 57] on icon "button" at bounding box center [632, 59] width 10 height 10
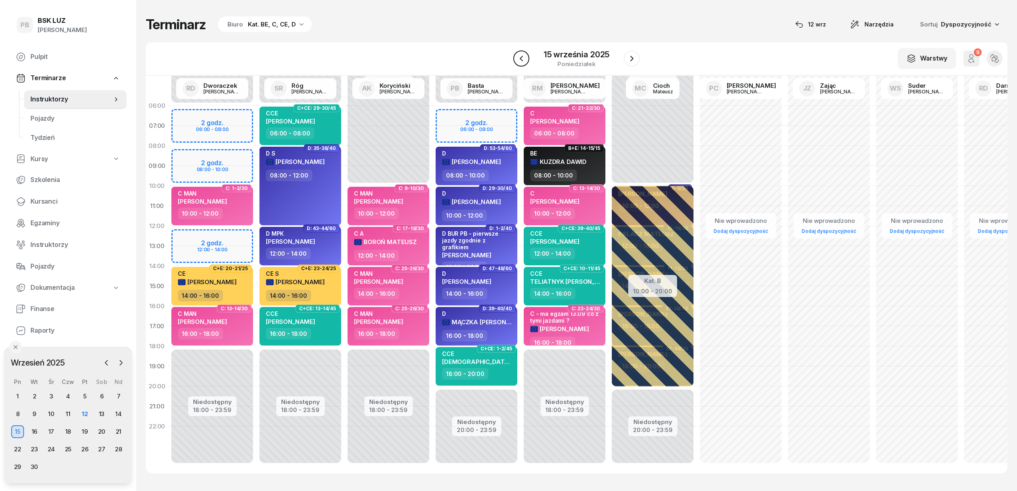
click at [521, 60] on icon "button" at bounding box center [522, 59] width 10 height 10
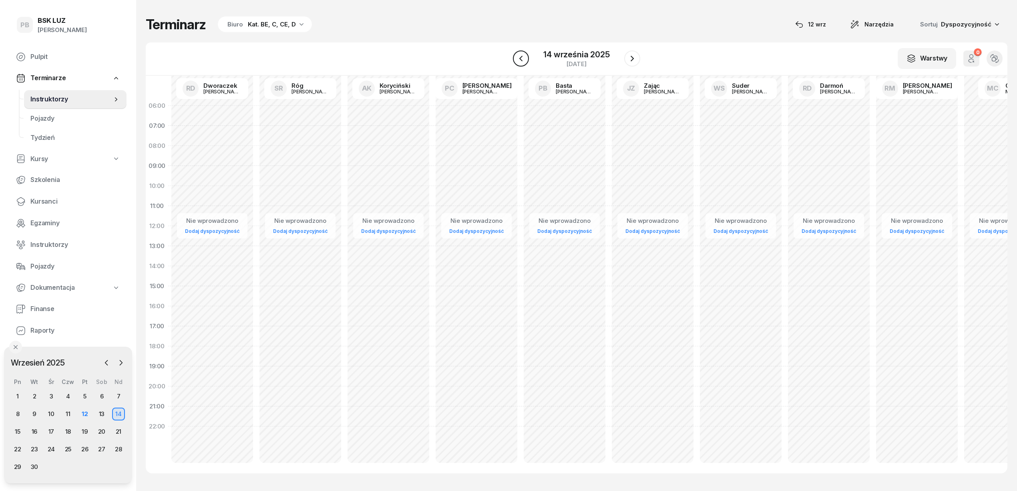
click at [521, 60] on icon "button" at bounding box center [521, 59] width 10 height 10
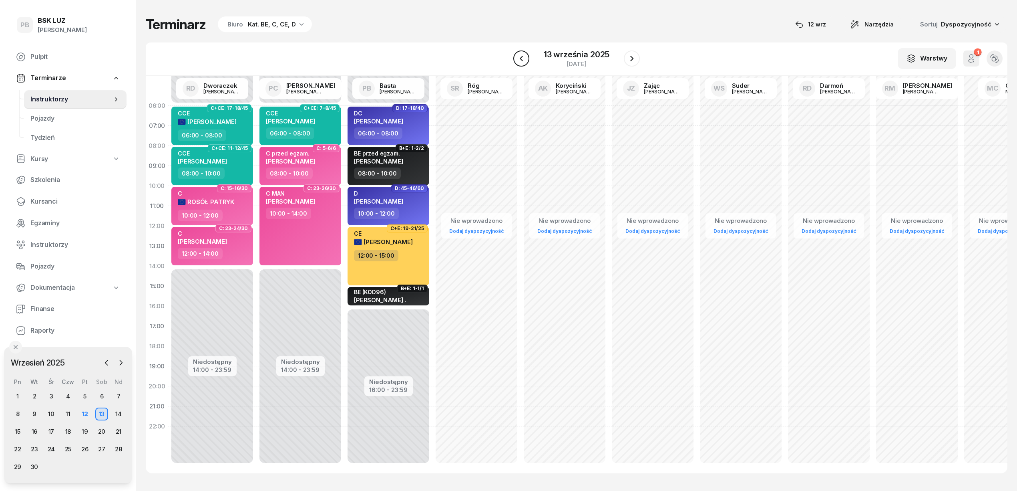
click at [521, 60] on icon "button" at bounding box center [522, 59] width 10 height 10
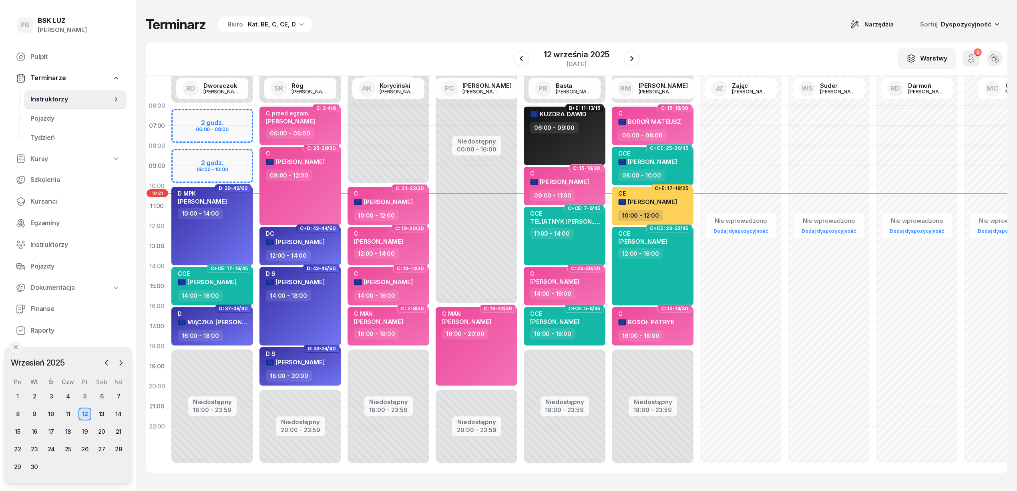
click at [477, 50] on div "W Wybierz AK [PERSON_NAME] BP [PERSON_NAME] DP [PERSON_NAME] GS [PERSON_NAME] I…" at bounding box center [577, 58] width 862 height 33
click at [642, 58] on div "W Wybierz AK [PERSON_NAME] BP [PERSON_NAME] DP [PERSON_NAME] GS [PERSON_NAME] I…" at bounding box center [577, 58] width 862 height 33
click at [637, 58] on button "button" at bounding box center [632, 58] width 16 height 16
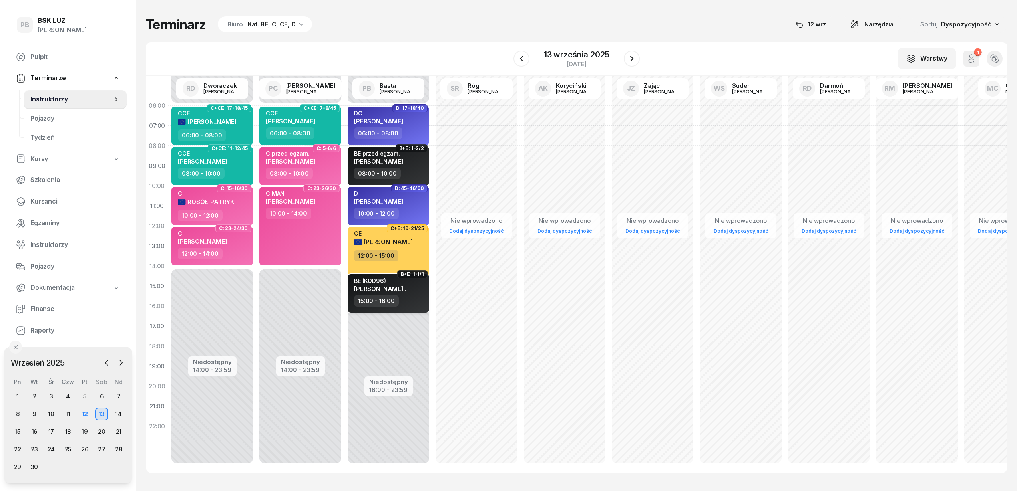
click at [418, 296] on div "15:00 - 16:00" at bounding box center [389, 301] width 70 height 12
select select "15"
select select "16"
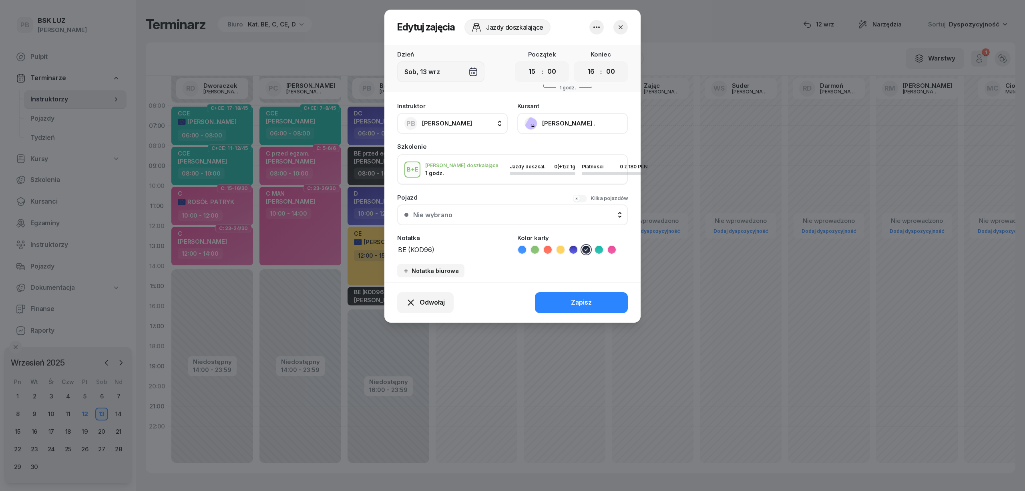
click at [543, 121] on button "[PERSON_NAME] ." at bounding box center [572, 123] width 111 height 21
click at [537, 147] on div "Otwórz profil" at bounding box center [543, 150] width 39 height 10
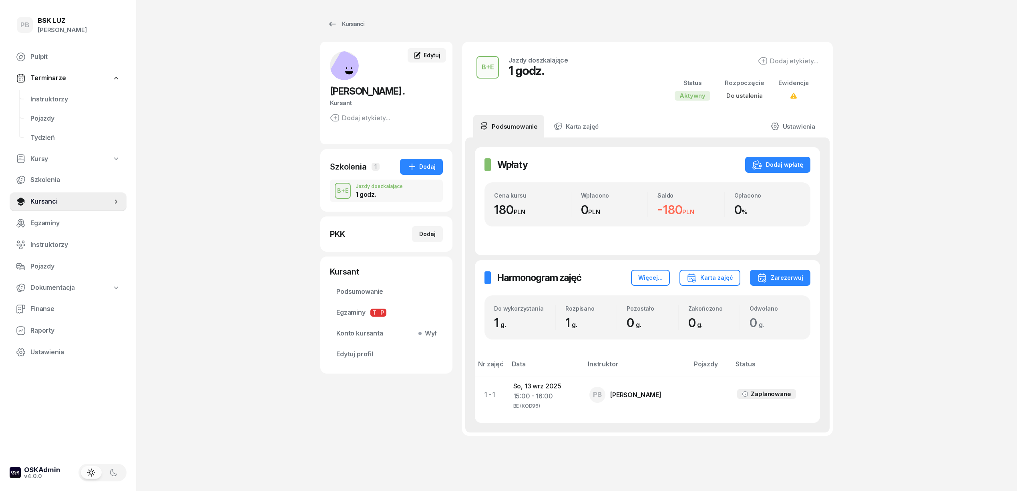
click at [426, 52] on span "Edytuj" at bounding box center [432, 55] width 17 height 7
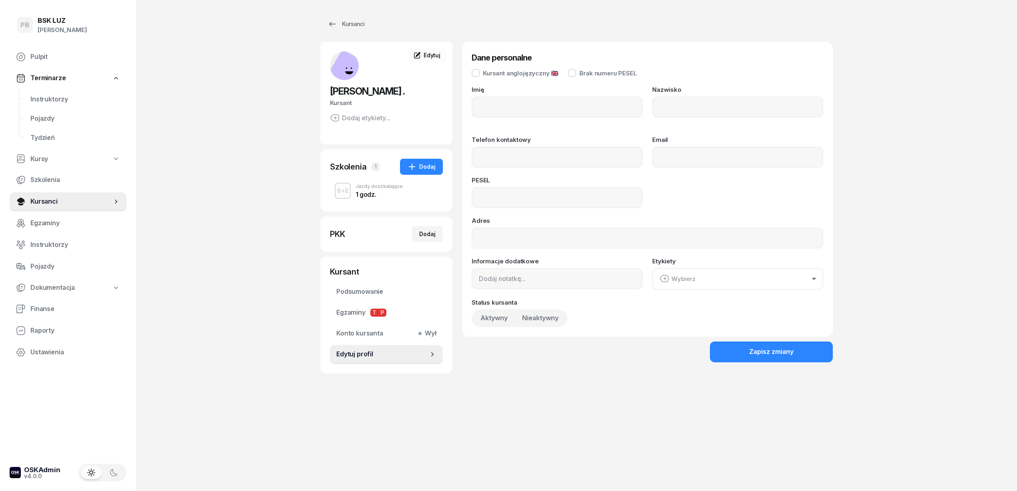
type input "."
type input "[PERSON_NAME]"
drag, startPoint x: 486, startPoint y: 109, endPoint x: 450, endPoint y: 108, distance: 35.2
click at [450, 108] on div "[PERSON_NAME] . Kursant [PERSON_NAME] etykiety... .[PERSON_NAME] Edytuj Szkolen…" at bounding box center [576, 212] width 513 height 340
paste input "[PERSON_NAME]"
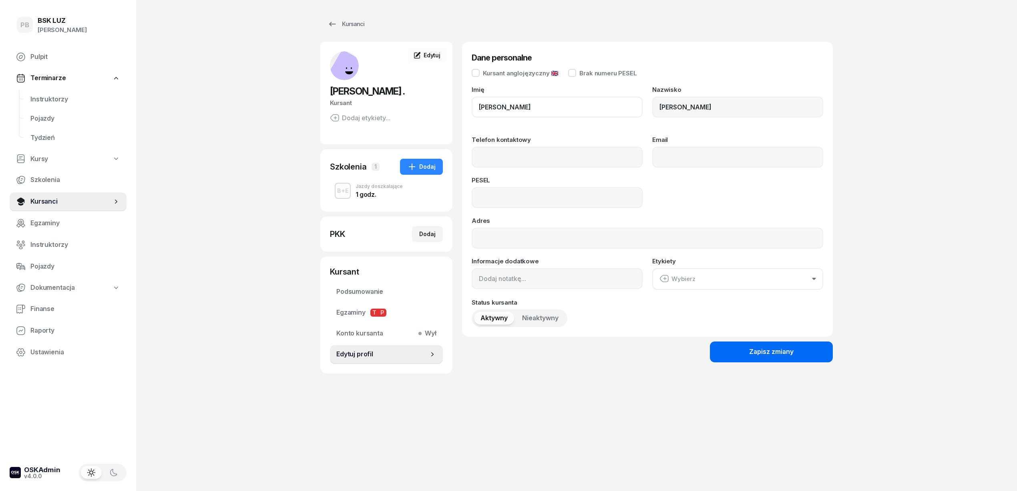
type input "[PERSON_NAME]"
click at [737, 352] on button "Zapisz zmiany" at bounding box center [771, 351] width 123 height 21
click at [56, 98] on span "Instruktorzy" at bounding box center [75, 99] width 90 height 10
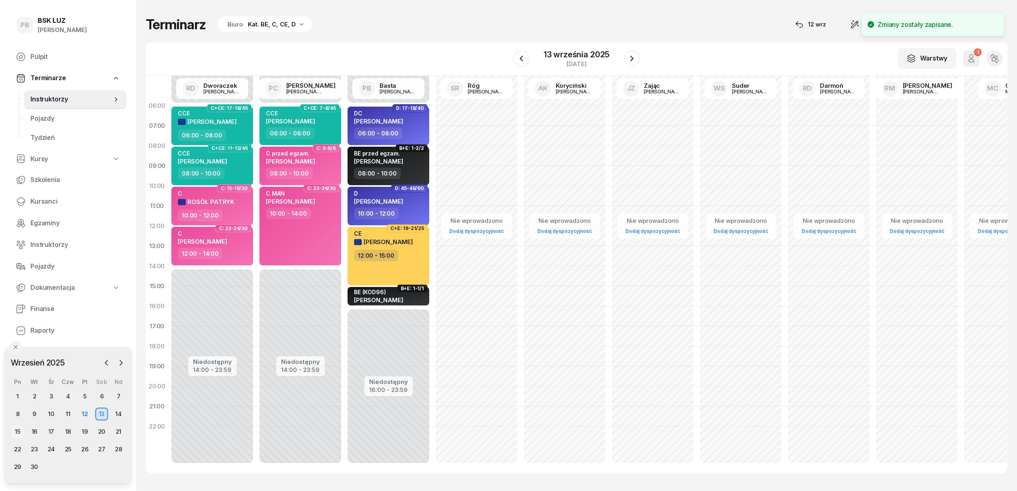
click at [18, 431] on div "15" at bounding box center [17, 431] width 13 height 13
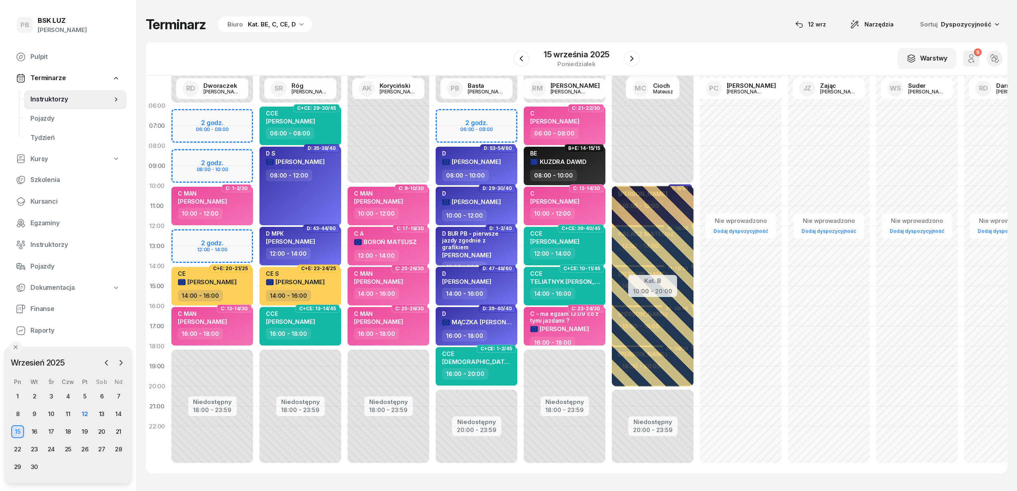
click at [487, 240] on div "D BUR PB - pierwsze jazdy zgodnie z grafikiem" at bounding box center [477, 240] width 70 height 21
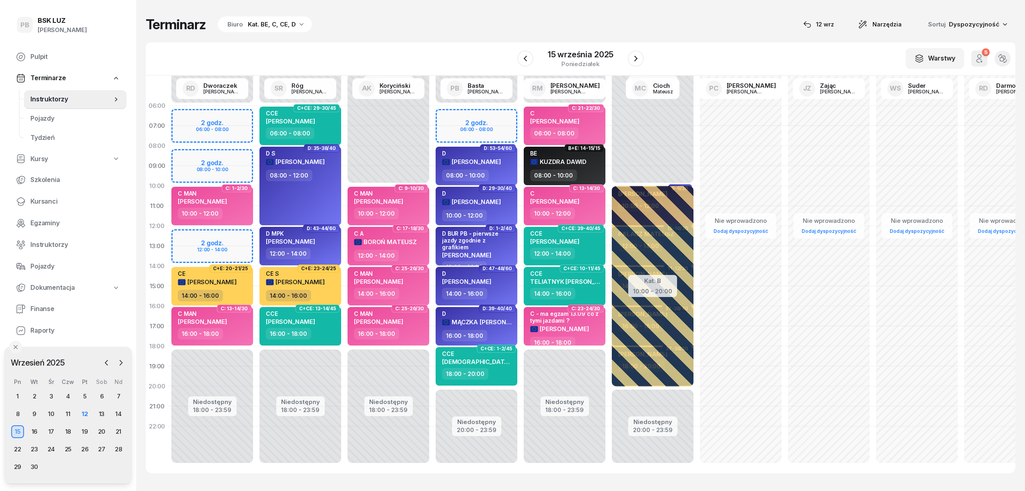
select select "12"
select select "14"
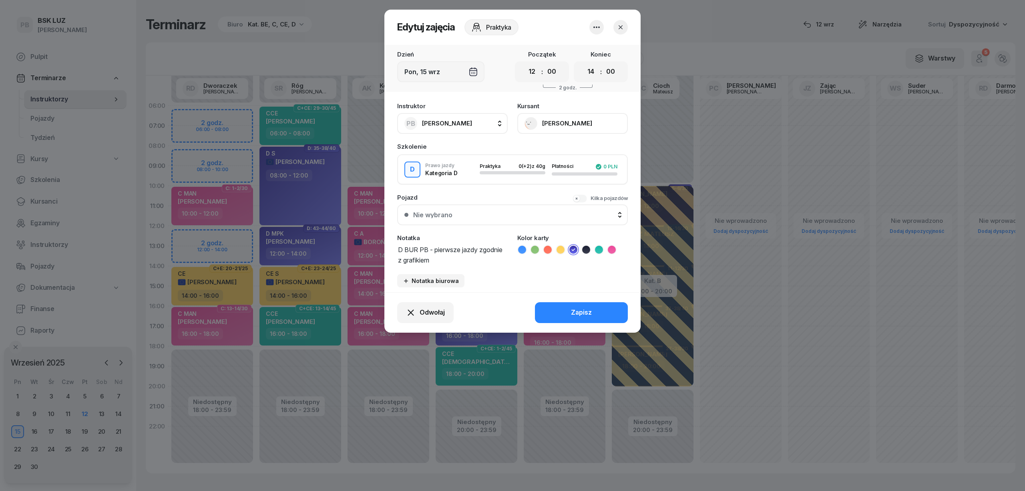
click at [625, 22] on button "button" at bounding box center [620, 27] width 14 height 14
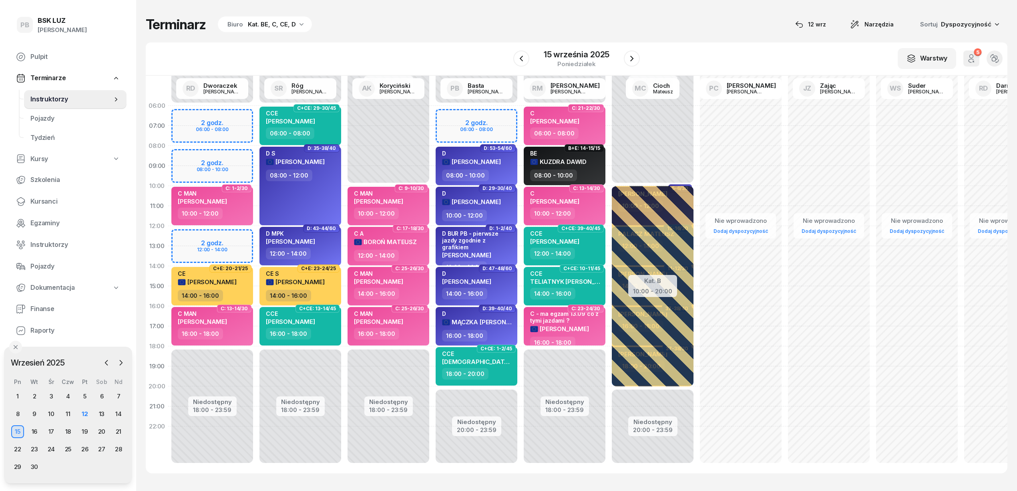
click at [465, 29] on div "Terminarz Biuro Kat. BE, C, CE, D [DATE] Narzędzia Sortuj Dyspozycyjność" at bounding box center [577, 24] width 862 height 17
click at [500, 53] on div "W Wybierz AK [PERSON_NAME] BP [PERSON_NAME] DP [PERSON_NAME] GS [PERSON_NAME] I…" at bounding box center [577, 58] width 862 height 33
click at [476, 36] on div "Terminarz Biuro Kat. BE, C, CE, D [DATE] Narzędzia Sortuj Dyspozycyjność W Wybi…" at bounding box center [577, 244] width 862 height 489
click at [473, 10] on div "Terminarz Biuro Kat. BE, C, CE, D [DATE] Narzędzia Sortuj Dyspozycyjność W Wybi…" at bounding box center [577, 244] width 862 height 489
click at [393, 398] on div "Niedostępny" at bounding box center [388, 401] width 39 height 6
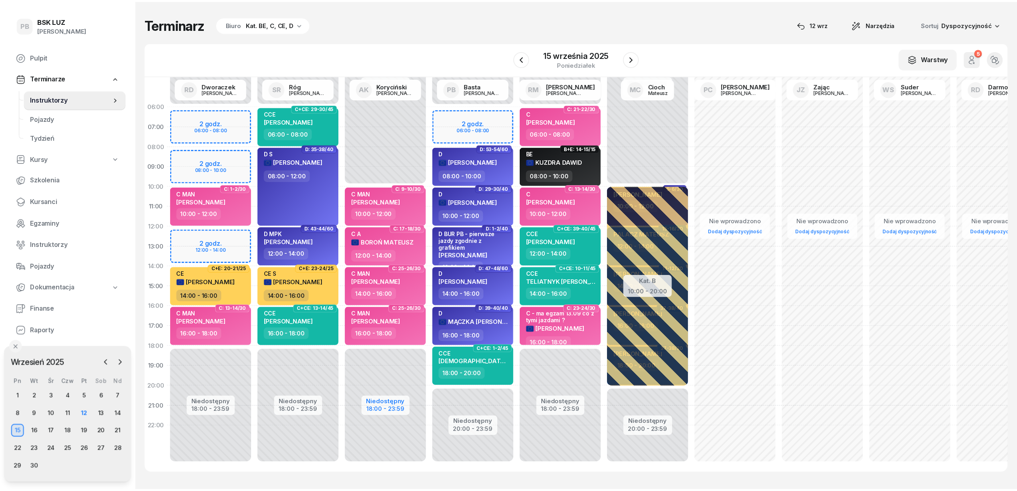
scroll to position [2, 0]
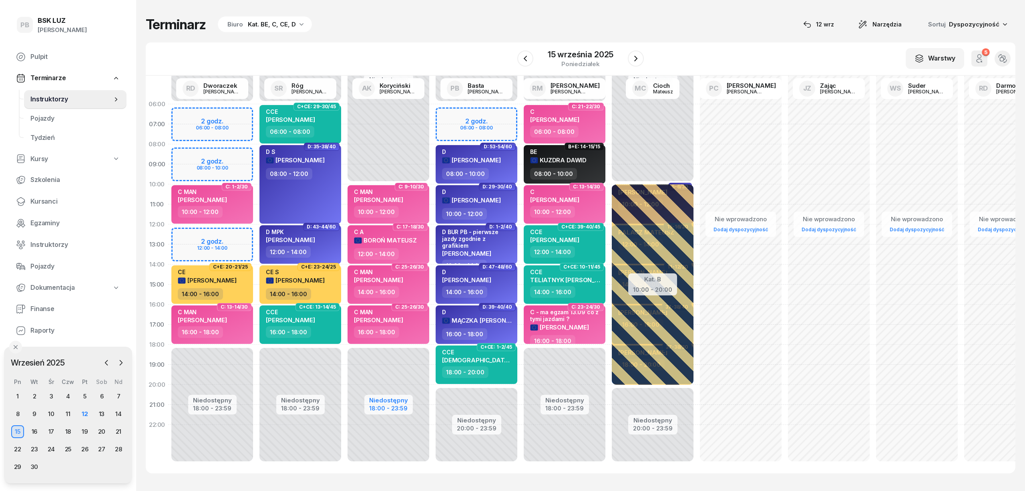
select select "10"
select select "18"
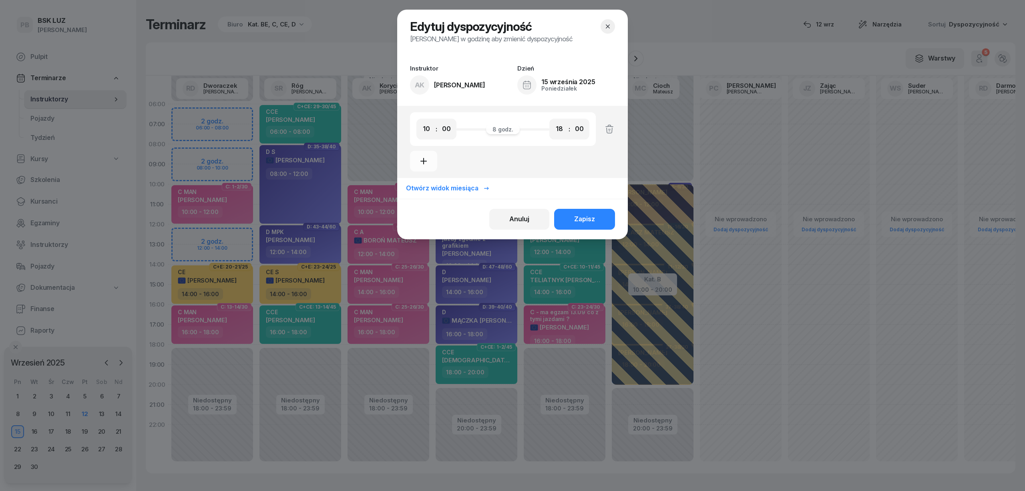
click at [609, 26] on icon "button" at bounding box center [608, 26] width 8 height 8
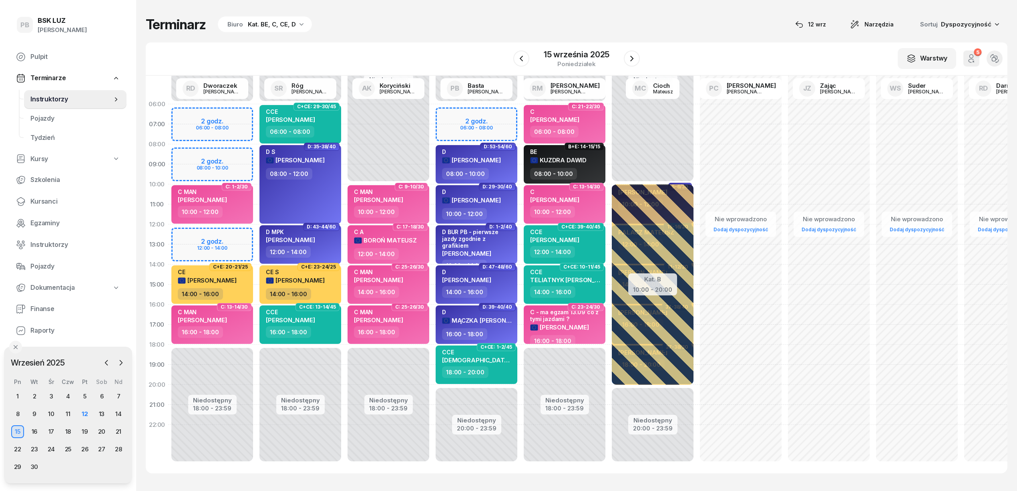
click at [526, 41] on div "Terminarz Biuro Kat. BE, C, CE, D [DATE] Narzędzia Sortuj Dyspozycyjność W Wybi…" at bounding box center [577, 244] width 862 height 489
click at [544, 16] on div "Terminarz Biuro Kat. BE, C, CE, D [DATE] Narzędzia Sortuj Dyspozycyjność" at bounding box center [577, 24] width 862 height 17
click at [467, 26] on div "Terminarz Biuro Kat. BE, C, CE, D [DATE] Narzędzia Sortuj Dyspozycyjność" at bounding box center [577, 24] width 862 height 17
click at [730, 26] on div "Terminarz Biuro Kat. BE, C, CE, D [DATE] Narzędzia Sortuj Dyspozycyjność" at bounding box center [577, 24] width 862 height 17
click at [660, 36] on div "Terminarz Biuro Kat. BE, C, CE, D [DATE] Narzędzia Sortuj Dyspozycyjność W Wybi…" at bounding box center [577, 244] width 862 height 489
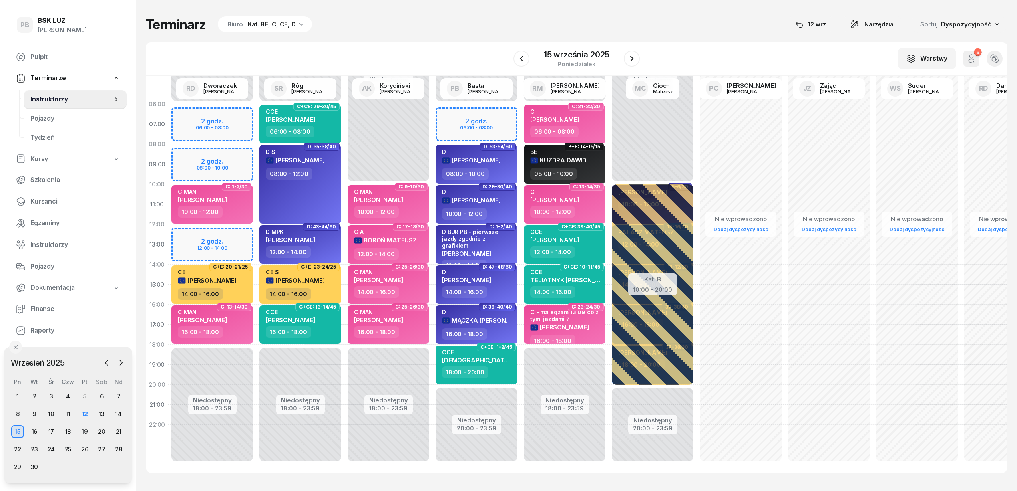
click at [674, 37] on div "Terminarz Biuro Kat. BE, C, CE, D [DATE] Narzędzia Sortuj Dyspozycyjność W Wybi…" at bounding box center [577, 244] width 862 height 489
click at [406, 47] on div "W Wybierz AK [PERSON_NAME] BP [PERSON_NAME] DP [PERSON_NAME] GS [PERSON_NAME] I…" at bounding box center [577, 58] width 862 height 33
click at [454, 17] on div "Terminarz Biuro Kat. BE, C, CE, D [DATE] Narzędzia Sortuj Dyspozycyjność" at bounding box center [577, 24] width 862 height 17
click at [673, 26] on div "Terminarz Biuro Kat. BE, C, CE, D [DATE] Narzędzia Sortuj Dyspozycyjność" at bounding box center [577, 24] width 862 height 17
click at [521, 16] on div "Terminarz Biuro Kat. BE, C, CE, D [DATE] Narzędzia Sortuj Dyspozycyjność" at bounding box center [577, 24] width 862 height 17
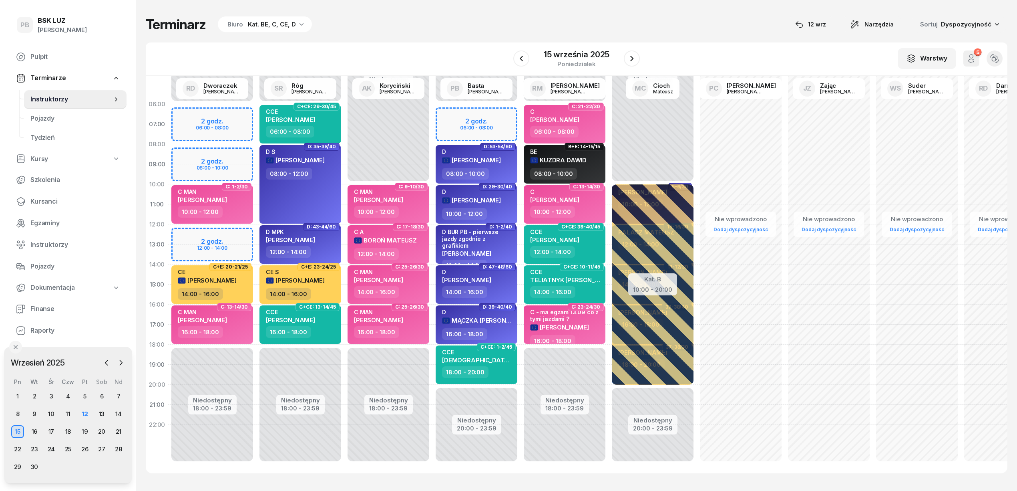
click at [509, 16] on div "Terminarz Biuro Kat. BE, C, CE, D [DATE] Narzędzia Sortuj Dyspozycyjność" at bounding box center [577, 24] width 862 height 17
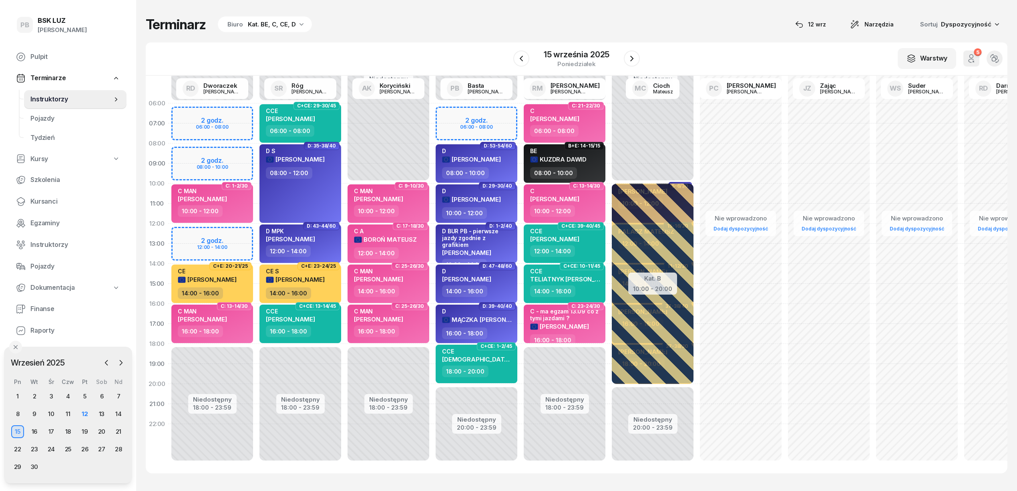
scroll to position [0, 0]
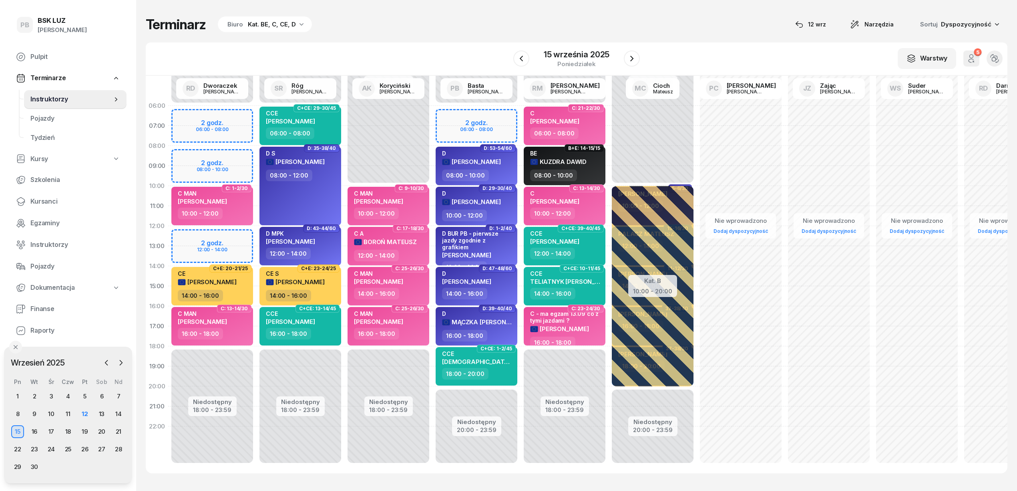
click at [694, 30] on div "Terminarz Biuro Kat. BE, C, CE, D [DATE] Narzędzia Sortuj Dyspozycyjność" at bounding box center [577, 24] width 862 height 17
click at [465, 42] on div "Terminarz Biuro Kat. BE, C, CE, D [DATE] Narzędzia Sortuj Dyspozycyjność W Wybi…" at bounding box center [577, 244] width 862 height 489
click at [38, 199] on span "Kursanci" at bounding box center [75, 201] width 90 height 10
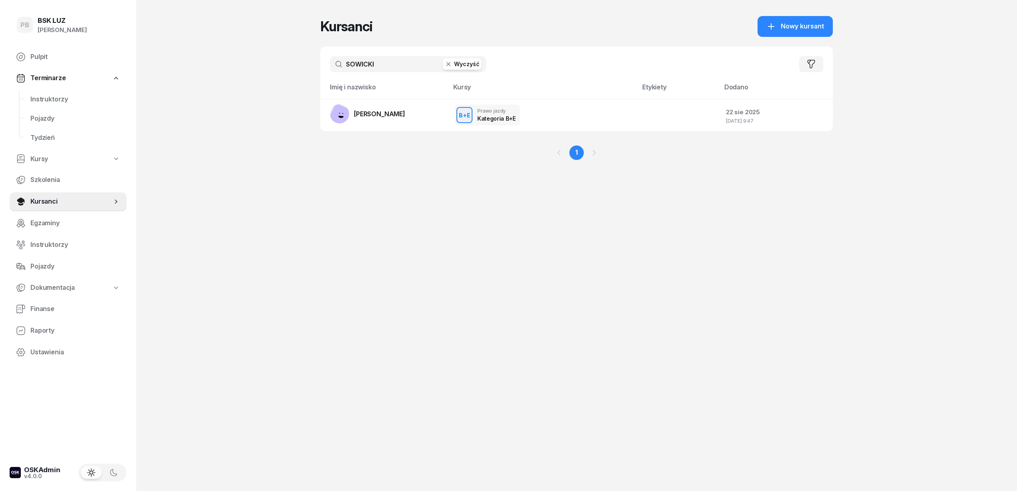
click at [395, 64] on input "SOWICKI" at bounding box center [408, 64] width 156 height 16
type input "paster"
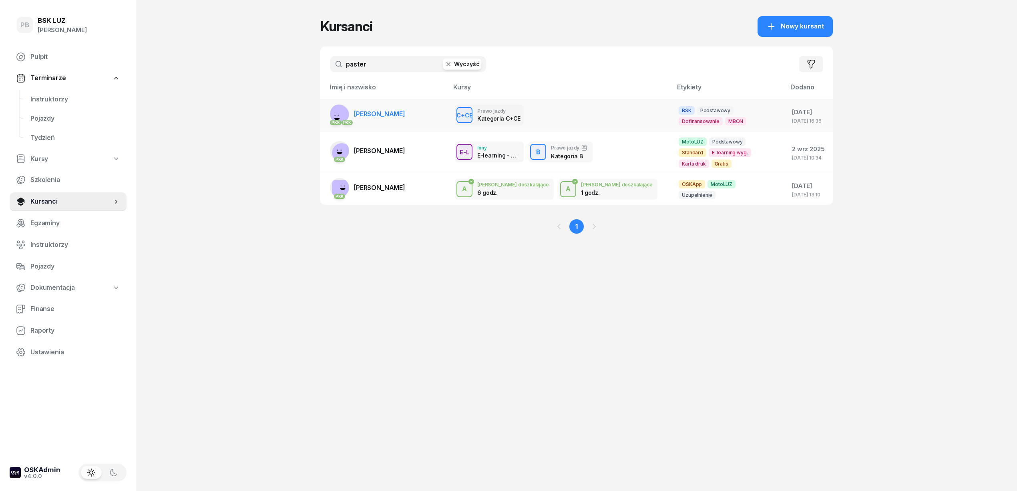
click at [385, 111] on span "[PERSON_NAME]" at bounding box center [379, 114] width 51 height 8
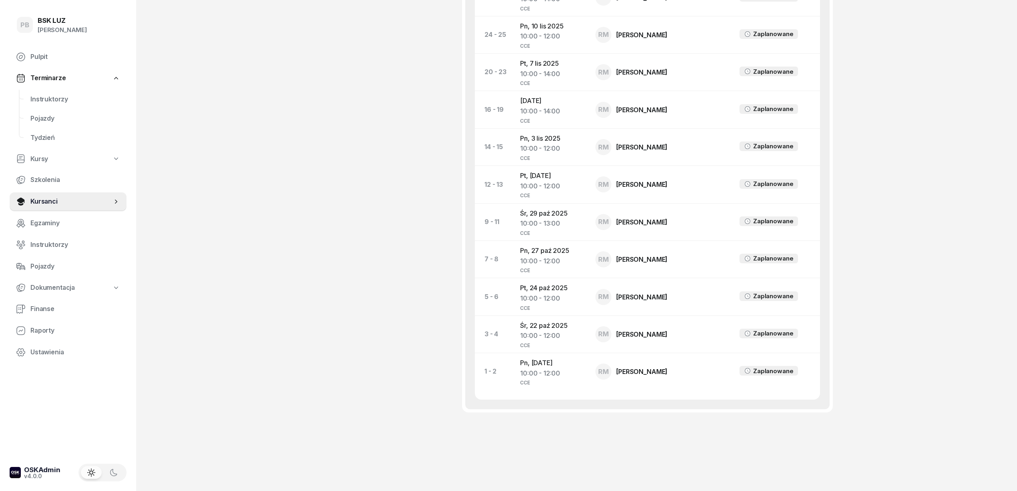
scroll to position [534, 0]
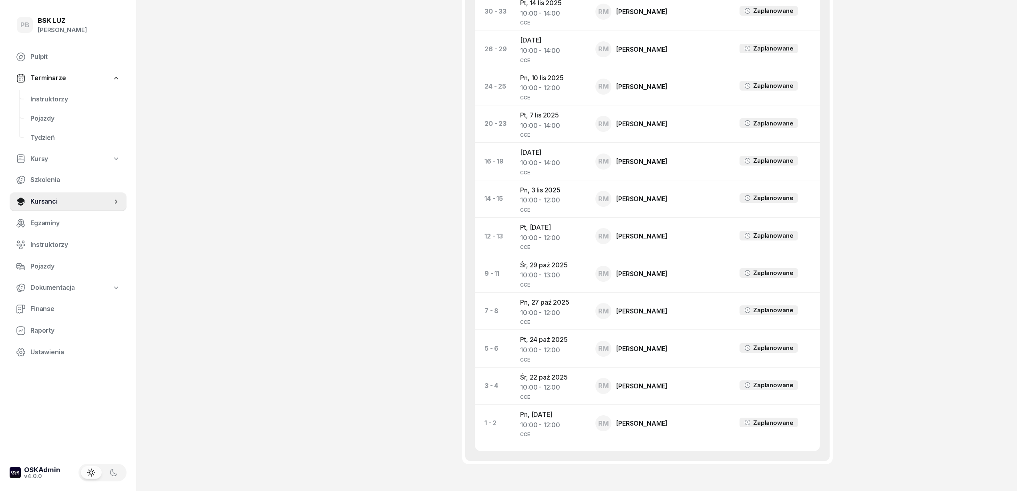
click at [952, 409] on div "PB BSK [PERSON_NAME] Terminarze Instruktorzy Pojazdy Tydzień Kursy Szkolenia Ku…" at bounding box center [508, 4] width 1017 height 1076
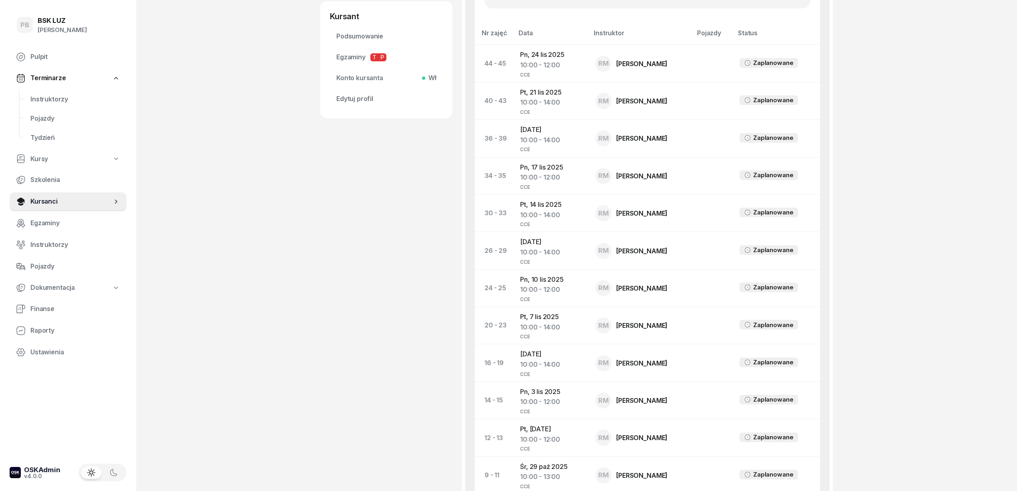
scroll to position [320, 0]
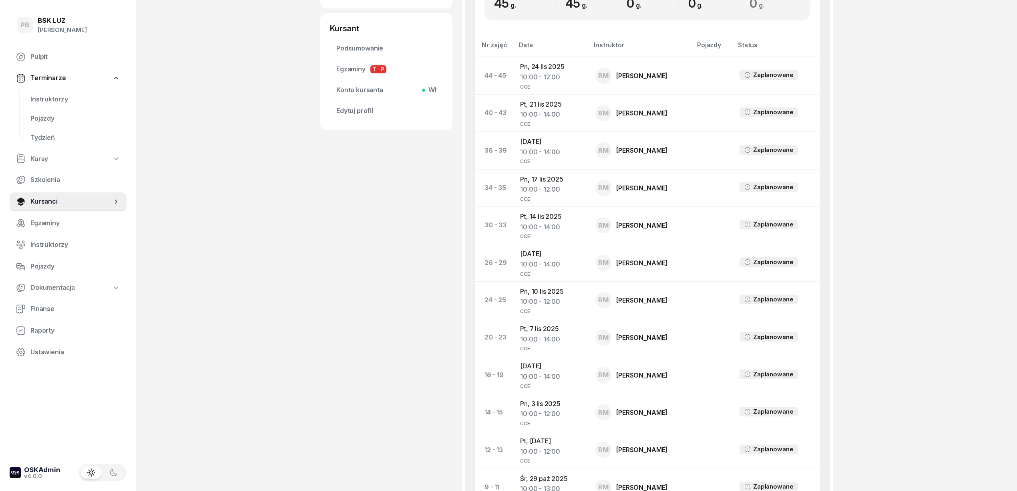
click at [320, 424] on div "[PERSON_NAME] etykiety... OL-bark [DATE] 505 101 505 MP [PERSON_NAME] Kursant E…" at bounding box center [386, 211] width 132 height 980
click at [34, 100] on span "Instruktorzy" at bounding box center [75, 99] width 90 height 10
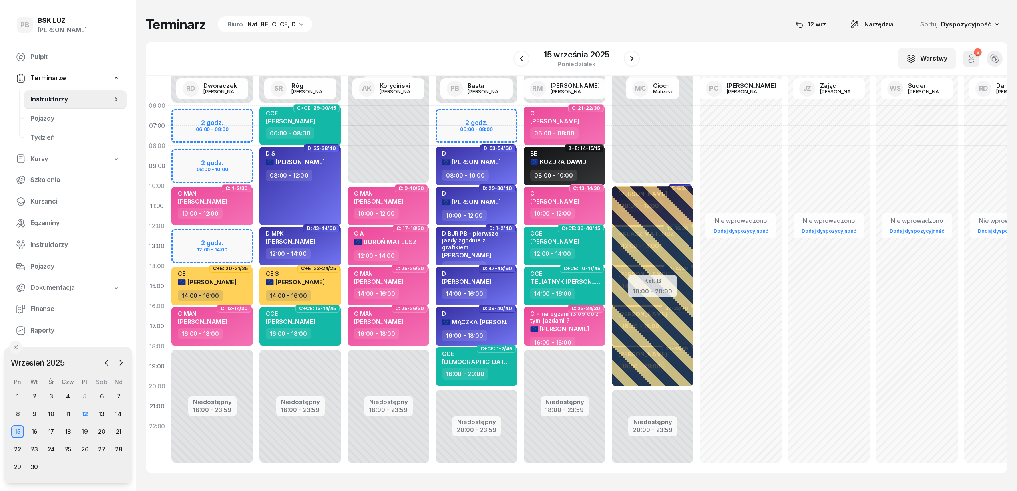
click at [310, 54] on div "W Wybierz AK [PERSON_NAME] BP [PERSON_NAME] DP [PERSON_NAME] GS [PERSON_NAME] I…" at bounding box center [577, 58] width 862 height 33
click at [34, 306] on span "Finanse" at bounding box center [75, 309] width 90 height 10
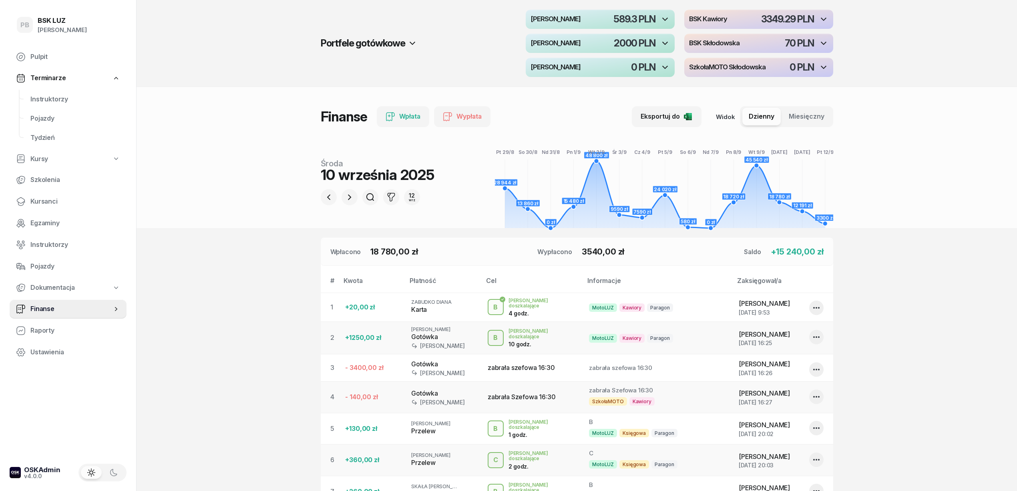
click at [747, 18] on div "button" at bounding box center [758, 19] width 149 height 19
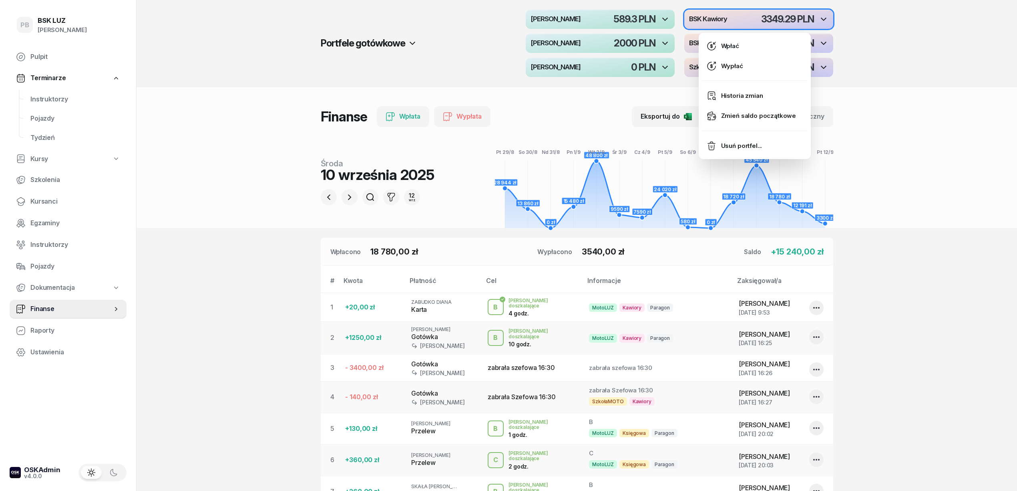
click at [581, 18] on h4 "[PERSON_NAME]" at bounding box center [556, 19] width 50 height 7
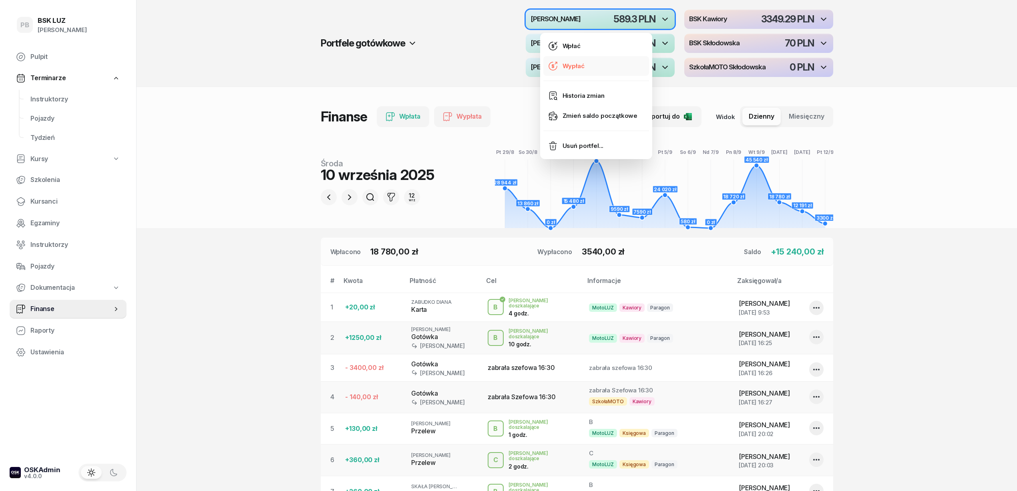
click at [597, 71] on link "Wypłać" at bounding box center [596, 66] width 106 height 20
select select "10"
select select "55"
select select "67eb9ff40a04ba7908a5e502"
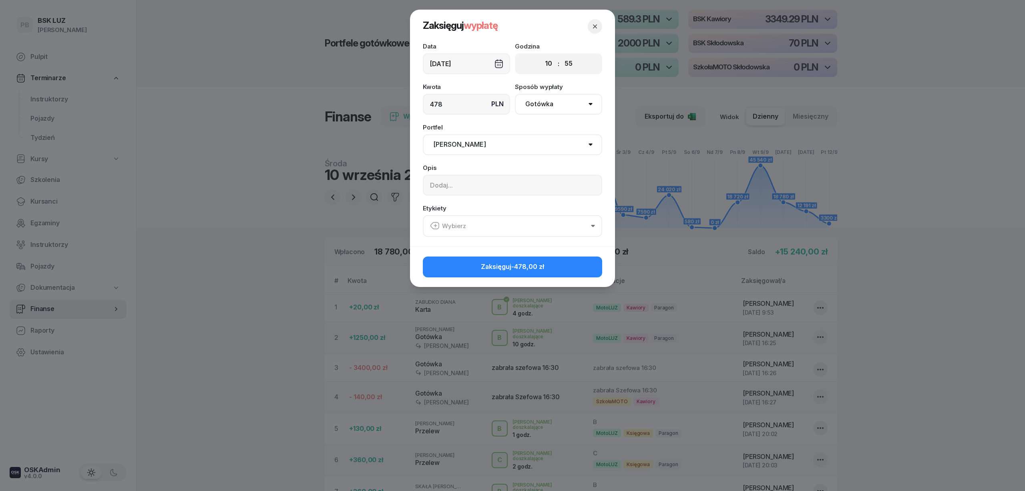
type input "478"
click at [475, 186] on input at bounding box center [512, 185] width 179 height 21
type input "fv/12509012772"
click at [514, 225] on button "Wybierz" at bounding box center [512, 226] width 179 height 22
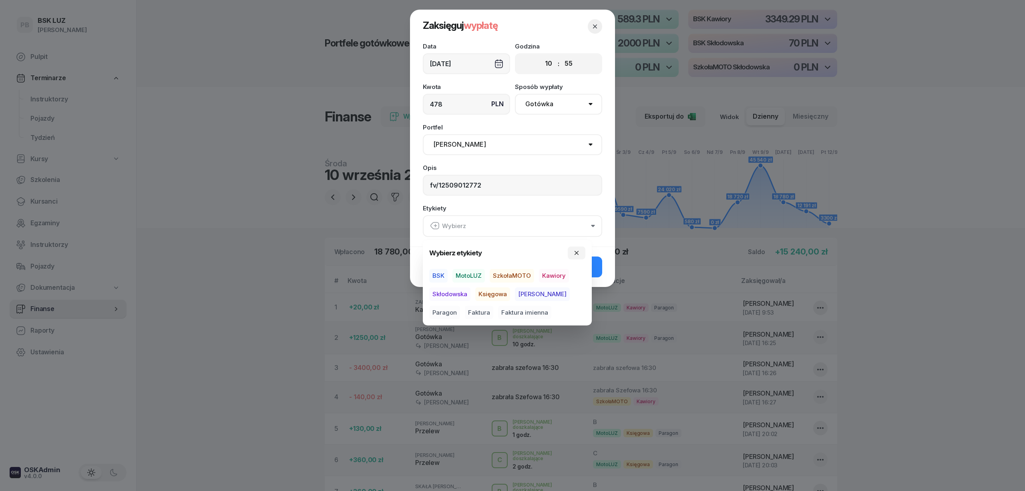
click at [467, 276] on span "MotoLUZ" at bounding box center [469, 276] width 32 height 14
click at [553, 276] on span "Kawiory" at bounding box center [554, 276] width 30 height 14
click at [465, 309] on span "Faktura" at bounding box center [479, 312] width 28 height 14
click at [599, 264] on button "Zaksięguj -478,00 zł" at bounding box center [512, 266] width 179 height 21
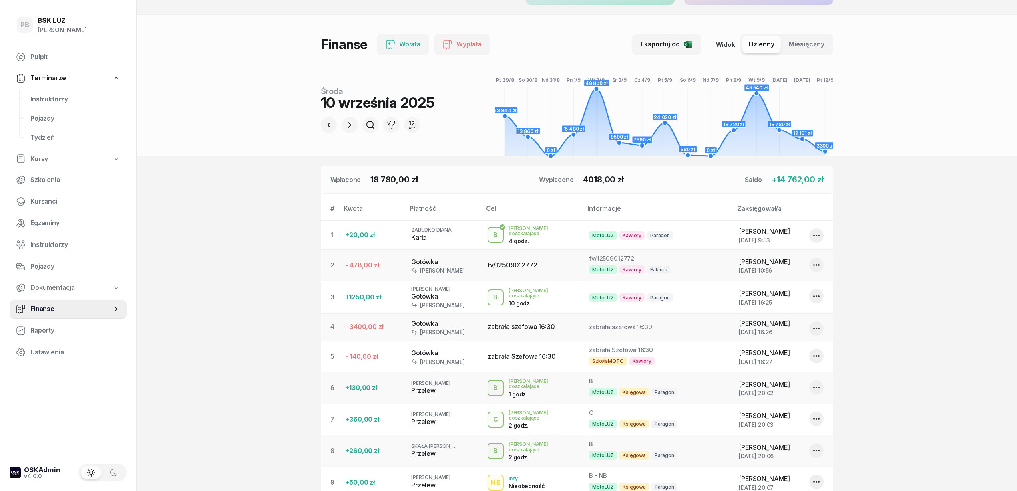
scroll to position [53, 0]
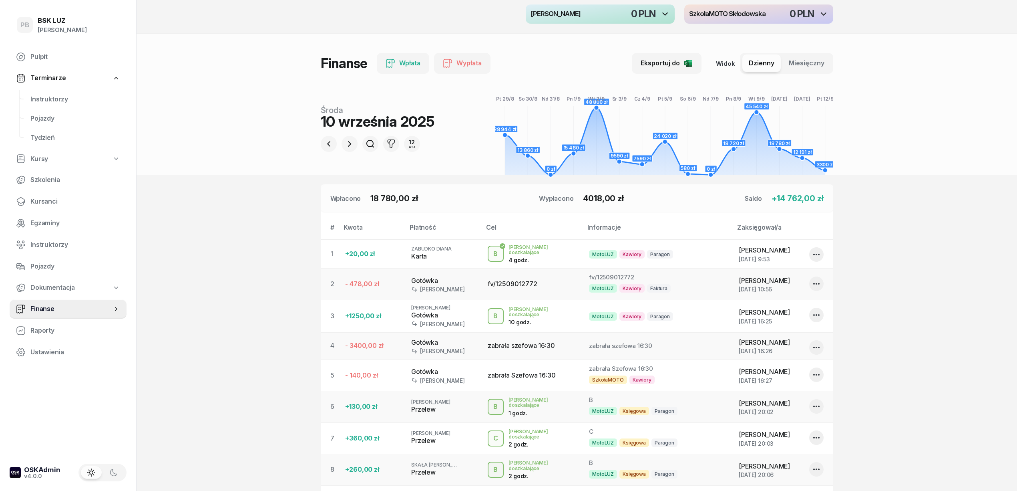
click at [813, 279] on icon "button" at bounding box center [817, 284] width 10 height 10
click at [787, 324] on link "Usuń..." at bounding box center [813, 327] width 106 height 20
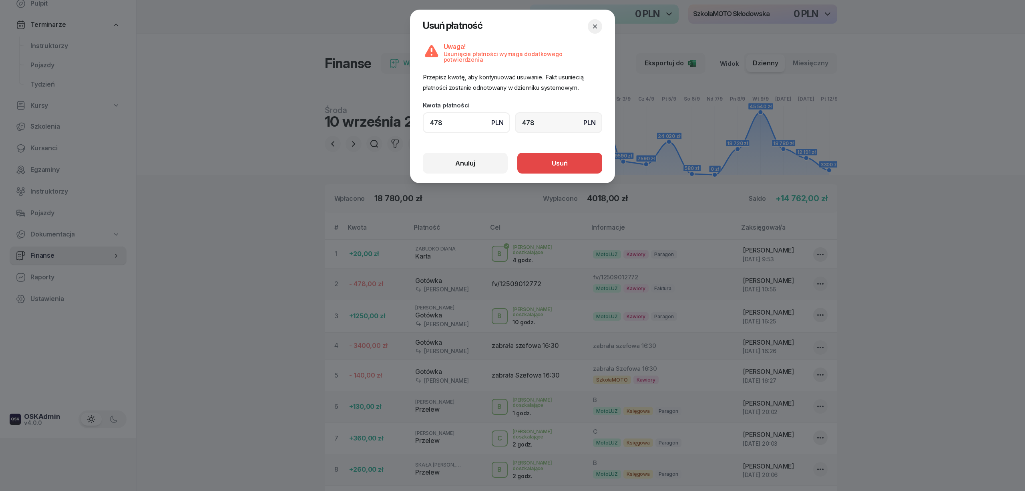
type input "478"
click at [566, 158] on div "Usuń" at bounding box center [560, 163] width 16 height 10
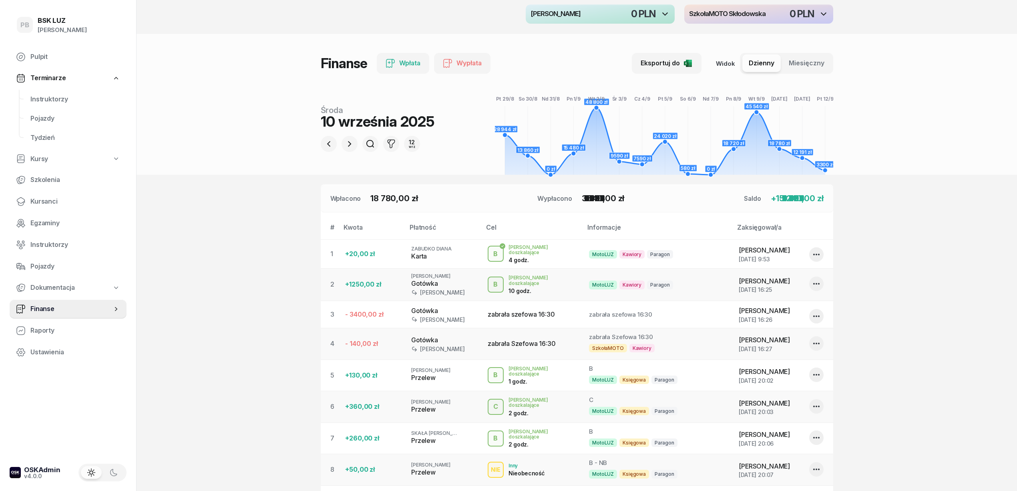
click at [167, 202] on section "Portfele gotówkowe MotoLUZ Kawiory 589.3 PLN BSK Kawiory 3349.29 PLN MotoLUZ Sk…" at bounding box center [577, 461] width 881 height 1028
click at [349, 143] on icon "button" at bounding box center [349, 144] width 3 height 6
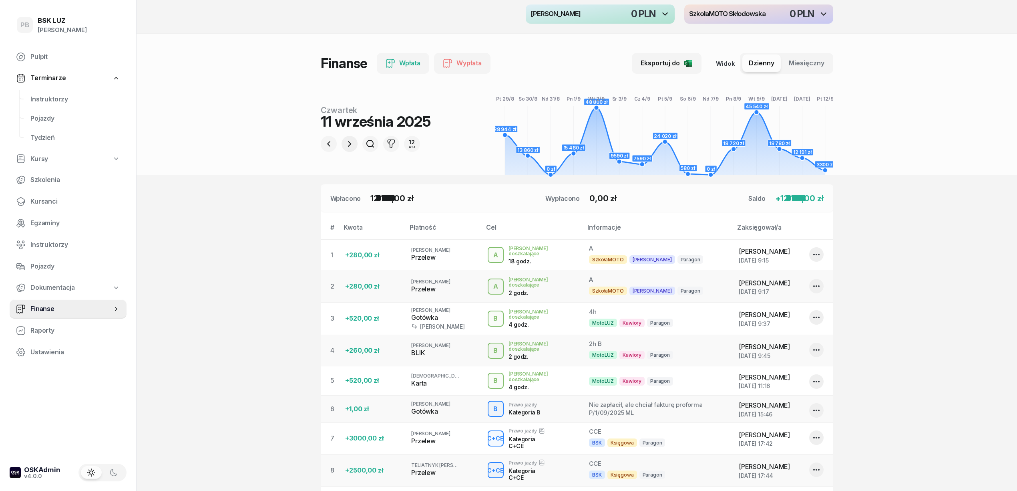
click at [349, 143] on icon "button" at bounding box center [349, 144] width 3 height 6
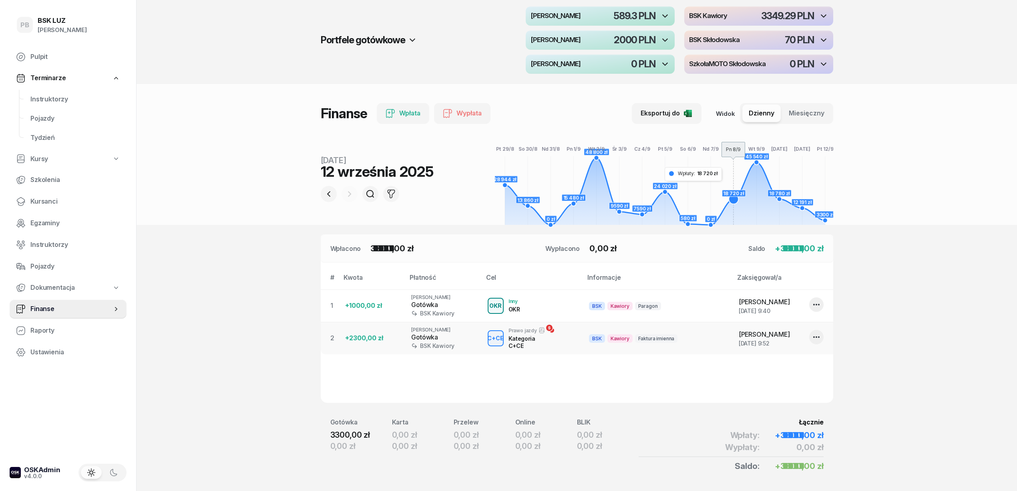
scroll to position [0, 0]
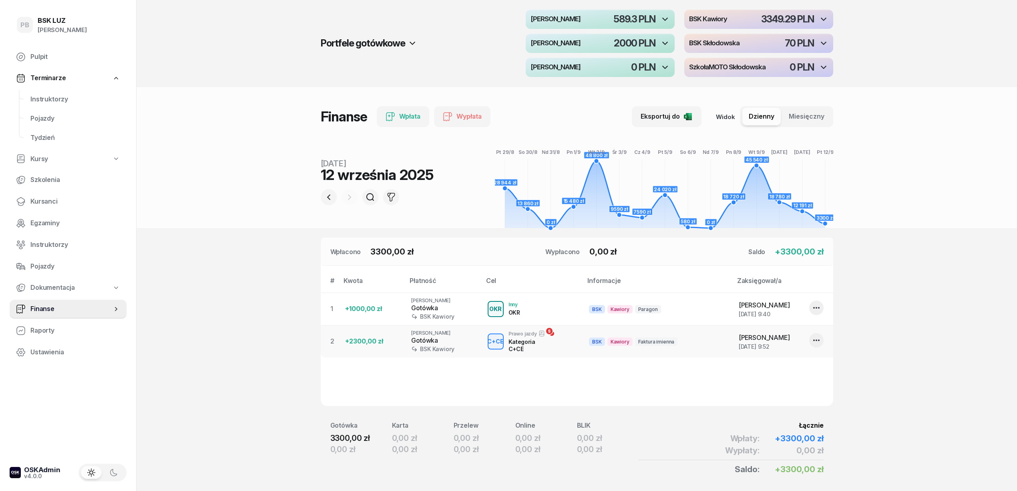
click at [628, 18] on div "589.3 PLN" at bounding box center [634, 19] width 42 height 10
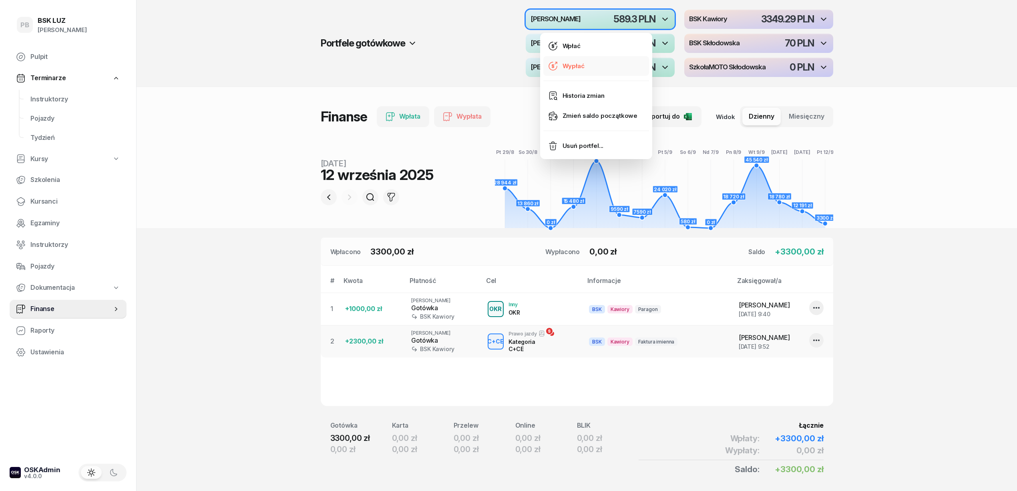
click at [569, 62] on div "Wypłać" at bounding box center [574, 66] width 22 height 10
select select "10"
select select "57"
select select "67eb9ff40a04ba7908a5e502"
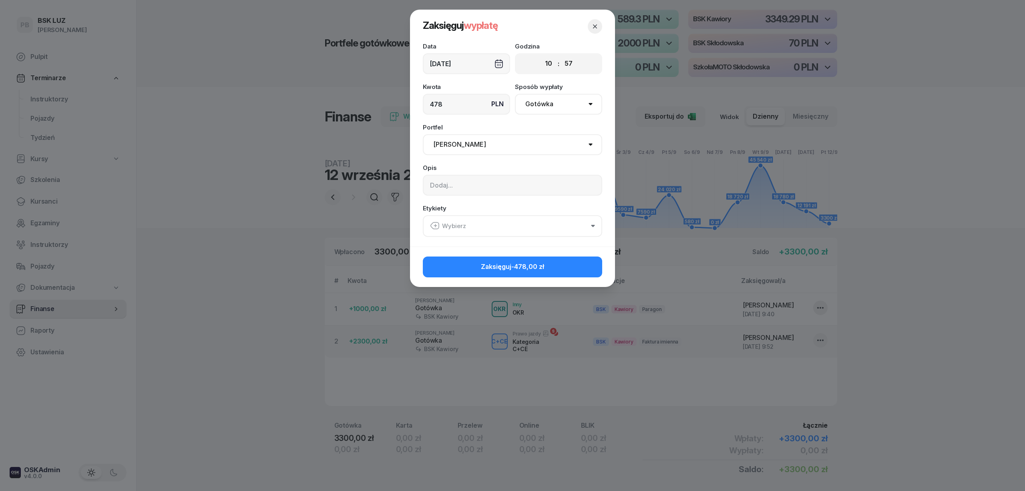
type input "478"
click at [501, 183] on input at bounding box center [512, 185] width 179 height 21
type input "fv/12509012772"
click at [492, 234] on button "Wybierz" at bounding box center [512, 226] width 179 height 22
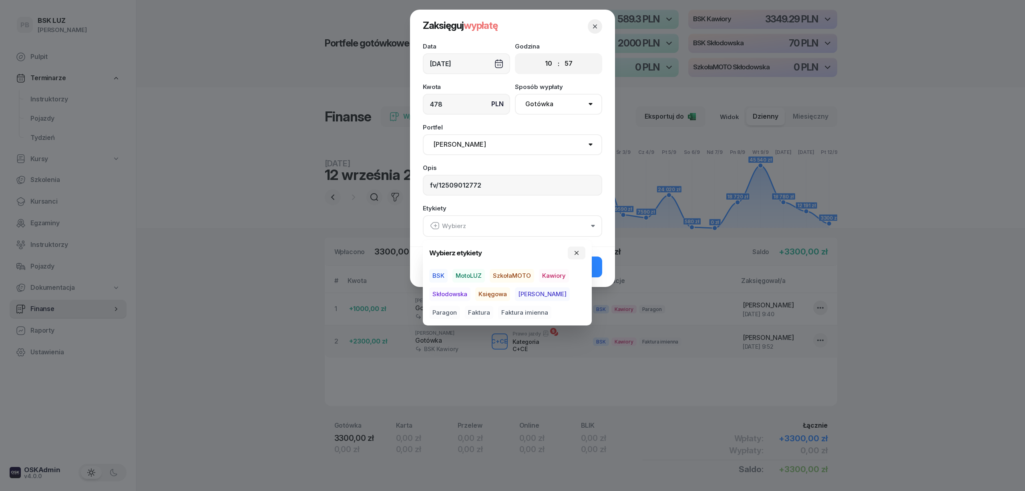
click at [466, 273] on span "MotoLUZ" at bounding box center [469, 276] width 32 height 14
click at [547, 273] on span "Kawiory" at bounding box center [554, 276] width 30 height 14
click at [465, 311] on span "Faktura" at bounding box center [479, 312] width 28 height 14
click at [593, 270] on button "Zaksięguj -478,00 zł" at bounding box center [512, 266] width 179 height 21
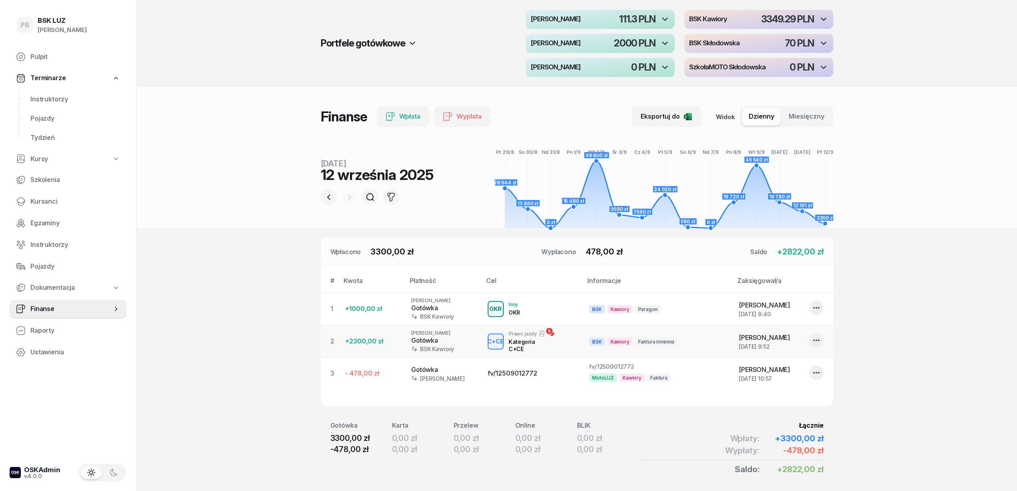
click at [937, 312] on section "Portfele gotówkowe MotoLUZ Kawiory 111.3 PLN BSK Kawiory 3349.29 PLN MotoLUZ Sk…" at bounding box center [577, 259] width 881 height 518
click at [927, 316] on section "Portfele gotówkowe MotoLUZ Kawiory 111.3 PLN BSK Kawiory 3349.29 PLN MotoLUZ Sk…" at bounding box center [577, 259] width 881 height 518
click at [919, 308] on section "Portfele gotówkowe MotoLUZ Kawiory 111.3 PLN BSK Kawiory 3349.29 PLN MotoLUZ Sk…" at bounding box center [577, 259] width 881 height 518
click at [221, 60] on div "Portfele gotówkowe MotoLUZ Kawiory 111.3 PLN BSK Kawiory 3349.29 PLN MotoLUZ Sk…" at bounding box center [577, 43] width 881 height 87
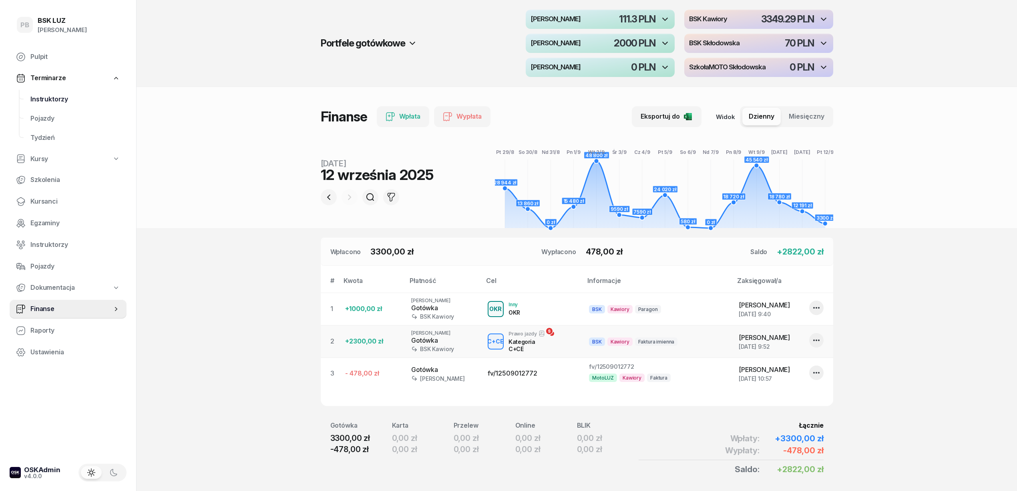
click at [58, 99] on span "Instruktorzy" at bounding box center [75, 99] width 90 height 10
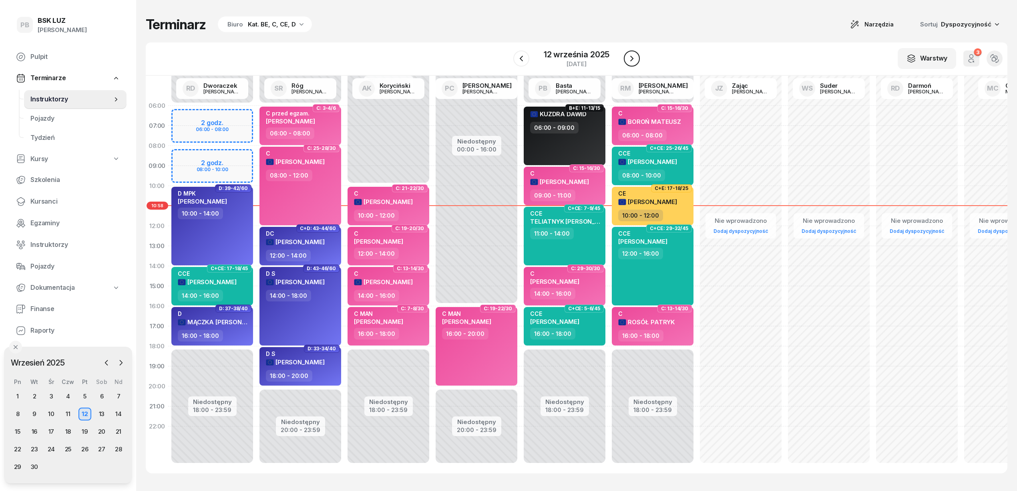
click at [631, 56] on icon "button" at bounding box center [631, 59] width 3 height 6
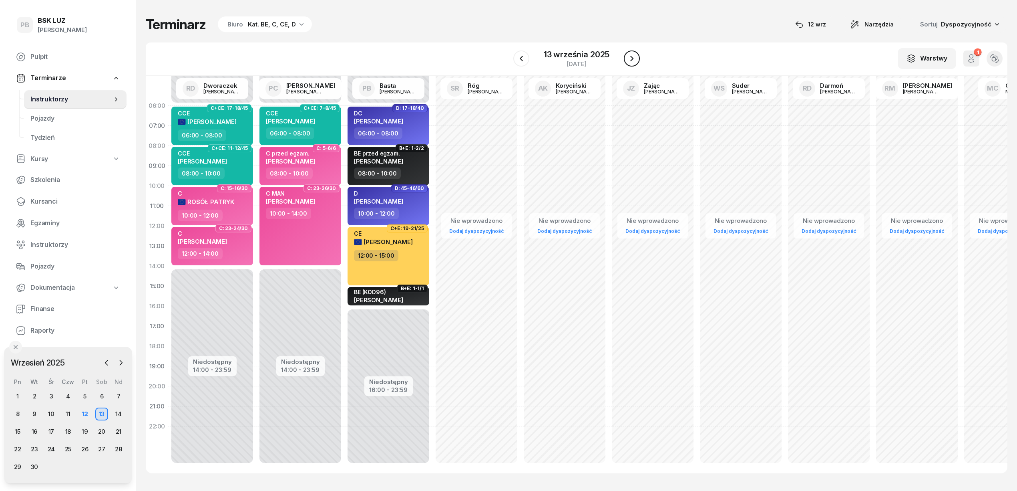
click at [631, 56] on icon "button" at bounding box center [631, 59] width 3 height 6
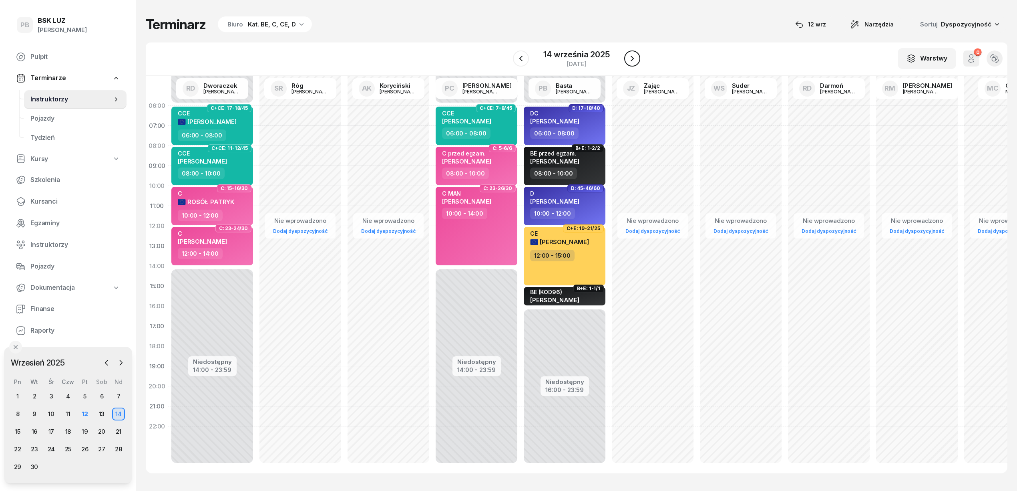
click at [631, 56] on icon "button" at bounding box center [632, 59] width 3 height 6
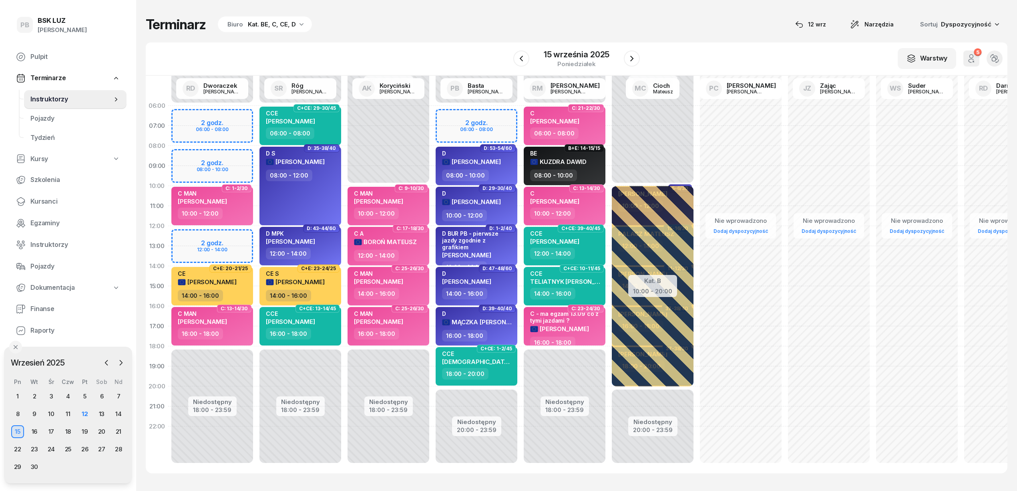
click at [370, 44] on div "W Wybierz AK [PERSON_NAME] BP [PERSON_NAME] DP [PERSON_NAME] GS [PERSON_NAME] I…" at bounding box center [577, 58] width 862 height 33
click at [413, 38] on div "Terminarz Biuro Kat. BE, C, CE, D [DATE] Narzędzia Sortuj Dyspozycyjność W Wybi…" at bounding box center [577, 244] width 862 height 489
click at [416, 38] on div "Terminarz Biuro Kat. BE, C, CE, D [DATE] Narzędzia Sortuj Dyspozycyjność W Wybi…" at bounding box center [577, 244] width 862 height 489
click at [39, 201] on span "Kursanci" at bounding box center [75, 201] width 90 height 10
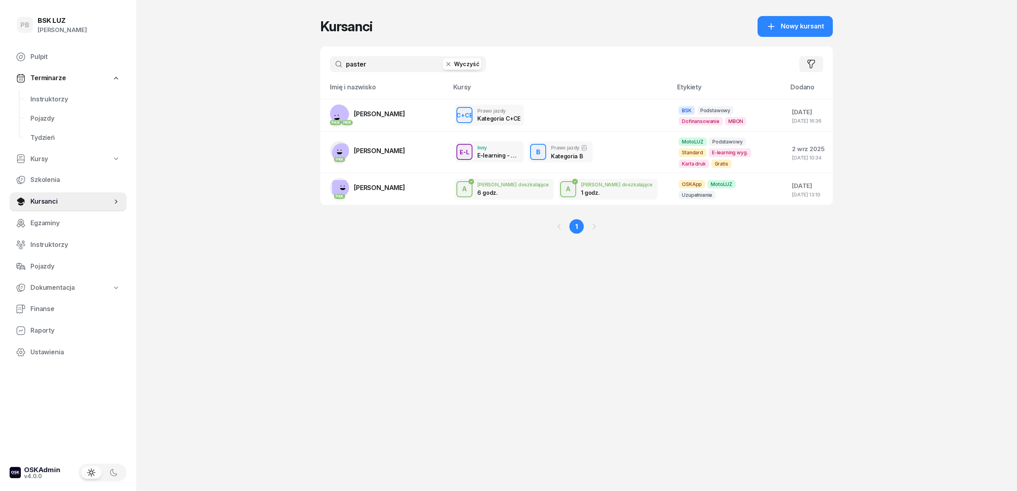
drag, startPoint x: 361, startPoint y: 64, endPoint x: 316, endPoint y: 66, distance: 45.3
click at [316, 66] on div "PB BSK LUZ Patrycja Bogdanowicz Pulpit Terminarze Instruktorzy Pojazdy Tydzień …" at bounding box center [508, 245] width 1017 height 491
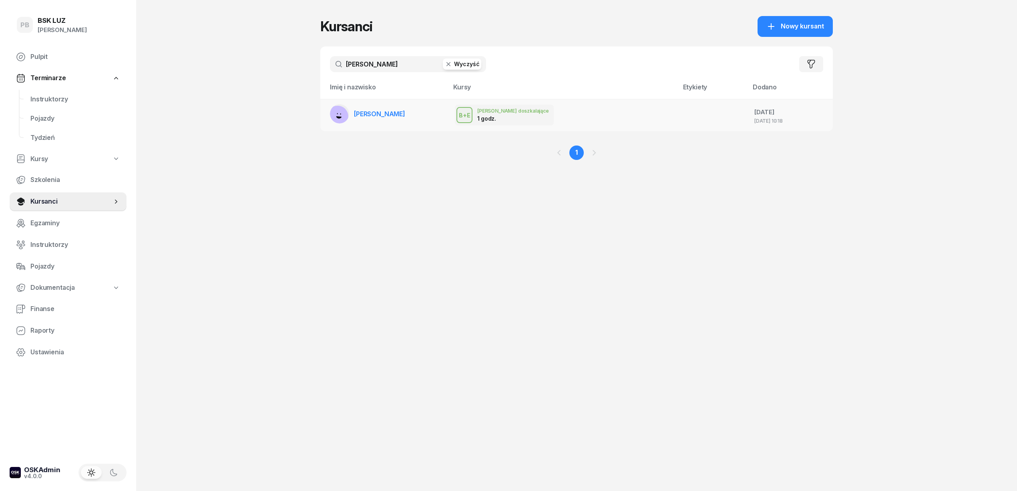
type input "hadrian"
click at [380, 108] on link "[PERSON_NAME]" at bounding box center [367, 113] width 75 height 19
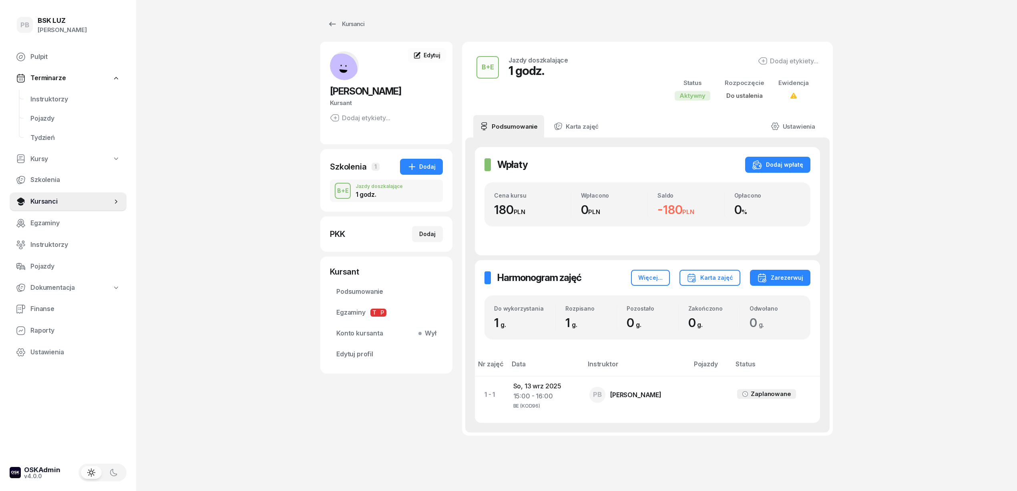
click at [384, 92] on span "[PERSON_NAME]" at bounding box center [365, 91] width 71 height 12
click at [439, 56] on span "Edytuj" at bounding box center [432, 55] width 17 height 7
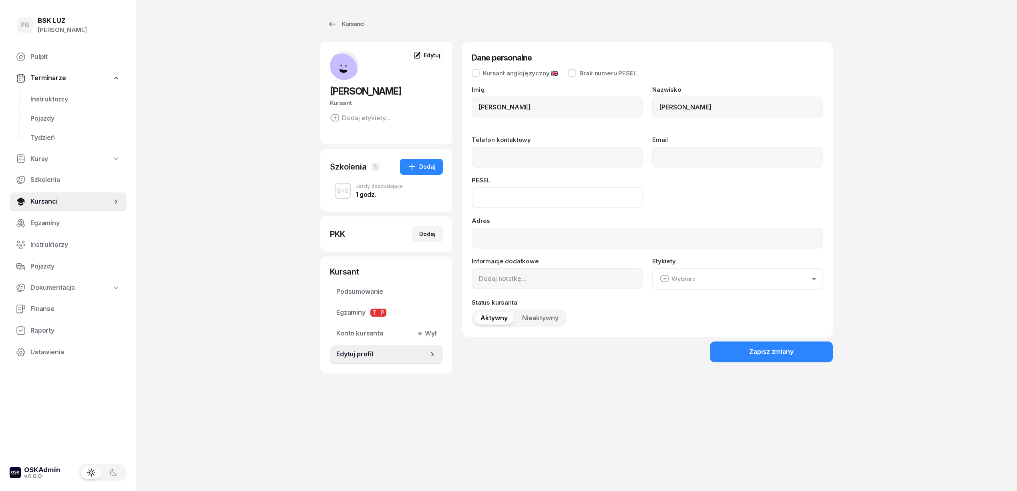
click at [527, 202] on input at bounding box center [557, 197] width 171 height 21
paste input "74120901772"
type input "74120901772"
click at [545, 156] on input "Telefon kontaktowy" at bounding box center [557, 157] width 171 height 21
paste input "604444369"
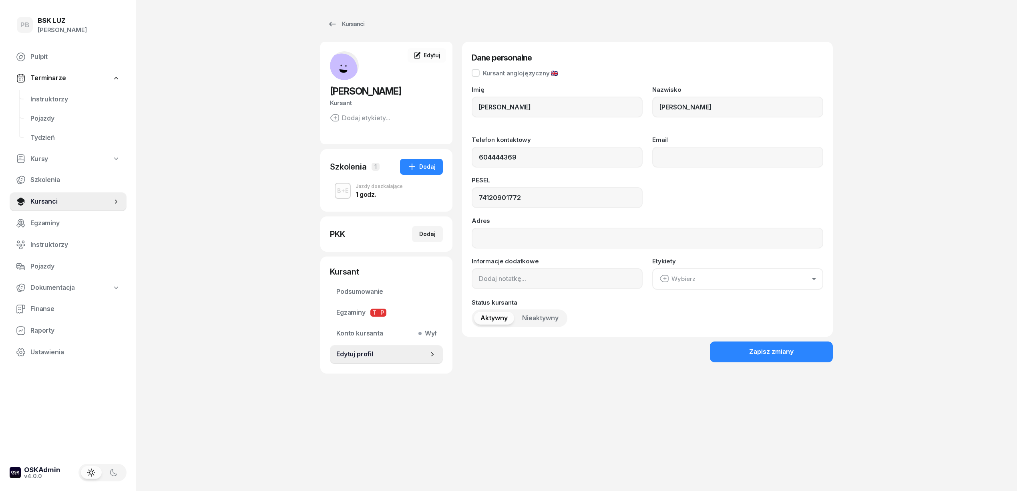
type input "604 444 369"
click at [261, 180] on div "PB BSK LUZ Patrycja Bogdanowicz Pulpit Terminarze Instruktorzy Pojazdy Tydzień …" at bounding box center [508, 245] width 1017 height 491
click at [686, 413] on div "Kursanci AUGUSTYN HADRIAN Kursant Dodaj etykiety... HA HADRIAN AUGUSTYN Kursant…" at bounding box center [576, 245] width 513 height 491
click at [748, 350] on button "Zapisz zmiany" at bounding box center [771, 351] width 123 height 21
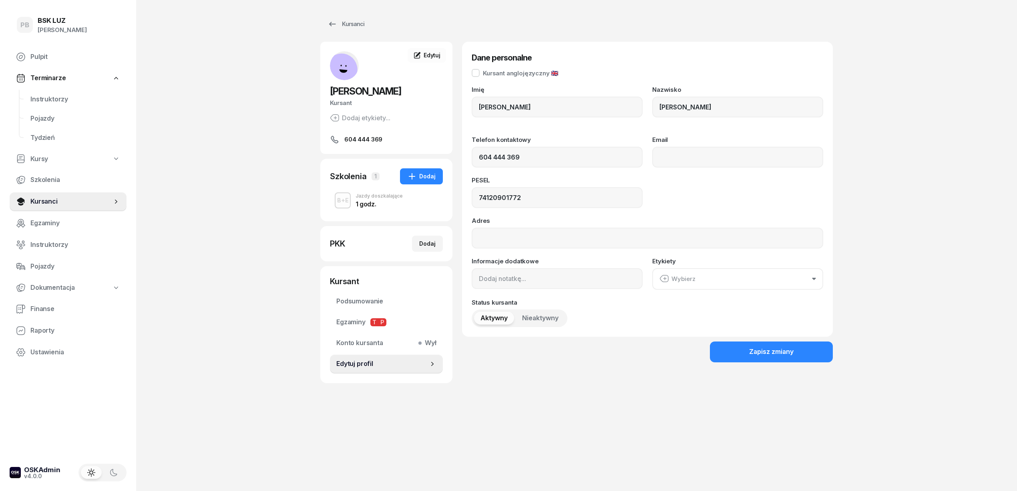
click at [782, 410] on div "Kursanci AUGUSTYN HADRIAN Kursant Dodaj etykiety... 604 444 369 HA HADRIAN AUGU…" at bounding box center [576, 245] width 513 height 491
click at [770, 348] on div "Zapisz zmiany" at bounding box center [771, 351] width 44 height 10
click at [598, 433] on div "Kursanci AUGUSTYN HADRIAN Kursant Dodaj etykiety... 604 444 369 HA HADRIAN AUGU…" at bounding box center [576, 245] width 513 height 491
click at [42, 102] on span "Instruktorzy" at bounding box center [75, 99] width 90 height 10
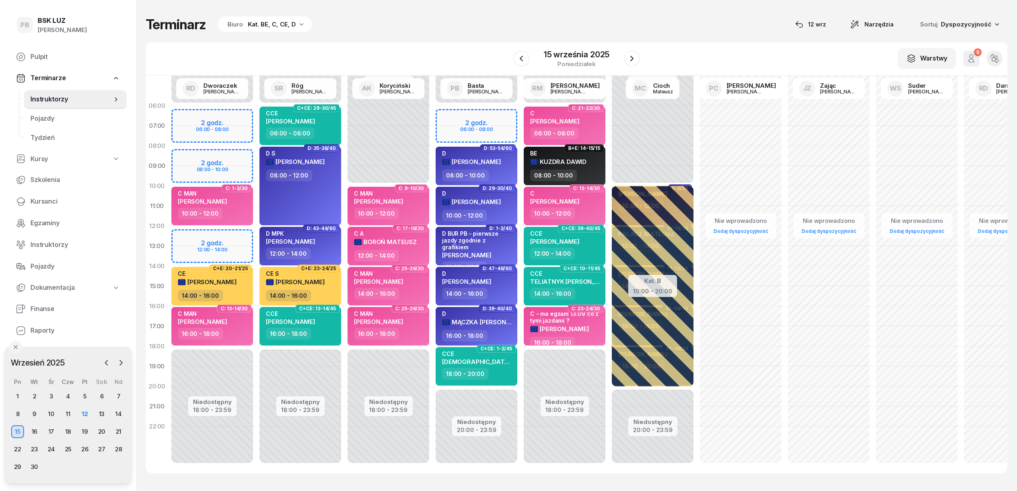
click at [432, 43] on div "W Wybierz AK [PERSON_NAME] BP [PERSON_NAME] DP [PERSON_NAME] GS [PERSON_NAME] I…" at bounding box center [577, 58] width 862 height 33
click at [436, 37] on div "Terminarz Biuro Kat. BE, C, CE, D [DATE] Narzędzia Sortuj Dyspozycyjność W Wybi…" at bounding box center [577, 244] width 862 height 489
click at [47, 199] on span "Kursanci" at bounding box center [75, 201] width 90 height 10
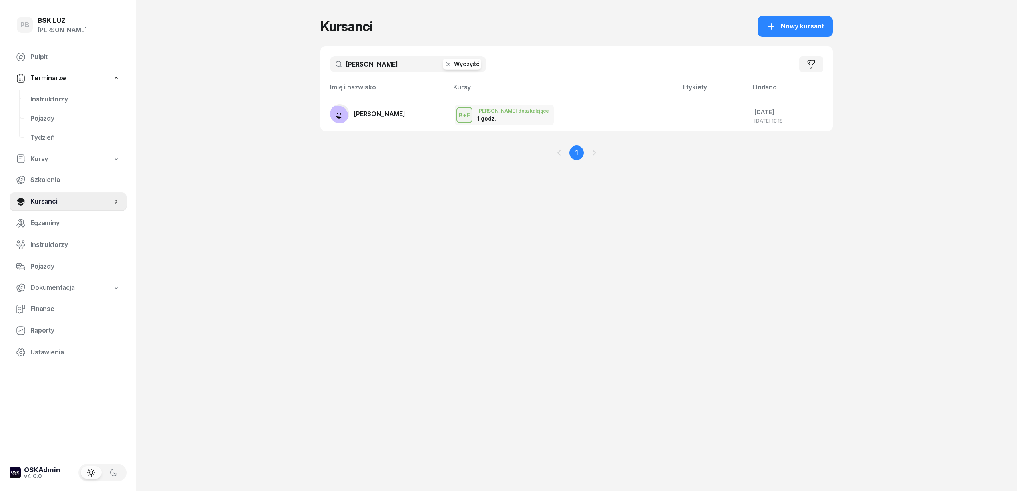
click at [461, 18] on div "Kursanci Nowy kursant" at bounding box center [576, 26] width 513 height 21
click at [393, 110] on span "[PERSON_NAME]" at bounding box center [379, 114] width 51 height 8
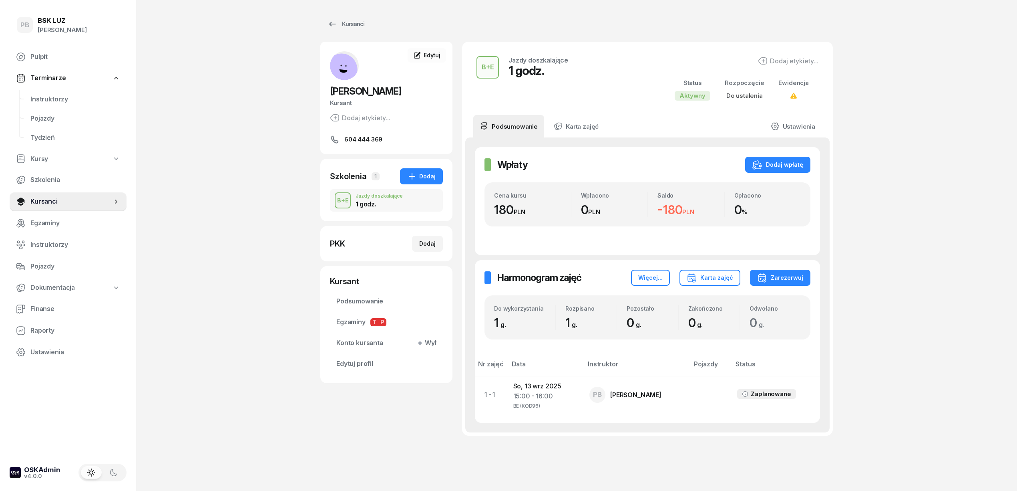
click at [235, 169] on div "PB BSK LUZ Patrycja Bogdanowicz Pulpit Terminarze Instruktorzy Pojazdy Tydzień …" at bounding box center [508, 257] width 1017 height 514
